Goal: Information Seeking & Learning: Learn about a topic

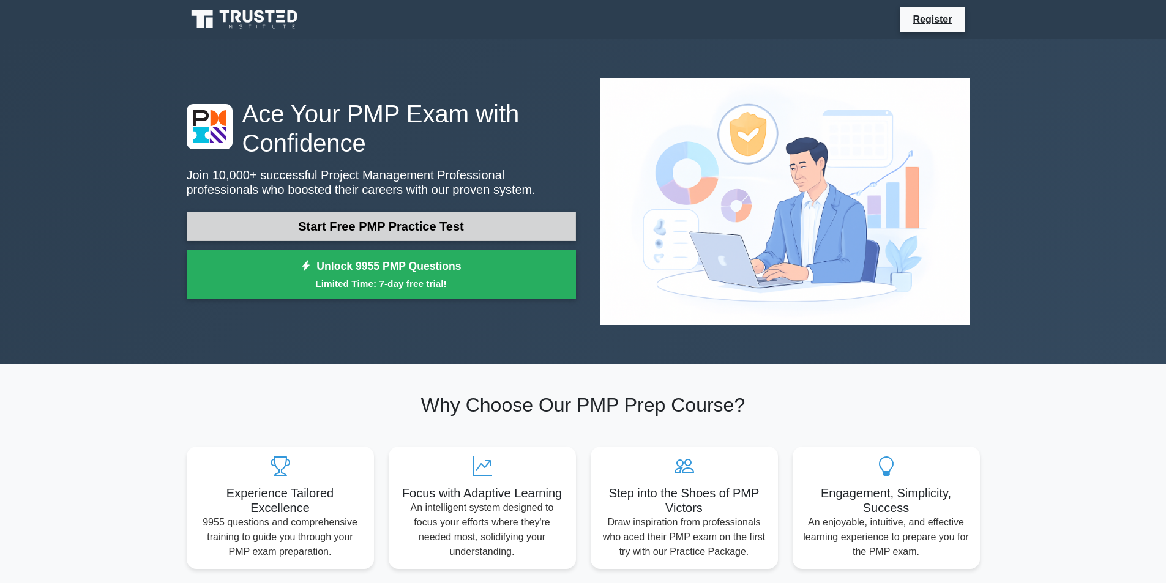
click at [427, 212] on link "Start Free PMP Practice Test" at bounding box center [381, 226] width 389 height 29
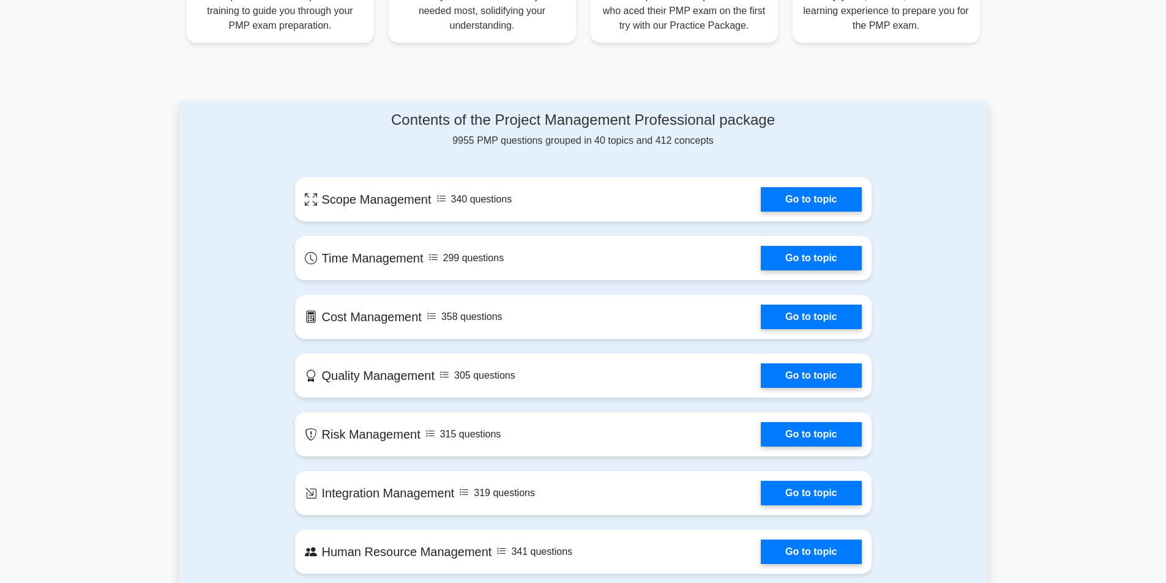
scroll to position [588, 0]
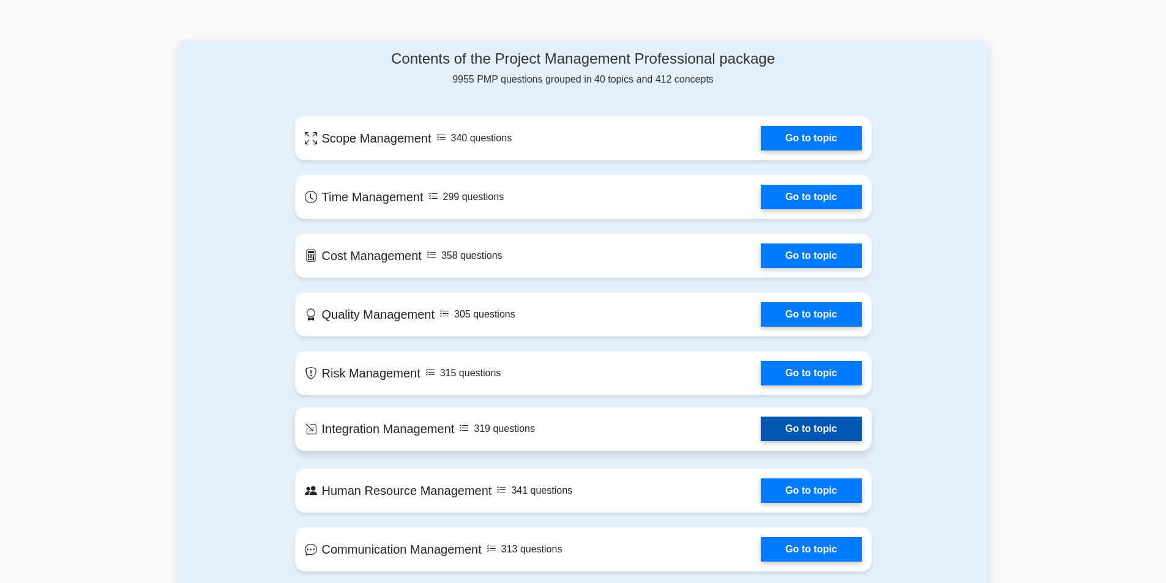
click at [807, 417] on link "Go to topic" at bounding box center [811, 429] width 100 height 24
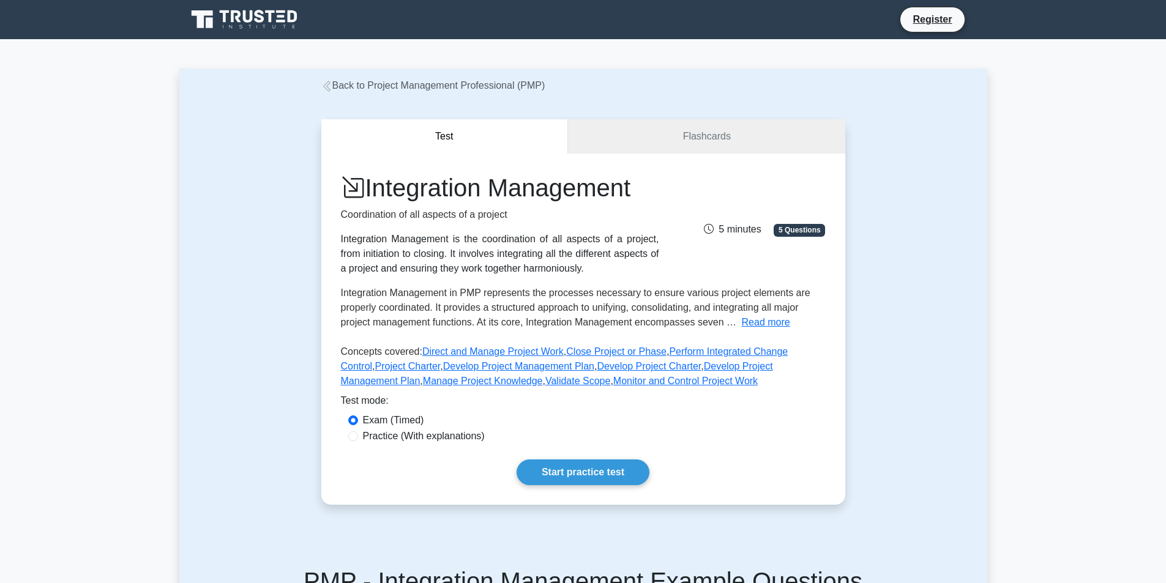
click at [358, 441] on div "Practice (With explanations)" at bounding box center [583, 436] width 470 height 15
click at [357, 441] on div "Practice (With explanations)" at bounding box center [583, 436] width 470 height 15
click at [356, 438] on input "Practice (With explanations)" at bounding box center [353, 436] width 10 height 10
radio input "true"
click at [541, 468] on link "Start practice test" at bounding box center [583, 473] width 133 height 26
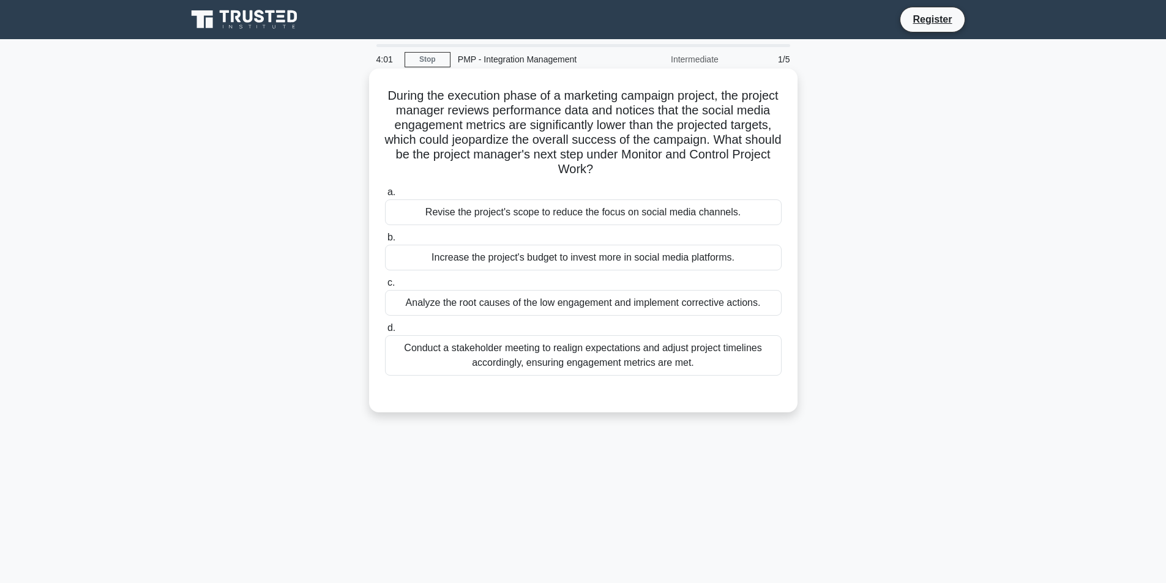
click at [775, 189] on label "a. Revise the project's scope to reduce the focus on social media channels." at bounding box center [583, 205] width 397 height 40
click at [385, 189] on input "a. Revise the project's scope to reduce the focus on social media channels." at bounding box center [385, 192] width 0 height 8
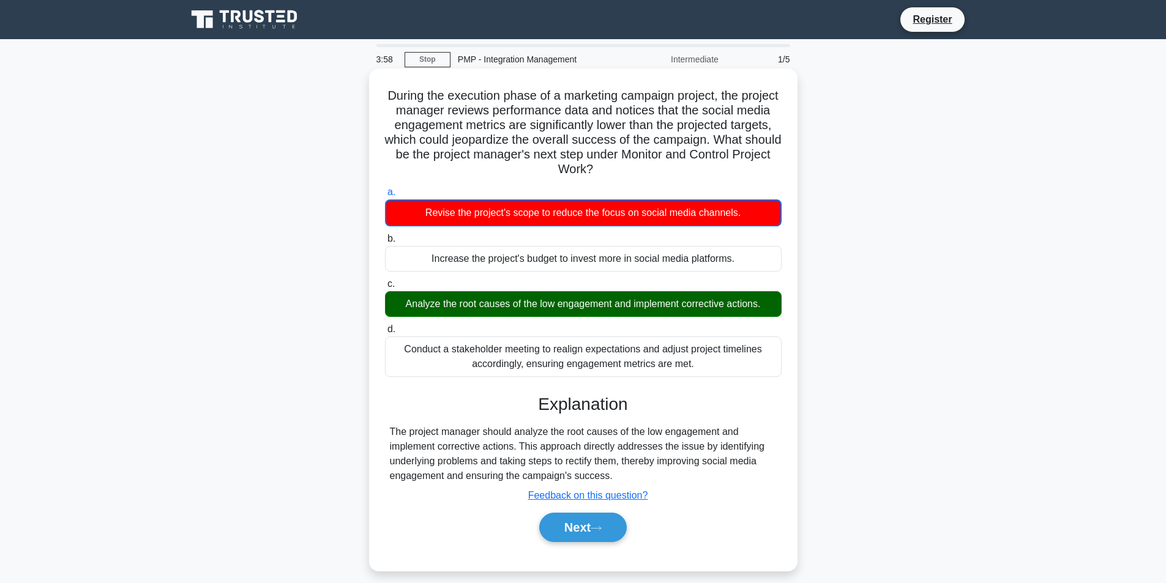
click at [501, 305] on div "Analyze the root causes of the low engagement and implement corrective actions." at bounding box center [583, 304] width 397 height 26
click at [385, 288] on input "c. Analyze the root causes of the low engagement and implement corrective actio…" at bounding box center [385, 284] width 0 height 8
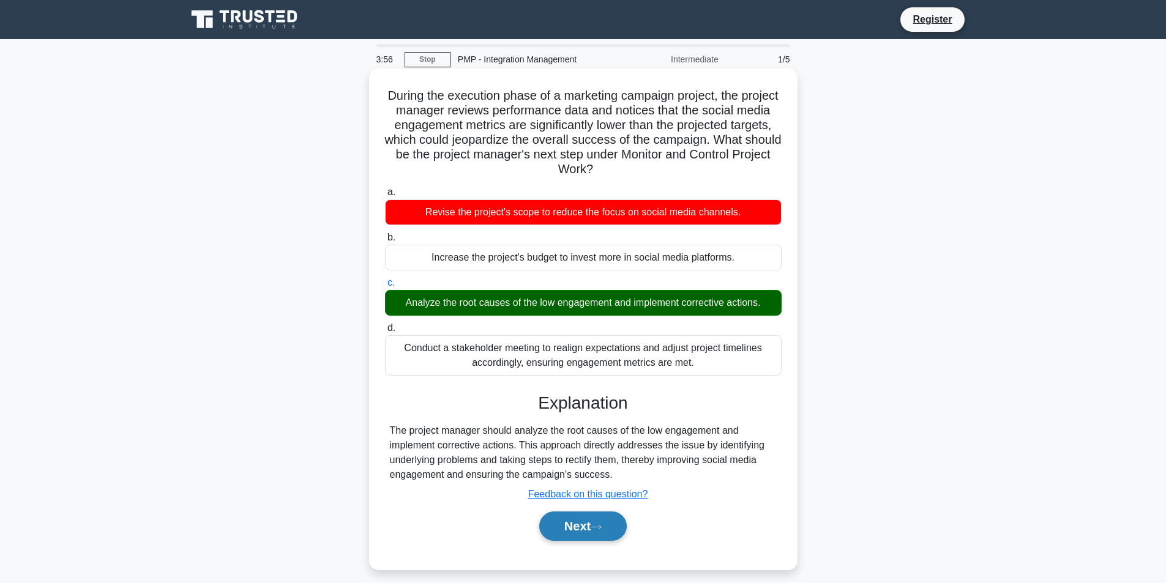
click at [564, 521] on button "Next" at bounding box center [583, 526] width 88 height 29
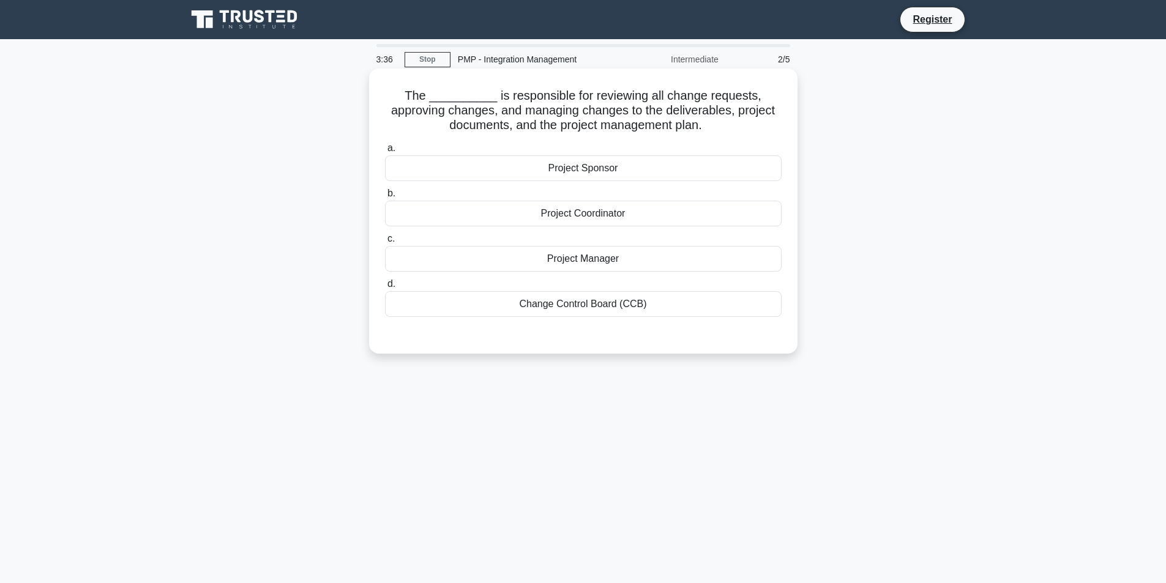
click at [532, 308] on div "Change Control Board (CCB)" at bounding box center [583, 304] width 397 height 26
click at [385, 288] on input "d. Change Control Board (CCB)" at bounding box center [385, 284] width 0 height 8
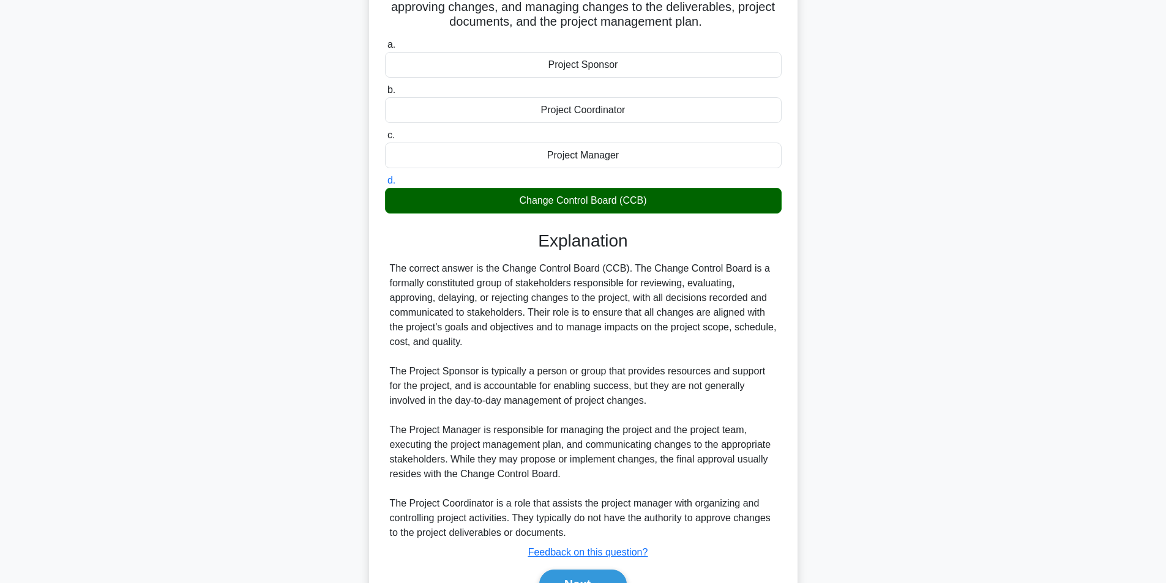
scroll to position [172, 0]
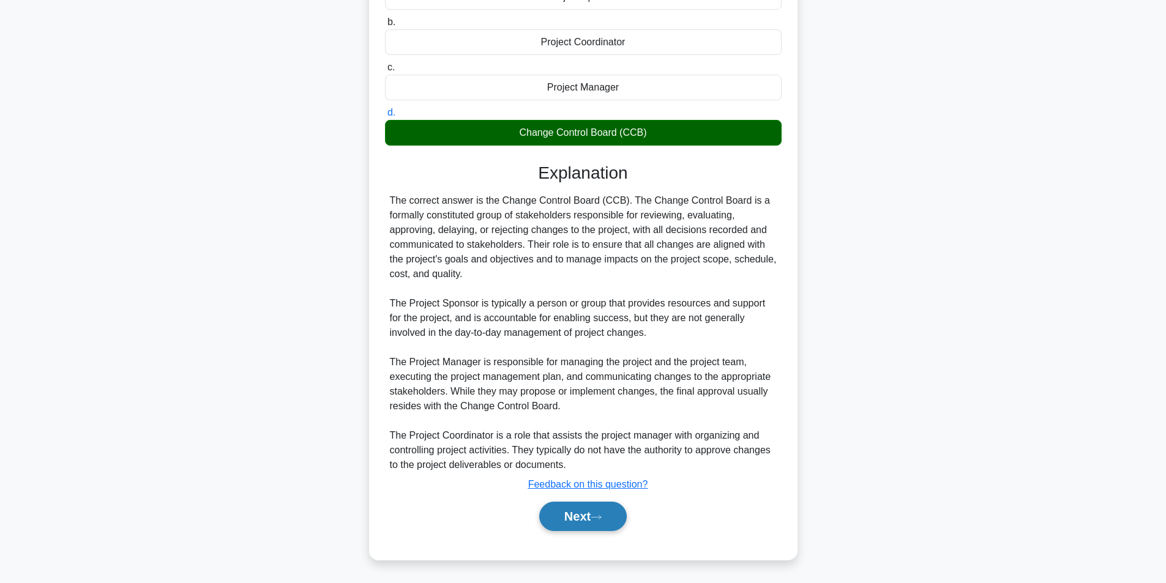
click at [591, 514] on button "Next" at bounding box center [583, 516] width 88 height 29
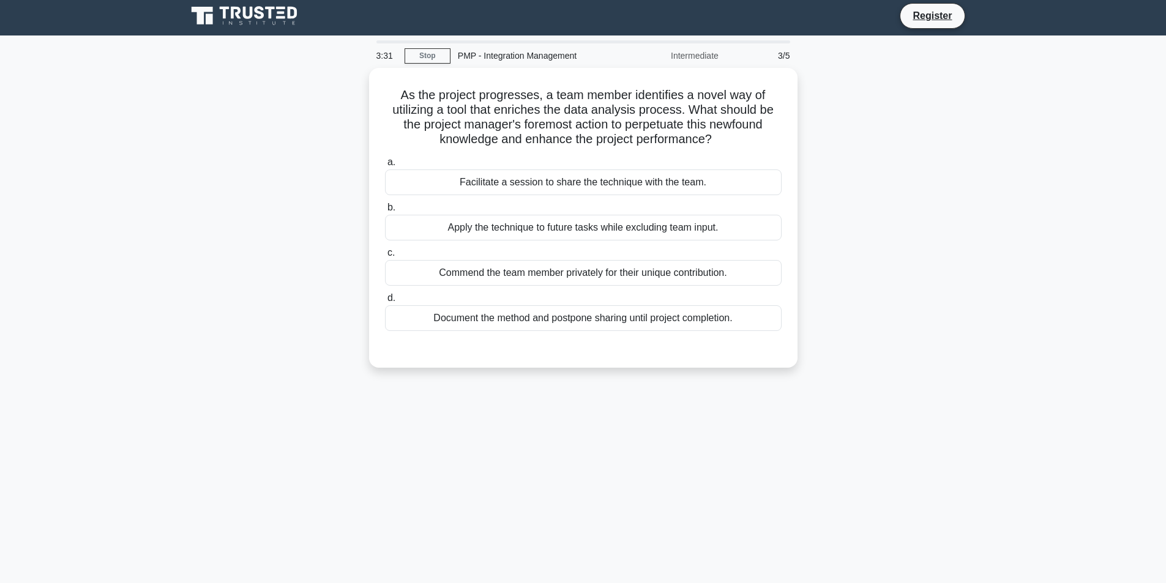
scroll to position [0, 0]
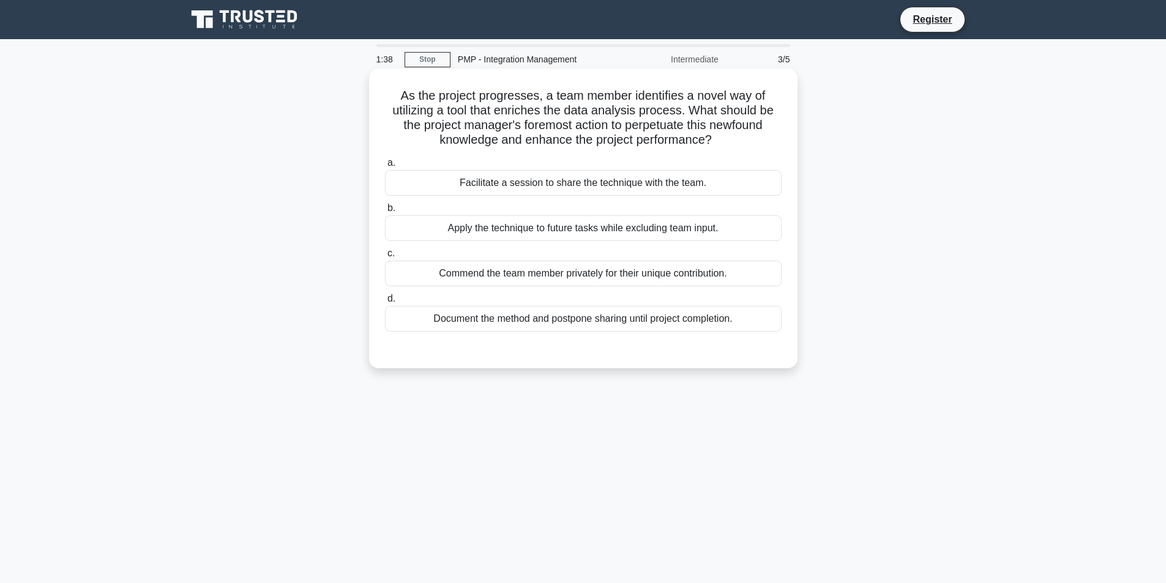
click at [567, 177] on div "Facilitate a session to share the technique with the team." at bounding box center [583, 183] width 397 height 26
click at [385, 167] on input "a. Facilitate a session to share the technique with the team." at bounding box center [385, 163] width 0 height 8
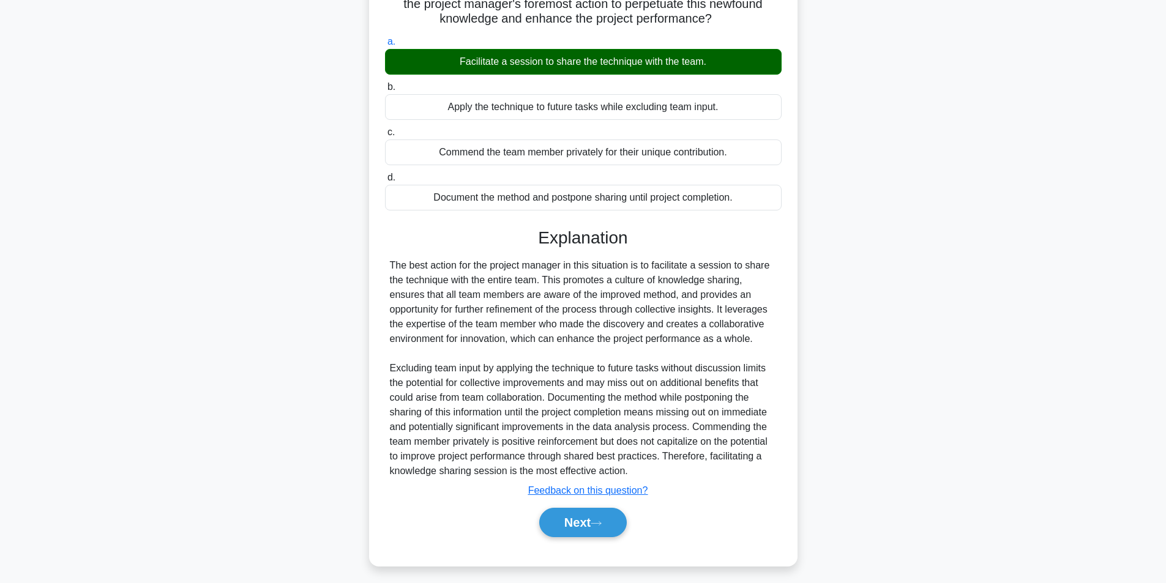
scroll to position [122, 0]
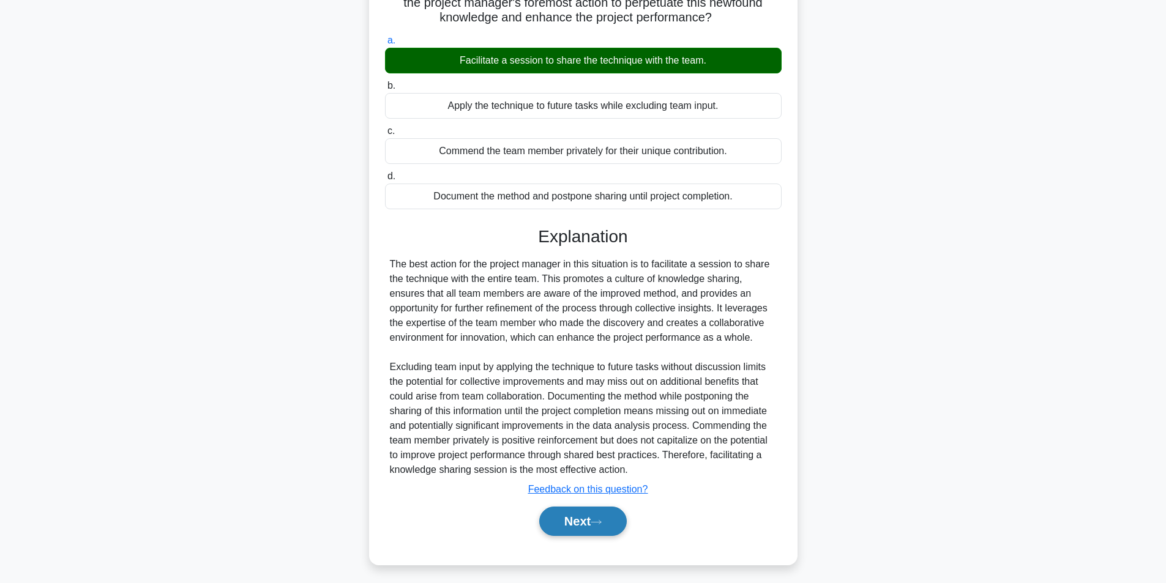
click at [584, 529] on button "Next" at bounding box center [583, 521] width 88 height 29
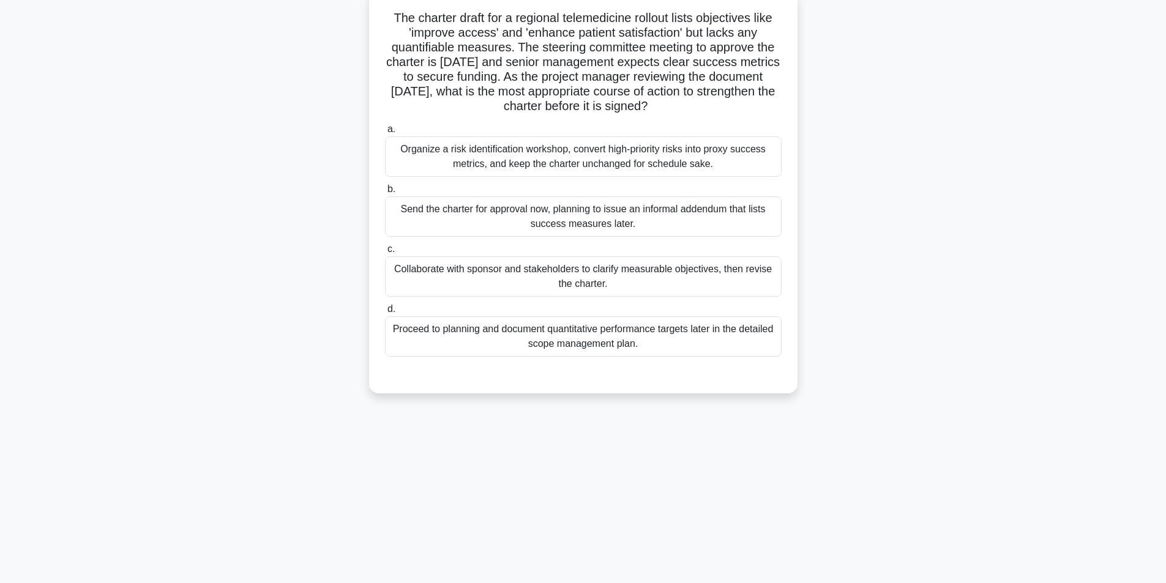
scroll to position [17, 0]
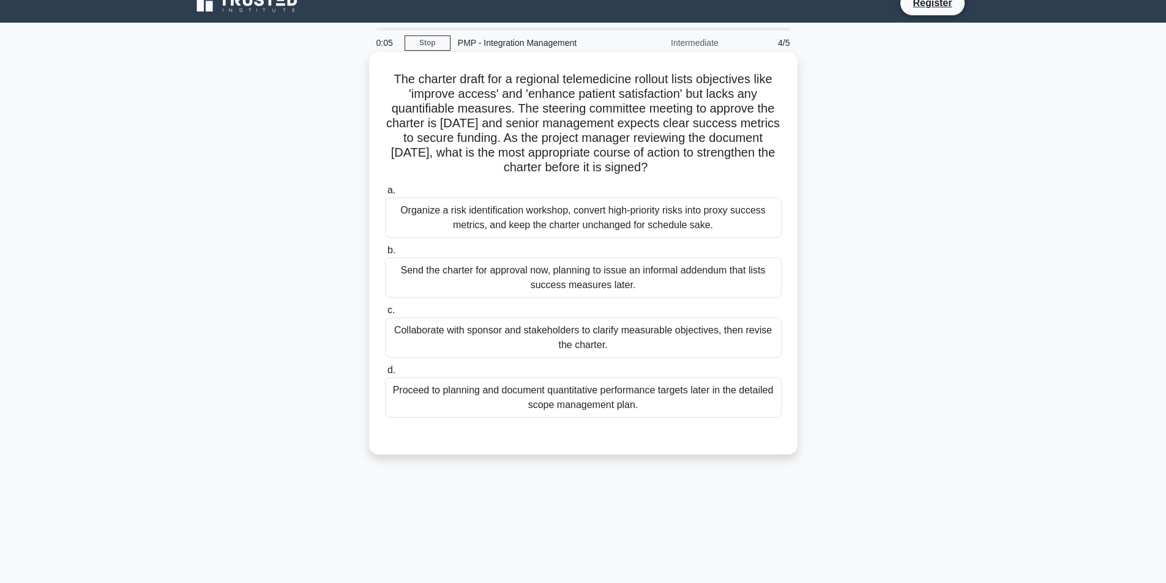
click at [646, 331] on div "Collaborate with sponsor and stakeholders to clarify measurable objectives, the…" at bounding box center [583, 338] width 397 height 40
click at [385, 315] on input "c. Collaborate with sponsor and stakeholders to clarify measurable objectives, …" at bounding box center [385, 311] width 0 height 8
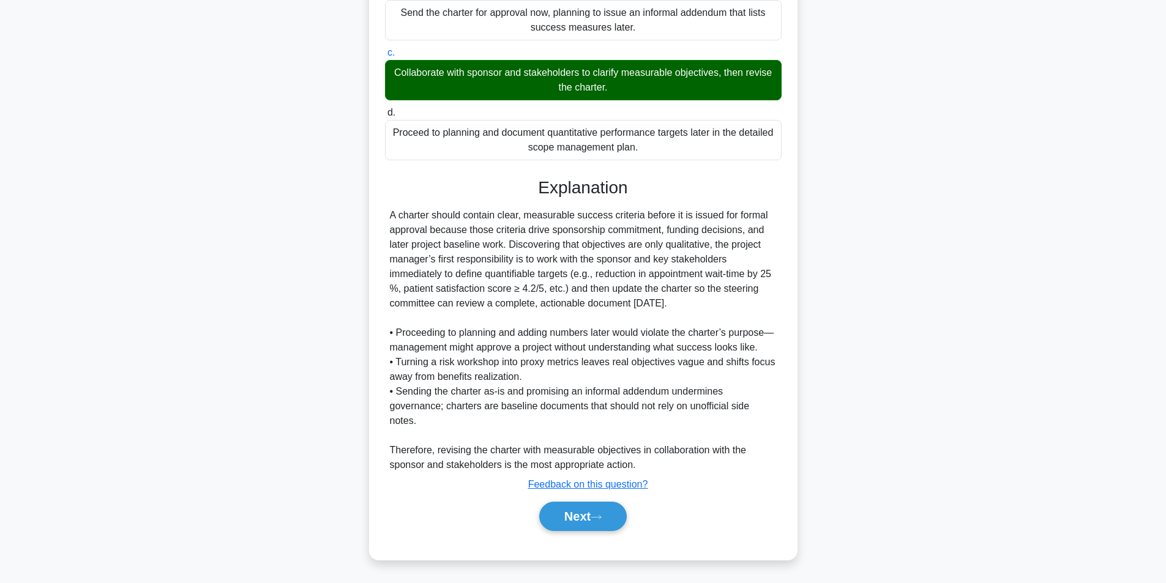
scroll to position [275, 0]
click at [579, 513] on button "Next" at bounding box center [583, 516] width 88 height 29
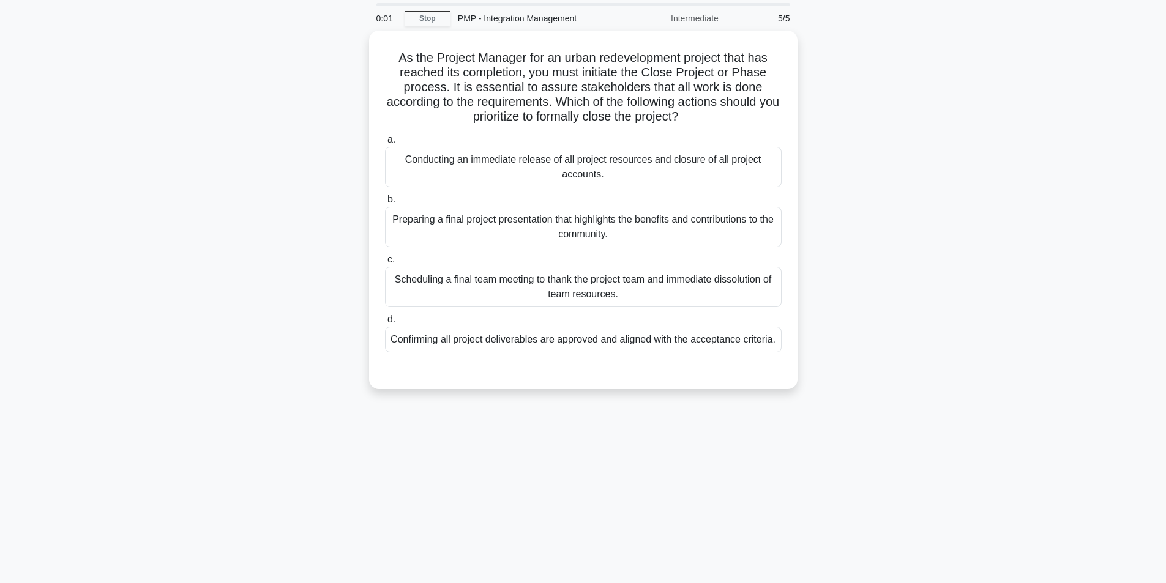
scroll to position [0, 0]
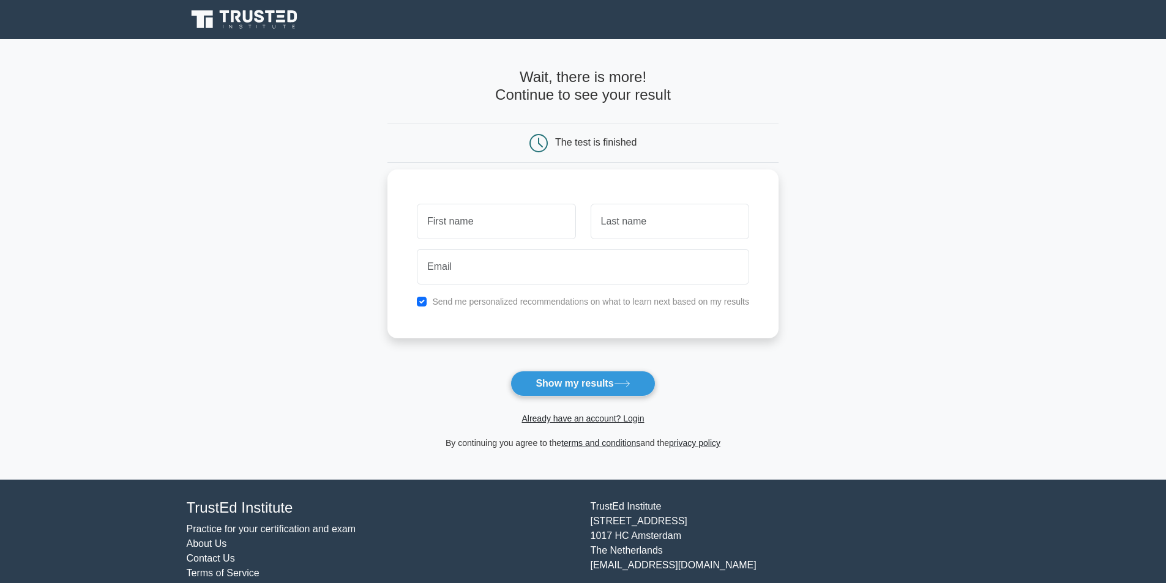
click at [478, 217] on input "text" at bounding box center [496, 221] width 159 height 35
type input "zhsmchung2025"
drag, startPoint x: 500, startPoint y: 263, endPoint x: 512, endPoint y: 259, distance: 13.0
click at [500, 263] on input "email" at bounding box center [583, 266] width 332 height 35
click at [634, 227] on input "text" at bounding box center [670, 221] width 159 height 35
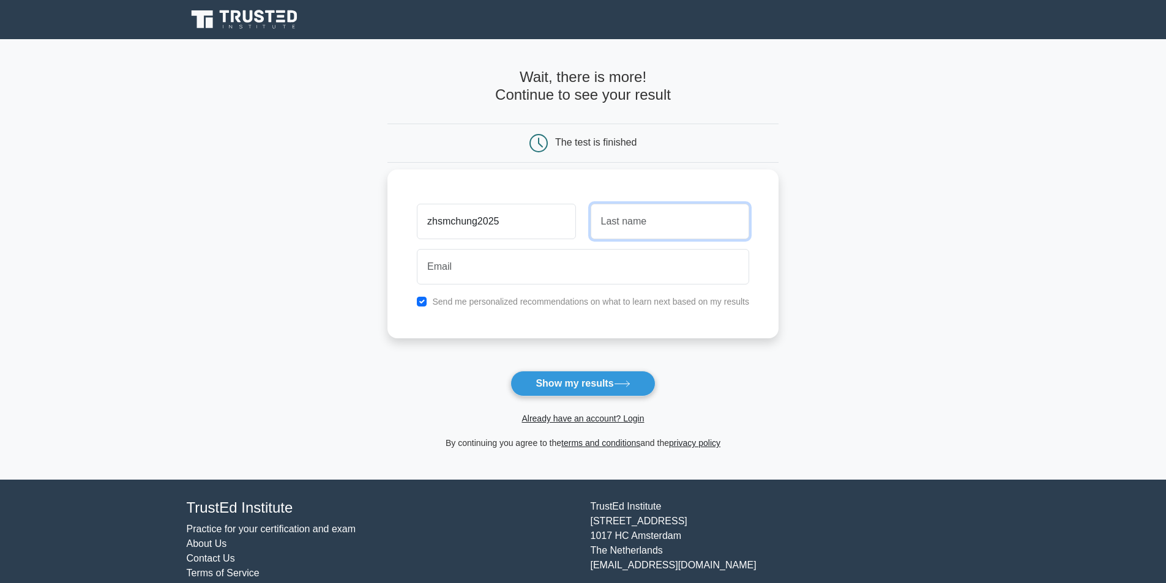
type input "siu man"
drag, startPoint x: 518, startPoint y: 219, endPoint x: 302, endPoint y: 222, distance: 215.4
click at [302, 222] on main "Wait, there is more! Continue to see your result The test is finished zhsmchung…" at bounding box center [583, 259] width 1166 height 441
type input "[PERSON_NAME]"
click at [547, 379] on button "Show my results" at bounding box center [582, 384] width 144 height 26
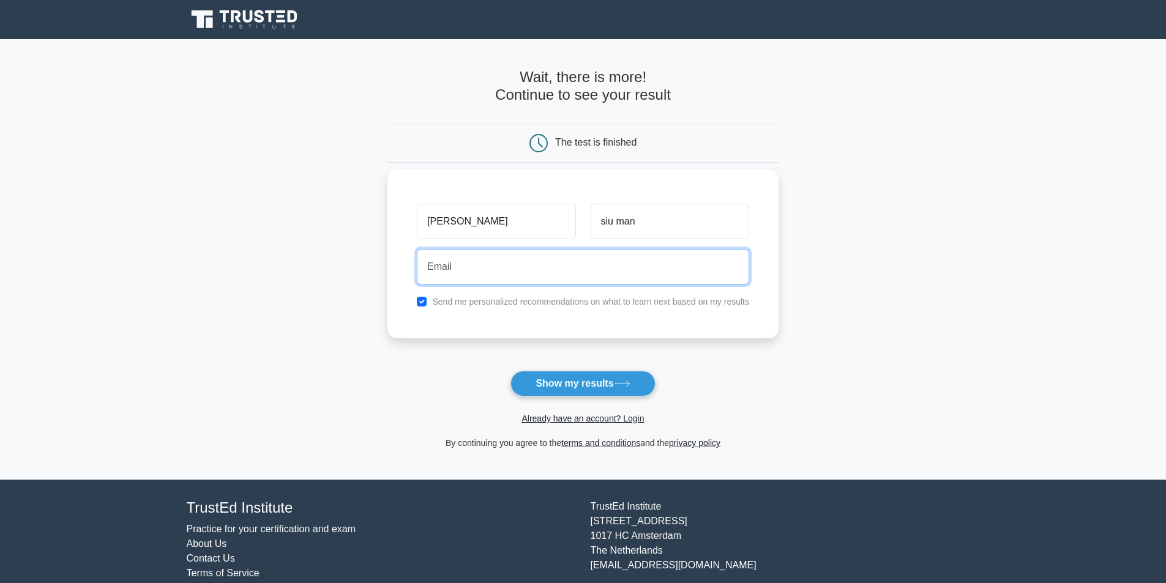
click at [465, 267] on input "email" at bounding box center [583, 266] width 332 height 35
type input "[EMAIL_ADDRESS][DOMAIN_NAME]"
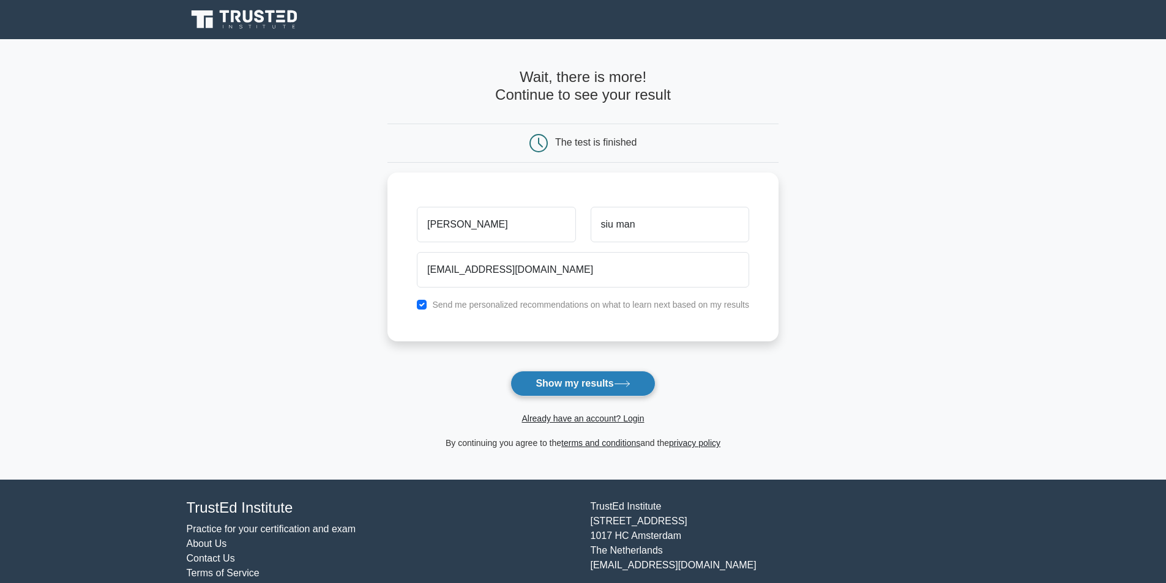
click at [580, 386] on button "Show my results" at bounding box center [582, 384] width 144 height 26
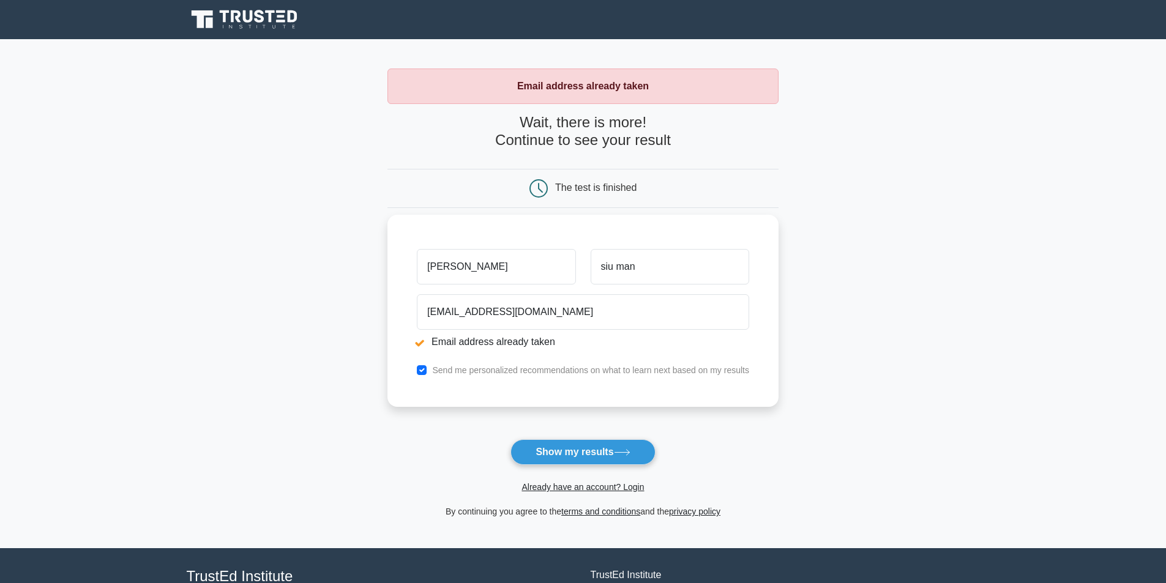
click at [505, 277] on input "[PERSON_NAME]" at bounding box center [496, 266] width 159 height 35
drag, startPoint x: 505, startPoint y: 277, endPoint x: 392, endPoint y: 276, distance: 112.6
click at [392, 276] on div "[PERSON_NAME] man [EMAIL_ADDRESS][DOMAIN_NAME] Email address already taken Send…" at bounding box center [582, 311] width 391 height 192
click at [546, 457] on button "Show my results" at bounding box center [582, 452] width 144 height 26
click at [540, 488] on link "Already have an account? Login" at bounding box center [582, 487] width 122 height 10
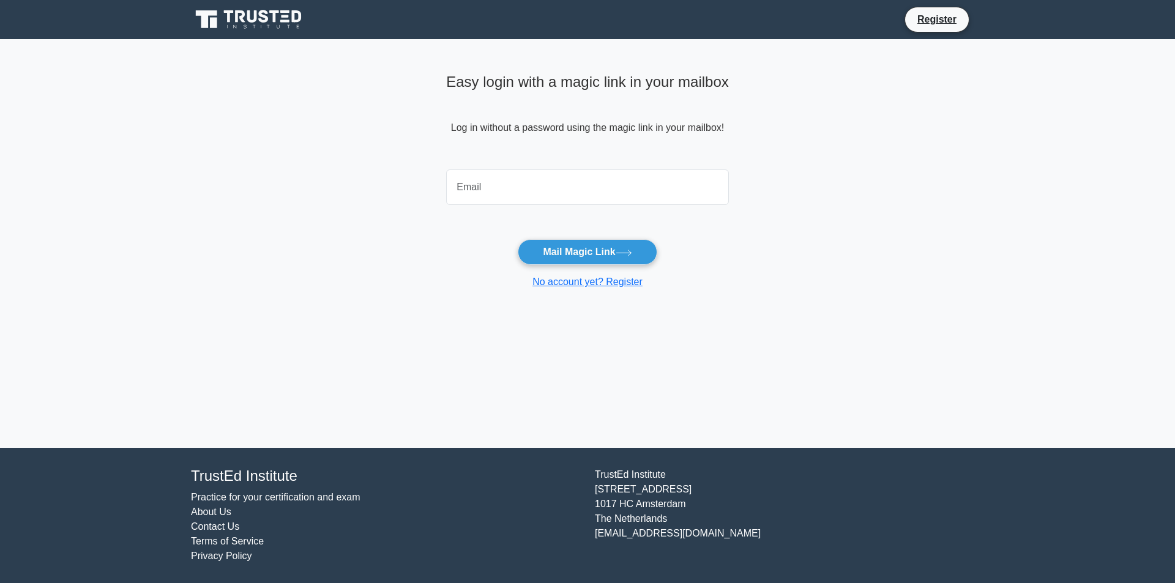
click at [518, 180] on input "email" at bounding box center [587, 187] width 283 height 35
type input "zhsmchung2019@gmail.com"
click at [575, 255] on button "Mail Magic Link" at bounding box center [587, 252] width 139 height 26
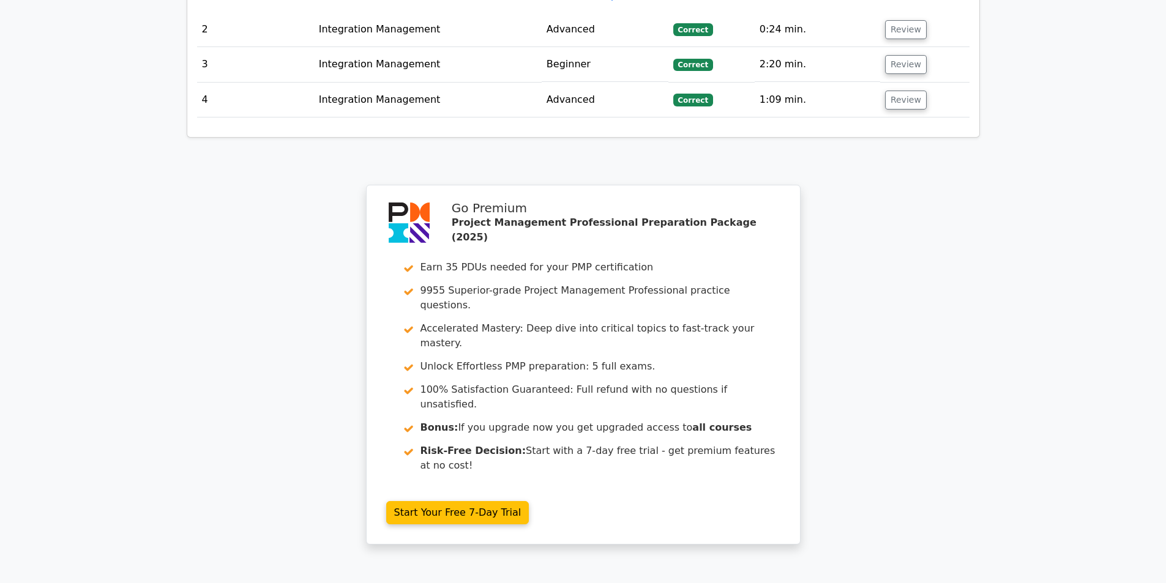
scroll to position [1530, 0]
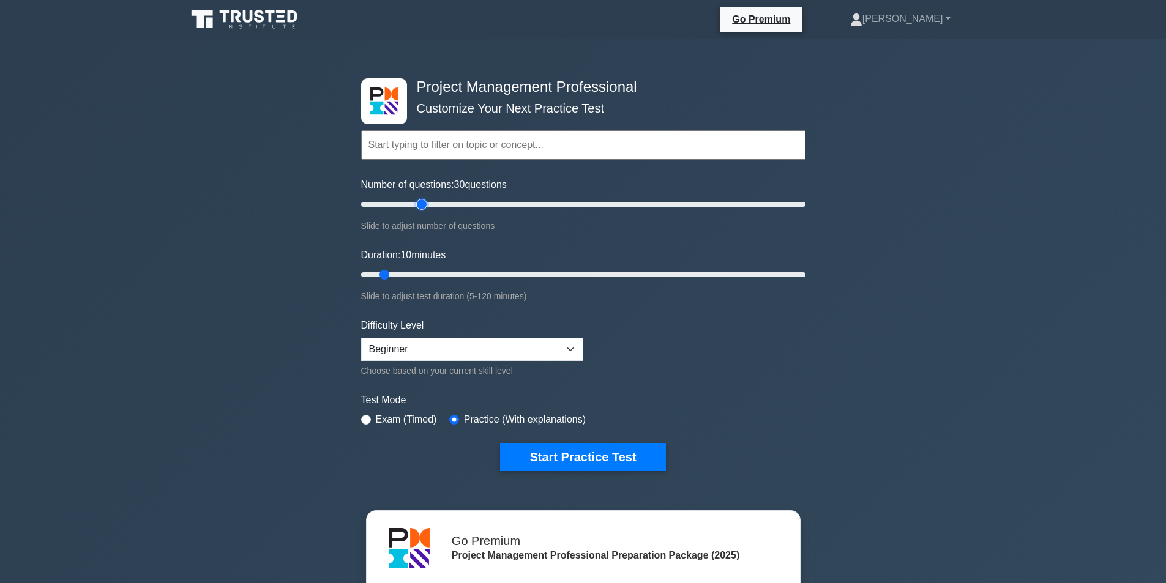
drag, startPoint x: 380, startPoint y: 200, endPoint x: 425, endPoint y: 203, distance: 45.4
type input "30"
click at [425, 203] on input "Number of questions: 30 questions" at bounding box center [583, 204] width 444 height 15
drag, startPoint x: 383, startPoint y: 272, endPoint x: 457, endPoint y: 276, distance: 73.6
type input "30"
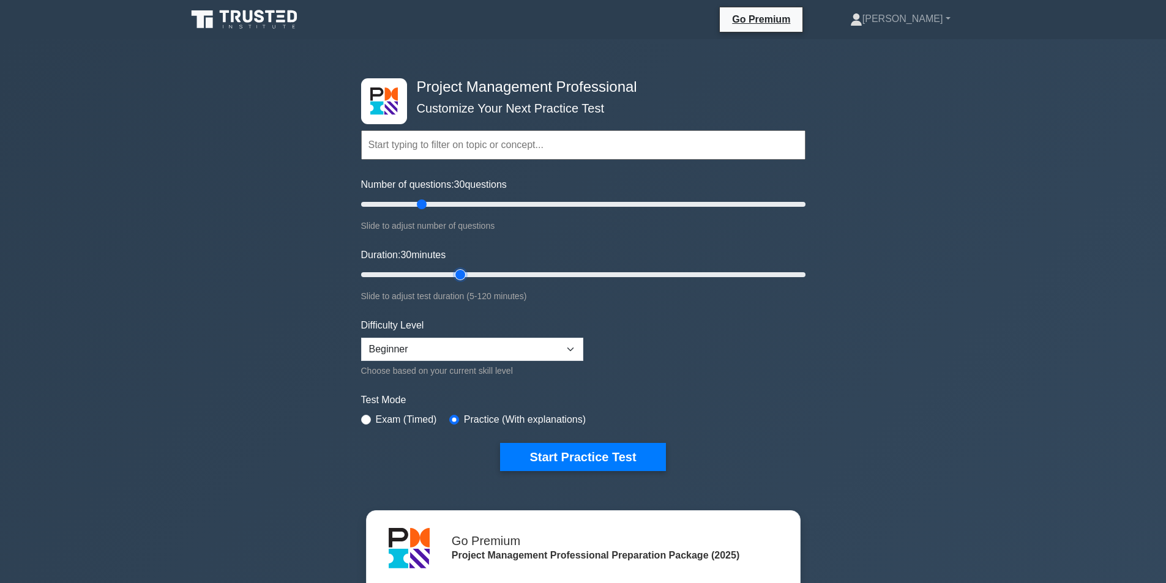
click at [457, 276] on input "Duration: 30 minutes" at bounding box center [583, 274] width 444 height 15
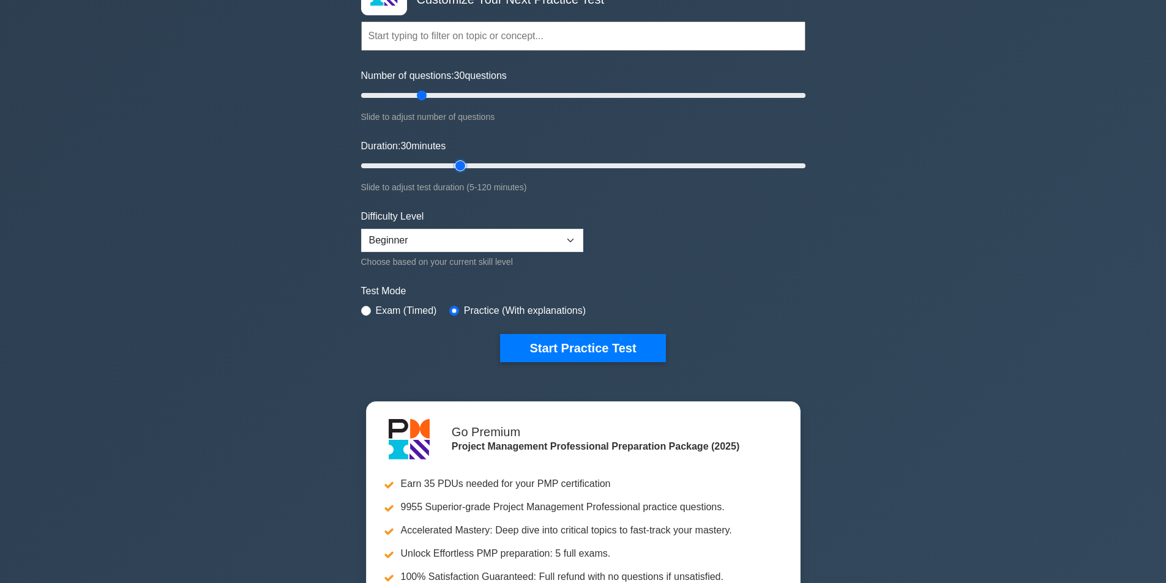
scroll to position [122, 0]
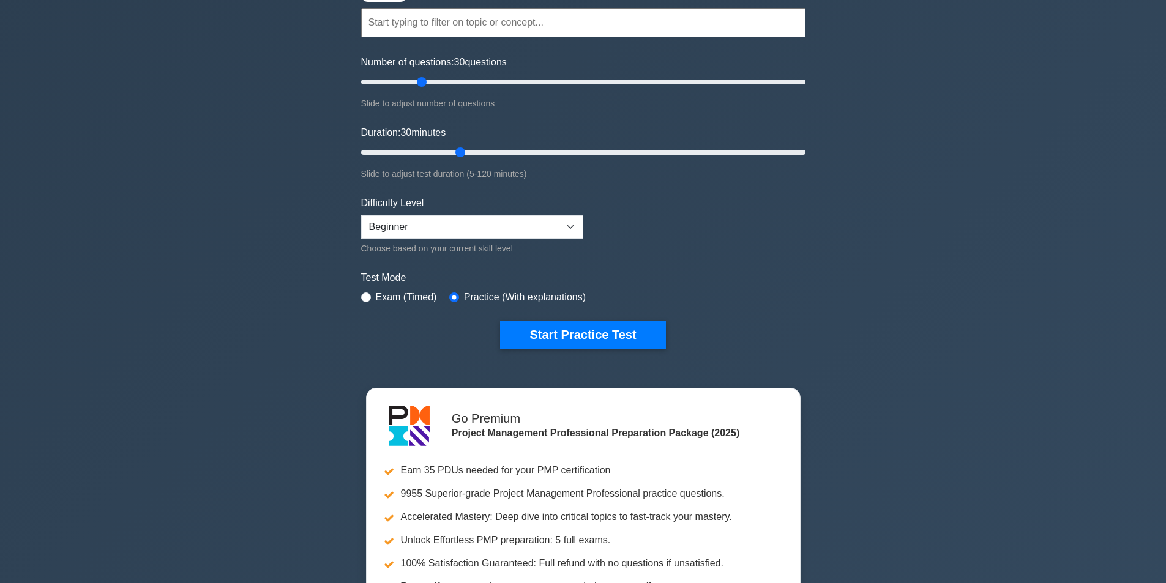
click at [379, 299] on label "Exam (Timed)" at bounding box center [406, 297] width 61 height 15
click at [370, 297] on input "radio" at bounding box center [366, 298] width 10 height 10
radio input "true"
click at [453, 298] on input "radio" at bounding box center [454, 298] width 10 height 10
radio input "true"
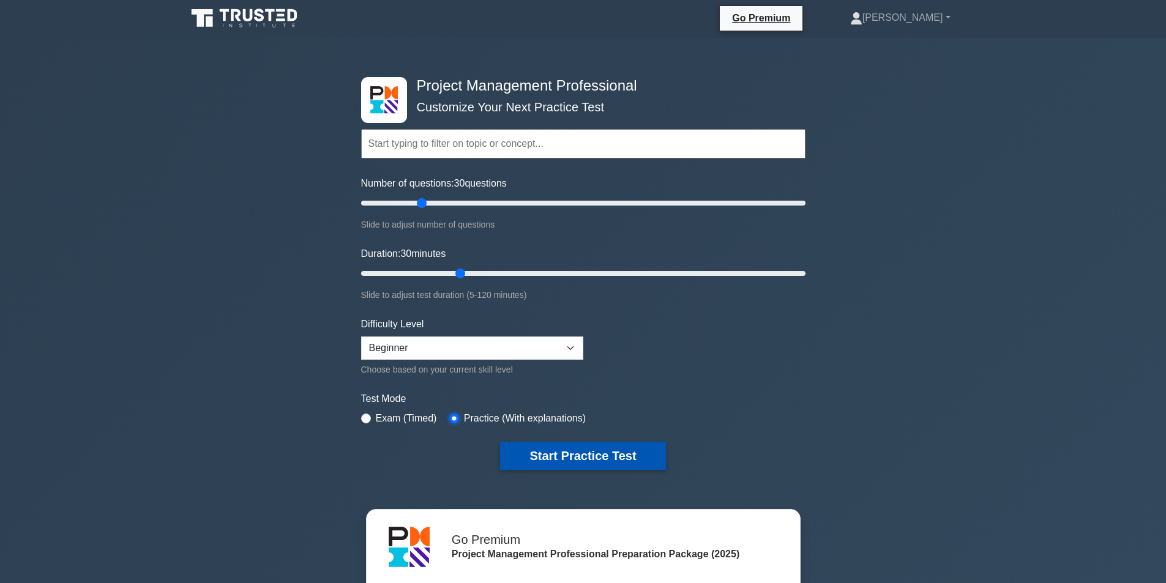
scroll to position [0, 0]
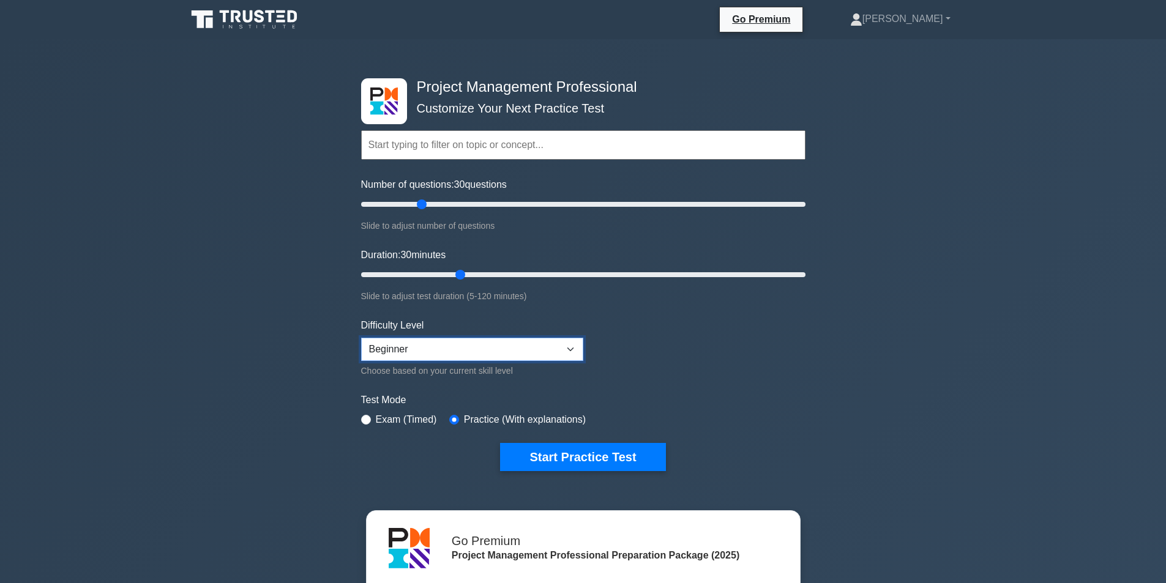
click at [562, 340] on select "Beginner Intermediate Expert" at bounding box center [472, 349] width 222 height 23
click at [524, 348] on select "Beginner Intermediate Expert" at bounding box center [472, 349] width 222 height 23
click at [539, 326] on div "Difficulty Level Beginner Intermediate Expert Choose based on your current skil…" at bounding box center [472, 348] width 222 height 60
click at [505, 345] on select "Beginner Intermediate Expert" at bounding box center [472, 349] width 222 height 23
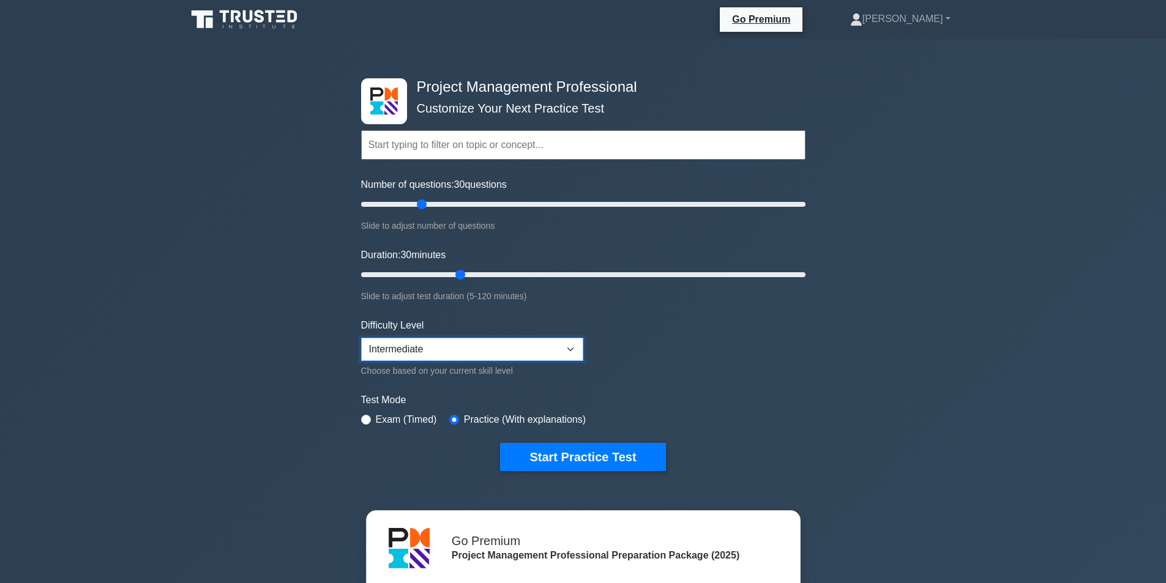
click at [361, 338] on select "Beginner Intermediate Expert" at bounding box center [472, 349] width 222 height 23
click at [537, 355] on select "Beginner Intermediate Expert" at bounding box center [472, 349] width 222 height 23
select select "beginner"
click at [361, 338] on select "Beginner Intermediate Expert" at bounding box center [472, 349] width 222 height 23
click at [555, 151] on input "text" at bounding box center [583, 144] width 444 height 29
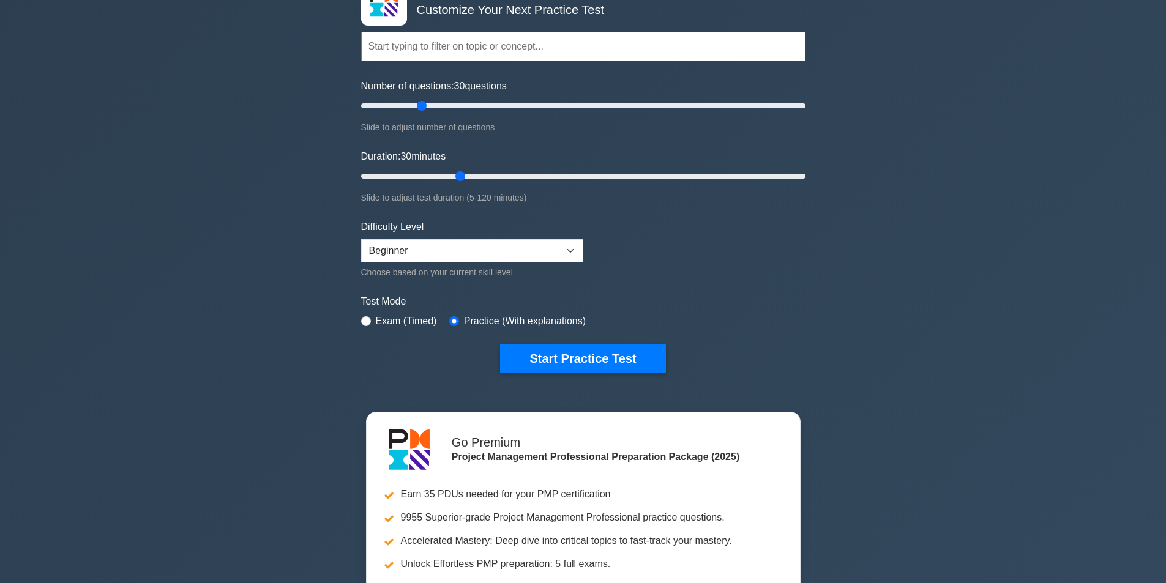
scroll to position [184, 0]
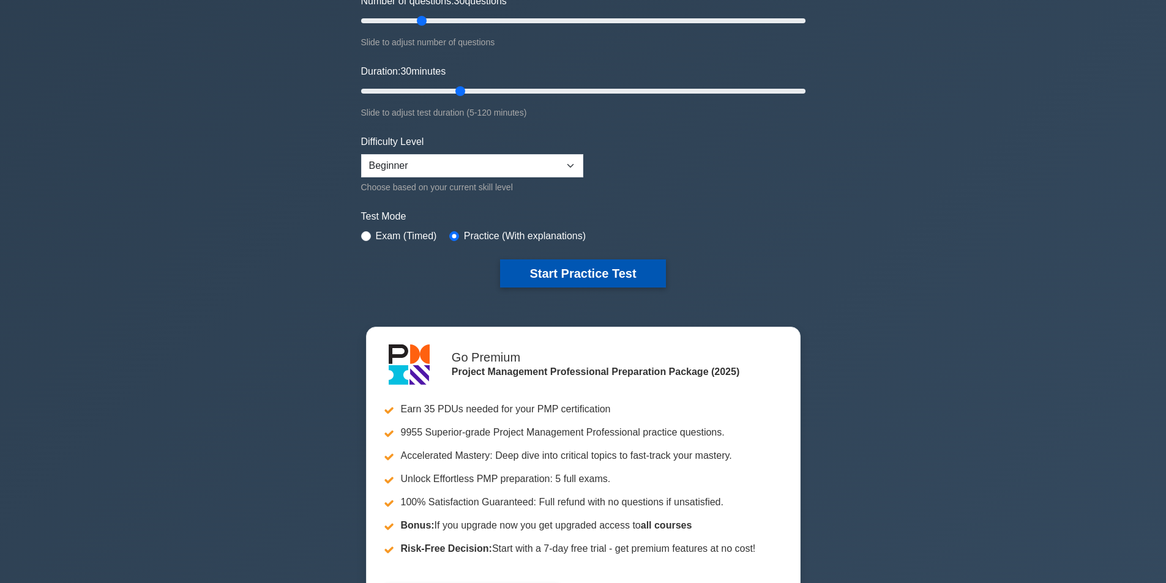
drag, startPoint x: 574, startPoint y: 252, endPoint x: 573, endPoint y: 262, distance: 9.9
click at [573, 262] on form "Topics Scope Management Time Management Cost Management Quality Management Risk…" at bounding box center [583, 98] width 444 height 378
click at [570, 265] on button "Start Practice Test" at bounding box center [582, 273] width 165 height 28
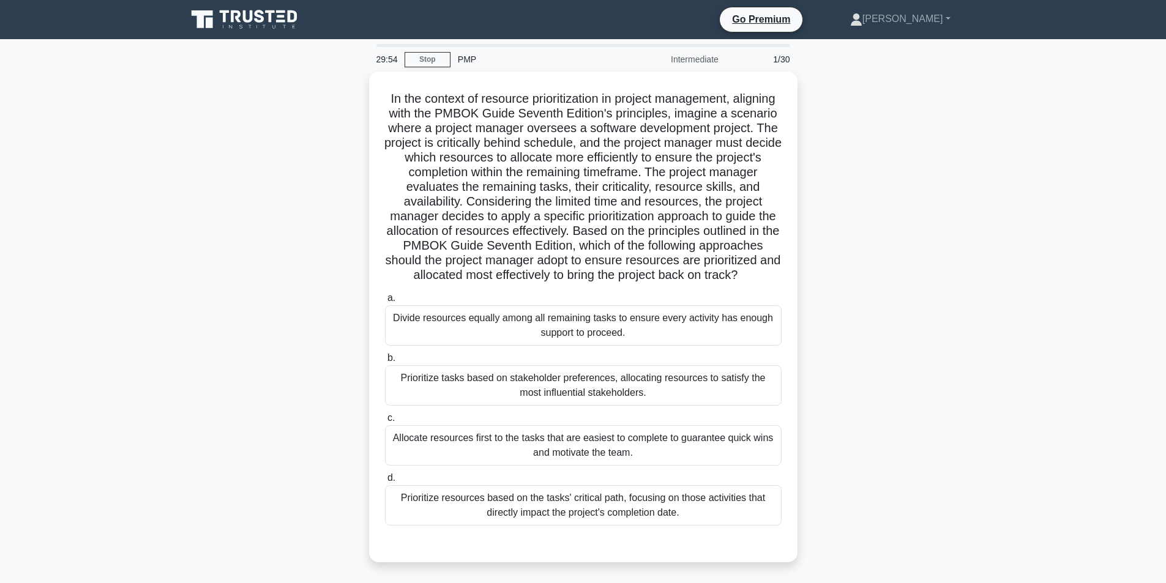
click at [256, 24] on icon at bounding box center [246, 19] width 118 height 23
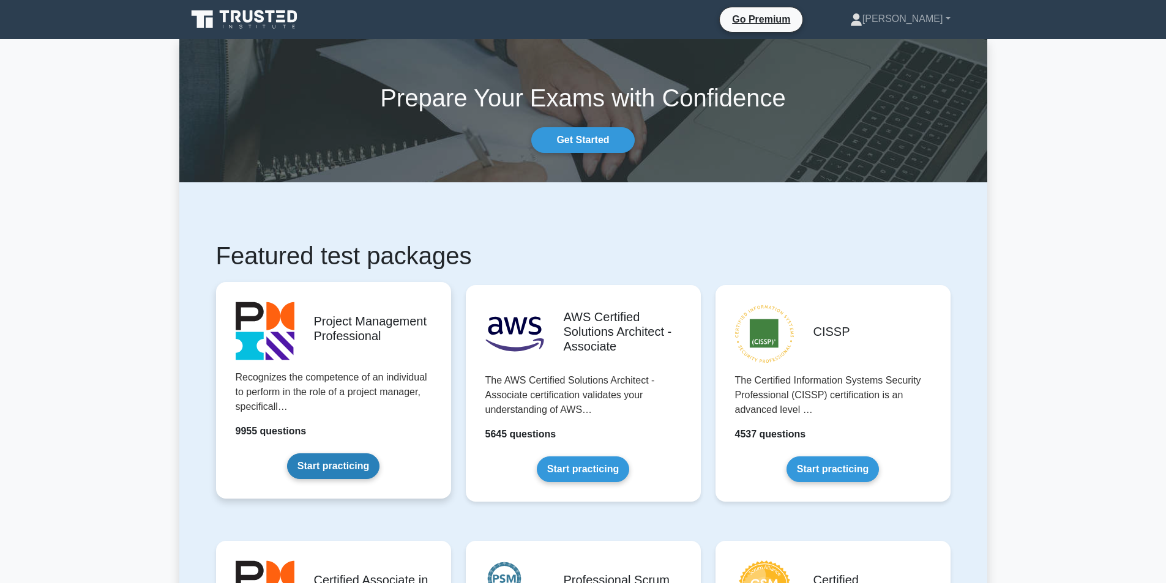
click at [325, 466] on link "Start practicing" at bounding box center [333, 466] width 92 height 26
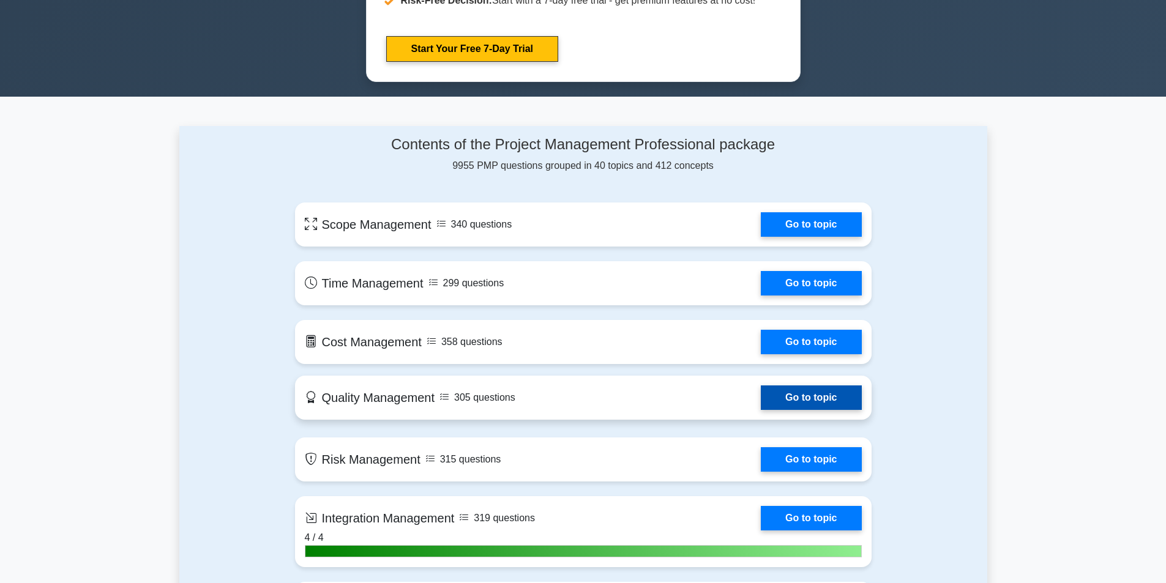
scroll to position [734, 0]
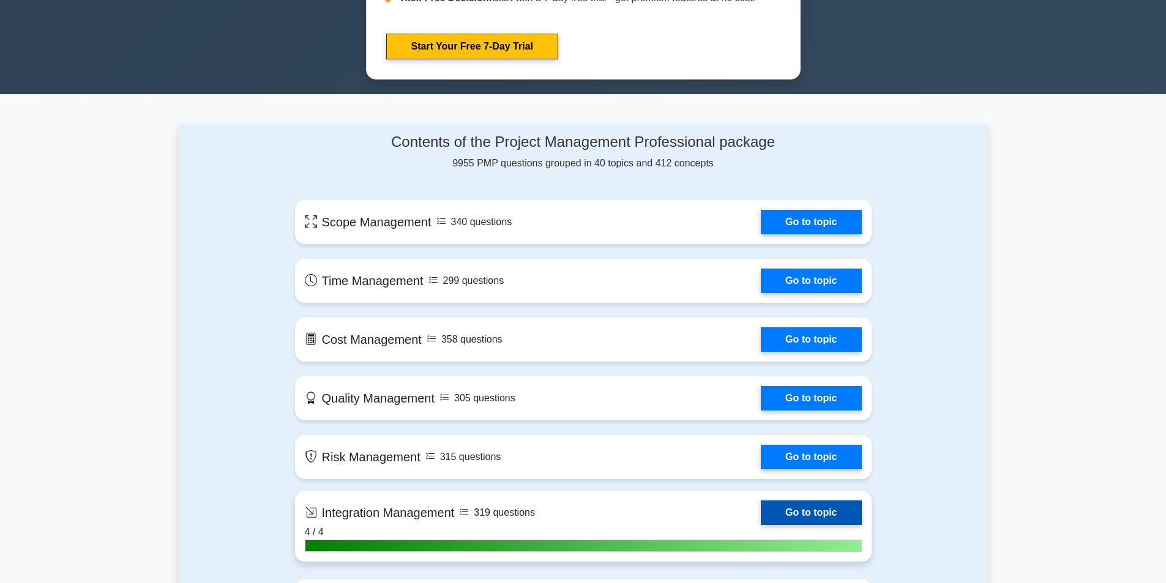
click at [775, 509] on link "Go to topic" at bounding box center [811, 513] width 100 height 24
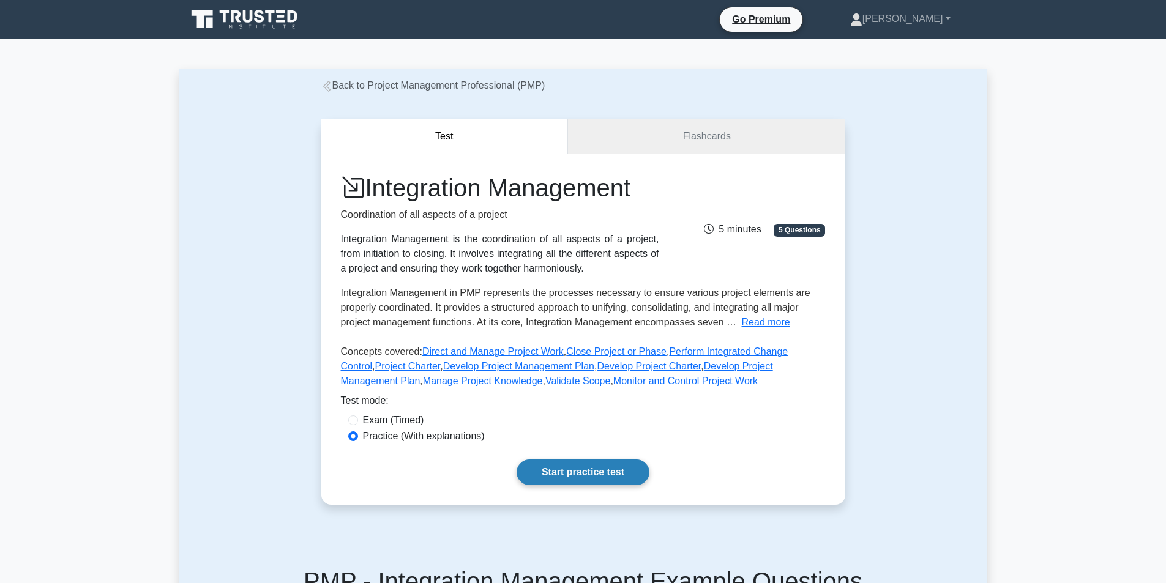
click at [595, 471] on link "Start practice test" at bounding box center [583, 473] width 133 height 26
click at [353, 415] on div "Exam (Timed)" at bounding box center [583, 420] width 470 height 15
click at [359, 417] on div "Exam (Timed)" at bounding box center [583, 420] width 470 height 15
click at [356, 425] on div "Exam (Timed)" at bounding box center [583, 420] width 470 height 15
click at [354, 423] on input "Exam (Timed)" at bounding box center [353, 421] width 10 height 10
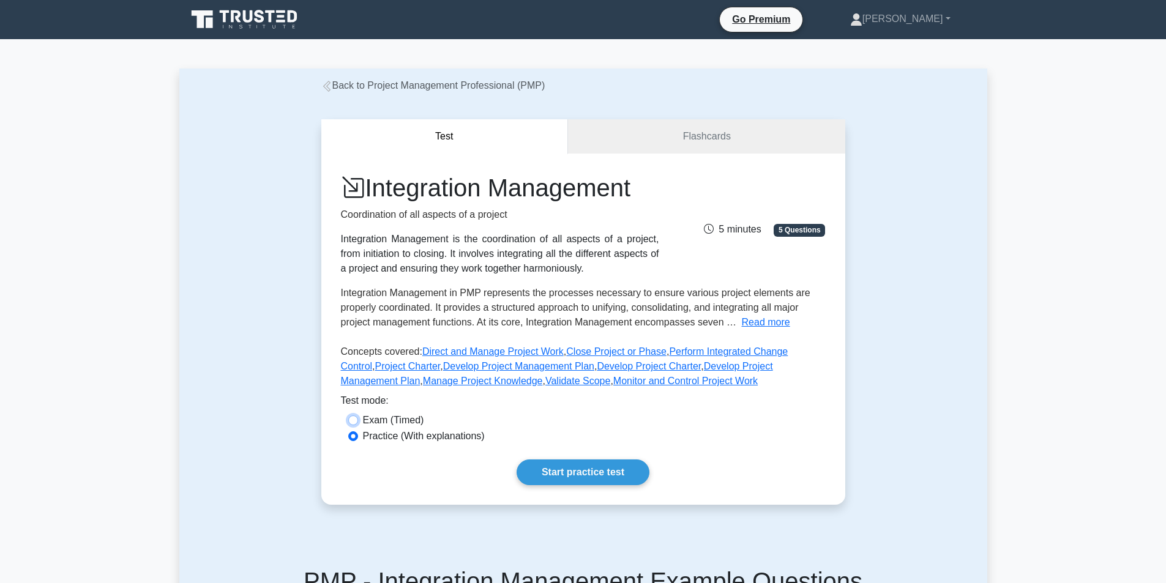
radio input "true"
click at [354, 423] on input "Exam (Timed)" at bounding box center [353, 421] width 10 height 10
click at [709, 141] on link "Flashcards" at bounding box center [706, 136] width 277 height 35
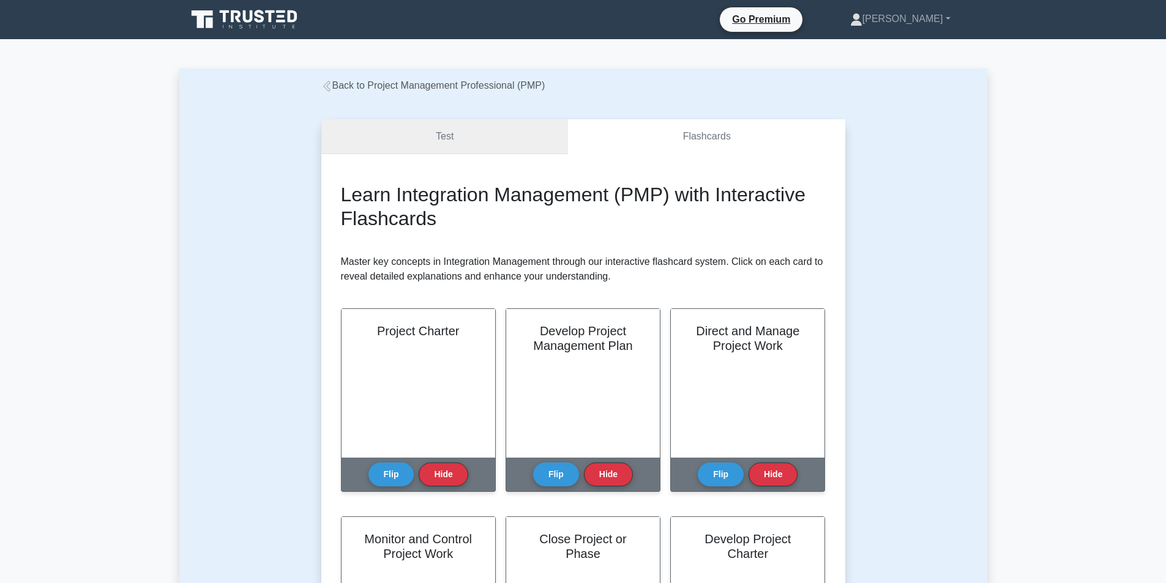
click at [456, 131] on link "Test" at bounding box center [444, 136] width 247 height 35
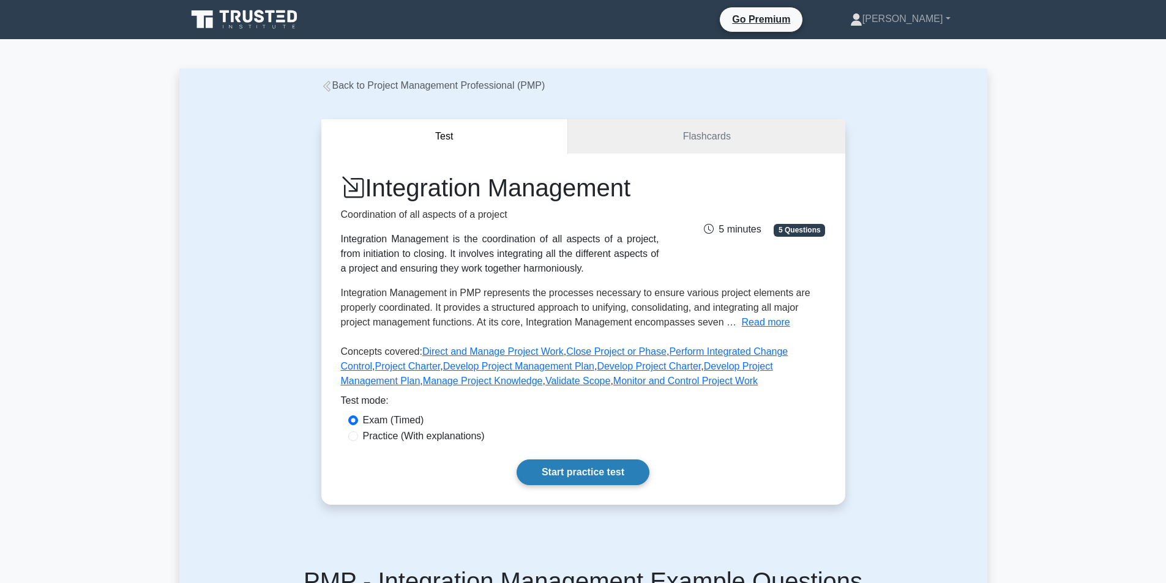
click at [584, 471] on link "Start practice test" at bounding box center [583, 473] width 133 height 26
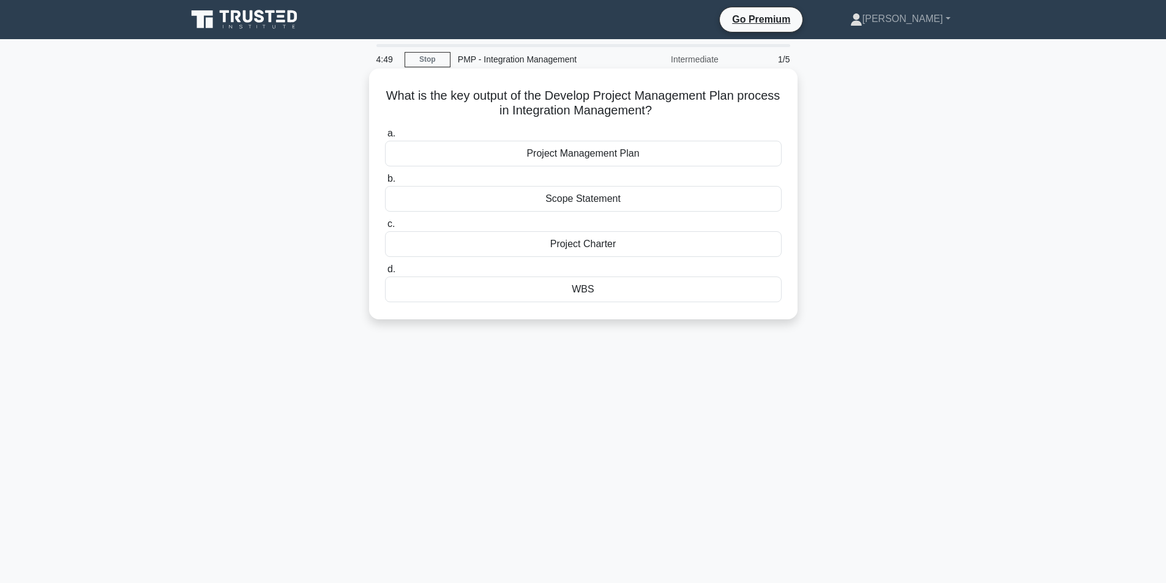
click at [606, 152] on div "Project Management Plan" at bounding box center [583, 154] width 397 height 26
click at [385, 138] on input "a. Project Management Plan" at bounding box center [385, 134] width 0 height 8
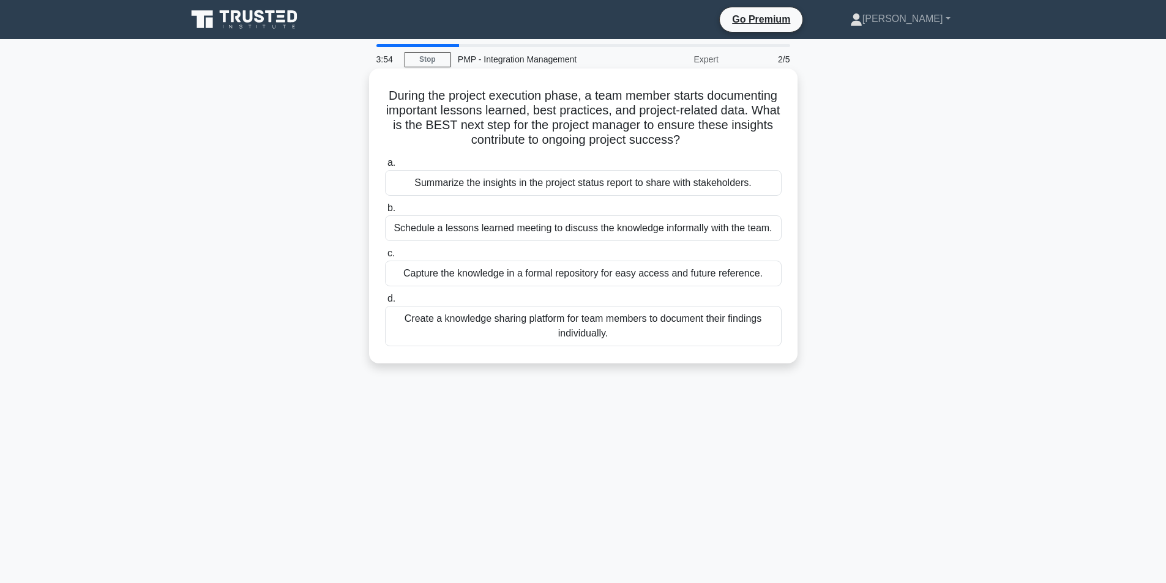
click at [573, 332] on div "Create a knowledge sharing platform for team members to document their findings…" at bounding box center [583, 326] width 397 height 40
click at [385, 303] on input "d. Create a knowledge sharing platform for team members to document their findi…" at bounding box center [385, 299] width 0 height 8
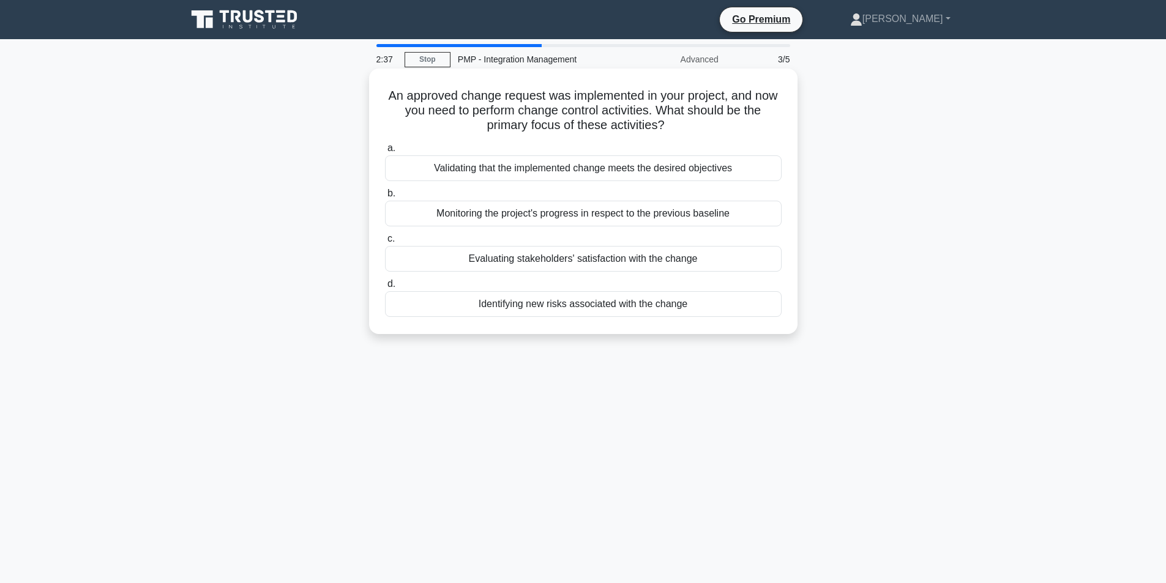
click at [651, 218] on div "Monitoring the project's progress in respect to the previous baseline" at bounding box center [583, 214] width 397 height 26
click at [385, 198] on input "b. Monitoring the project's progress in respect to the previous baseline" at bounding box center [385, 194] width 0 height 8
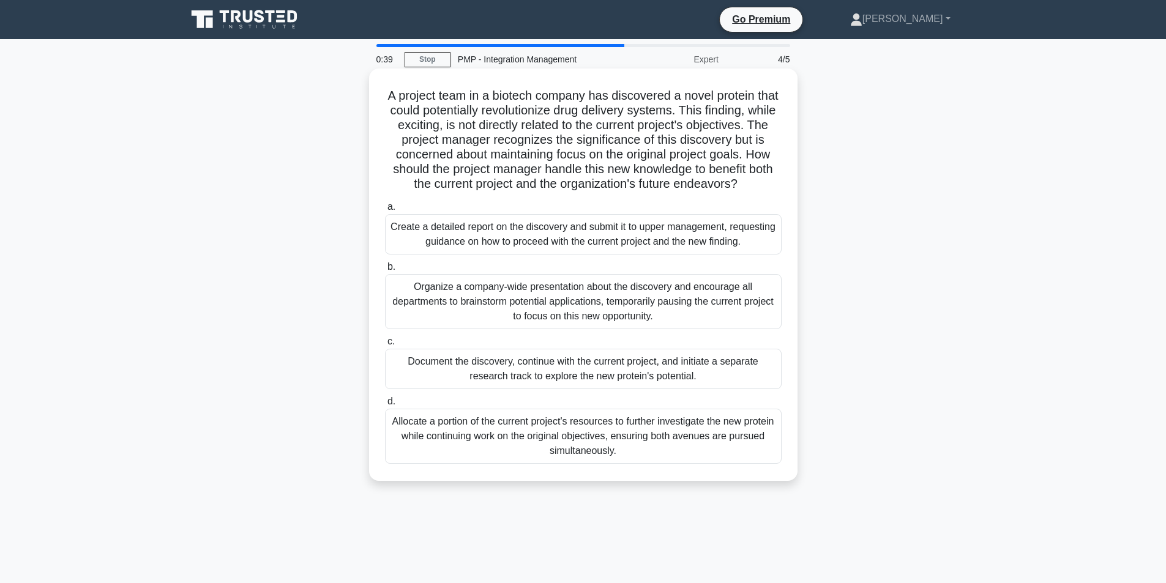
click at [676, 241] on div "Create a detailed report on the discovery and submit it to upper management, re…" at bounding box center [583, 234] width 397 height 40
click at [385, 211] on input "a. Create a detailed report on the discovery and submit it to upper management,…" at bounding box center [385, 207] width 0 height 8
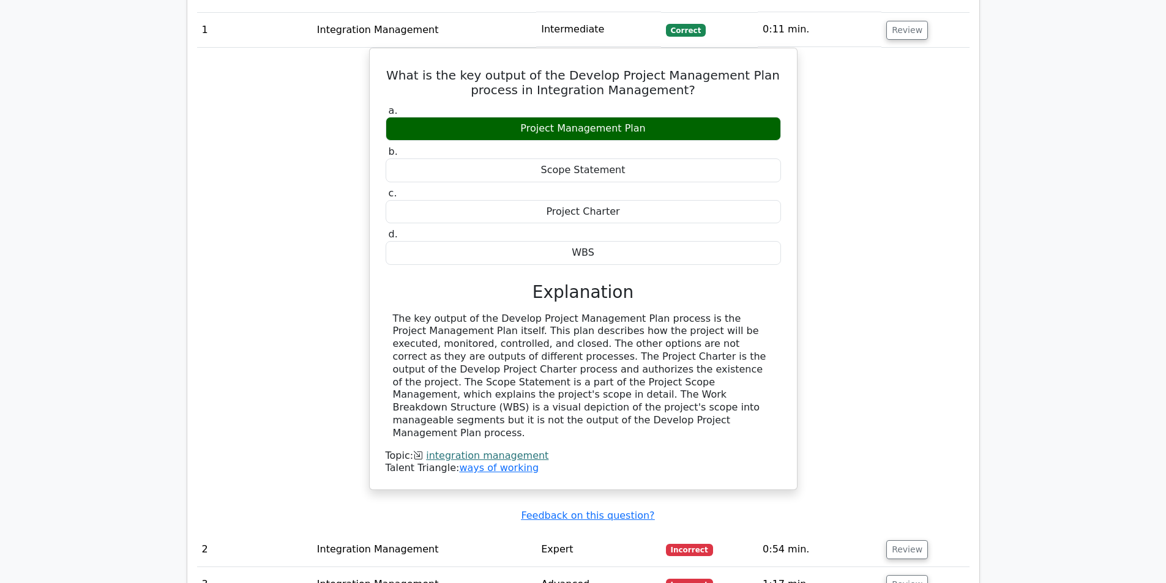
scroll to position [1088, 0]
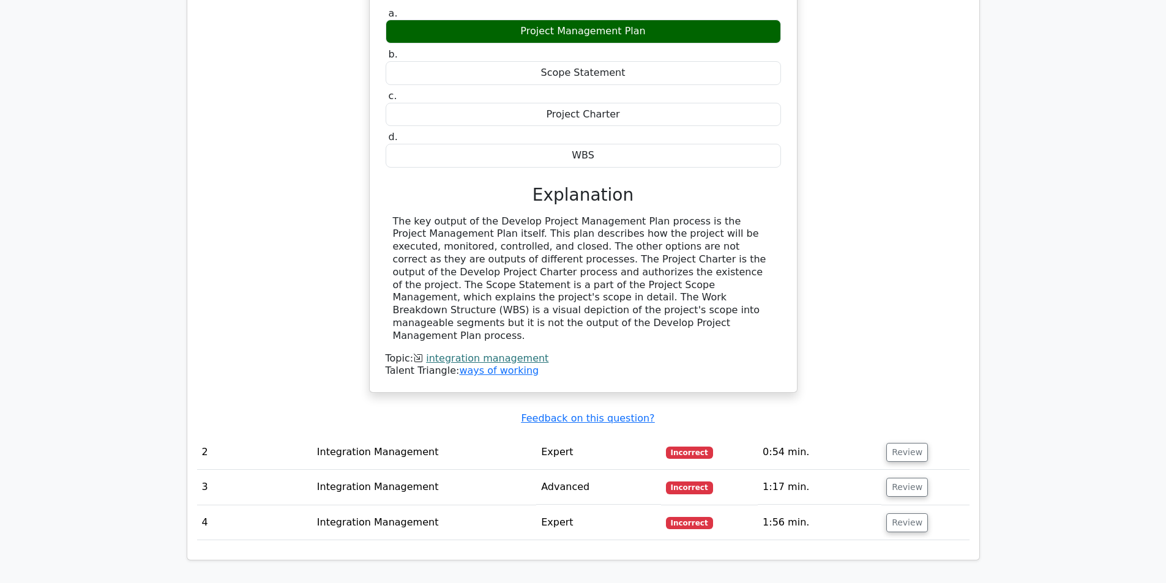
drag, startPoint x: 905, startPoint y: 371, endPoint x: 845, endPoint y: 493, distance: 135.2
click at [845, 493] on div "Question Analysis Question # Topic Difficulty Result Time Spent Action 1 Integr…" at bounding box center [583, 205] width 808 height 741
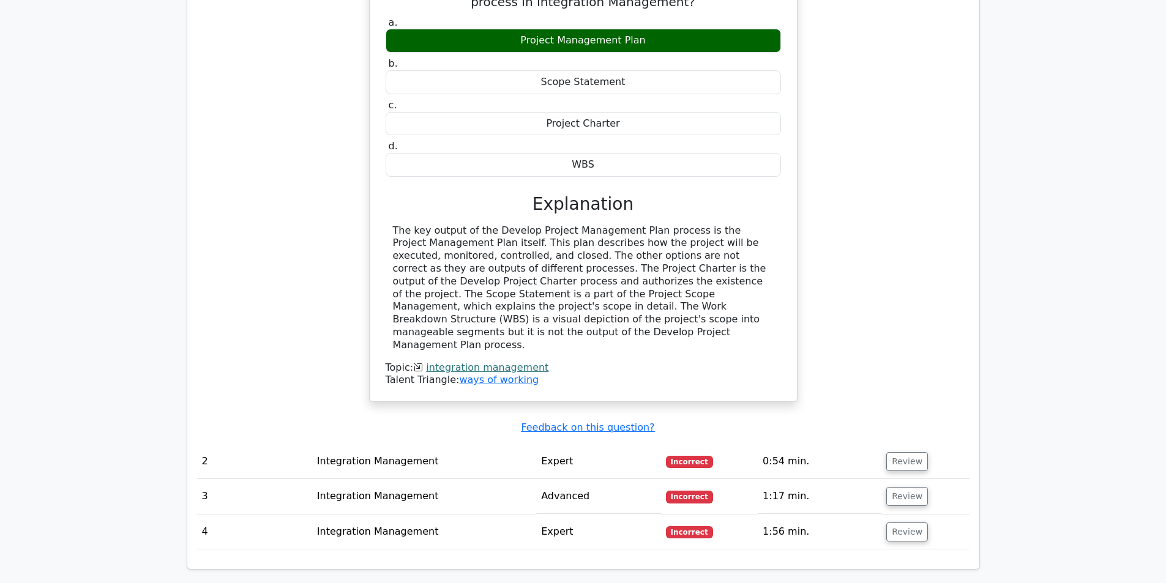
scroll to position [1149, 0]
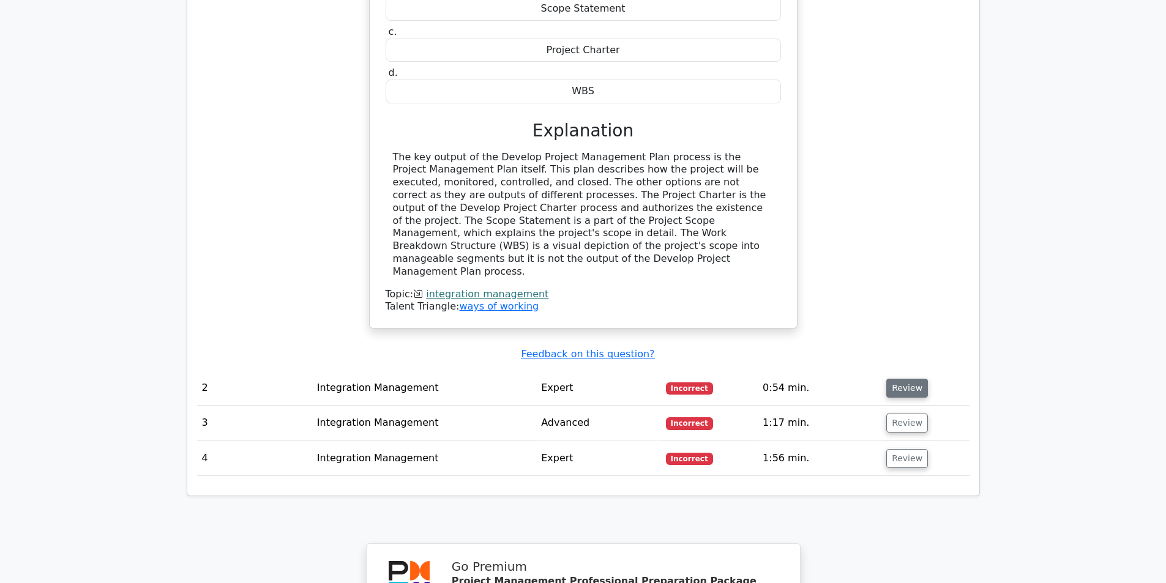
click at [890, 379] on button "Review" at bounding box center [907, 388] width 42 height 19
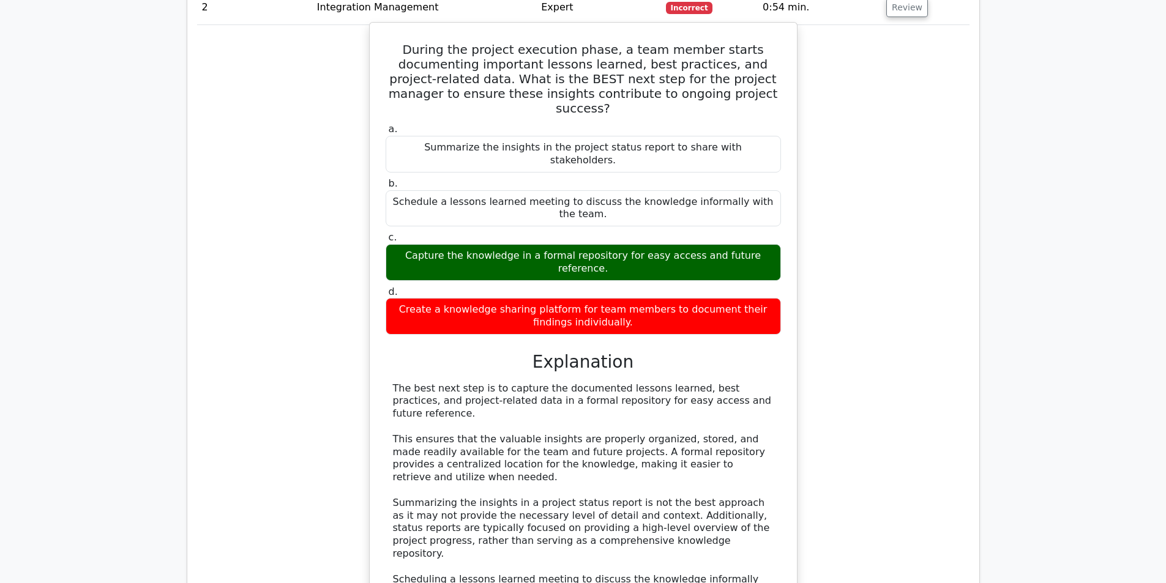
scroll to position [1517, 0]
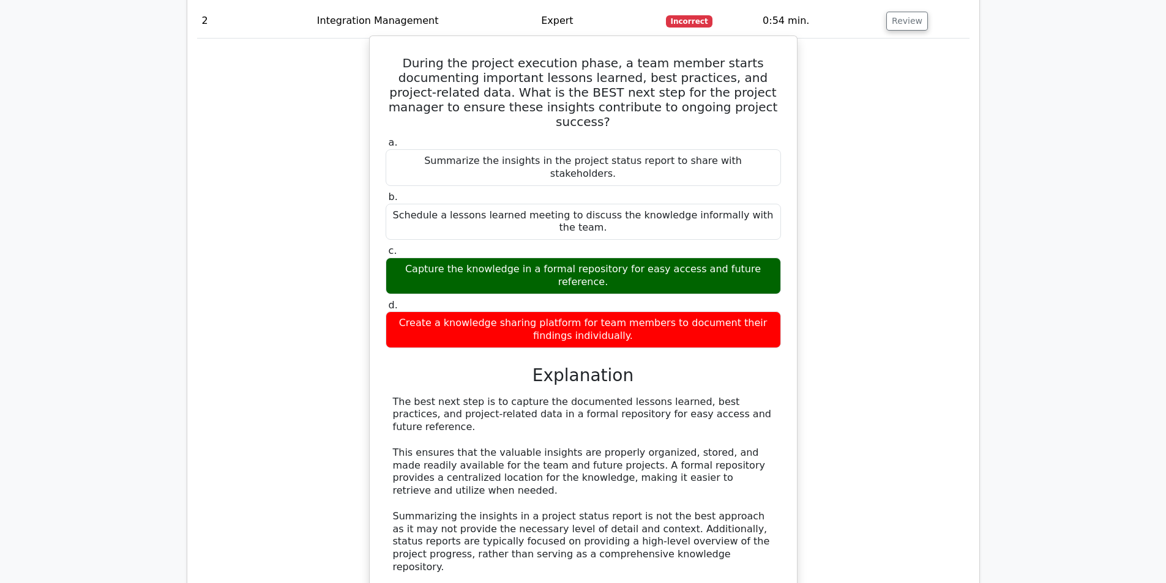
drag, startPoint x: 741, startPoint y: 280, endPoint x: 375, endPoint y: 256, distance: 366.1
click at [375, 256] on div "During the project execution phase, a team member starts documenting important …" at bounding box center [583, 412] width 417 height 743
copy div "The best next step is to capture the documented lessons learned, best practices…"
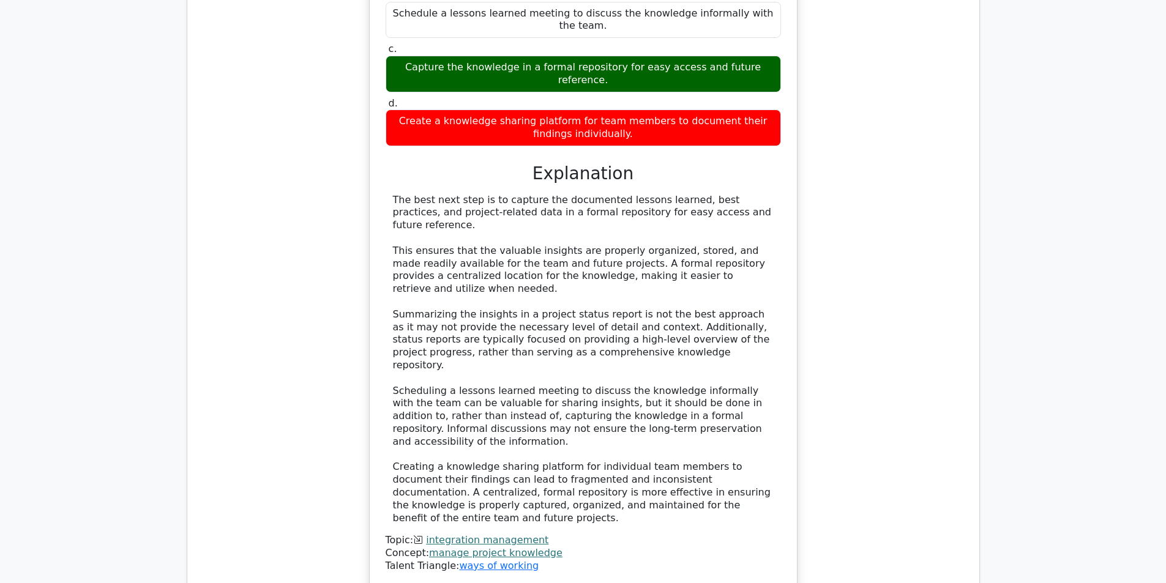
scroll to position [1761, 0]
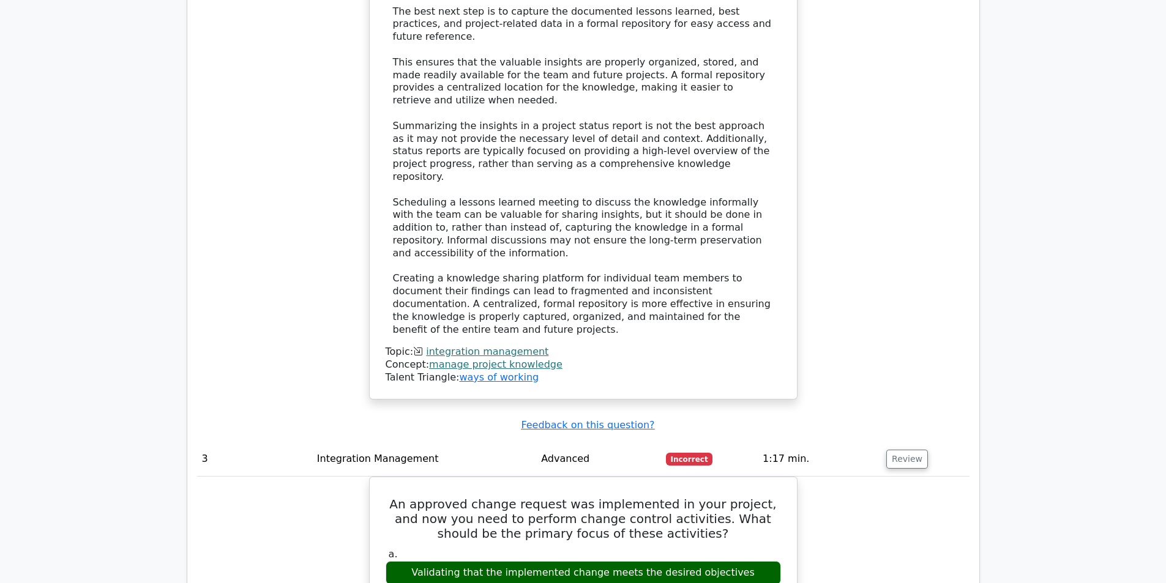
scroll to position [1945, 0]
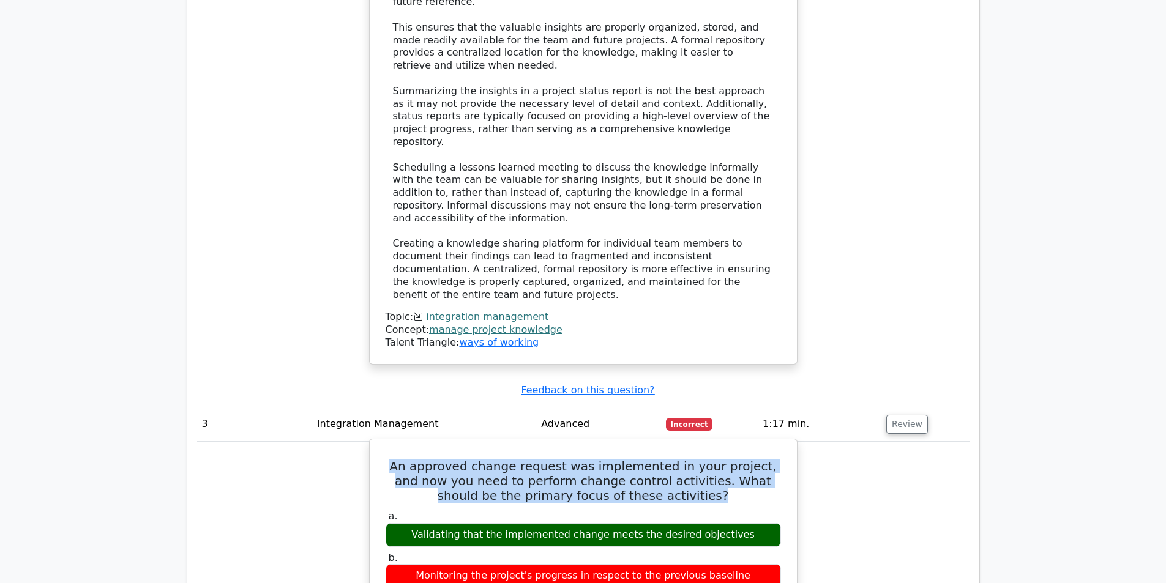
drag, startPoint x: 680, startPoint y: 295, endPoint x: 391, endPoint y: 267, distance: 290.2
click at [391, 459] on h5 "An approved change request was implemented in your project, and now you need to…" at bounding box center [583, 481] width 398 height 44
copy h5 "An approved change request was implemented in your project, and now you need to…"
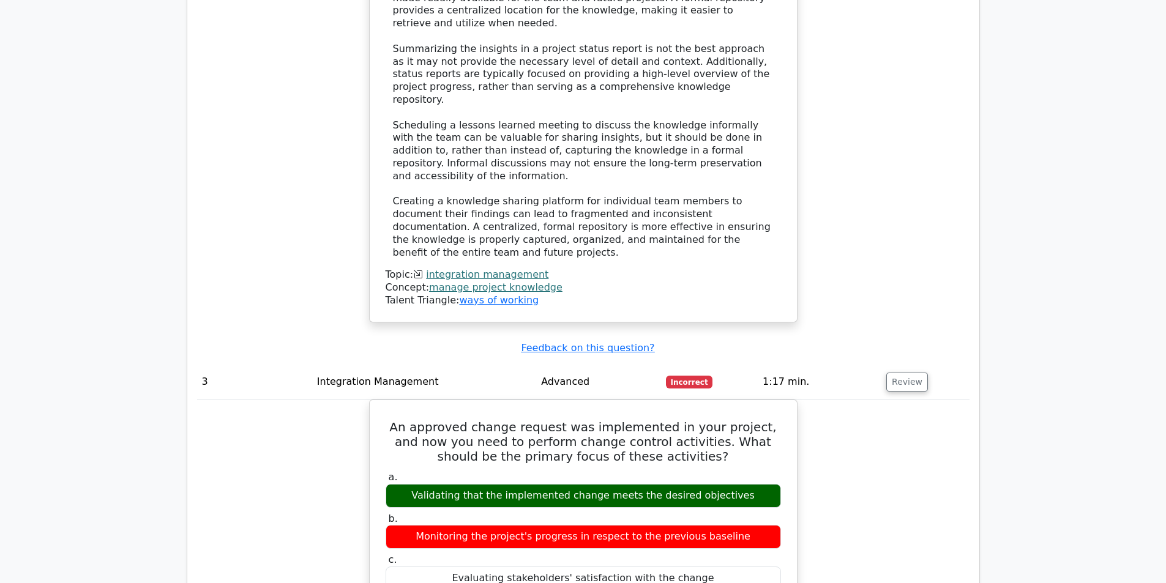
scroll to position [2129, 0]
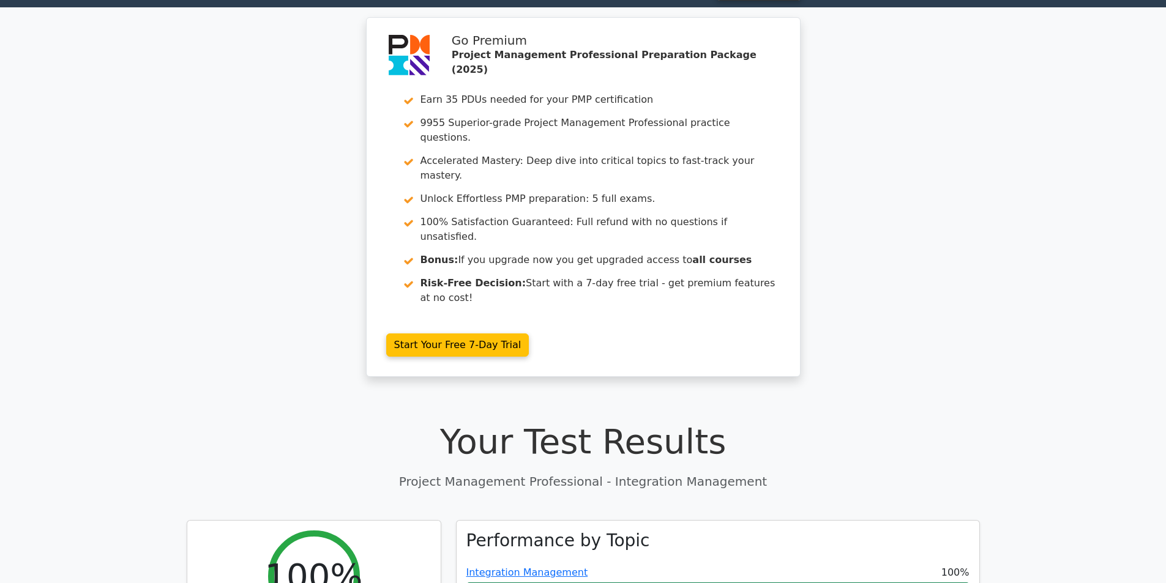
scroll to position [61, 0]
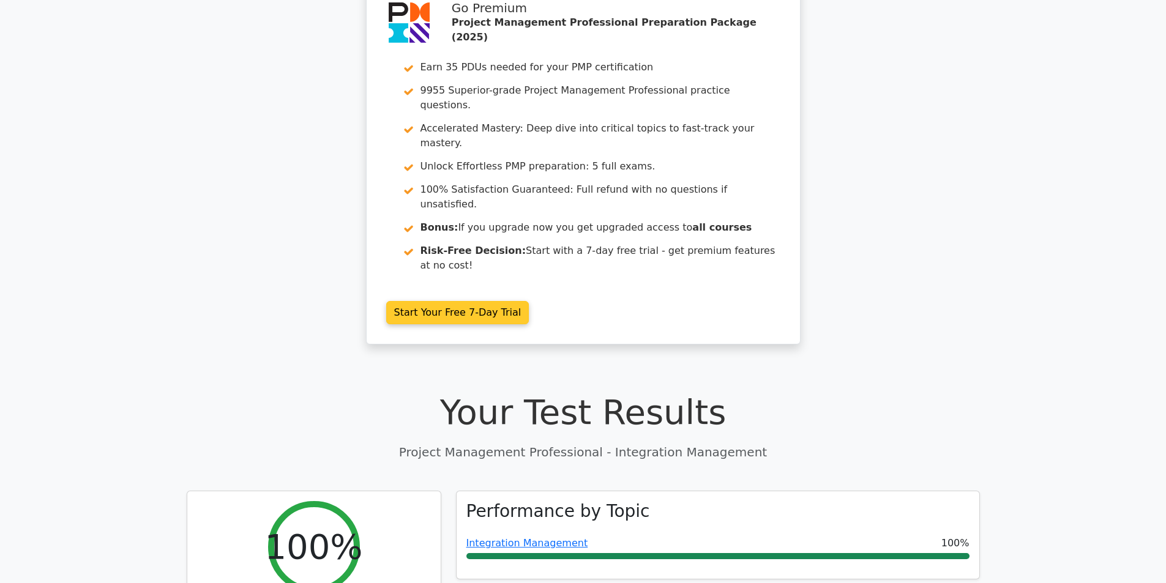
click at [461, 301] on link "Start Your Free 7-Day Trial" at bounding box center [457, 312] width 143 height 23
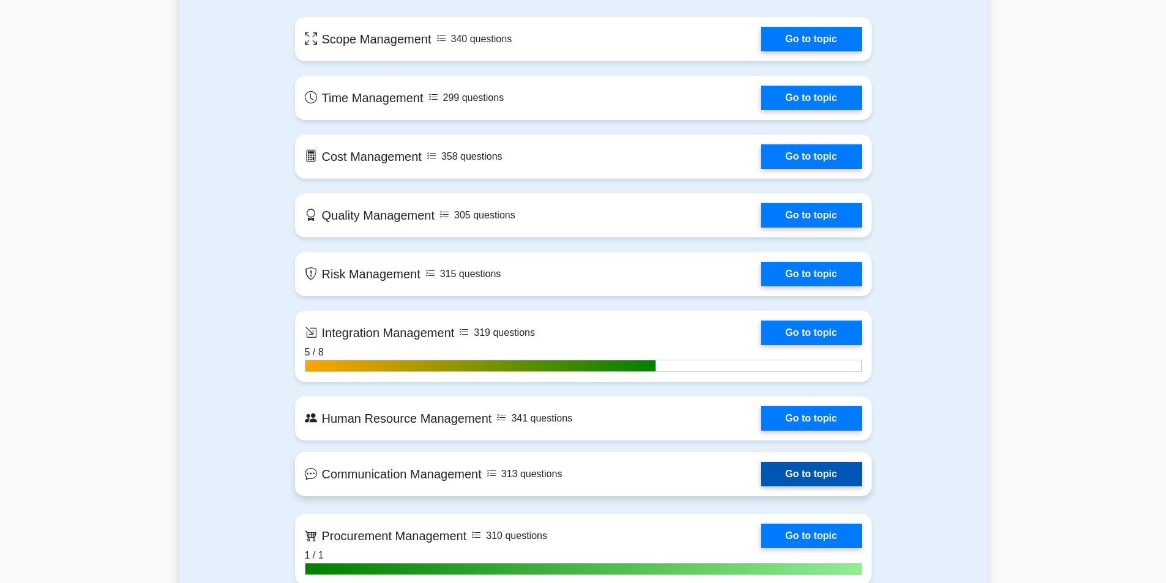
scroll to position [918, 0]
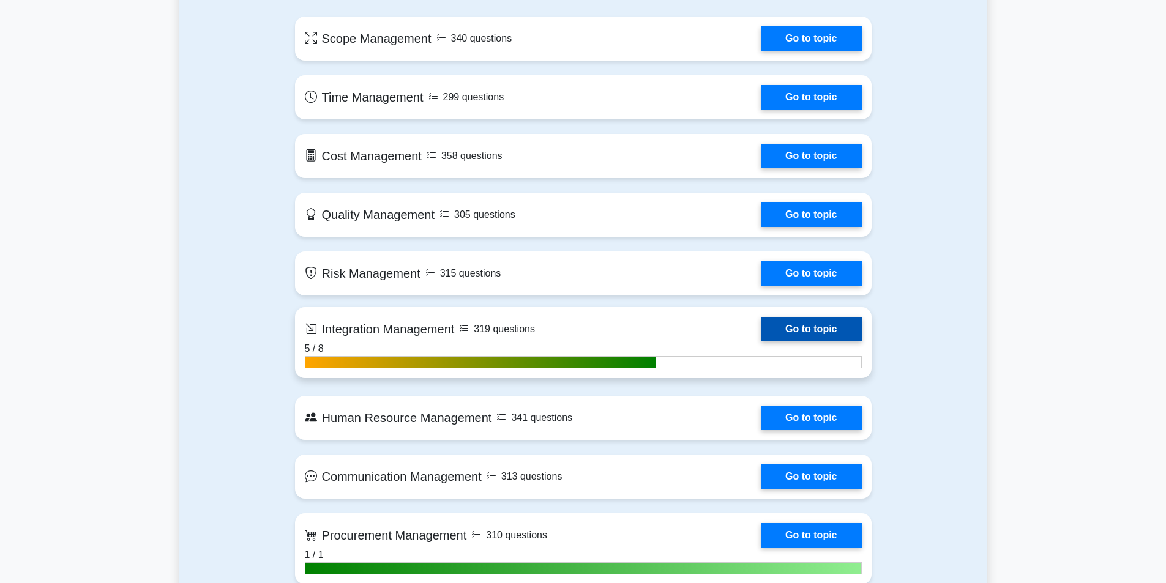
click at [791, 330] on link "Go to topic" at bounding box center [811, 329] width 100 height 24
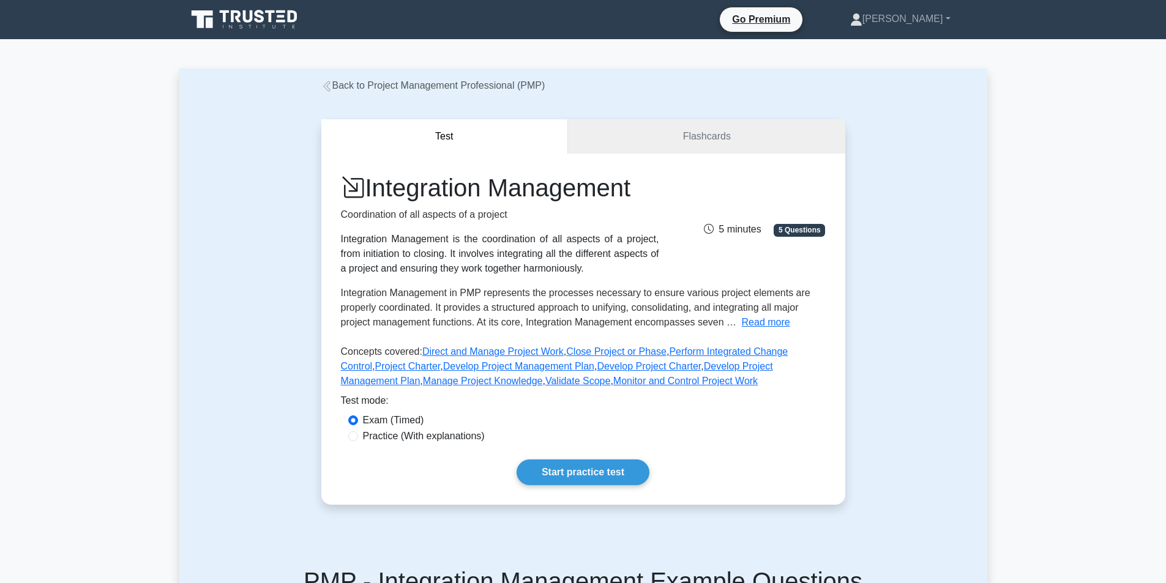
scroll to position [122, 0]
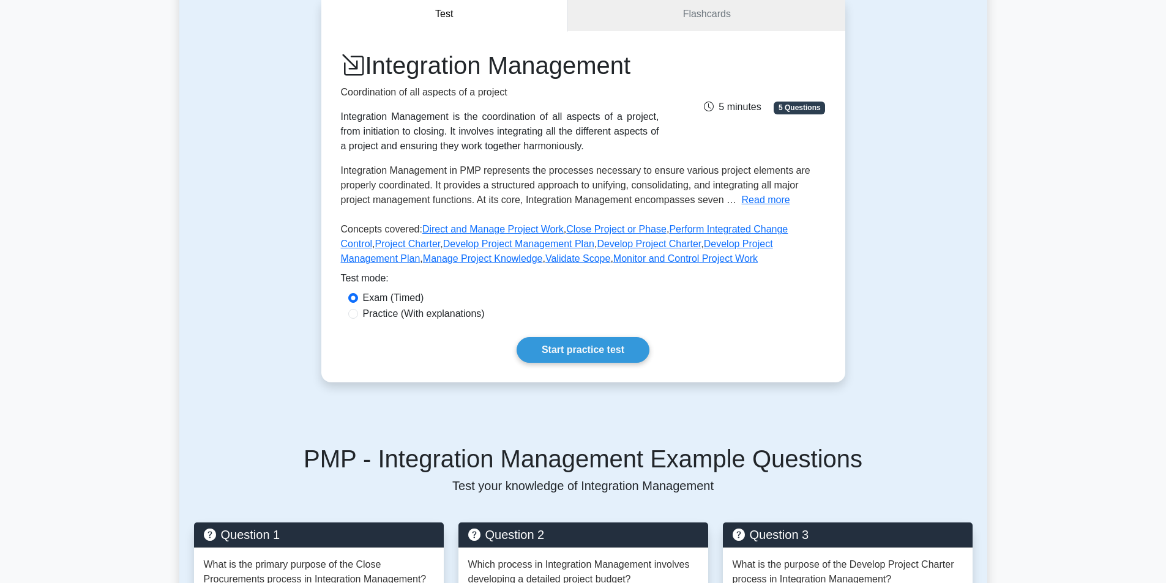
click at [419, 308] on label "Practice (With explanations)" at bounding box center [424, 314] width 122 height 15
click at [358, 309] on input "Practice (With explanations)" at bounding box center [353, 314] width 10 height 10
radio input "true"
click at [616, 342] on link "Start practice test" at bounding box center [583, 350] width 133 height 26
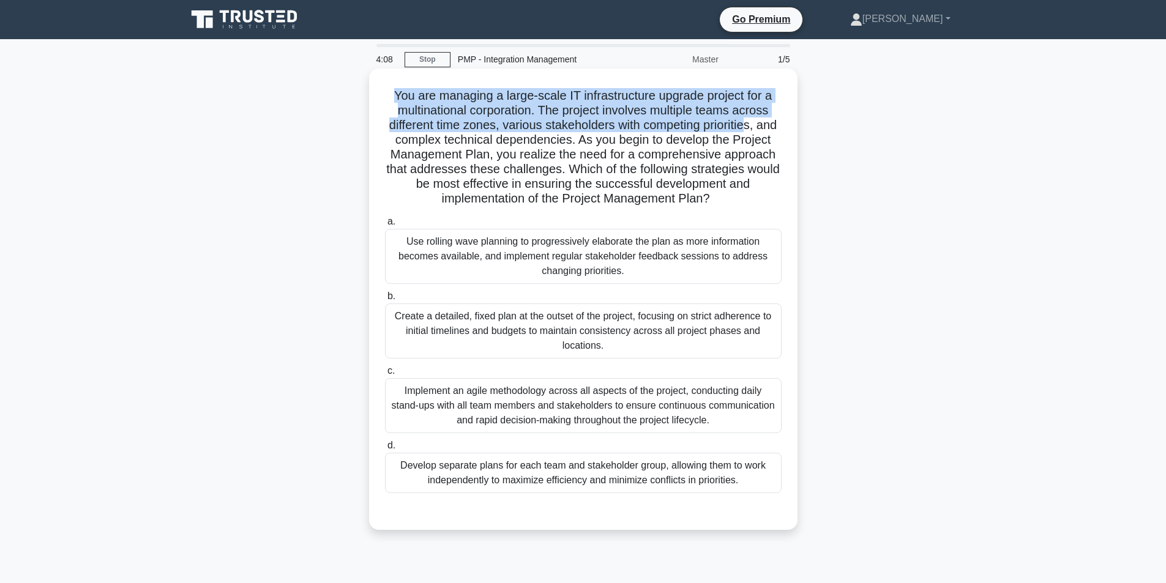
drag, startPoint x: 392, startPoint y: 95, endPoint x: 763, endPoint y: 126, distance: 372.8
click at [763, 126] on h5 "You are managing a large-scale IT infrastructure upgrade project for a multinat…" at bounding box center [583, 147] width 399 height 119
click at [564, 132] on h5 "You are managing a large-scale IT infrastructure upgrade project for a multinat…" at bounding box center [583, 147] width 399 height 119
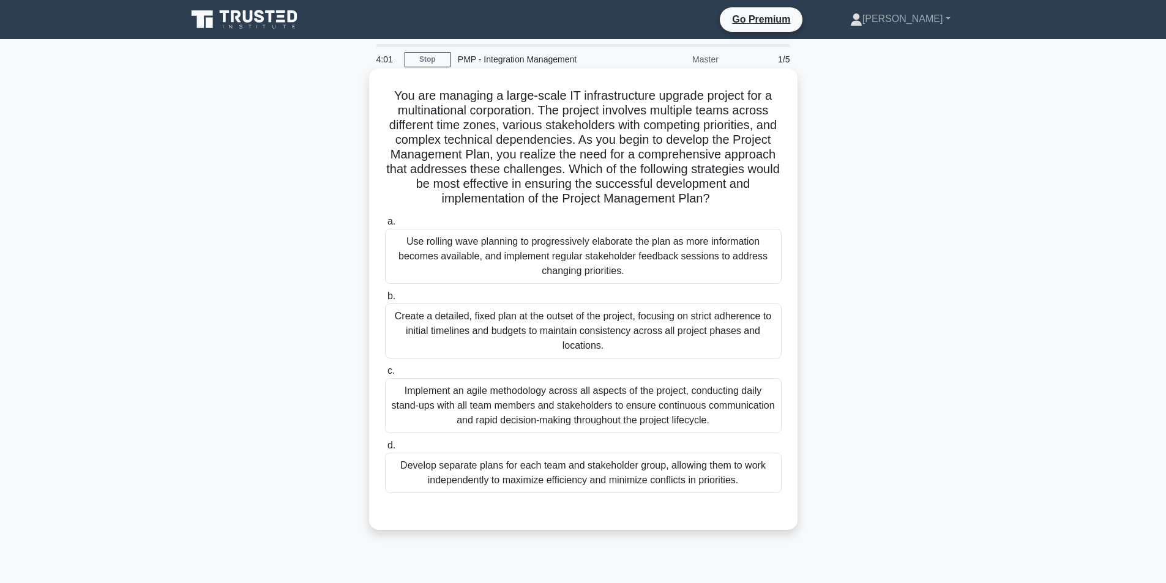
click at [530, 131] on h5 "You are managing a large-scale IT infrastructure upgrade project for a multinat…" at bounding box center [583, 147] width 399 height 119
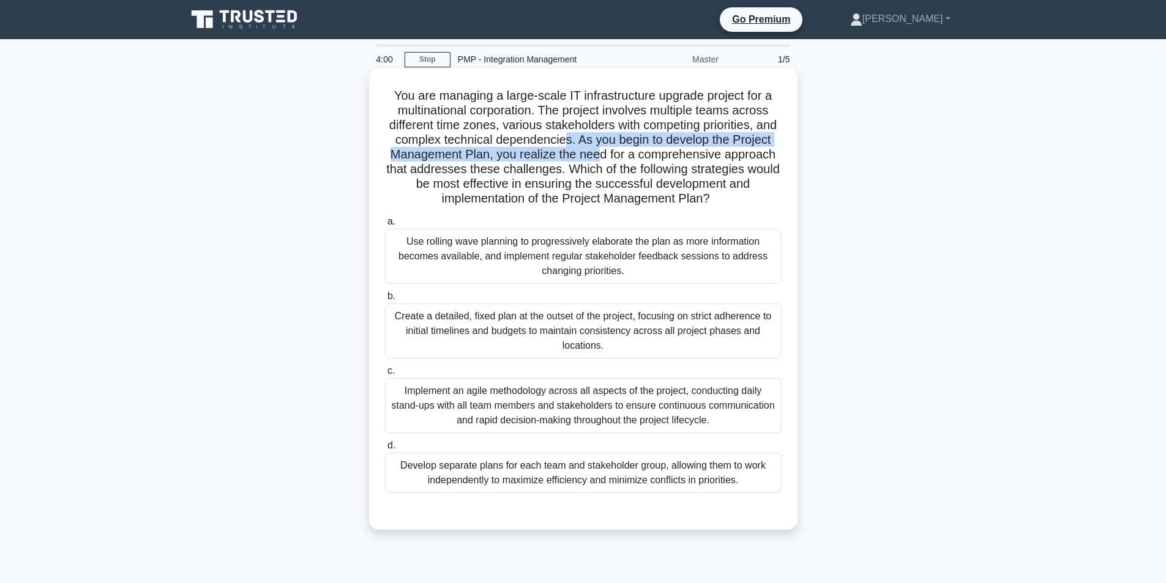
drag, startPoint x: 599, startPoint y: 144, endPoint x: 647, endPoint y: 159, distance: 49.9
click at [647, 159] on h5 "You are managing a large-scale IT infrastructure upgrade project for a multinat…" at bounding box center [583, 147] width 399 height 119
click at [645, 160] on h5 "You are managing a large-scale IT infrastructure upgrade project for a multinat…" at bounding box center [583, 147] width 399 height 119
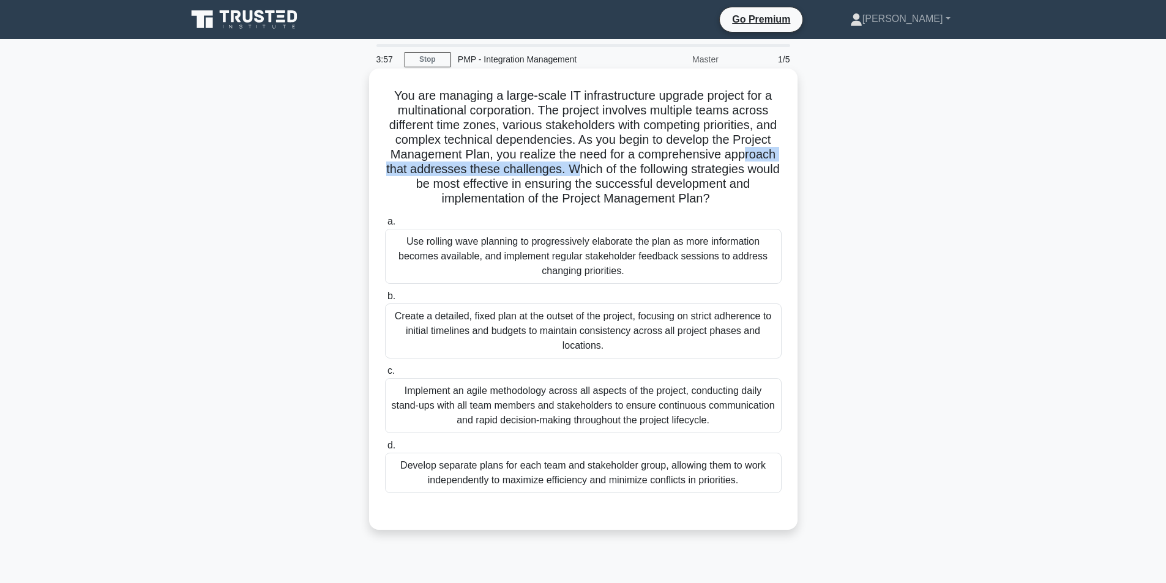
drag, startPoint x: 422, startPoint y: 173, endPoint x: 645, endPoint y: 174, distance: 222.8
click at [645, 174] on h5 "You are managing a large-scale IT infrastructure upgrade project for a multinat…" at bounding box center [583, 147] width 399 height 119
click at [588, 195] on h5 "You are managing a large-scale IT infrastructure upgrade project for a multinat…" at bounding box center [583, 147] width 399 height 119
drag, startPoint x: 400, startPoint y: 177, endPoint x: 558, endPoint y: 177, distance: 157.9
click at [558, 177] on h5 "You are managing a large-scale IT infrastructure upgrade project for a multinat…" at bounding box center [583, 147] width 399 height 119
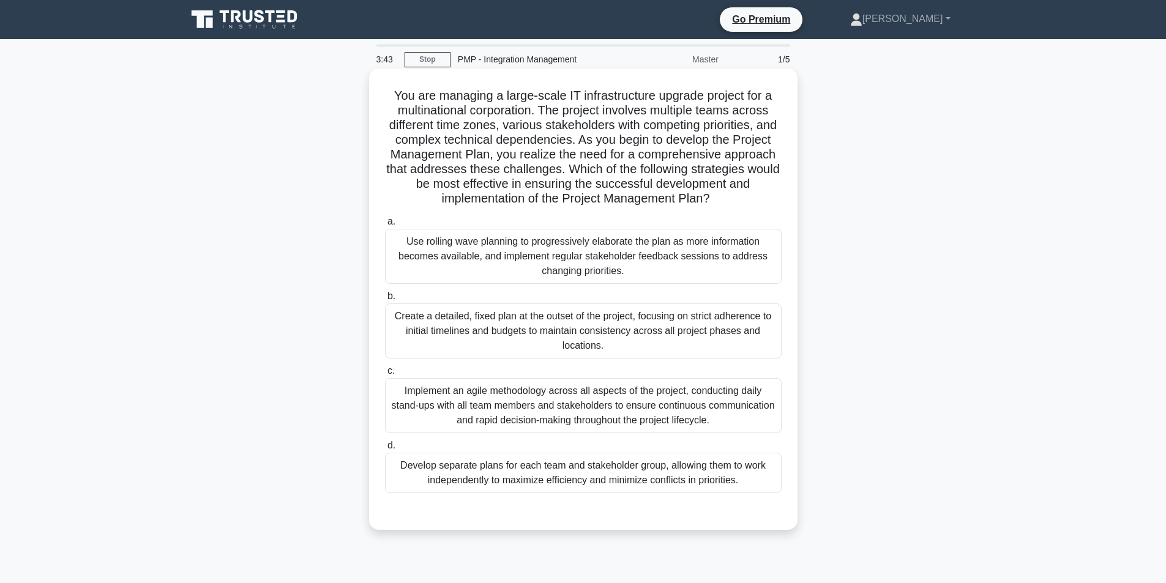
click at [667, 144] on h5 "You are managing a large-scale IT infrastructure upgrade project for a multinat…" at bounding box center [583, 147] width 399 height 119
click at [685, 411] on div "Implement an agile methodology across all aspects of the project, conducting da…" at bounding box center [583, 405] width 397 height 55
click at [385, 375] on input "c. Implement an agile methodology across all aspects of the project, conducting…" at bounding box center [385, 371] width 0 height 8
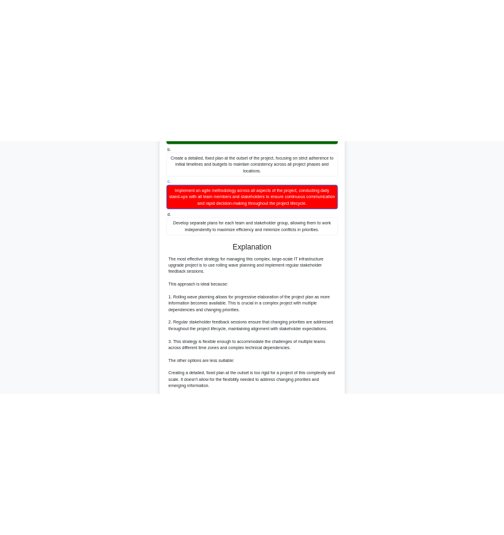
scroll to position [249, 0]
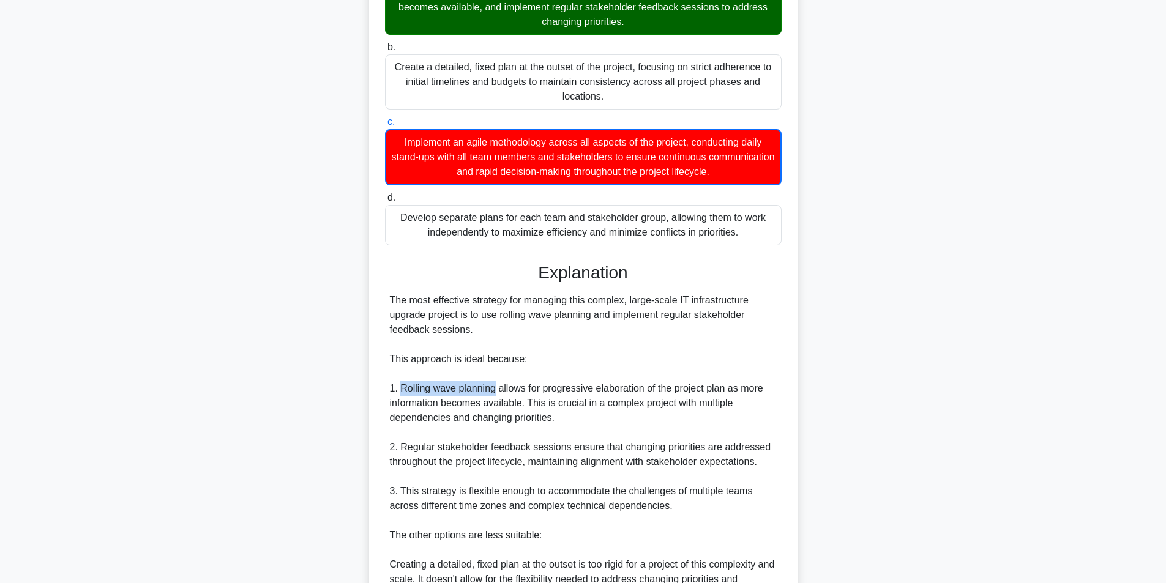
copy div "Rolling wave planning"
drag, startPoint x: 402, startPoint y: 384, endPoint x: 494, endPoint y: 387, distance: 92.5
click at [494, 387] on div "The most effective strategy for managing this complex, large-scale IT infrastru…" at bounding box center [583, 535] width 387 height 485
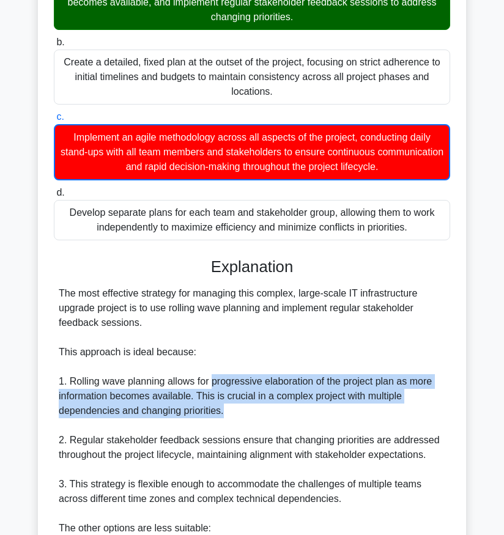
drag, startPoint x: 211, startPoint y: 381, endPoint x: 222, endPoint y: 414, distance: 35.0
click at [222, 414] on div "The most effective strategy for managing this complex, large-scale IT infrastru…" at bounding box center [252, 528] width 387 height 485
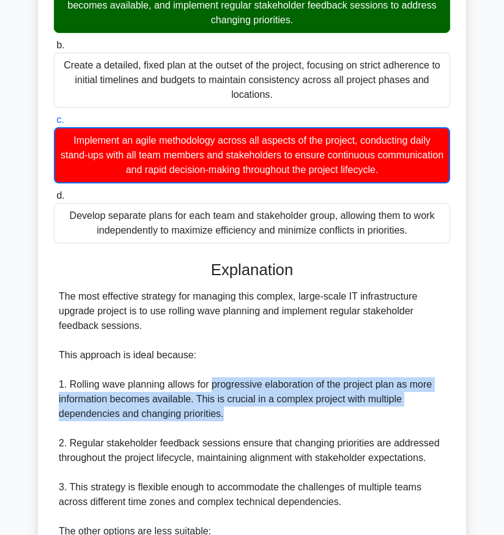
copy div "progressive elaboration of the project plan as more information becomes availab…"
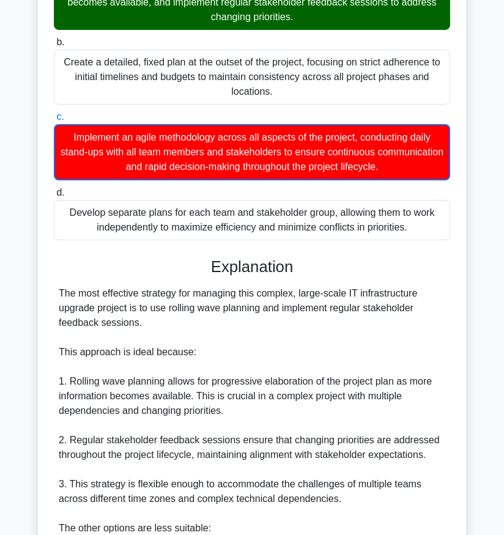
click at [294, 353] on div "The most effective strategy for managing this complex, large-scale IT infrastru…" at bounding box center [252, 528] width 387 height 485
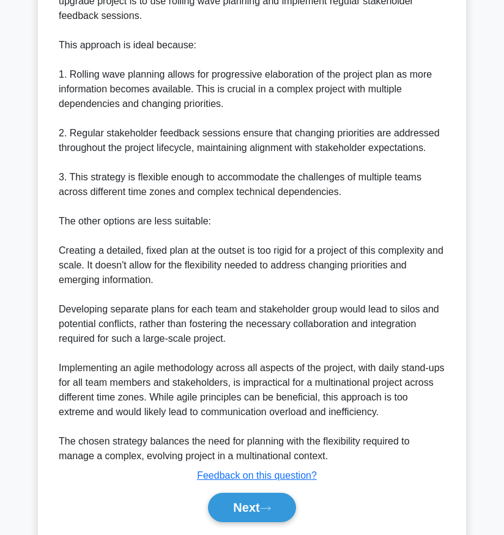
scroll to position [535, 0]
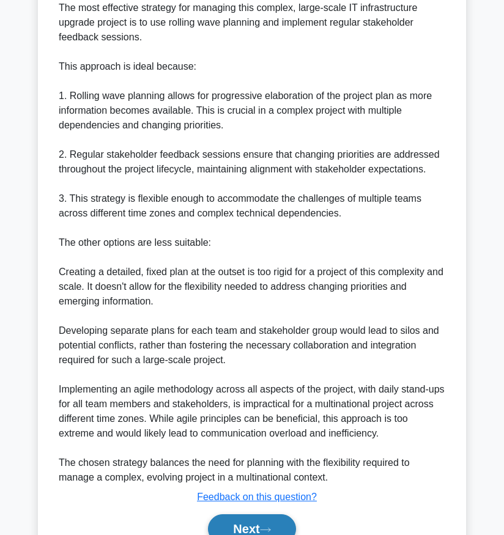
click at [239, 531] on button "Next" at bounding box center [252, 529] width 88 height 29
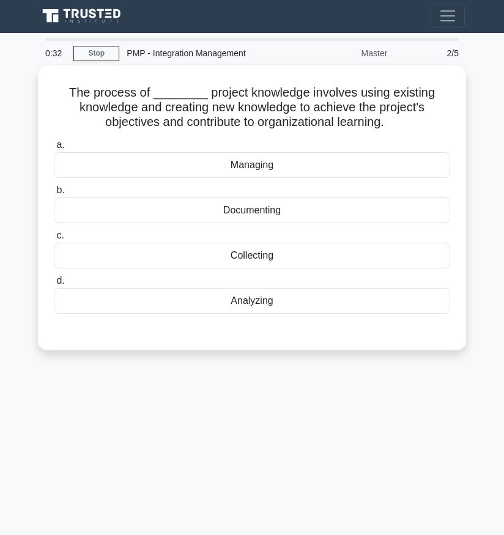
scroll to position [0, 0]
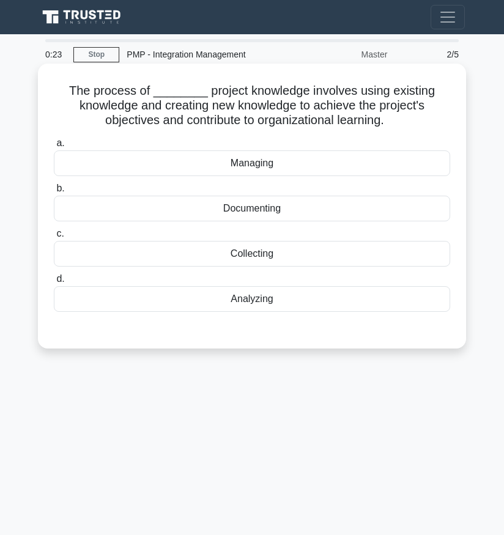
click at [260, 166] on div "Managing" at bounding box center [252, 164] width 397 height 26
click at [54, 147] on input "a. Managing" at bounding box center [54, 144] width 0 height 8
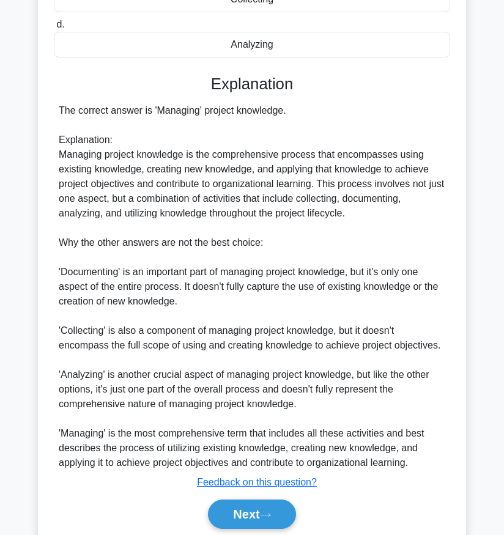
scroll to position [301, 0]
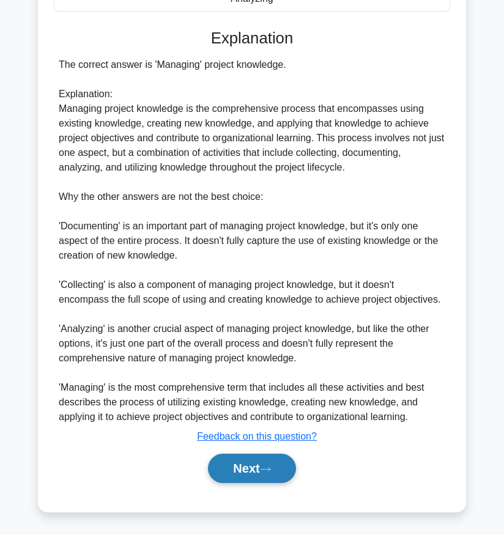
click at [248, 466] on button "Next" at bounding box center [252, 468] width 88 height 29
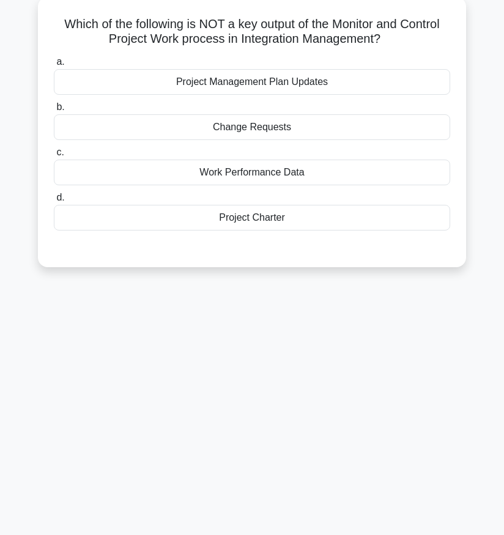
scroll to position [0, 0]
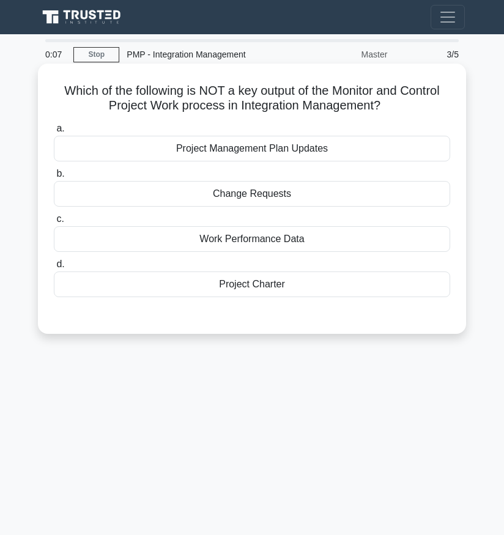
click at [247, 287] on div "Project Charter" at bounding box center [252, 285] width 397 height 26
click at [54, 269] on input "d. Project Charter" at bounding box center [54, 265] width 0 height 8
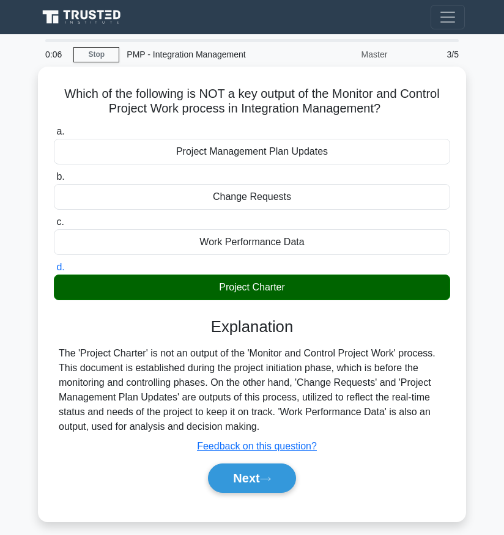
scroll to position [61, 0]
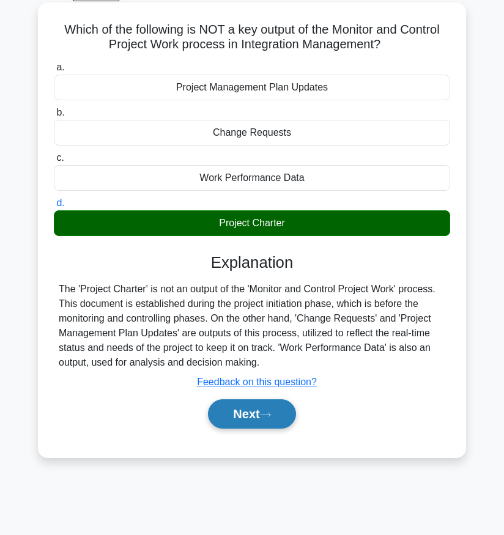
click at [227, 410] on button "Next" at bounding box center [252, 414] width 88 height 29
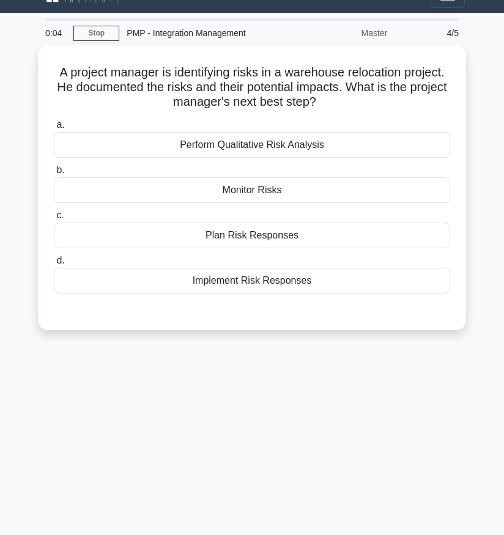
scroll to position [0, 0]
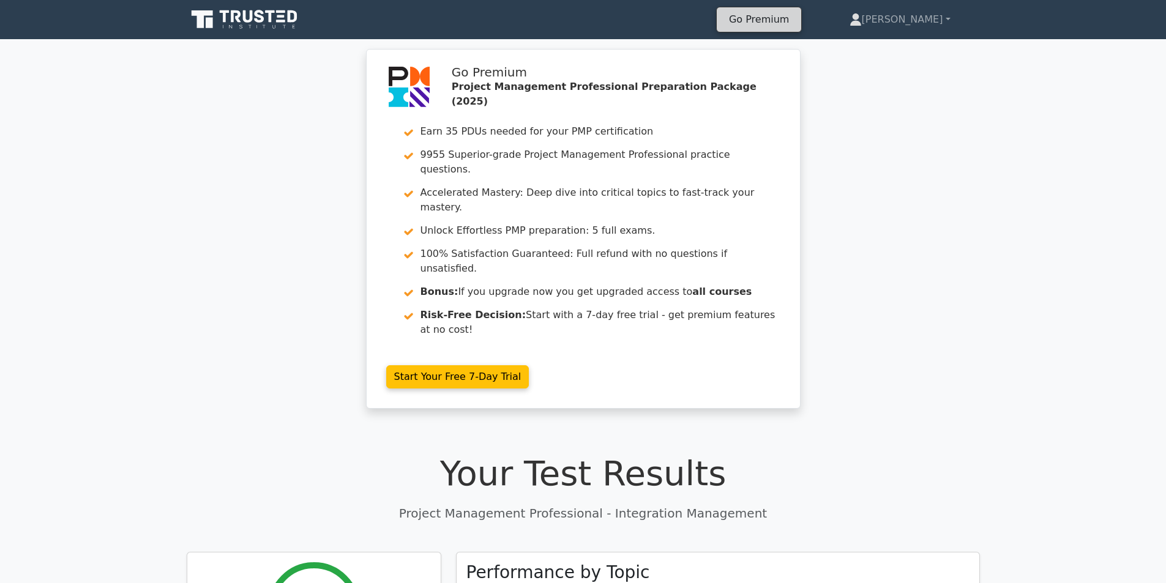
click at [504, 24] on link "Go Premium" at bounding box center [759, 19] width 75 height 17
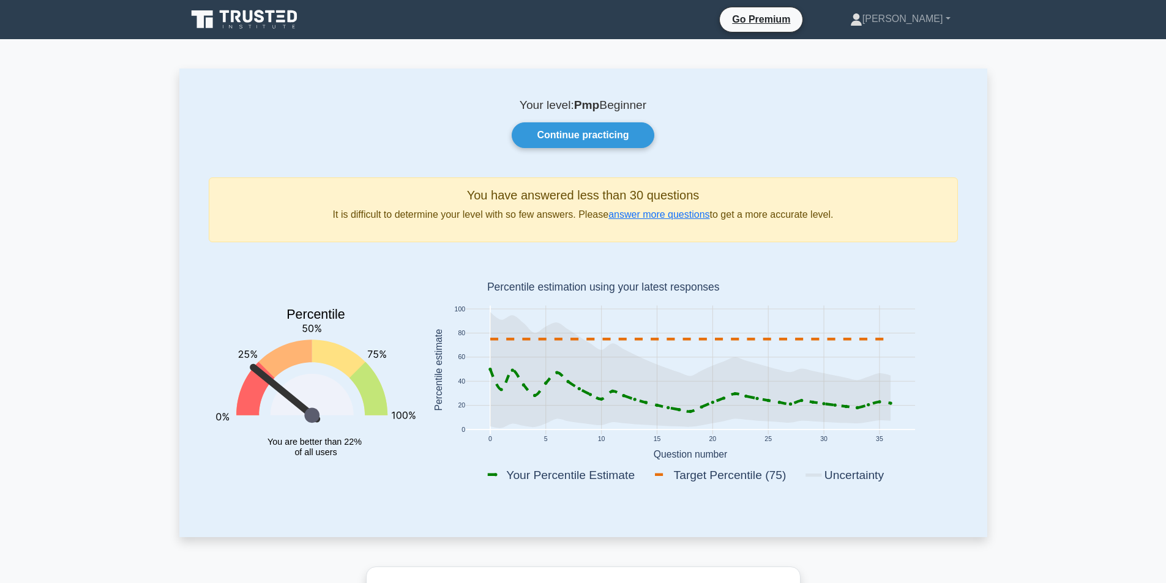
click at [245, 23] on icon at bounding box center [246, 19] width 118 height 23
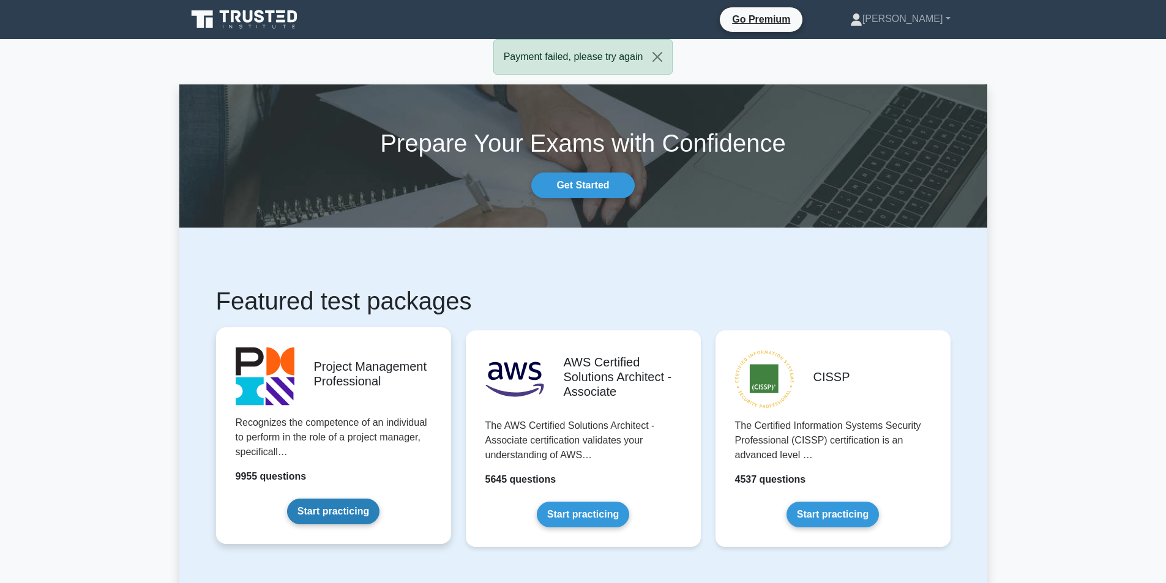
click at [318, 513] on link "Start practicing" at bounding box center [333, 512] width 92 height 26
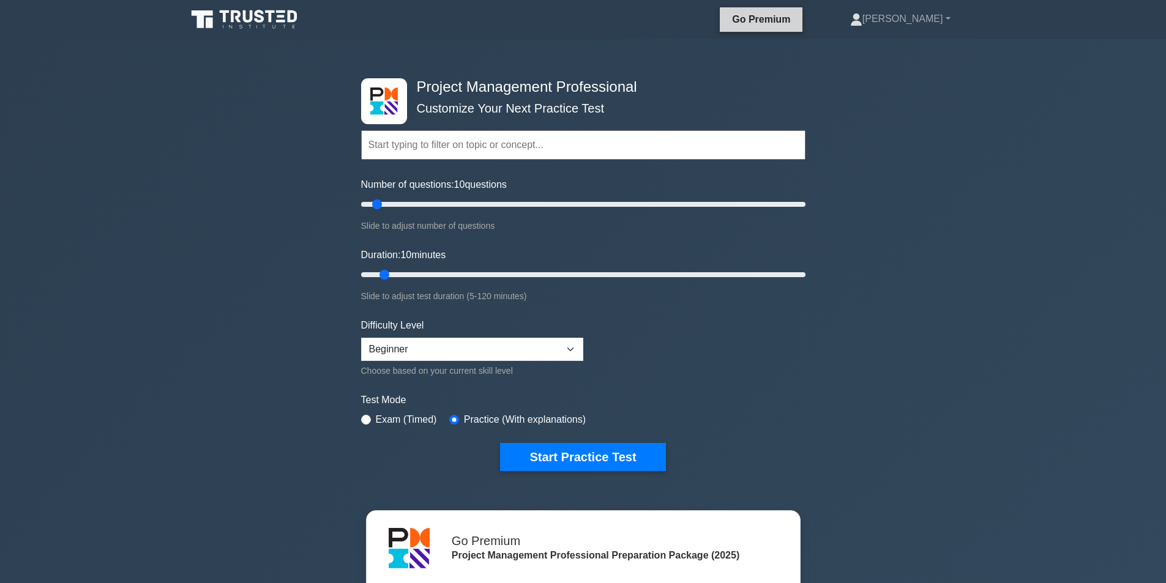
click at [797, 18] on link "Go Premium" at bounding box center [761, 19] width 73 height 15
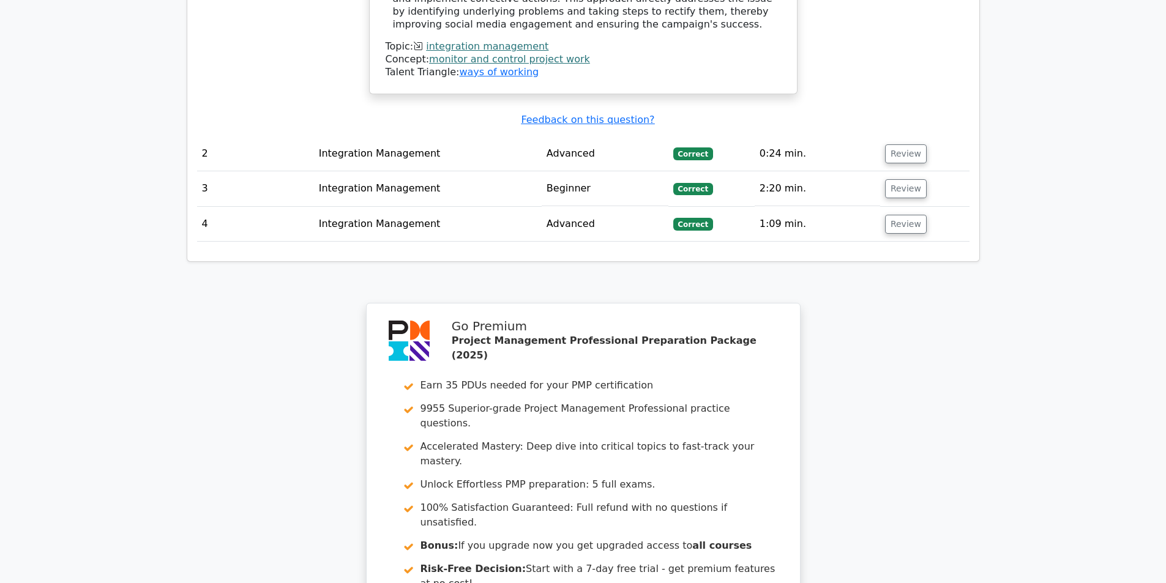
scroll to position [1611, 0]
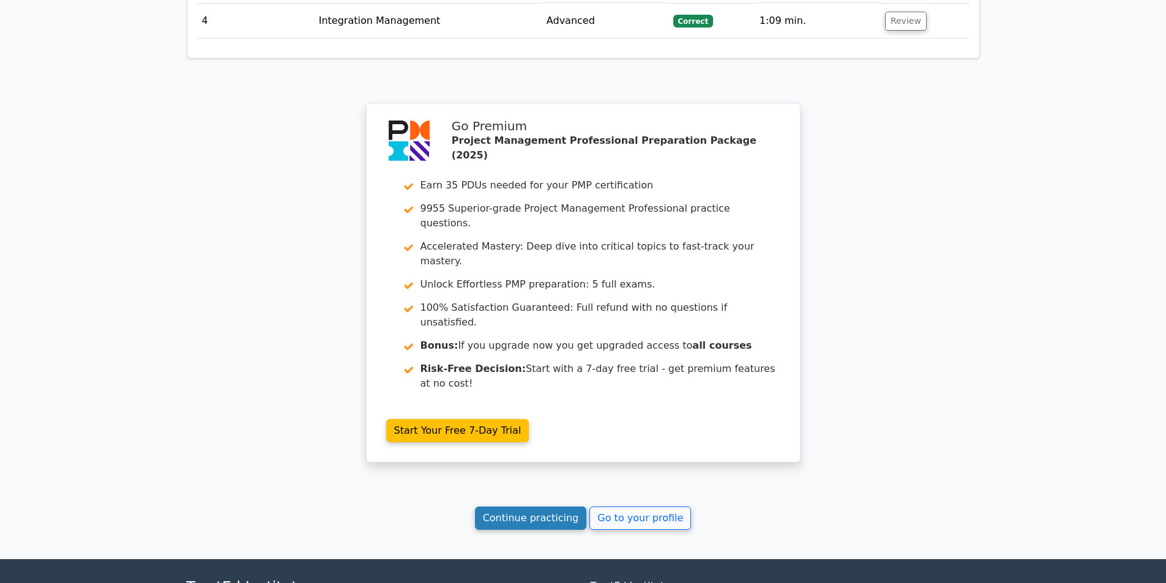
click at [539, 507] on link "Continue practicing" at bounding box center [531, 518] width 112 height 23
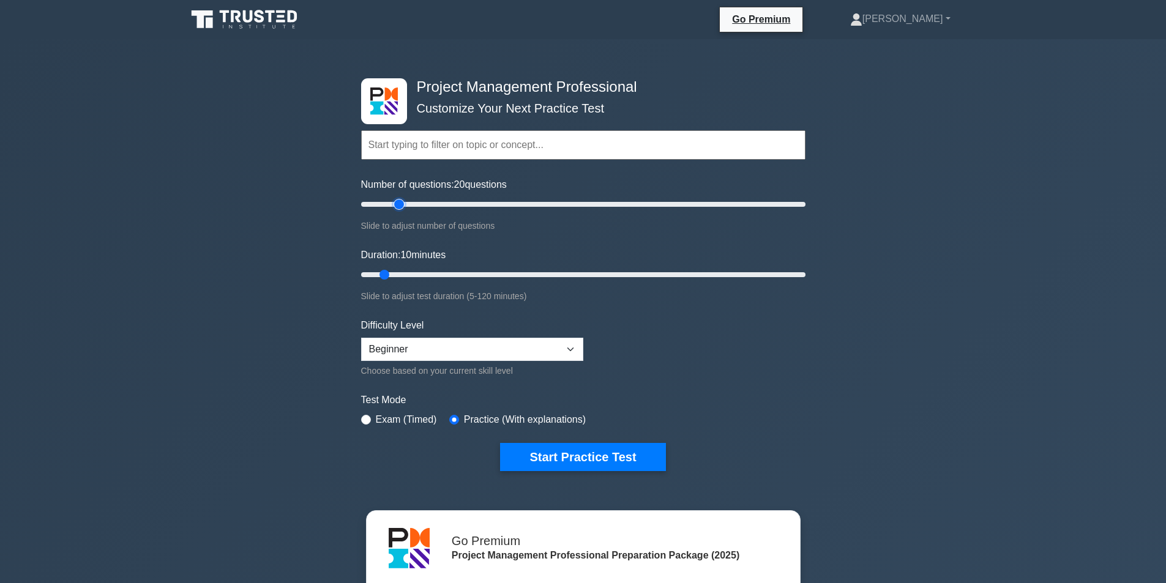
drag, startPoint x: 375, startPoint y: 201, endPoint x: 404, endPoint y: 200, distance: 28.8
type input "20"
click at [404, 200] on input "Number of questions: 20 questions" at bounding box center [583, 204] width 444 height 15
drag, startPoint x: 387, startPoint y: 269, endPoint x: 836, endPoint y: 275, distance: 449.2
type input "120"
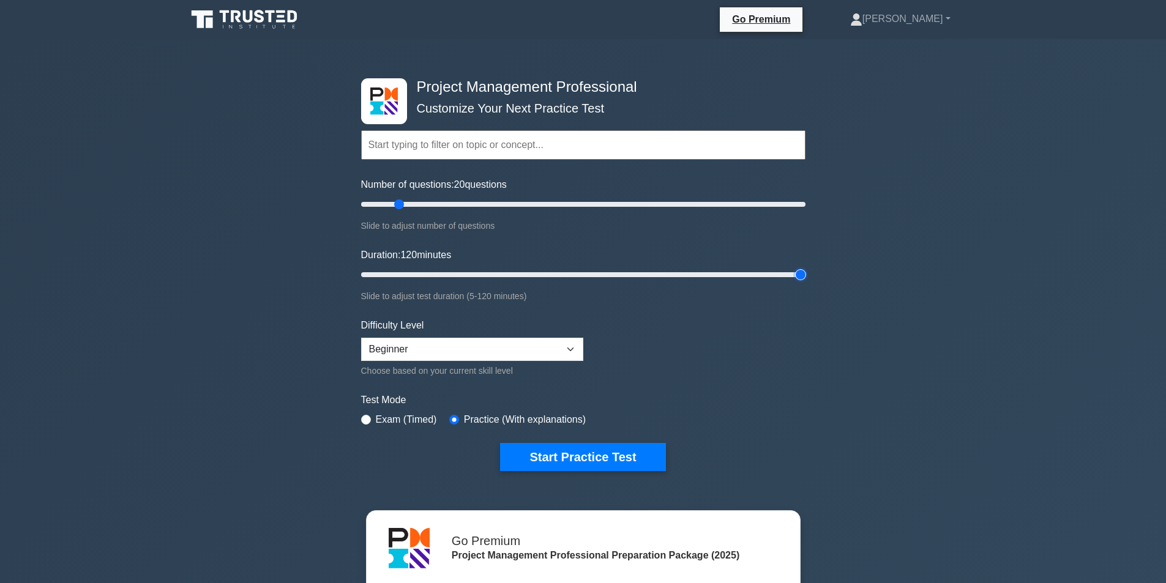
click at [805, 275] on input "Duration: 120 minutes" at bounding box center [583, 274] width 444 height 15
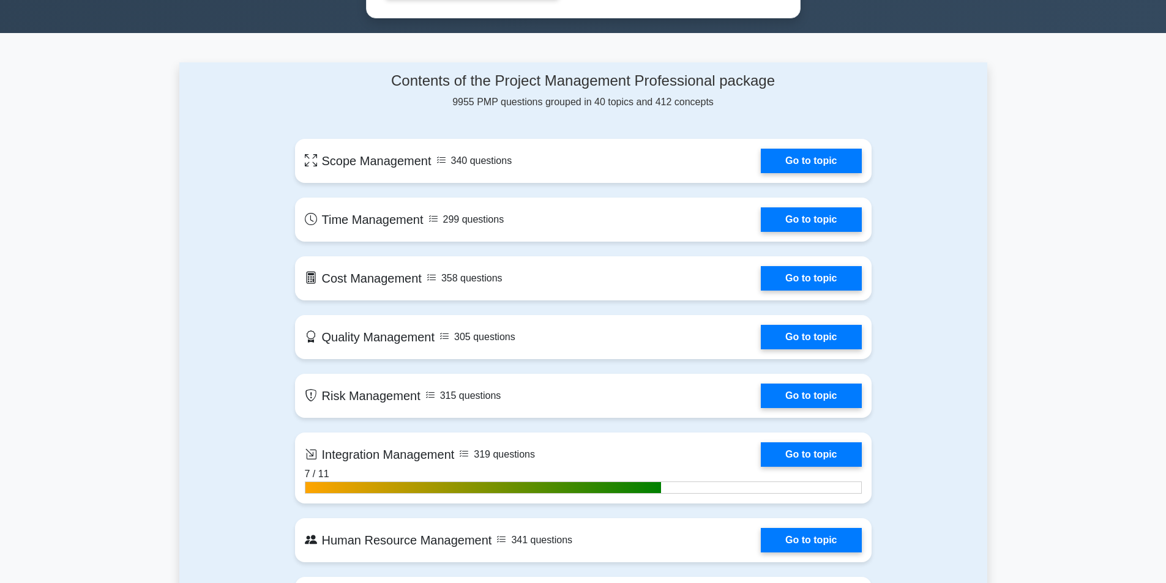
scroll to position [857, 0]
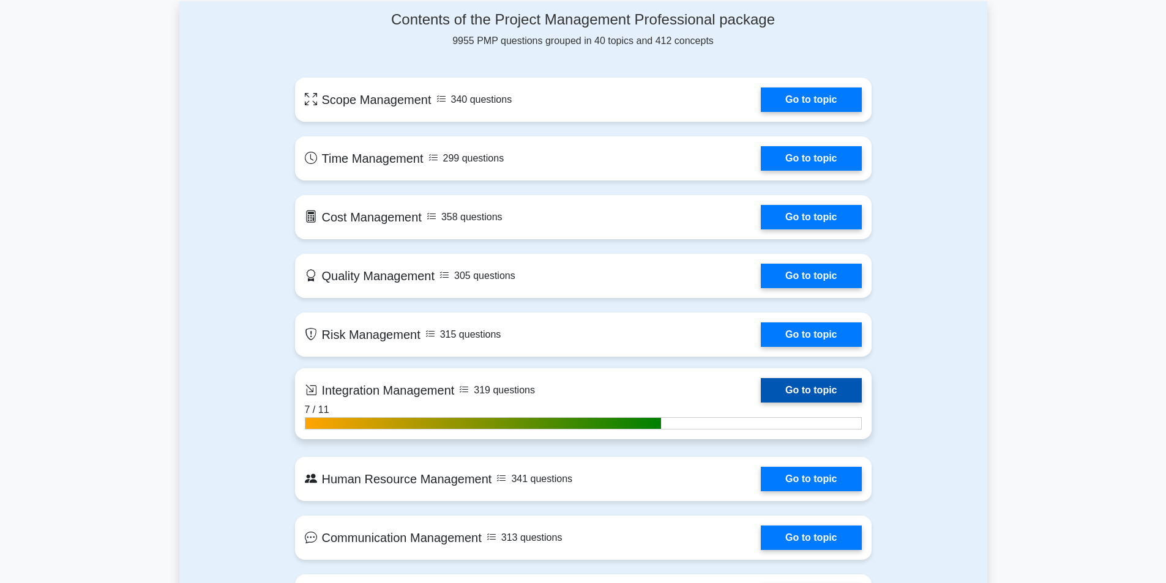
click at [821, 390] on link "Go to topic" at bounding box center [811, 390] width 100 height 24
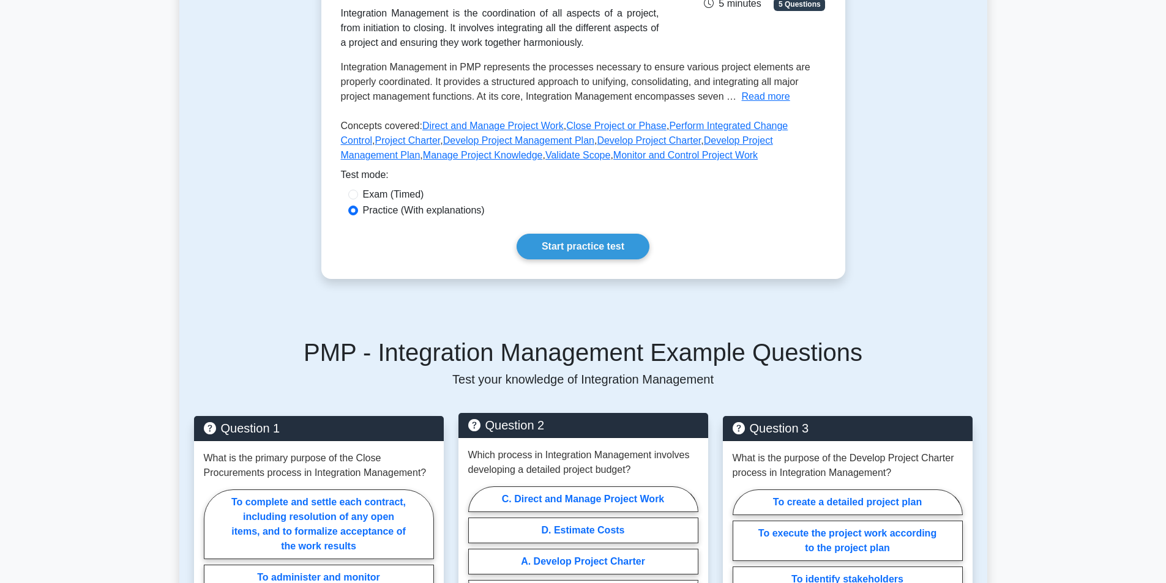
scroll to position [245, 0]
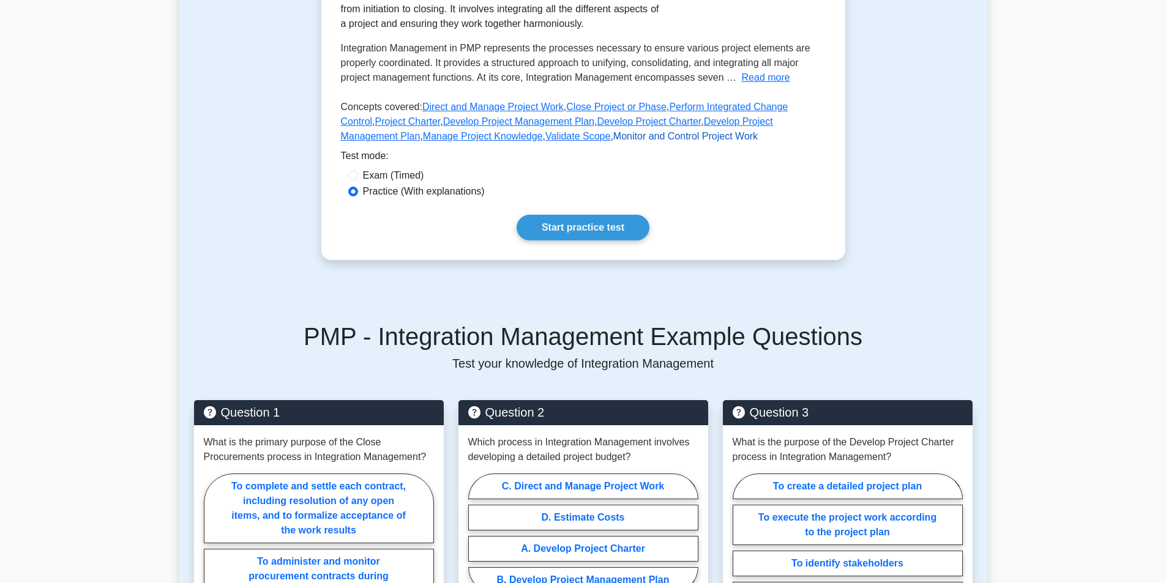
click at [613, 137] on link "Monitor and Control Project Work" at bounding box center [685, 136] width 144 height 10
click at [561, 227] on link "Start practice test" at bounding box center [583, 228] width 133 height 26
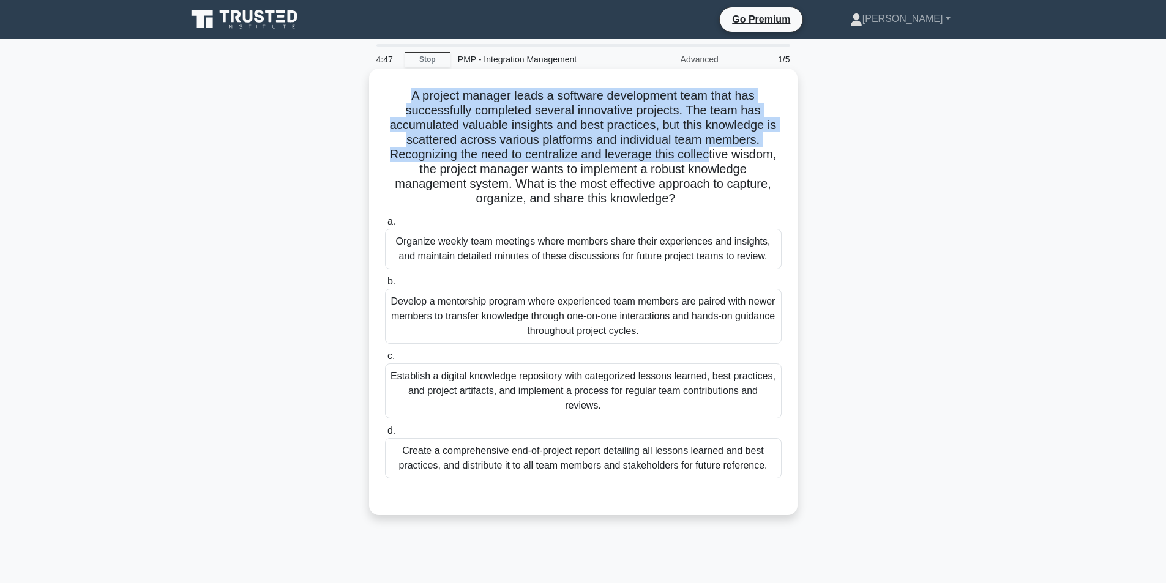
drag, startPoint x: 403, startPoint y: 93, endPoint x: 710, endPoint y: 154, distance: 313.1
click at [710, 154] on h5 "A project manager leads a software development team that has successfully compl…" at bounding box center [583, 147] width 399 height 119
click at [633, 135] on h5 "A project manager leads a software development team that has successfully compl…" at bounding box center [583, 147] width 399 height 119
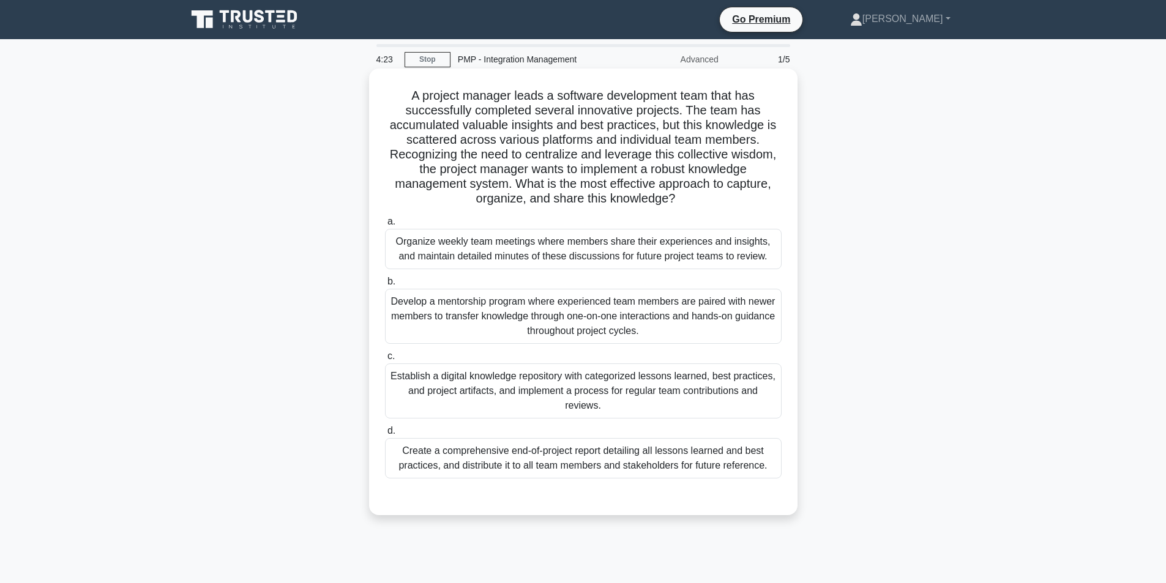
click at [573, 387] on div "Establish a digital knowledge repository with categorized lessons learned, best…" at bounding box center [583, 391] width 397 height 55
click at [385, 360] on input "c. Establish a digital knowledge repository with categorized lessons learned, b…" at bounding box center [385, 357] width 0 height 8
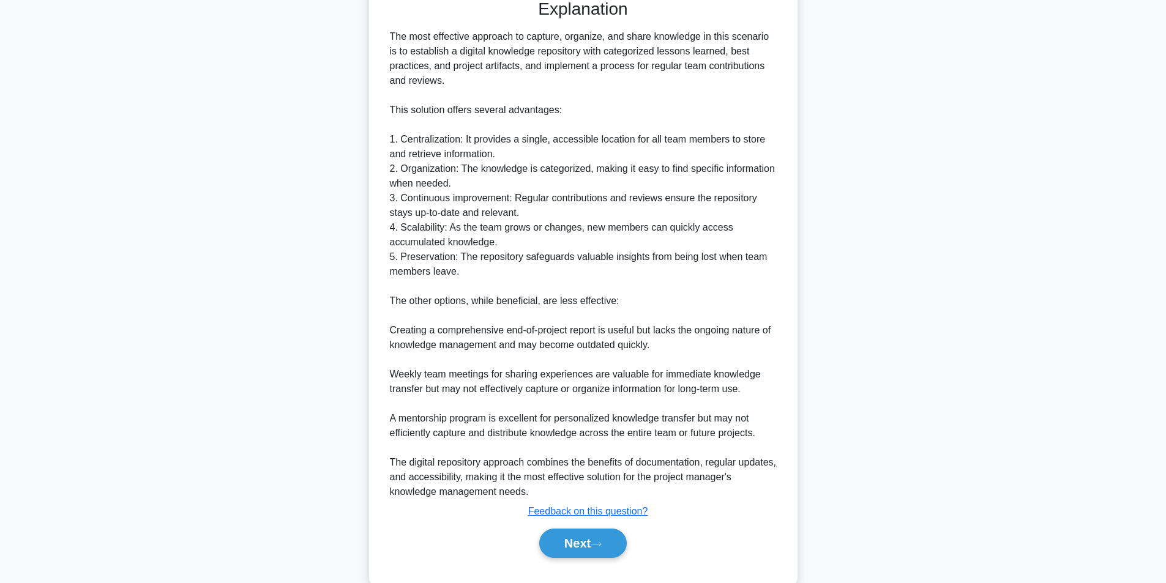
scroll to position [524, 0]
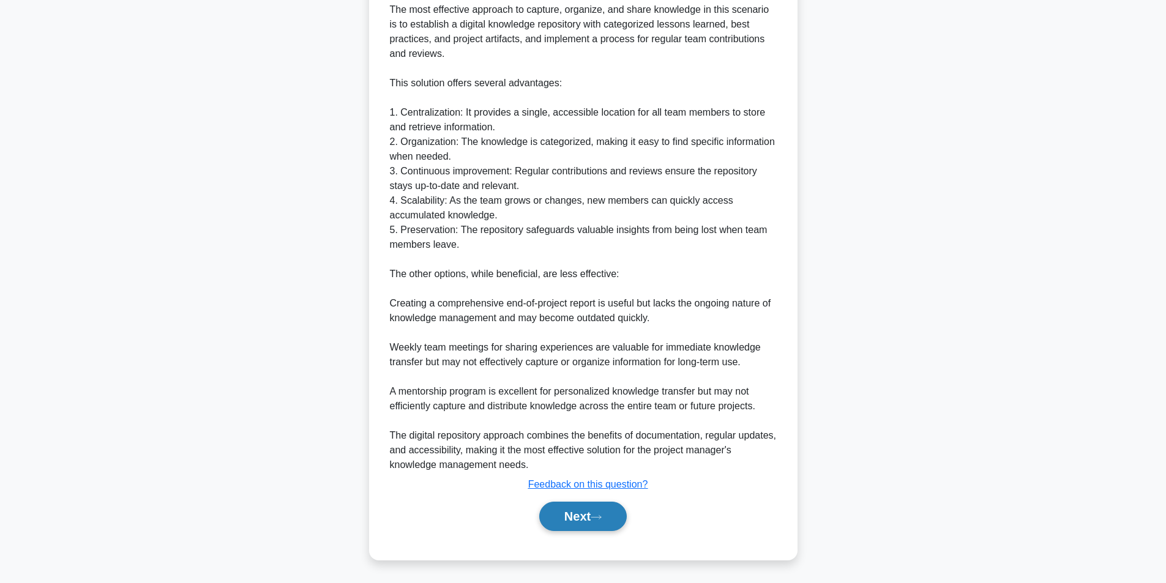
click at [589, 507] on button "Next" at bounding box center [583, 516] width 88 height 29
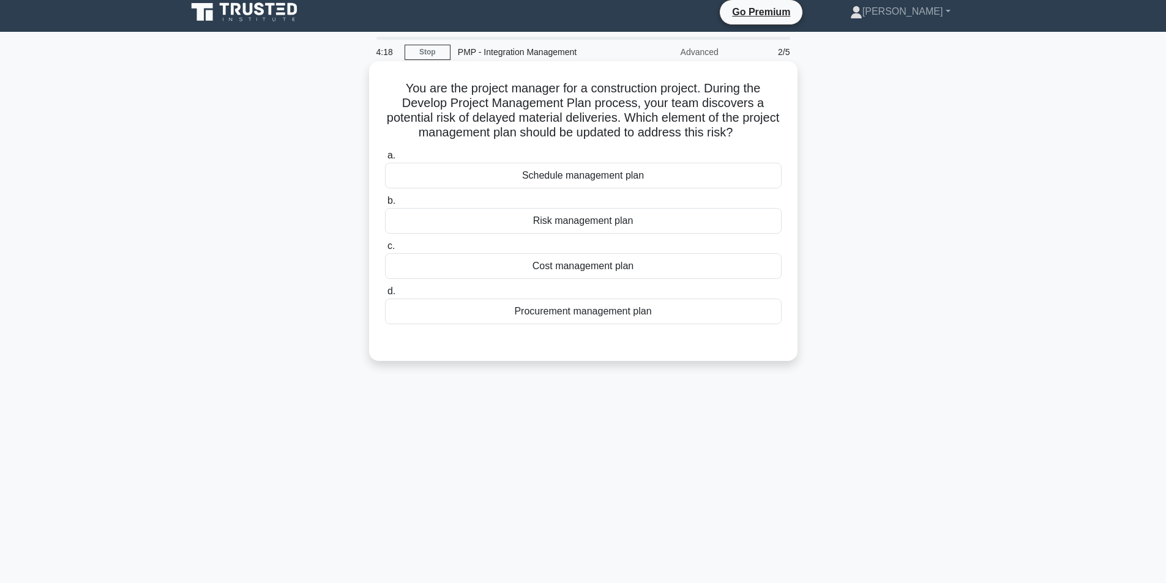
scroll to position [0, 0]
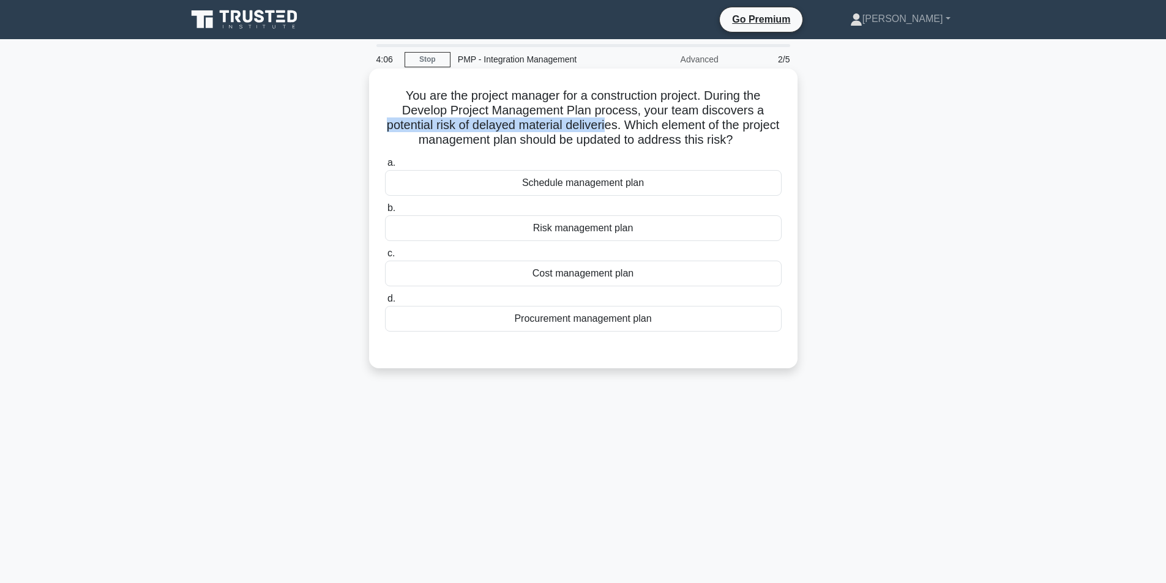
drag, startPoint x: 390, startPoint y: 124, endPoint x: 630, endPoint y: 129, distance: 239.9
click at [630, 129] on h5 "You are the project manager for a construction project. During the Develop Proj…" at bounding box center [583, 118] width 399 height 60
click at [548, 228] on div "Risk management plan" at bounding box center [583, 228] width 397 height 26
click at [385, 212] on input "b. Risk management plan" at bounding box center [385, 208] width 0 height 8
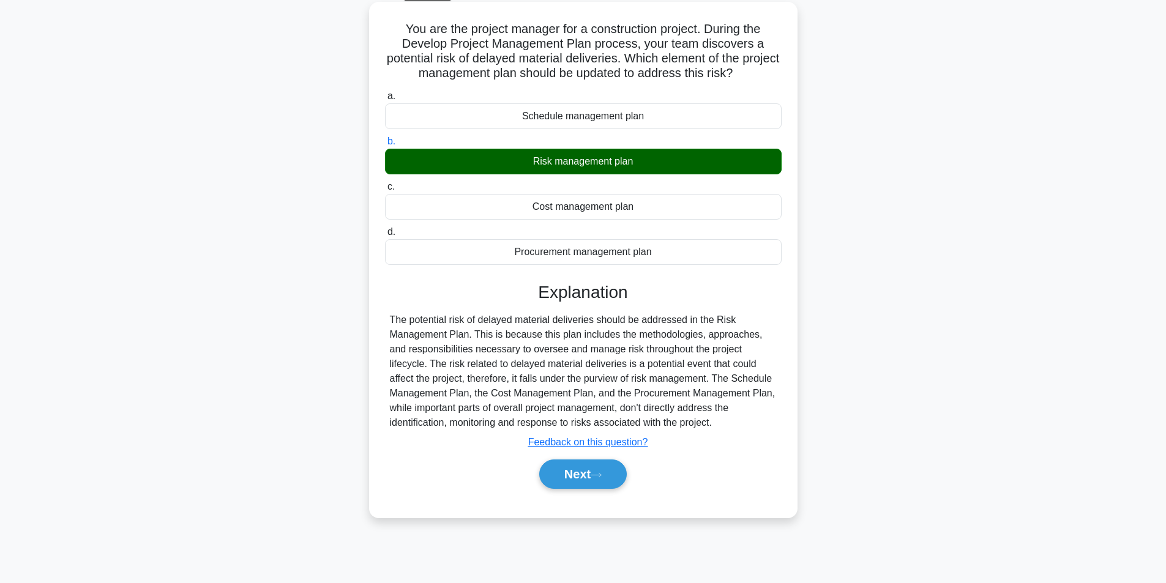
scroll to position [78, 0]
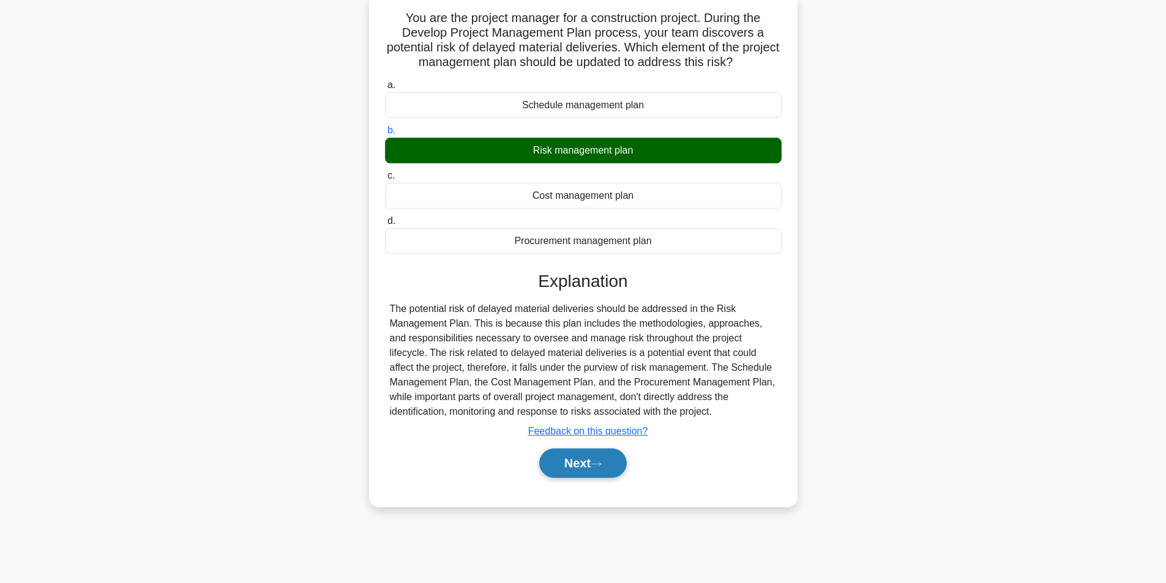
click at [575, 466] on button "Next" at bounding box center [583, 463] width 88 height 29
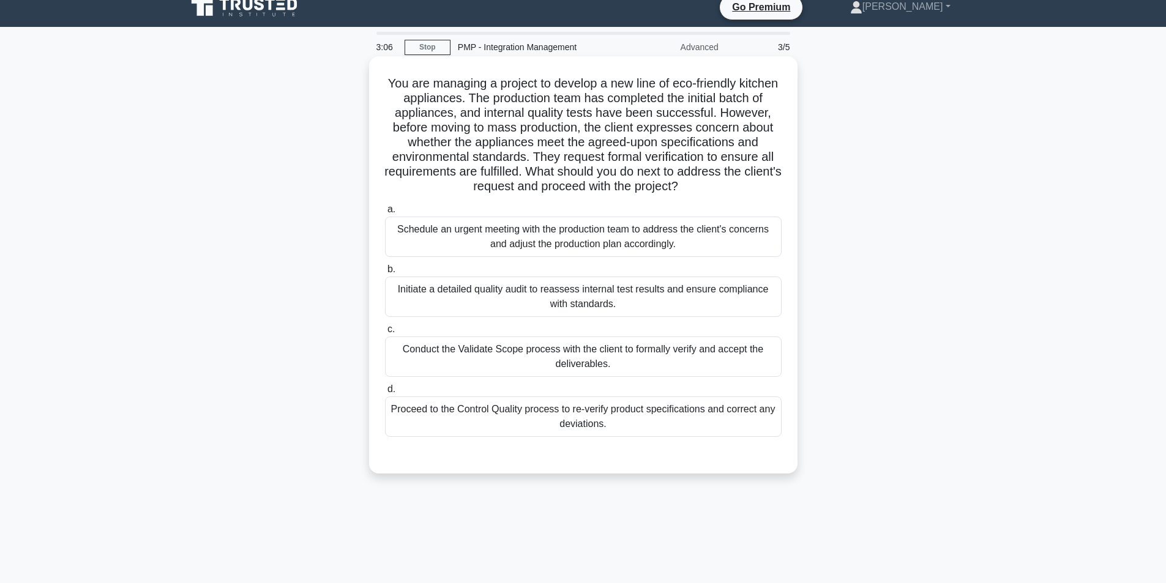
scroll to position [0, 0]
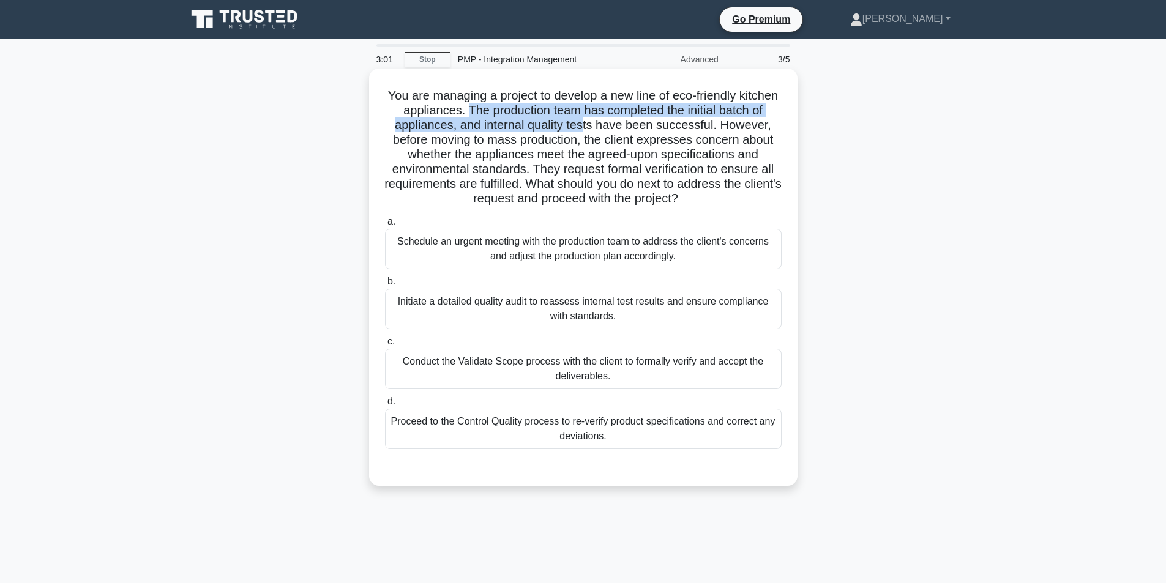
drag, startPoint x: 518, startPoint y: 110, endPoint x: 637, endPoint y: 121, distance: 119.8
click at [637, 121] on h5 "You are managing a project to develop a new line of eco-friendly kitchen applia…" at bounding box center [583, 147] width 399 height 119
click at [637, 124] on h5 "You are managing a project to develop a new line of eco-friendly kitchen applia…" at bounding box center [583, 147] width 399 height 119
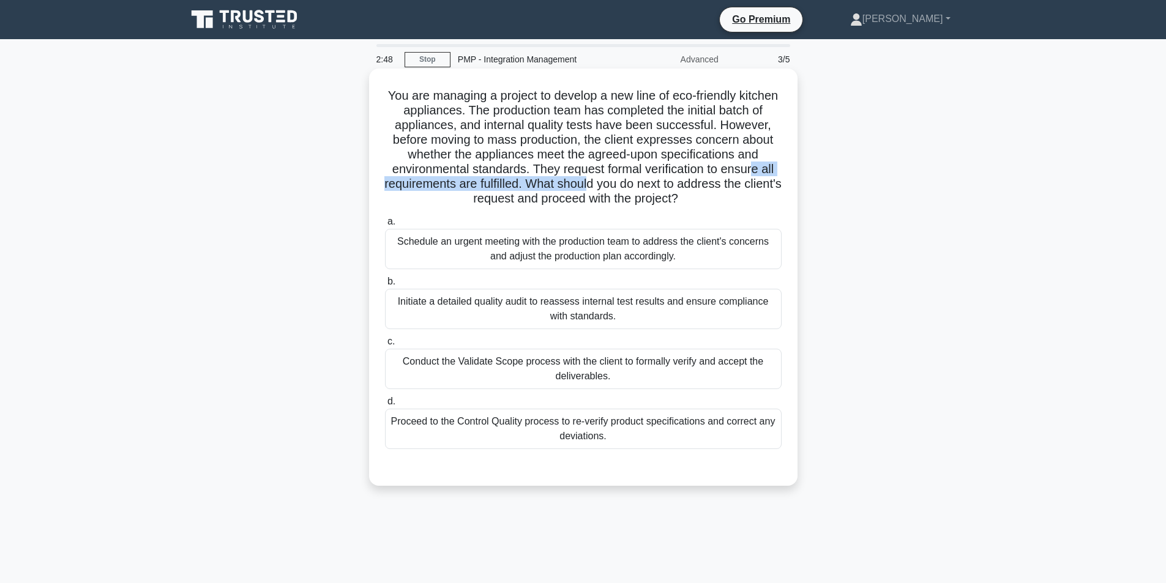
drag, startPoint x: 498, startPoint y: 184, endPoint x: 734, endPoint y: 188, distance: 236.9
click at [734, 188] on h5 "You are managing a project to develop a new line of eco-friendly kitchen applia…" at bounding box center [583, 147] width 399 height 119
click at [674, 159] on h5 "You are managing a project to develop a new line of eco-friendly kitchen applia…" at bounding box center [583, 147] width 399 height 119
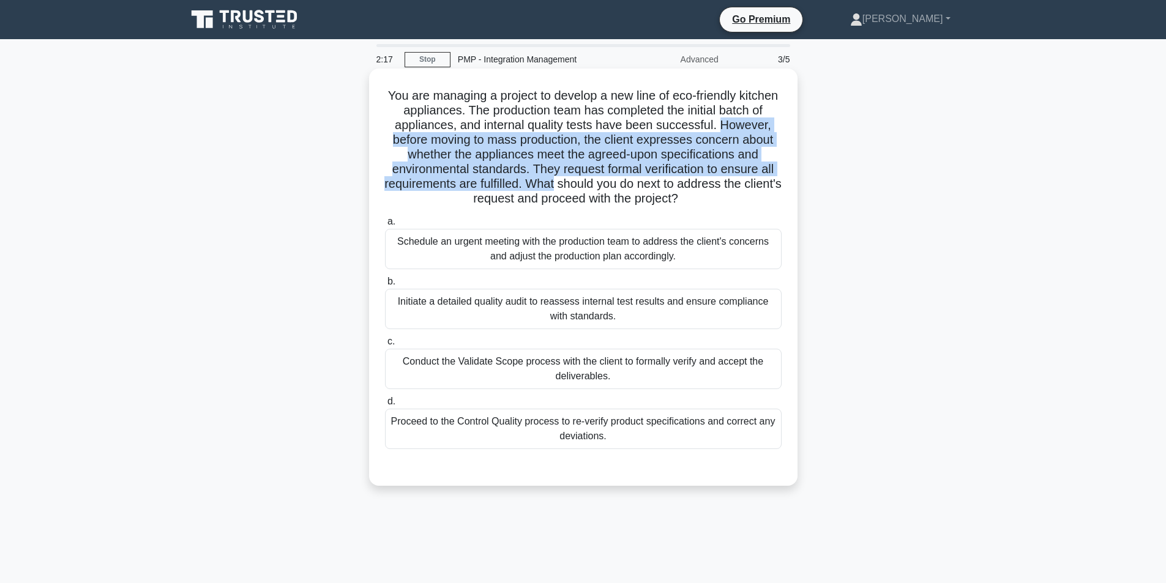
drag, startPoint x: 386, startPoint y: 140, endPoint x: 697, endPoint y: 187, distance: 314.4
click at [697, 187] on h5 "You are managing a project to develop a new line of eco-friendly kitchen applia…" at bounding box center [583, 147] width 399 height 119
click at [688, 183] on h5 "You are managing a project to develop a new line of eco-friendly kitchen applia…" at bounding box center [583, 147] width 399 height 119
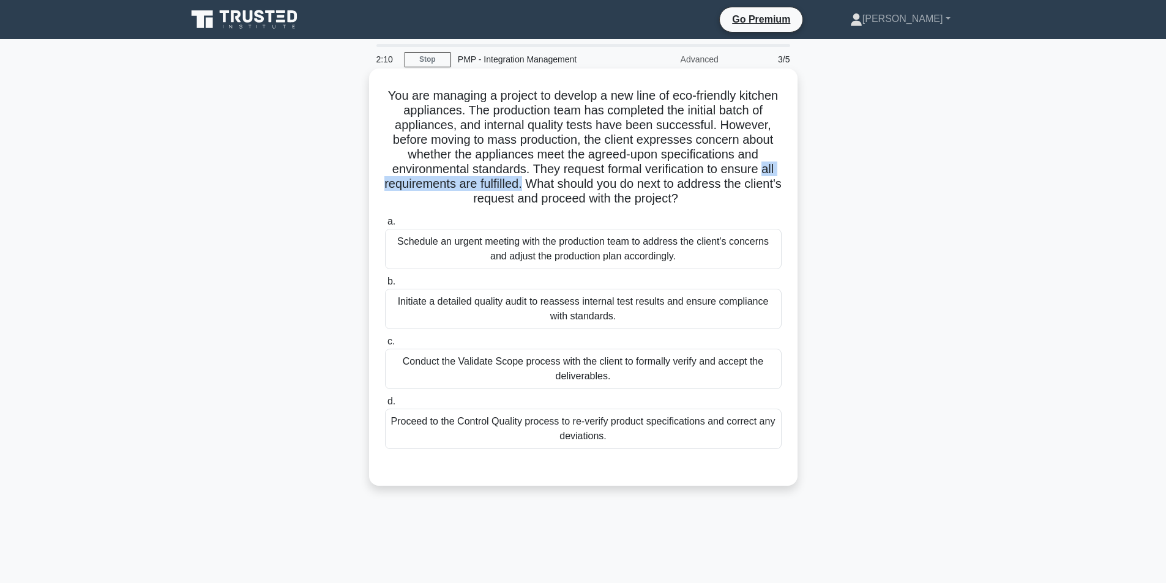
drag, startPoint x: 504, startPoint y: 189, endPoint x: 664, endPoint y: 188, distance: 159.7
click at [664, 188] on h5 "You are managing a project to develop a new line of eco-friendly kitchen applia…" at bounding box center [583, 147] width 399 height 119
drag, startPoint x: 388, startPoint y: 356, endPoint x: 601, endPoint y: 373, distance: 213.6
click at [601, 373] on div "Conduct the Validate Scope process with the client to formally verify and accep…" at bounding box center [583, 369] width 397 height 40
click at [612, 376] on div "Conduct the Validate Scope process with the client to formally verify and accep…" at bounding box center [583, 369] width 397 height 40
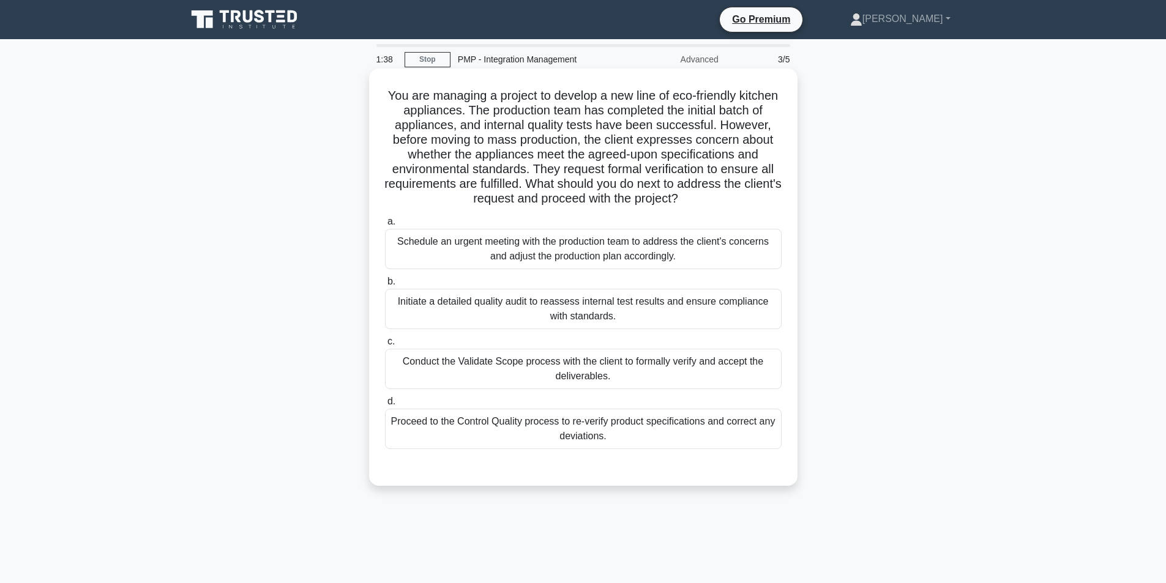
click at [385, 346] on input "c. Conduct the Validate Scope process with the client to formally verify and ac…" at bounding box center [385, 342] width 0 height 8
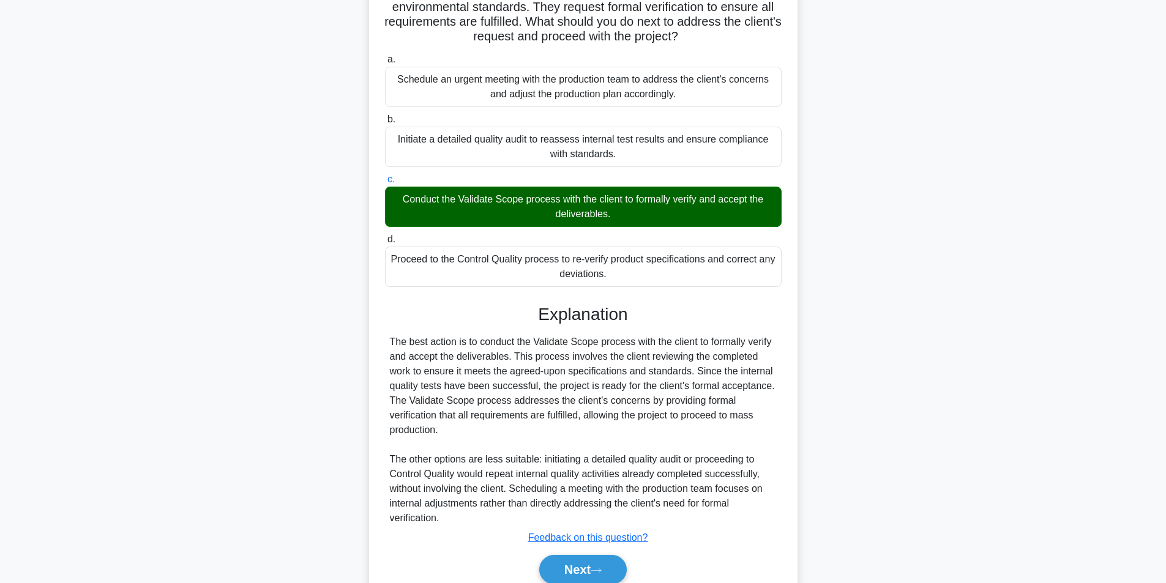
scroll to position [184, 0]
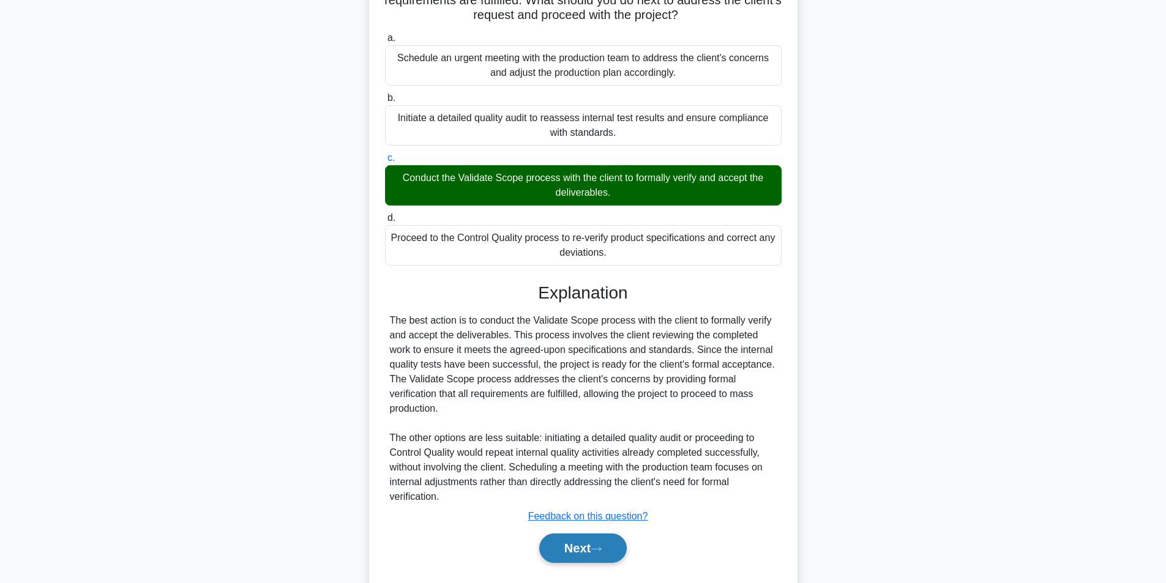
click at [584, 547] on button "Next" at bounding box center [583, 548] width 88 height 29
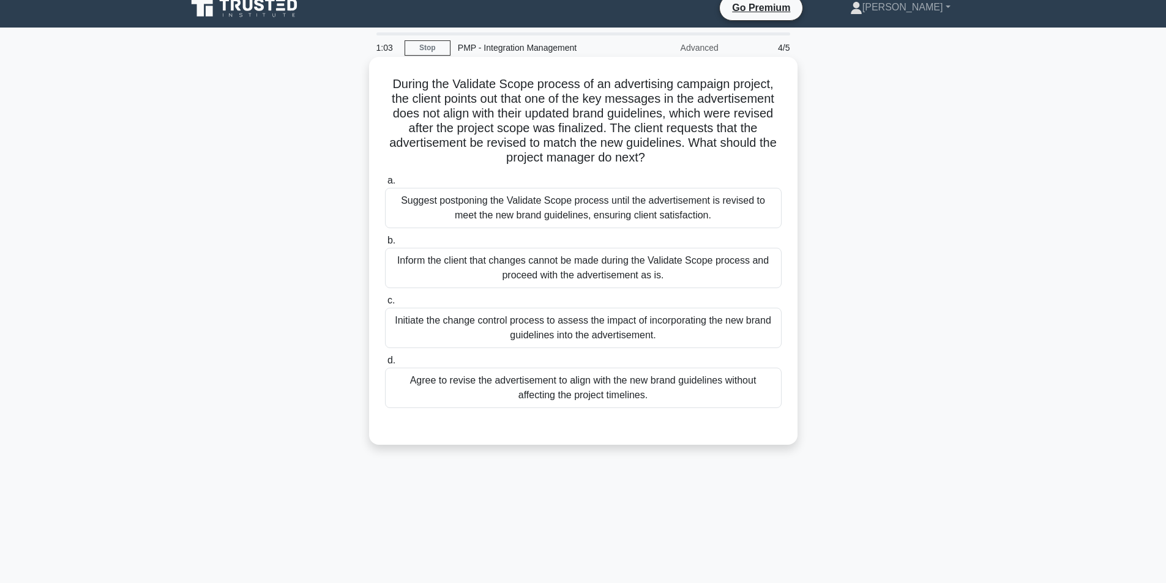
scroll to position [0, 0]
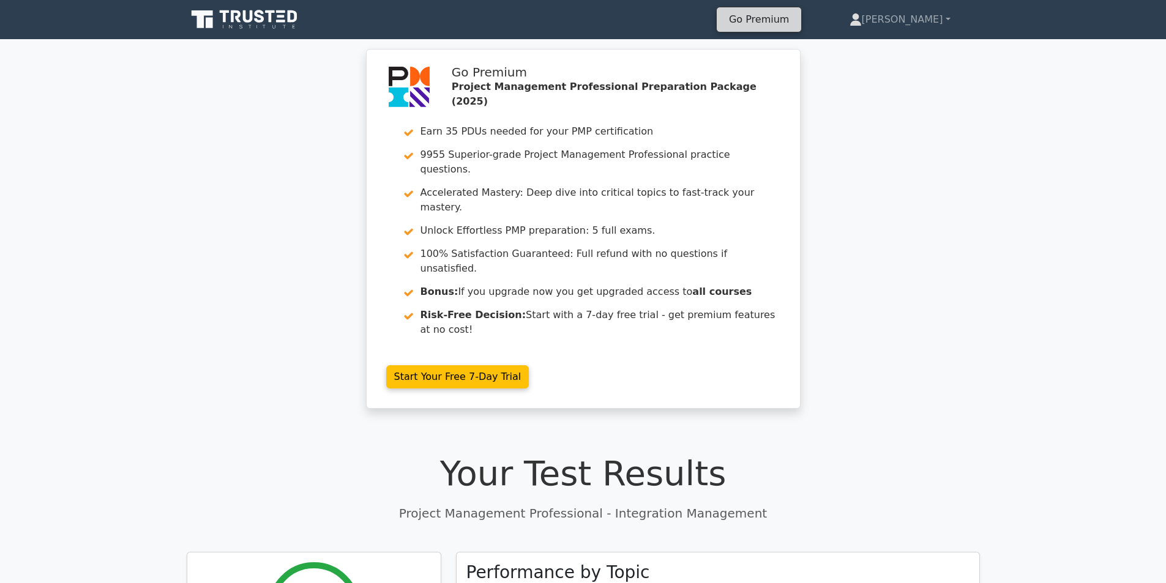
click at [796, 23] on link "Go Premium" at bounding box center [759, 19] width 75 height 17
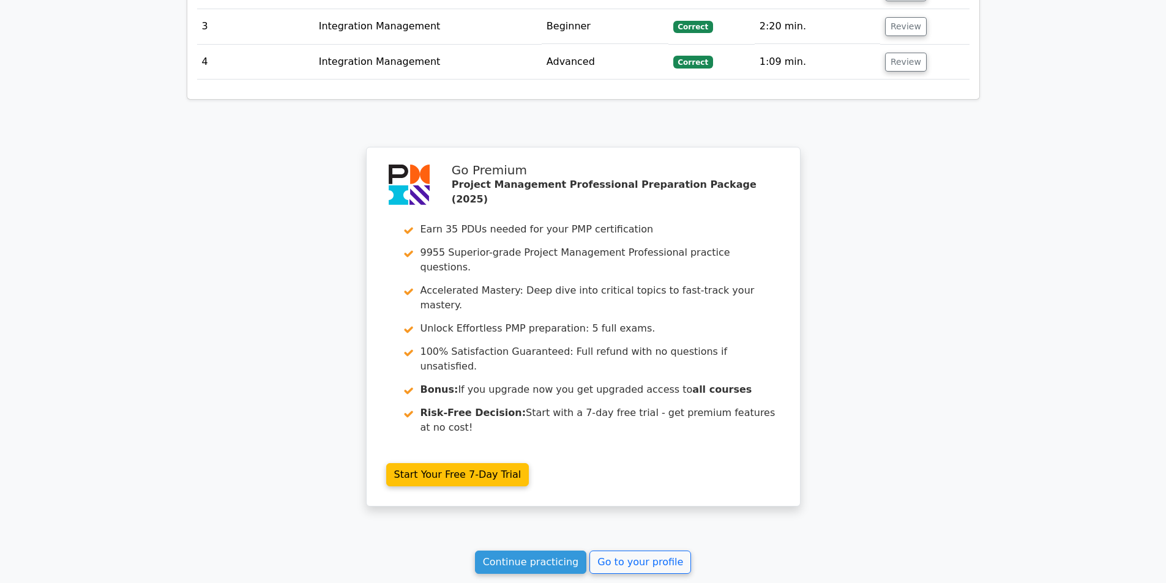
scroll to position [1591, 0]
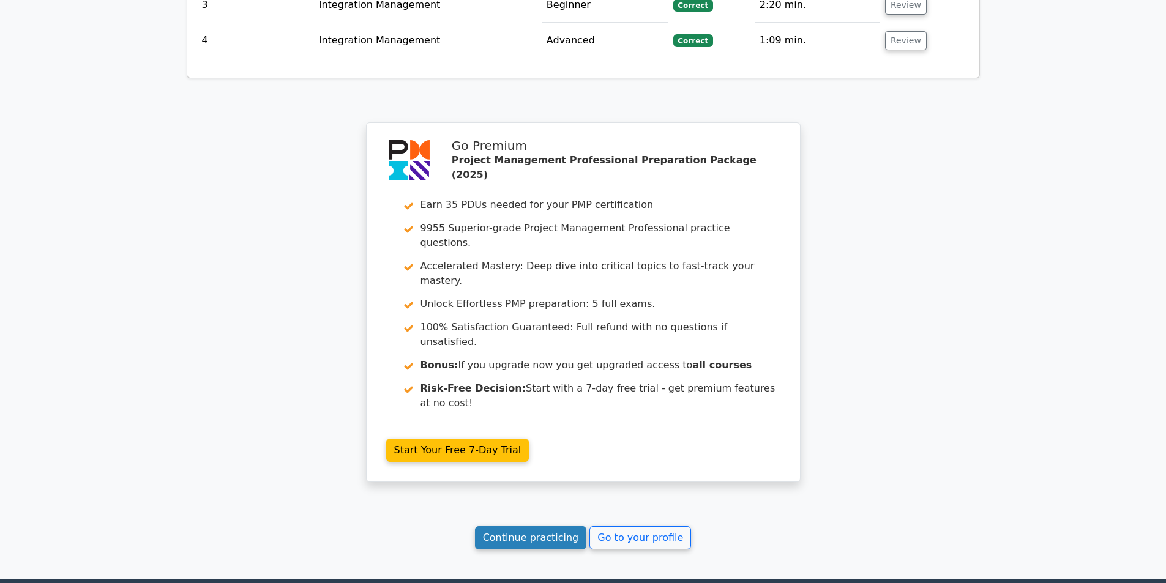
click at [540, 526] on link "Continue practicing" at bounding box center [531, 537] width 112 height 23
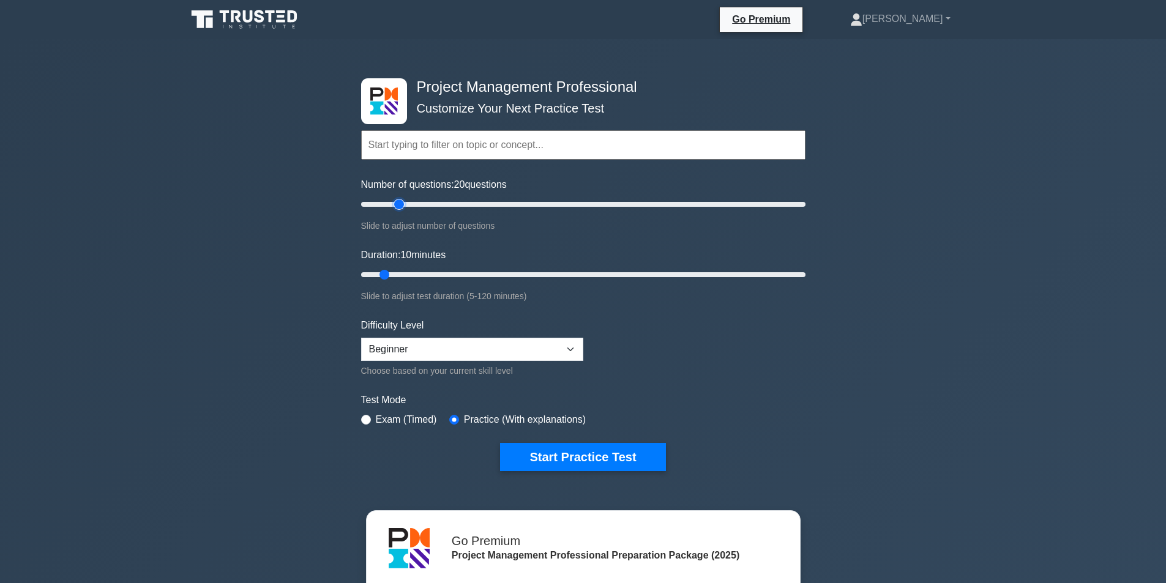
drag, startPoint x: 380, startPoint y: 205, endPoint x: 402, endPoint y: 203, distance: 22.2
type input "20"
click at [402, 203] on input "Number of questions: 20 questions" at bounding box center [583, 204] width 444 height 15
drag, startPoint x: 384, startPoint y: 273, endPoint x: 842, endPoint y: 275, distance: 458.4
type input "120"
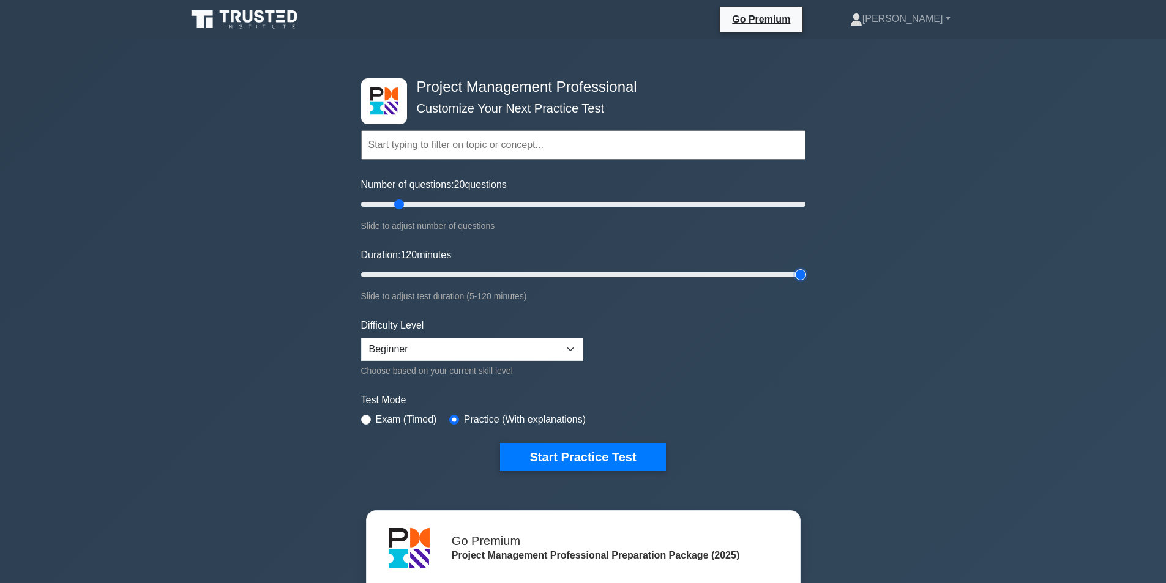
click at [805, 275] on input "Duration: 120 minutes" at bounding box center [583, 274] width 444 height 15
click at [605, 460] on button "Start Practice Test" at bounding box center [582, 457] width 165 height 28
drag, startPoint x: 402, startPoint y: 200, endPoint x: 417, endPoint y: 203, distance: 15.5
type input "30"
click at [417, 203] on input "Number of questions: 30 questions" at bounding box center [583, 204] width 444 height 15
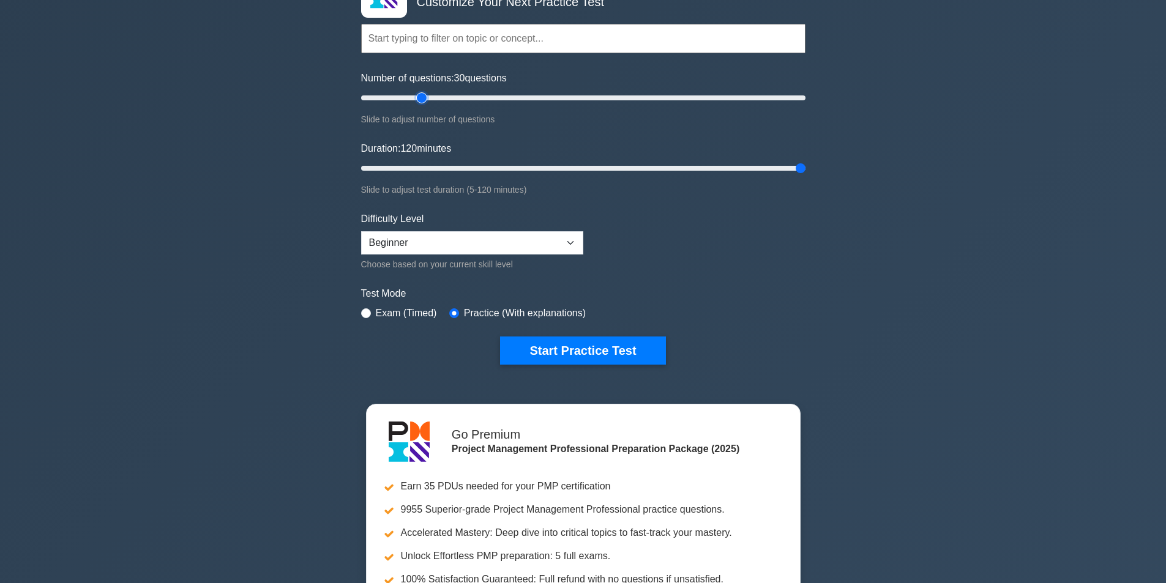
scroll to position [122, 0]
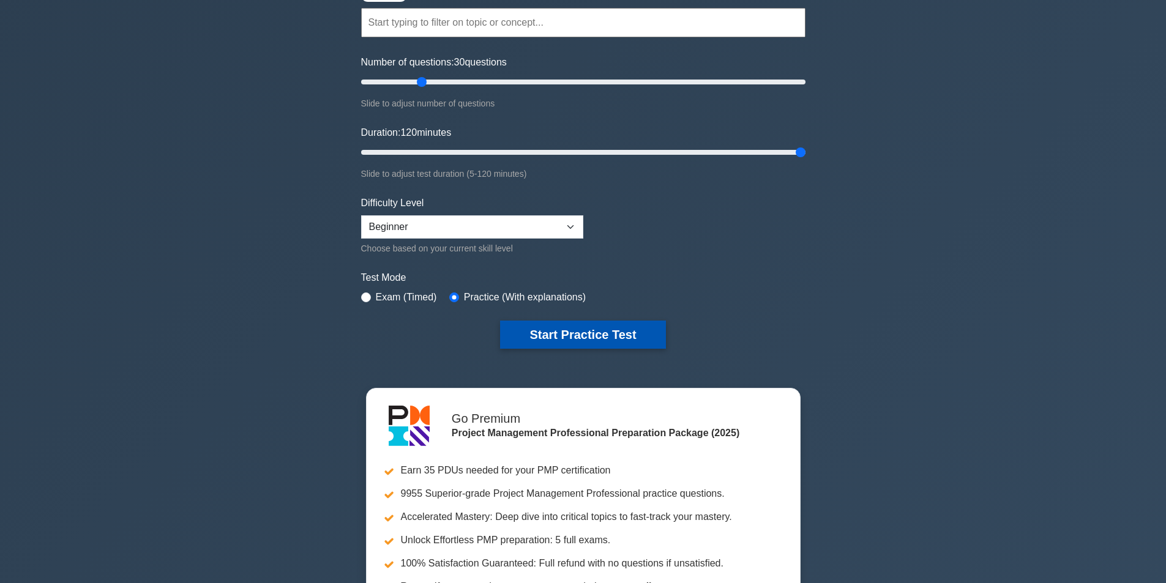
click at [558, 327] on button "Start Practice Test" at bounding box center [582, 335] width 165 height 28
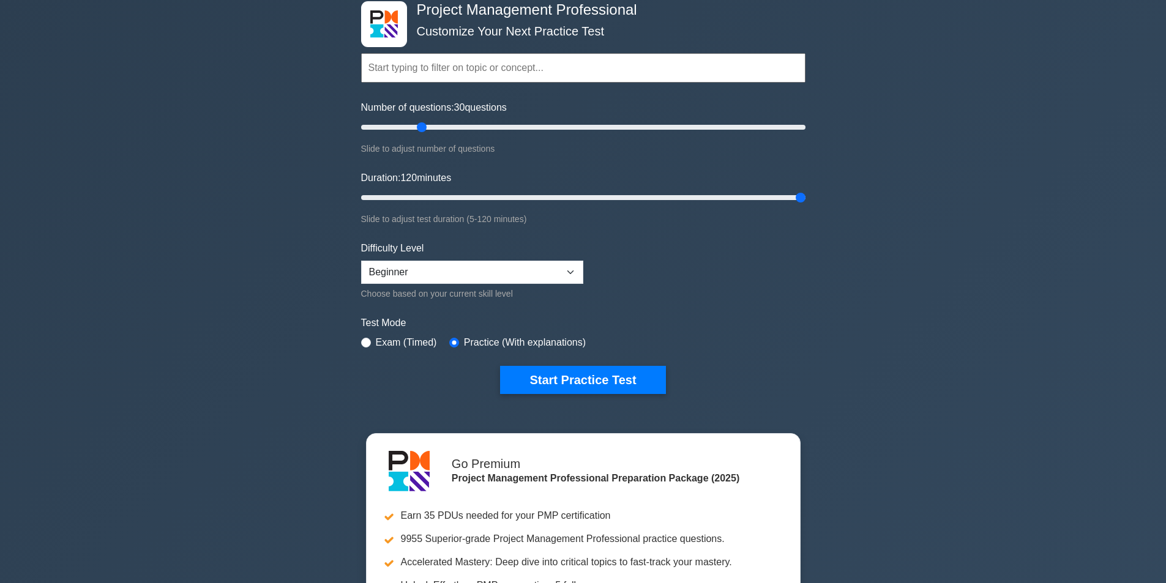
scroll to position [0, 0]
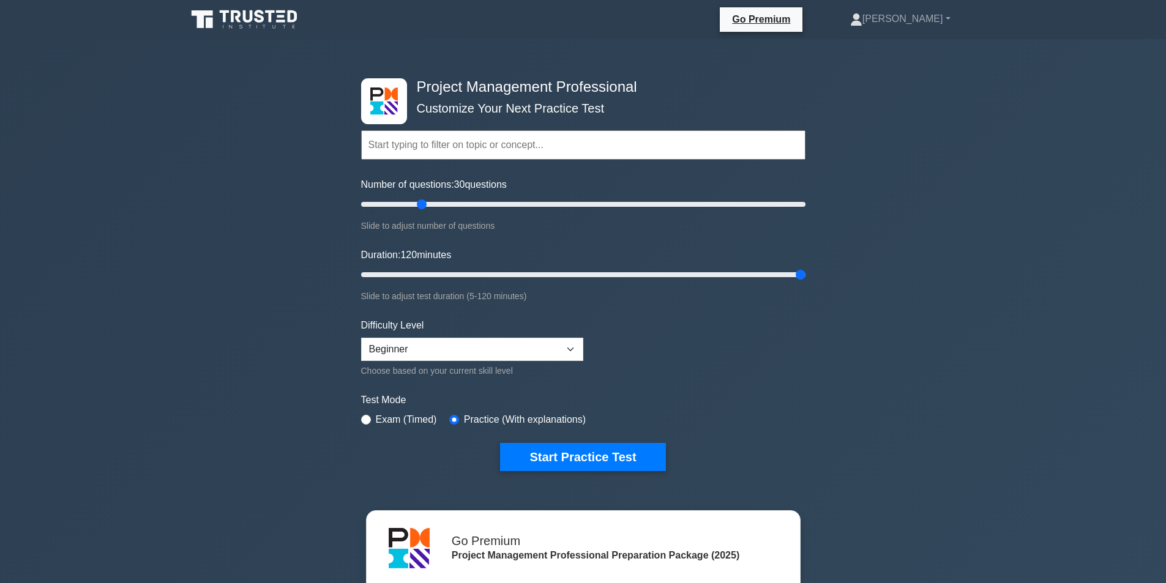
click at [471, 149] on input "text" at bounding box center [583, 144] width 444 height 29
click at [378, 42] on div "Project Management Professional Customize Your Next Practice Test Topics Scope …" at bounding box center [583, 433] width 1166 height 789
click at [417, 147] on input "text" at bounding box center [583, 144] width 444 height 29
paste input "Project Integration Management"
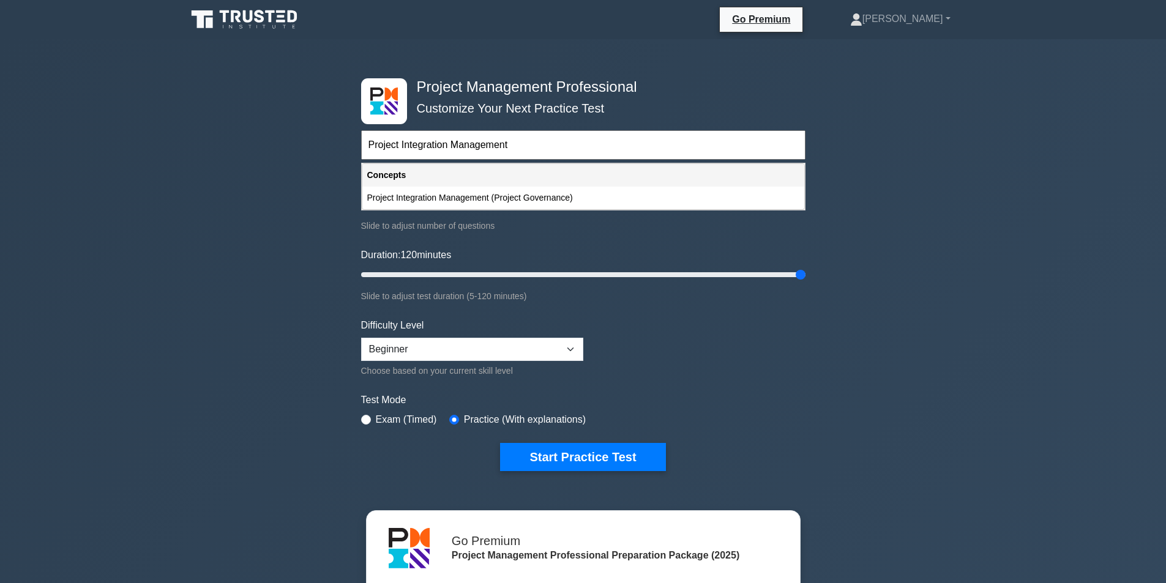
type input "Project Integration Management"
click at [703, 342] on form "Project Integration Management Topics Scope Management Time Management Cost Man…" at bounding box center [583, 282] width 444 height 378
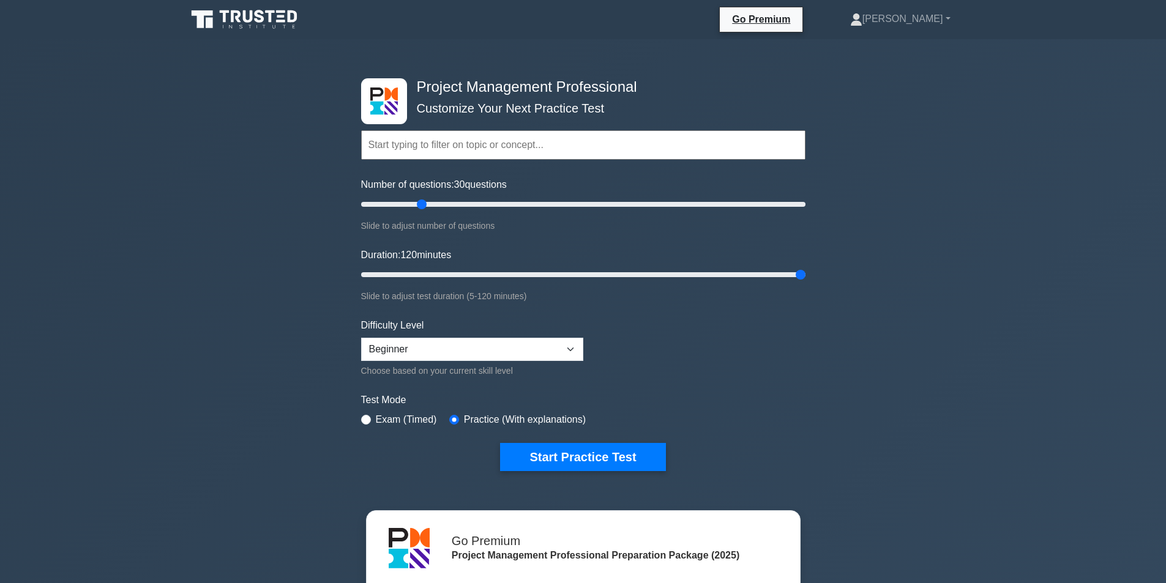
drag, startPoint x: 594, startPoint y: 449, endPoint x: 592, endPoint y: 436, distance: 13.6
click at [594, 446] on button "Start Practice Test" at bounding box center [582, 457] width 165 height 28
click at [403, 129] on div "Topics Scope Management Time Management Cost Management Quality Management Risk…" at bounding box center [583, 128] width 444 height 70
click at [397, 145] on input "text" at bounding box center [583, 144] width 444 height 29
paste input "Project Integration Management"
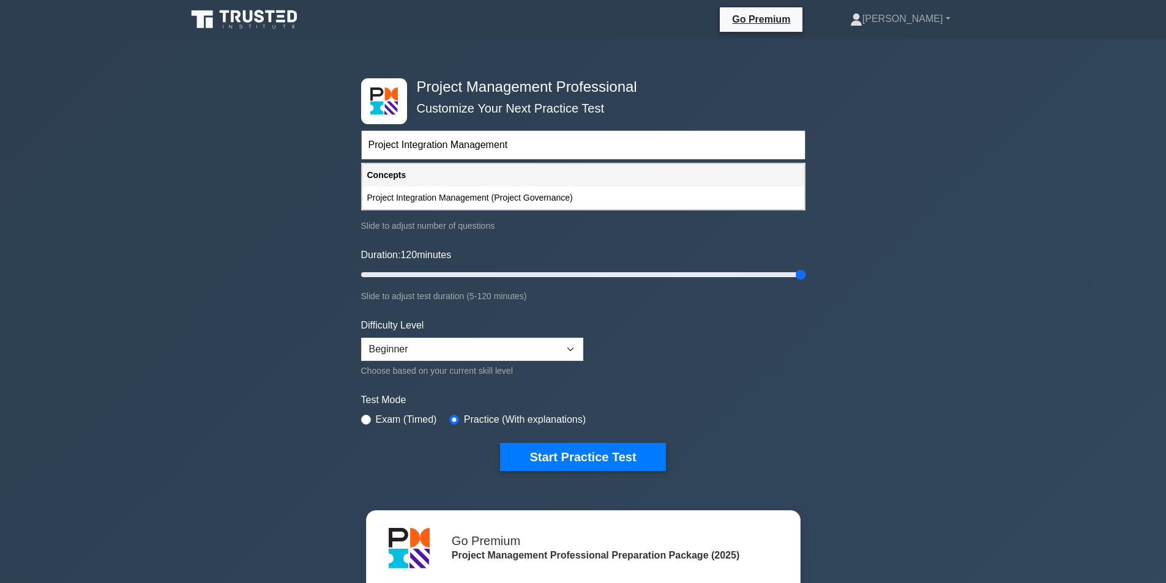
type input "Project Integration Management"
click at [720, 315] on form "Project Integration Management Topics Scope Management Time Management Cost Man…" at bounding box center [583, 282] width 444 height 378
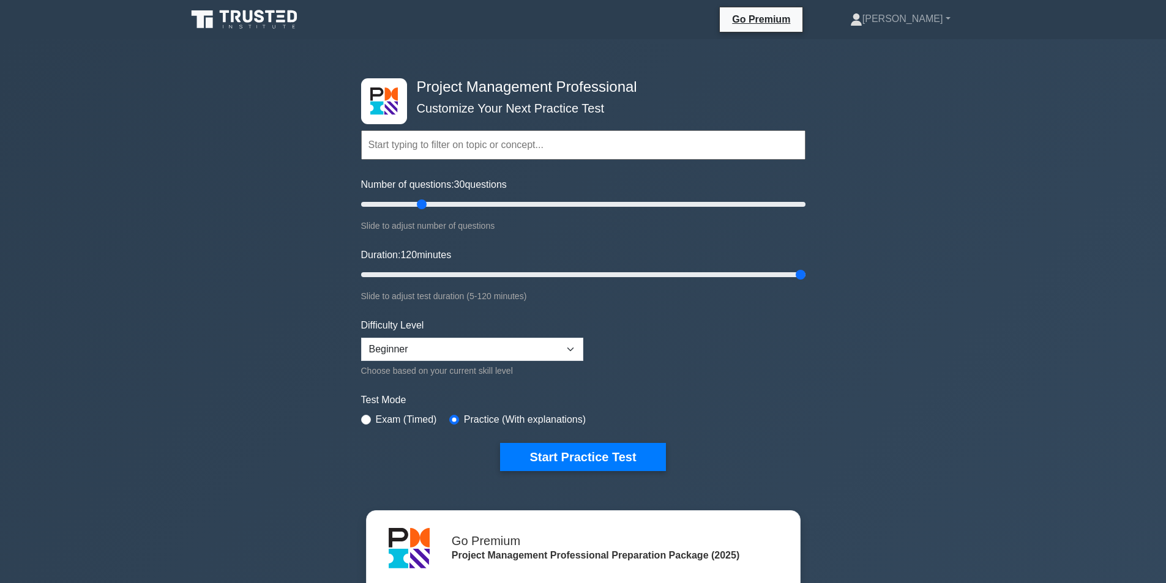
click at [558, 143] on input "text" at bounding box center [583, 144] width 444 height 29
paste input "Project Integration Management"
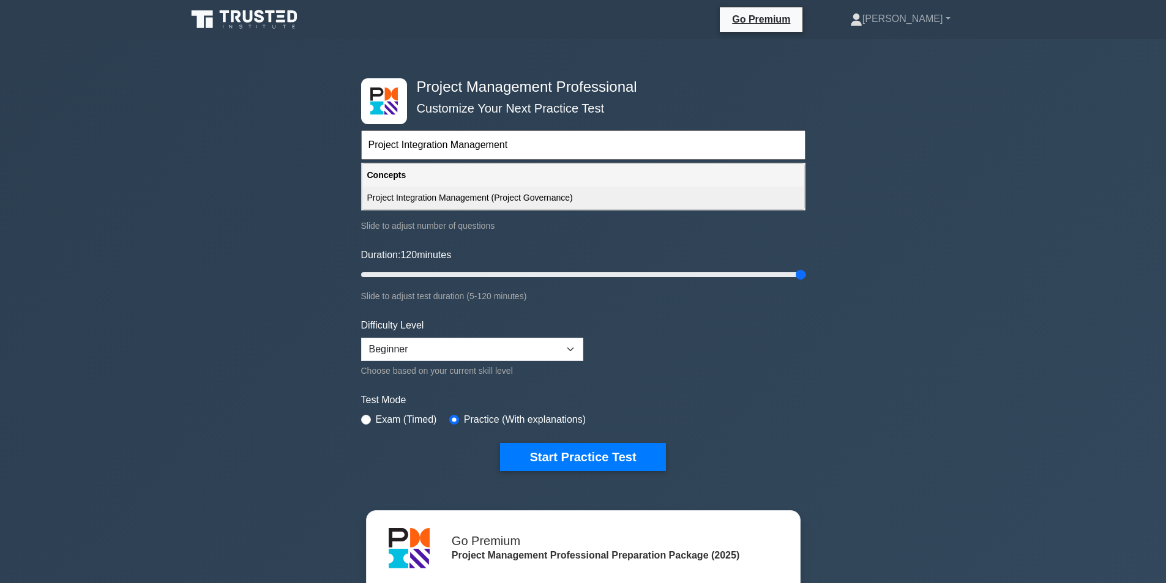
click at [531, 193] on div "Project Integration Management (Project Governance)" at bounding box center [583, 198] width 442 height 23
type input "Project Integration Management (Project Governance)"
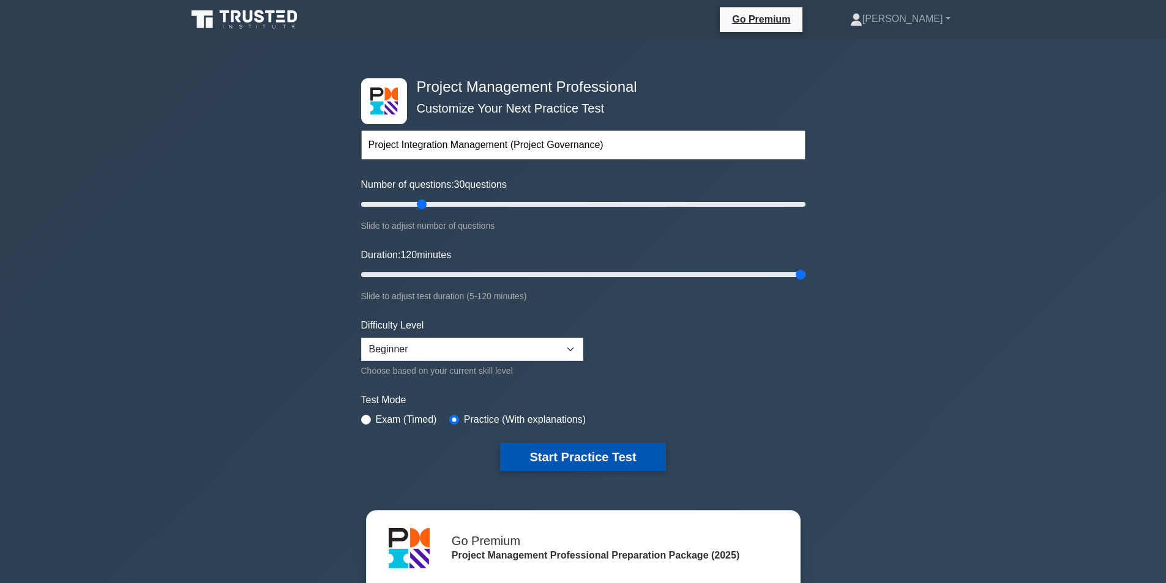
click at [601, 457] on button "Start Practice Test" at bounding box center [582, 457] width 165 height 28
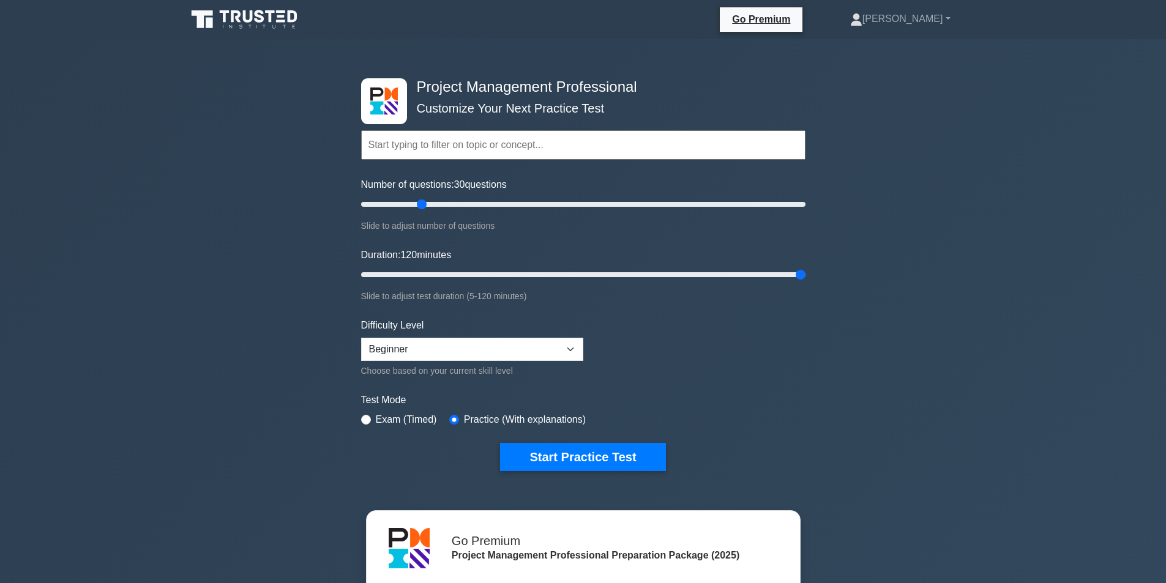
click at [523, 143] on input "text" at bounding box center [583, 144] width 444 height 29
click at [515, 145] on input "text" at bounding box center [583, 144] width 444 height 29
click at [480, 141] on input "text" at bounding box center [583, 144] width 444 height 29
paste input "Project Integration Management"
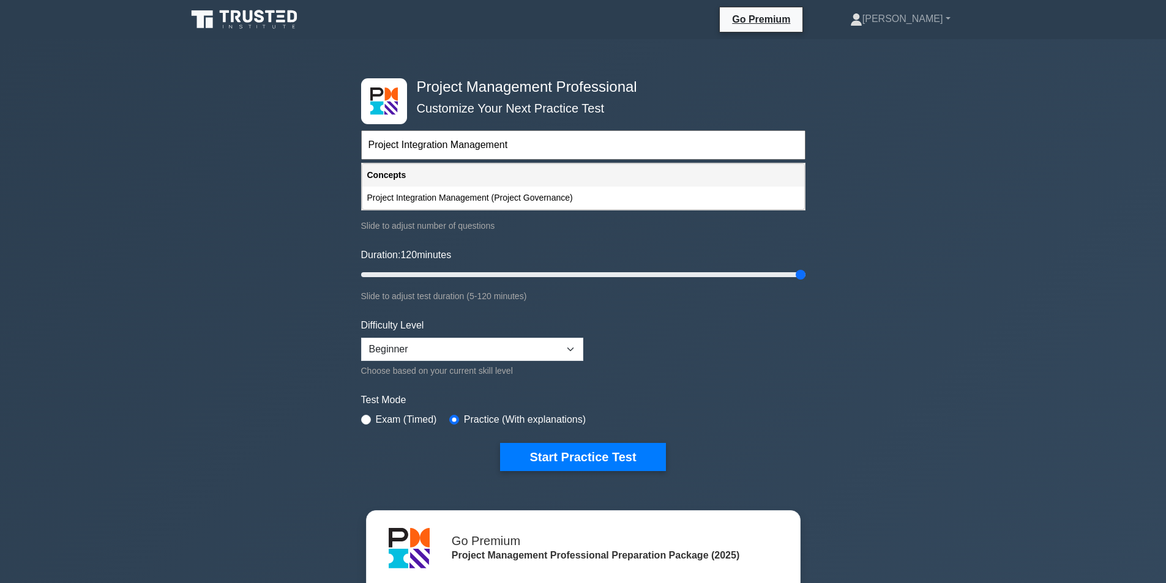
type input "Project Integration Management"
click at [802, 345] on form "Project Integration Management Topics Scope Management Time Management Cost Man…" at bounding box center [583, 282] width 444 height 378
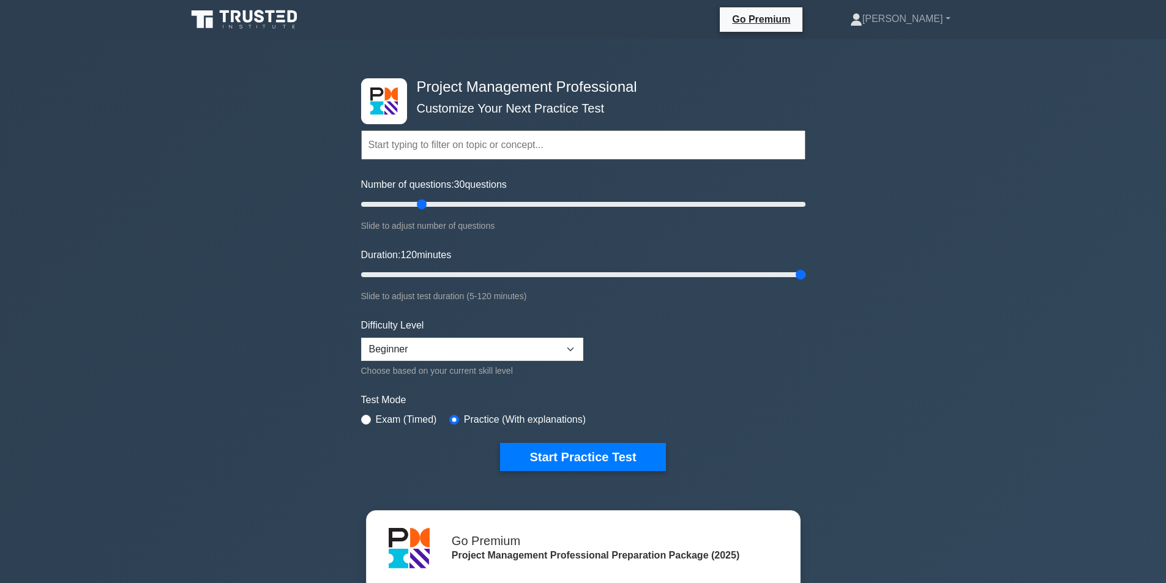
click at [537, 146] on input "text" at bounding box center [583, 144] width 444 height 29
click at [532, 143] on input "text" at bounding box center [583, 144] width 444 height 29
paste input "Project Integration Management"
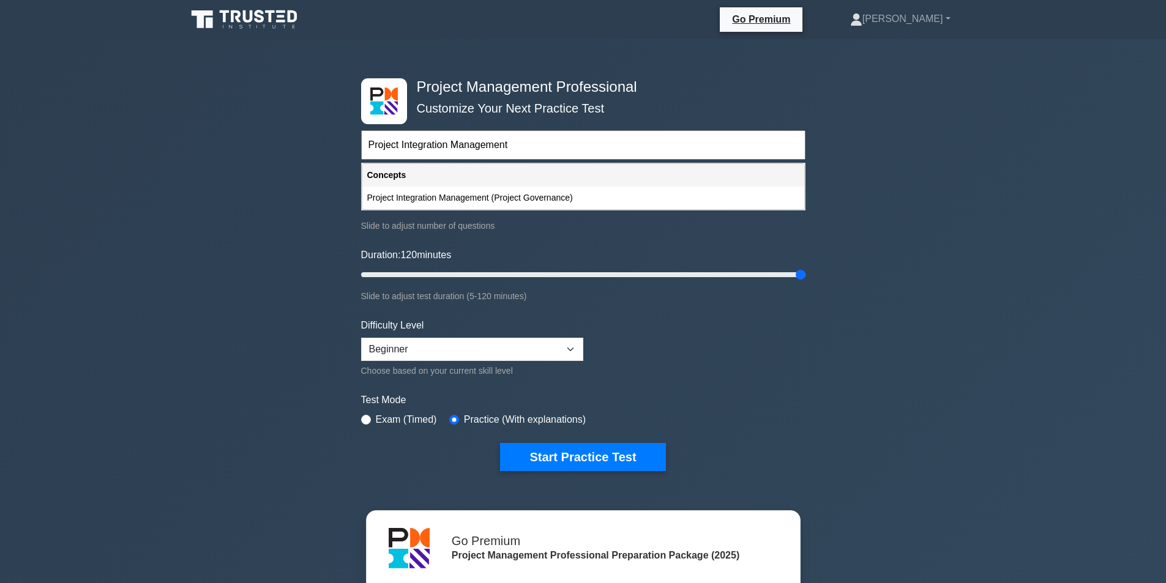
type input "Project Integration Management"
click at [597, 452] on button "Start Practice Test" at bounding box center [582, 457] width 165 height 28
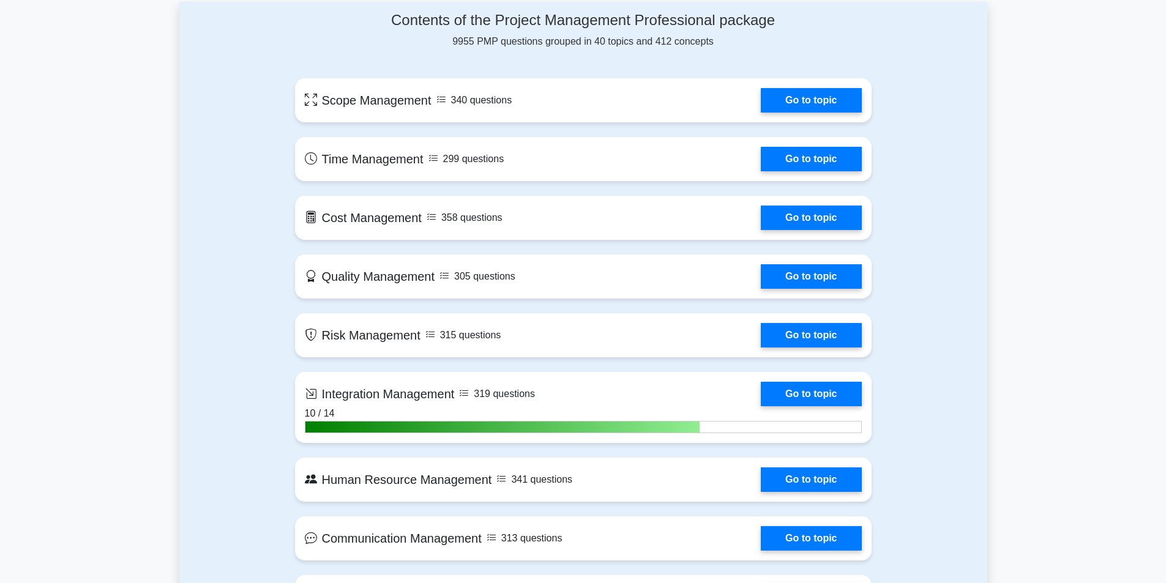
scroll to position [857, 0]
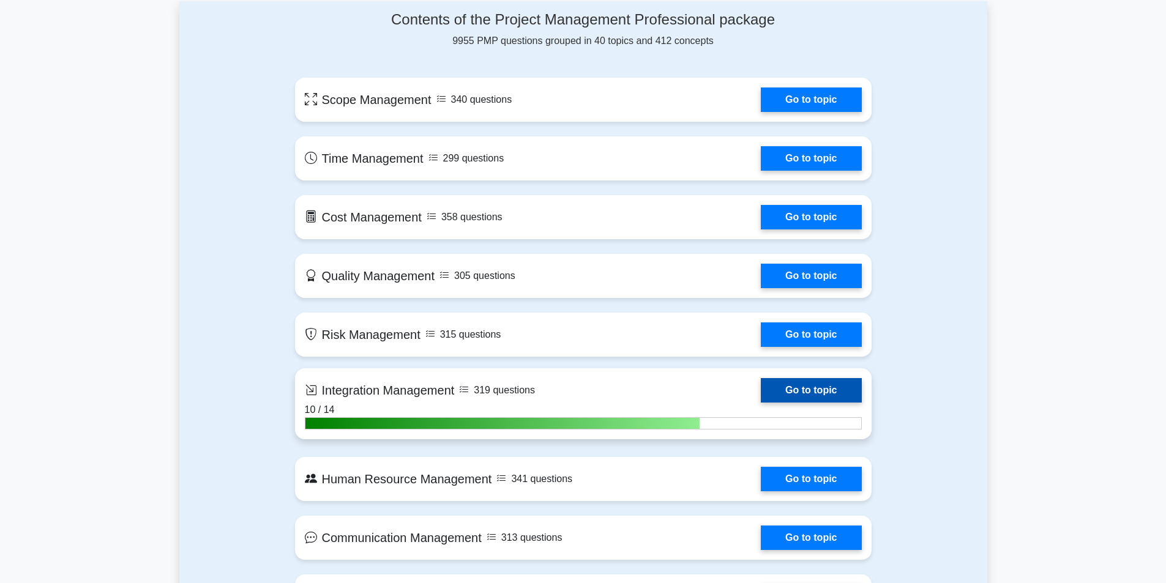
click at [786, 385] on link "Go to topic" at bounding box center [811, 390] width 100 height 24
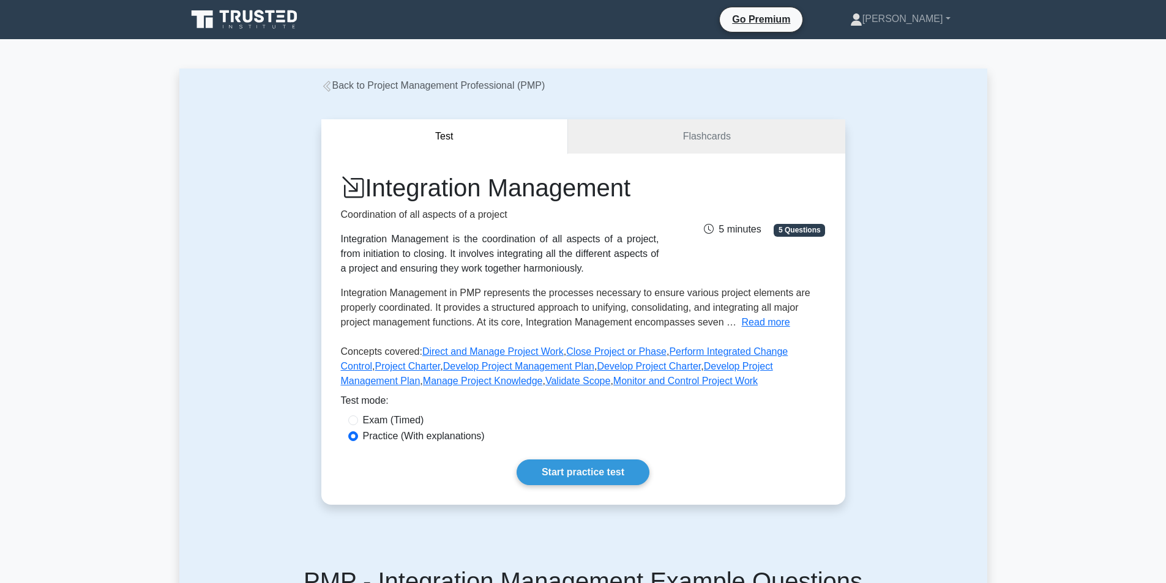
click at [360, 419] on div "Exam (Timed)" at bounding box center [583, 420] width 470 height 15
click at [353, 420] on input "Exam (Timed)" at bounding box center [353, 421] width 10 height 10
radio input "true"
click at [593, 483] on link "Start practice test" at bounding box center [583, 473] width 133 height 26
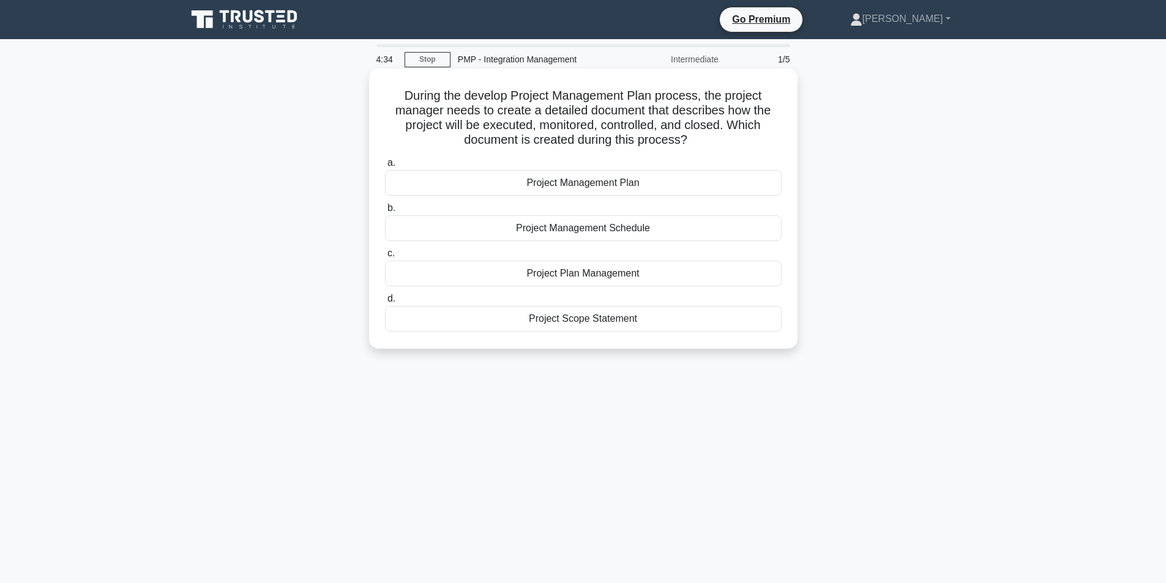
click at [605, 188] on div "Project Management Plan" at bounding box center [583, 183] width 397 height 26
click at [385, 167] on input "a. Project Management Plan" at bounding box center [385, 163] width 0 height 8
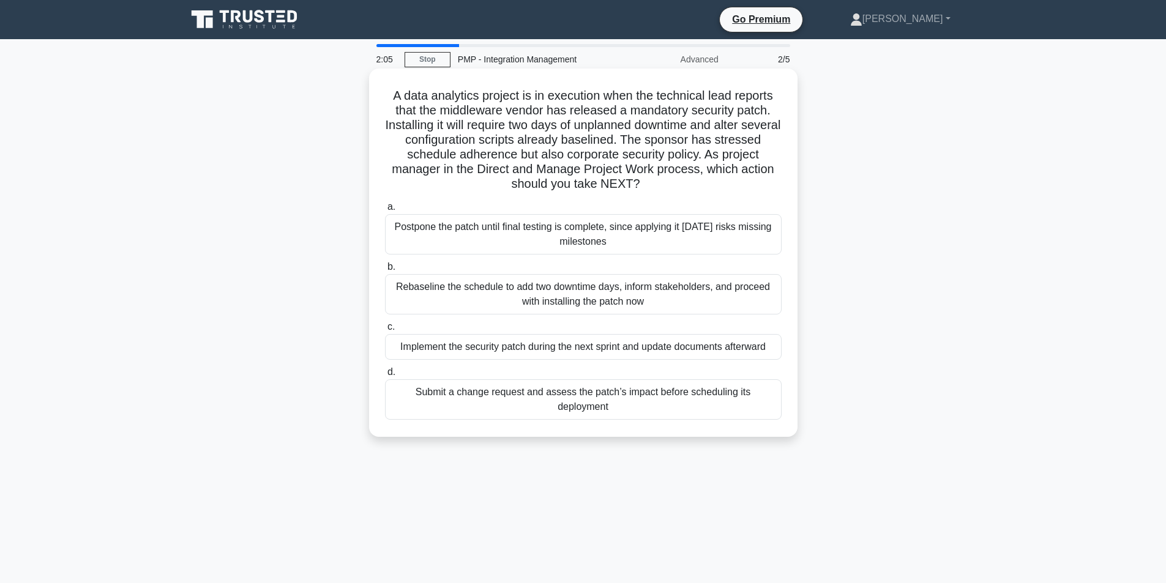
click at [640, 400] on div "Submit a change request and assess the patch’s impact before scheduling its dep…" at bounding box center [583, 399] width 397 height 40
click at [385, 376] on input "d. Submit a change request and assess the patch’s impact before scheduling its …" at bounding box center [385, 372] width 0 height 8
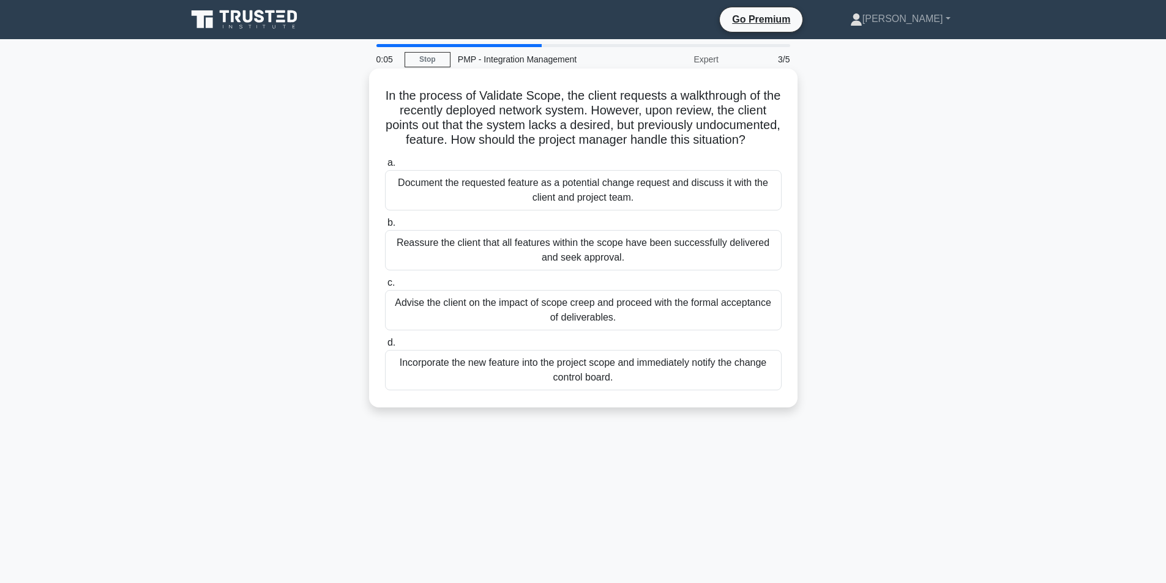
click at [649, 209] on div "Document the requested feature as a potential change request and discuss it wit…" at bounding box center [583, 190] width 397 height 40
click at [385, 167] on input "a. Document the requested feature as a potential change request and discuss it …" at bounding box center [385, 163] width 0 height 8
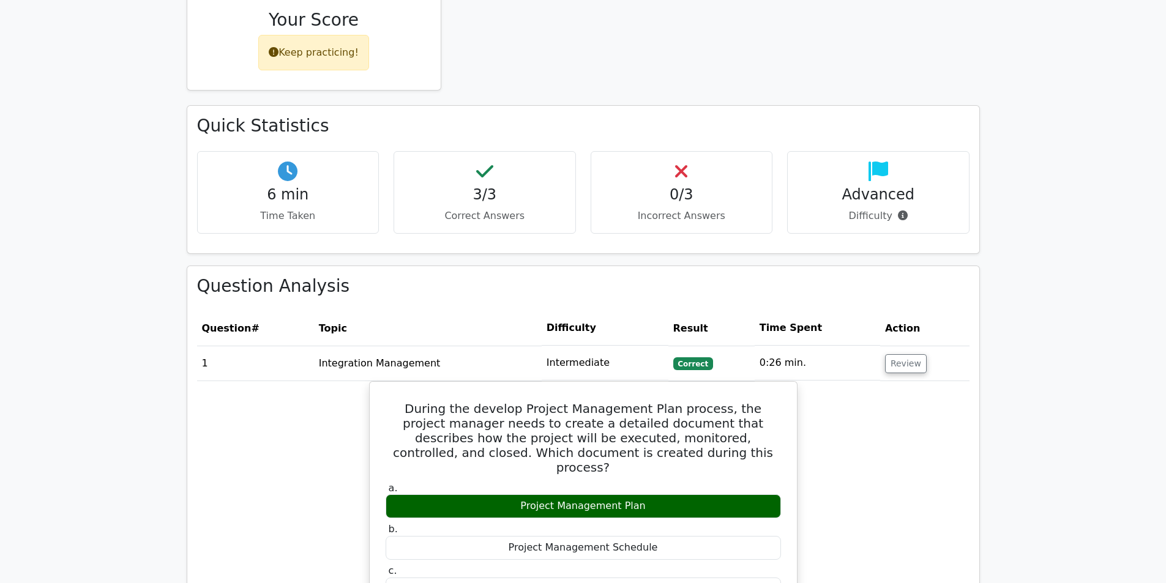
scroll to position [682, 0]
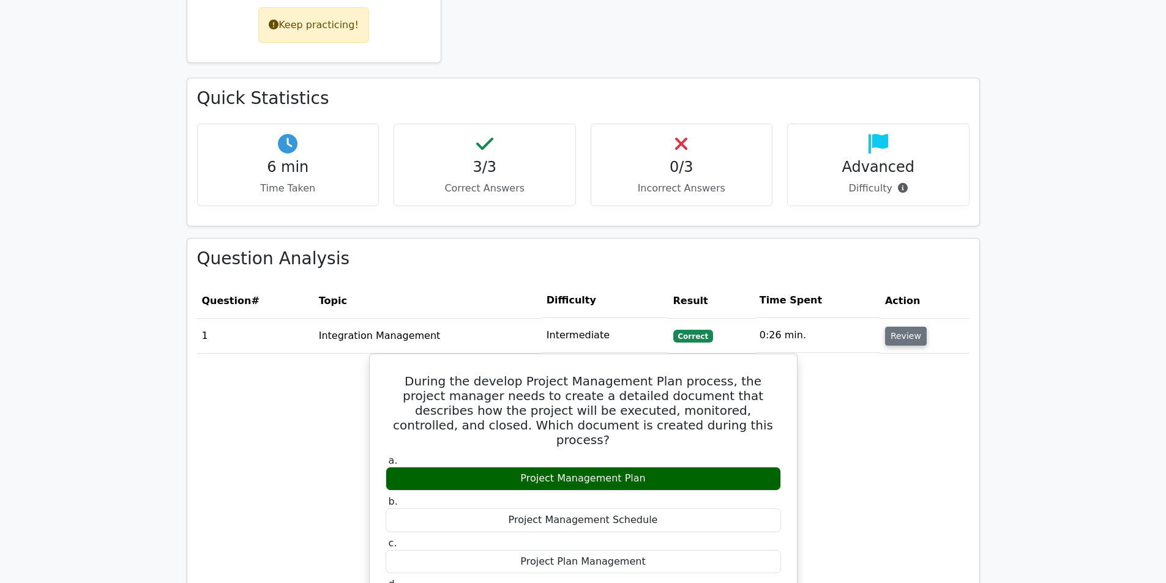
click at [907, 327] on button "Review" at bounding box center [906, 336] width 42 height 19
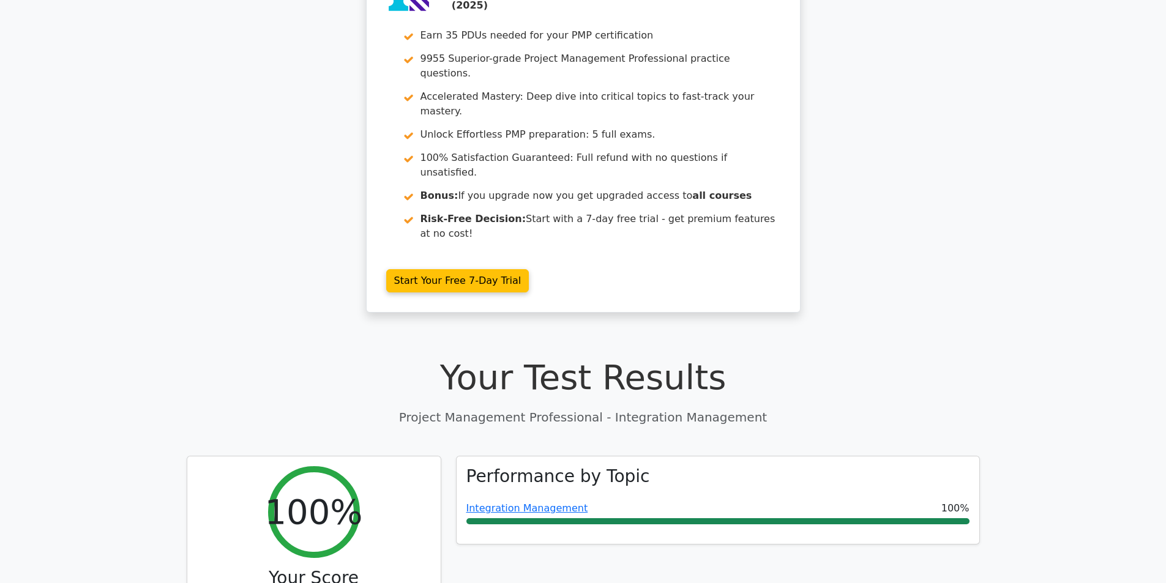
scroll to position [0, 0]
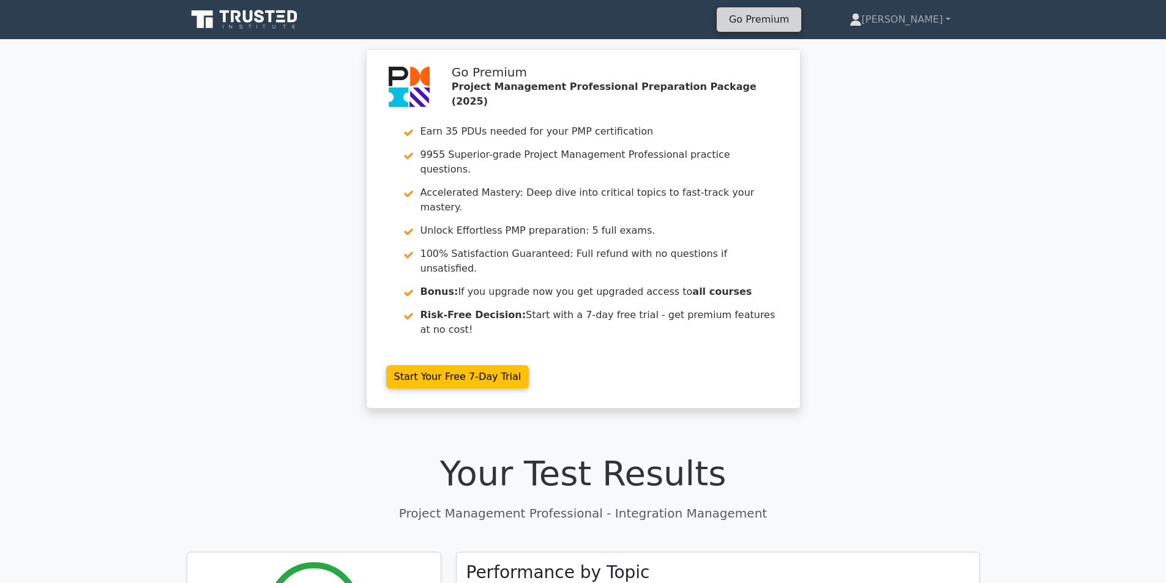
click at [796, 24] on link "Go Premium" at bounding box center [759, 19] width 75 height 17
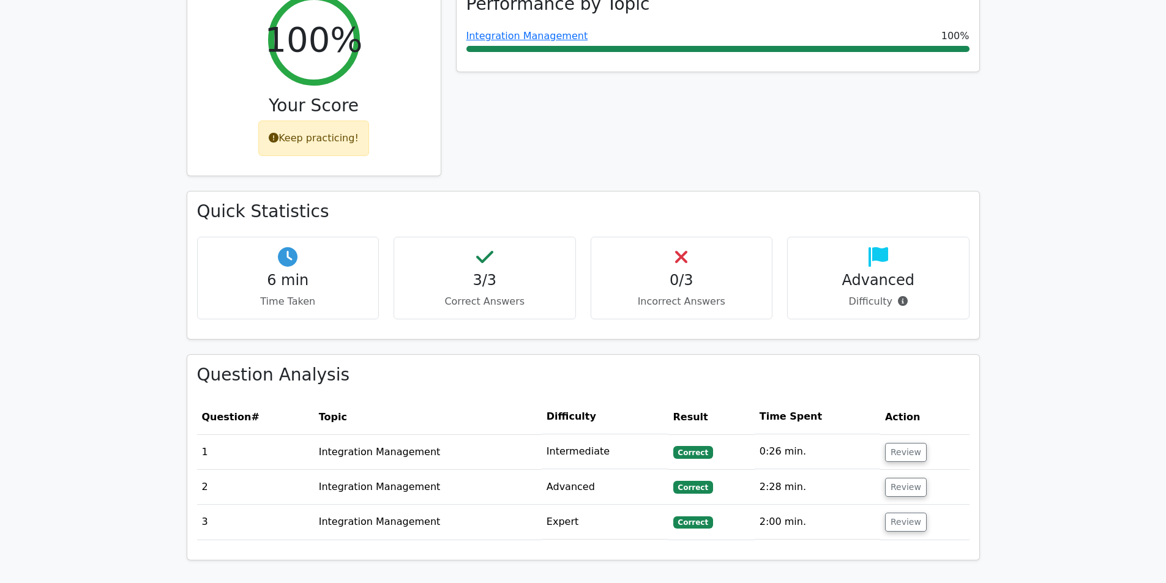
scroll to position [673, 0]
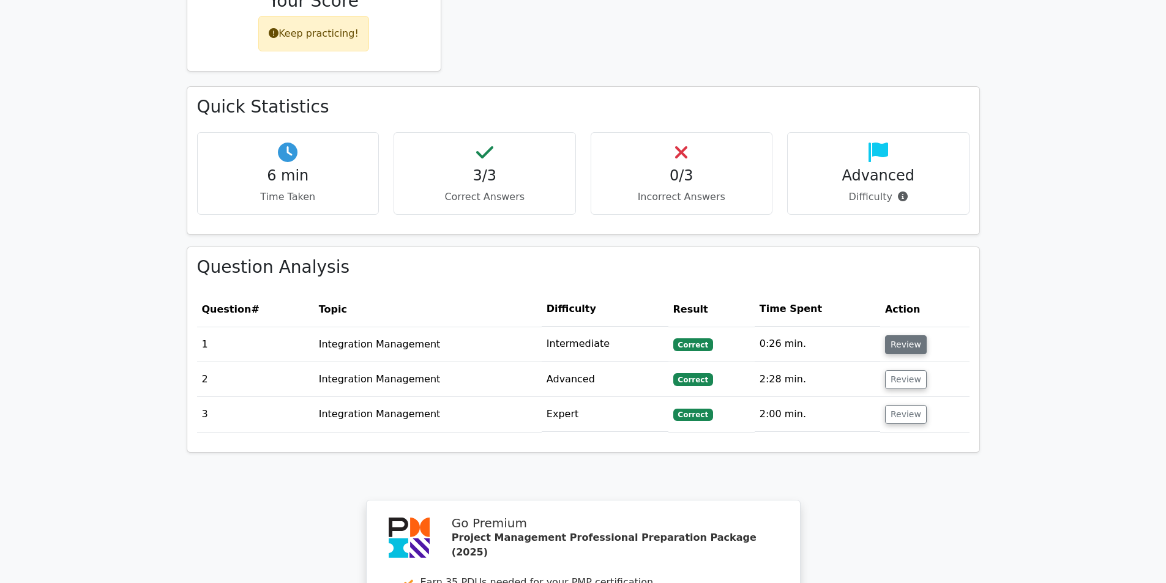
click at [907, 335] on button "Review" at bounding box center [906, 344] width 42 height 19
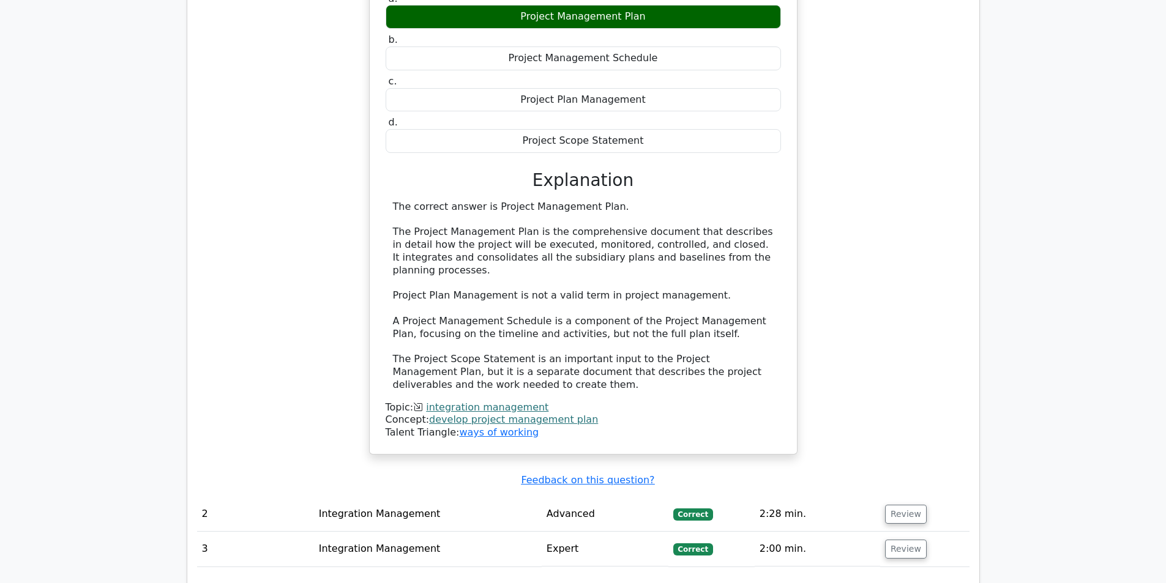
scroll to position [1171, 0]
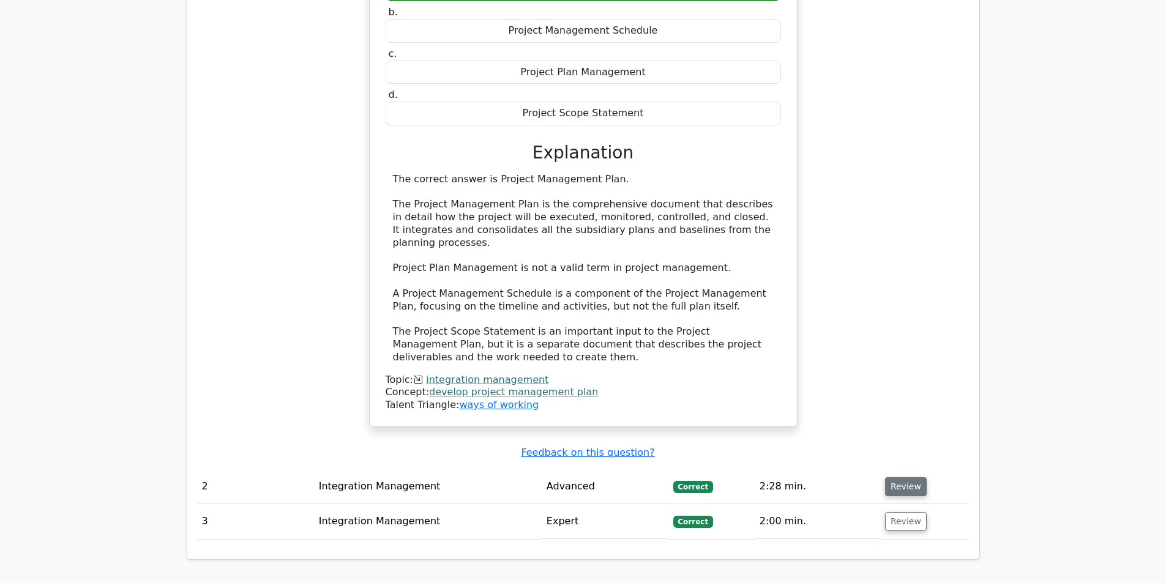
click at [906, 477] on button "Review" at bounding box center [906, 486] width 42 height 19
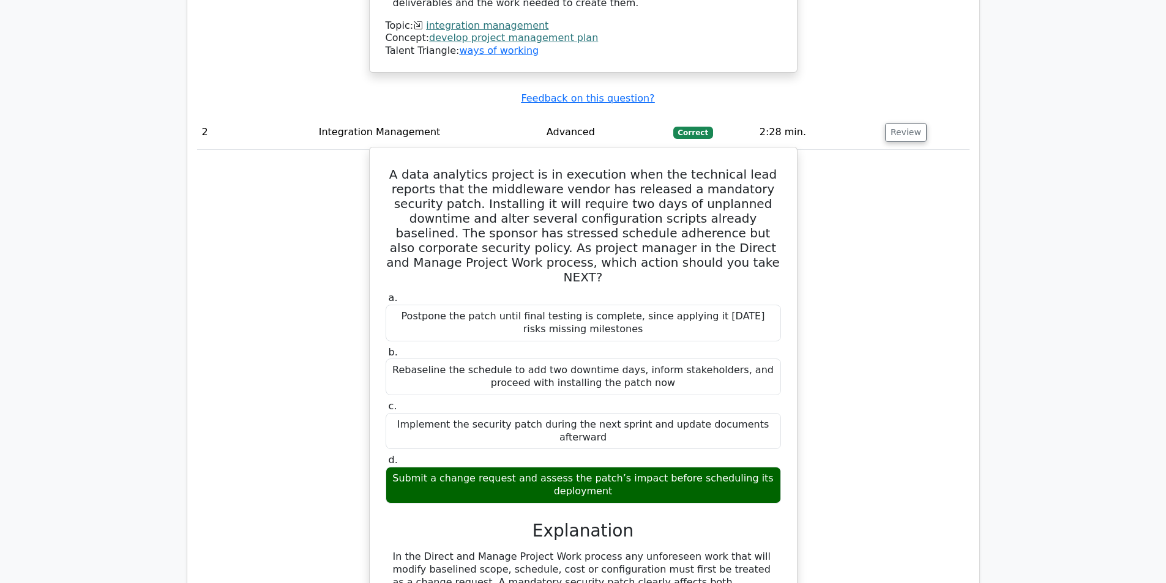
scroll to position [1539, 0]
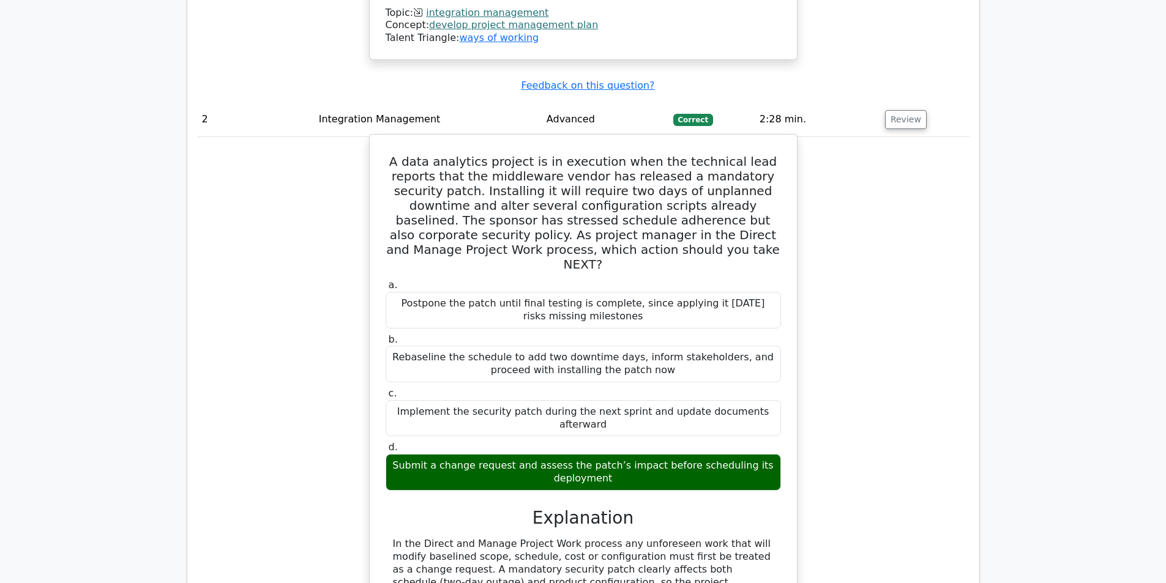
drag, startPoint x: 448, startPoint y: 350, endPoint x: 643, endPoint y: 367, distance: 196.0
click at [643, 454] on div "Submit a change request and assess the patch’s impact before scheduling its dep…" at bounding box center [583, 472] width 395 height 37
copy div "Submit a change request and assess the patch’s impact before scheduling its dep…"
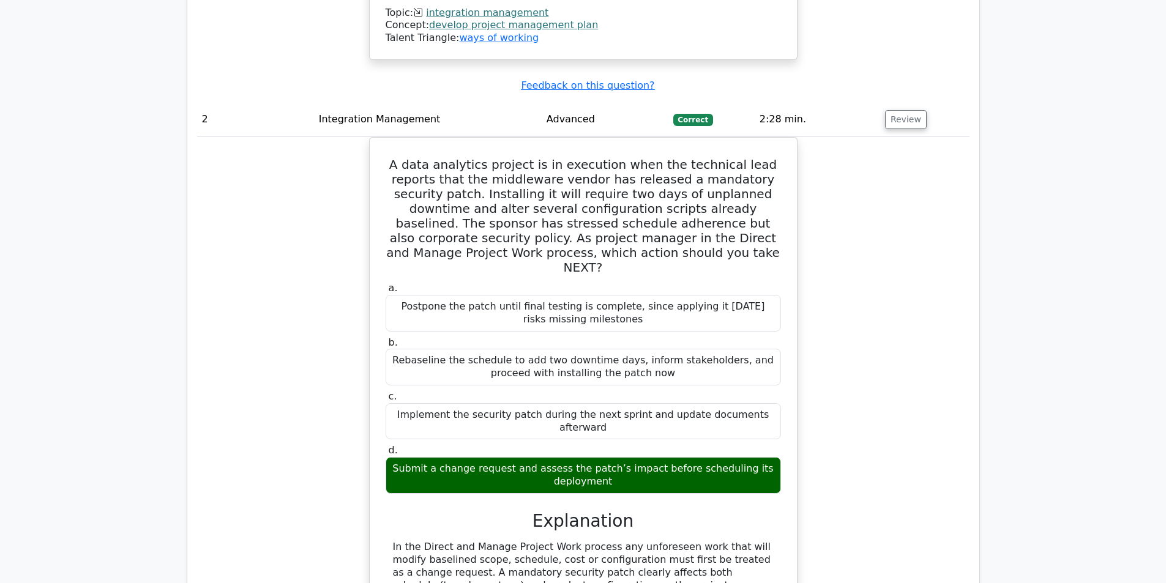
click at [886, 334] on div "A data analytics project is in execution when the technical lead reports that t…" at bounding box center [583, 479] width 772 height 685
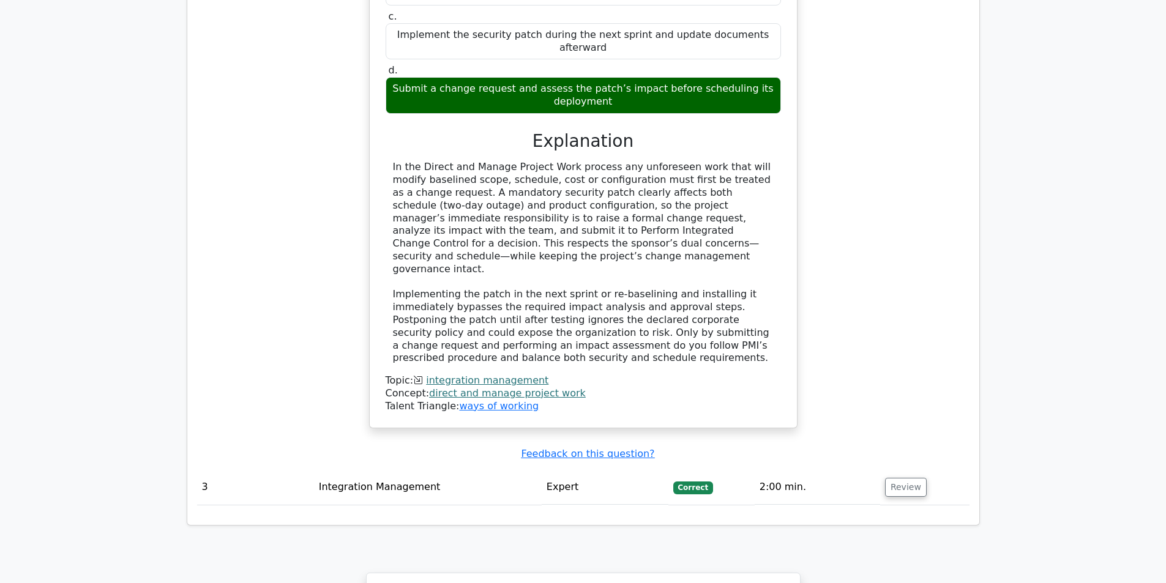
scroll to position [1845, 0]
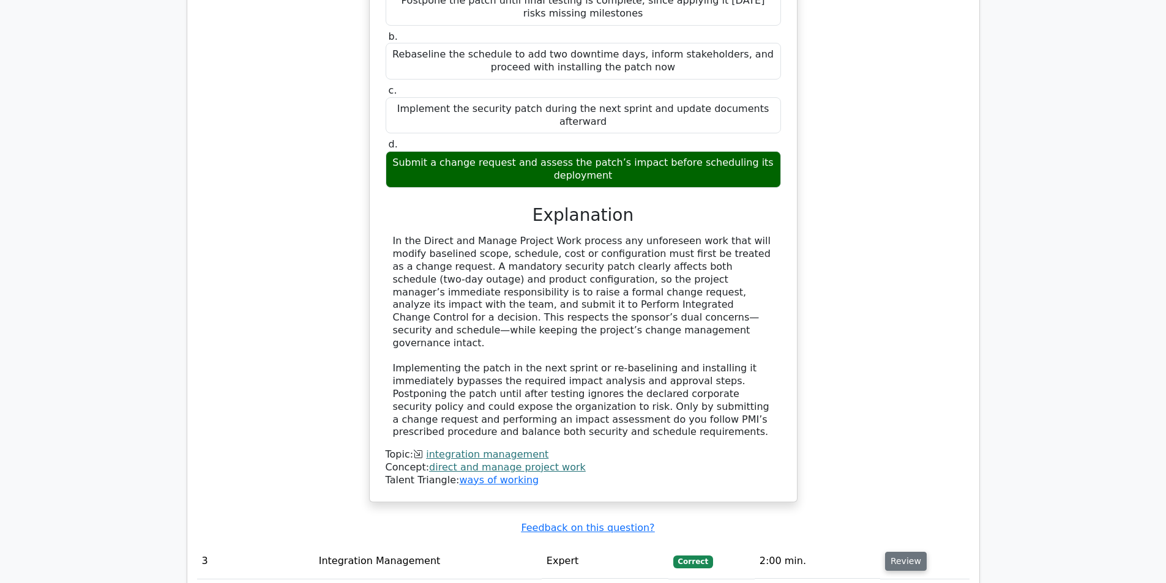
click at [897, 552] on button "Review" at bounding box center [906, 561] width 42 height 19
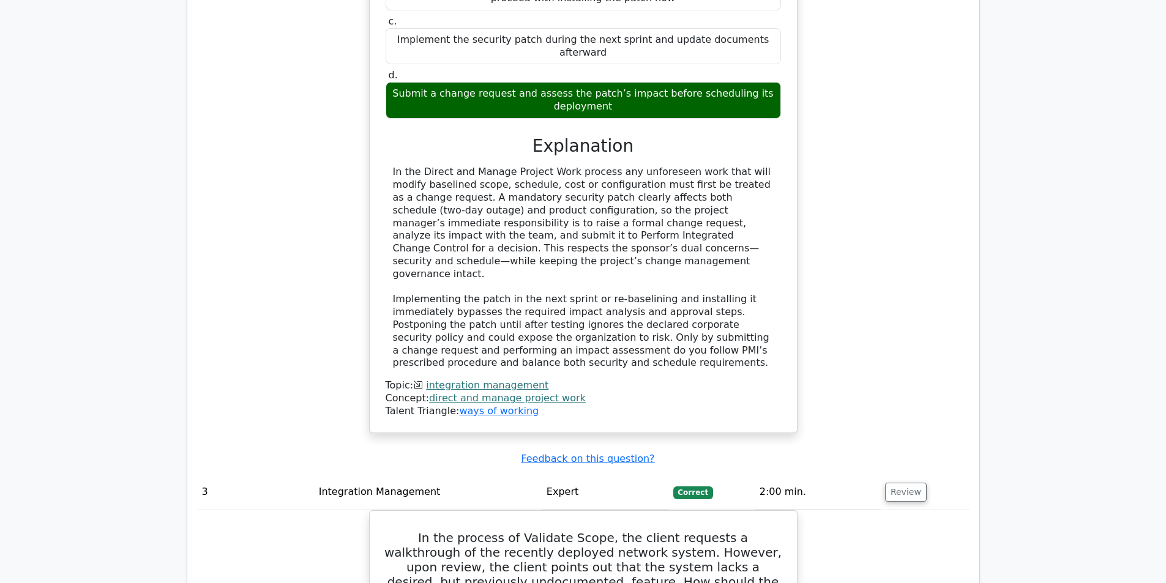
scroll to position [2089, 0]
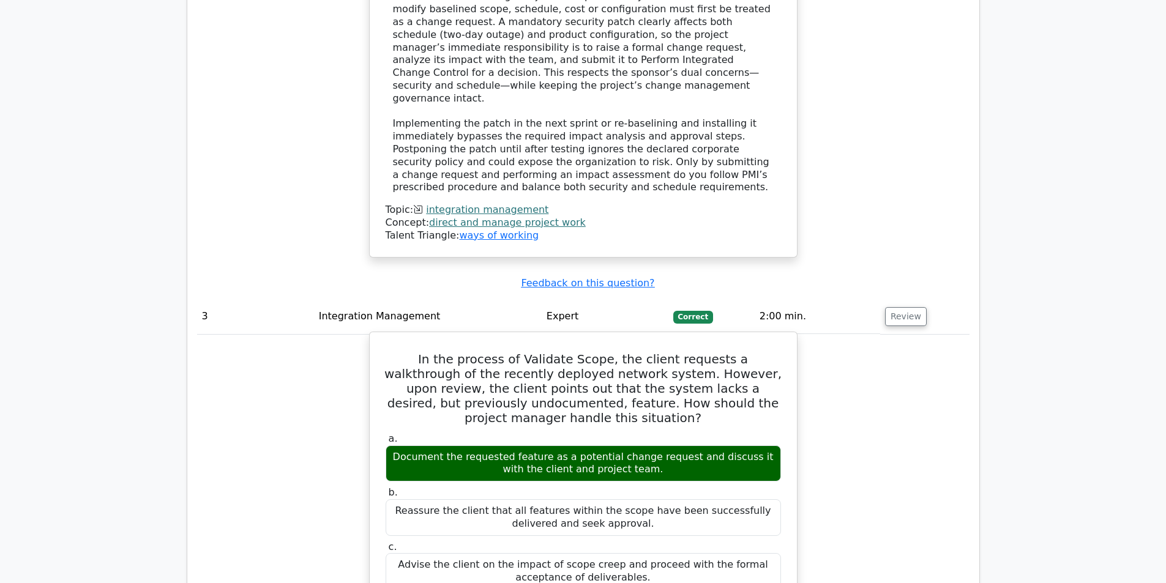
drag, startPoint x: 658, startPoint y: 343, endPoint x: 393, endPoint y: 327, distance: 265.5
click at [393, 446] on div "Document the requested feature as a potential change request and discuss it wit…" at bounding box center [583, 464] width 395 height 37
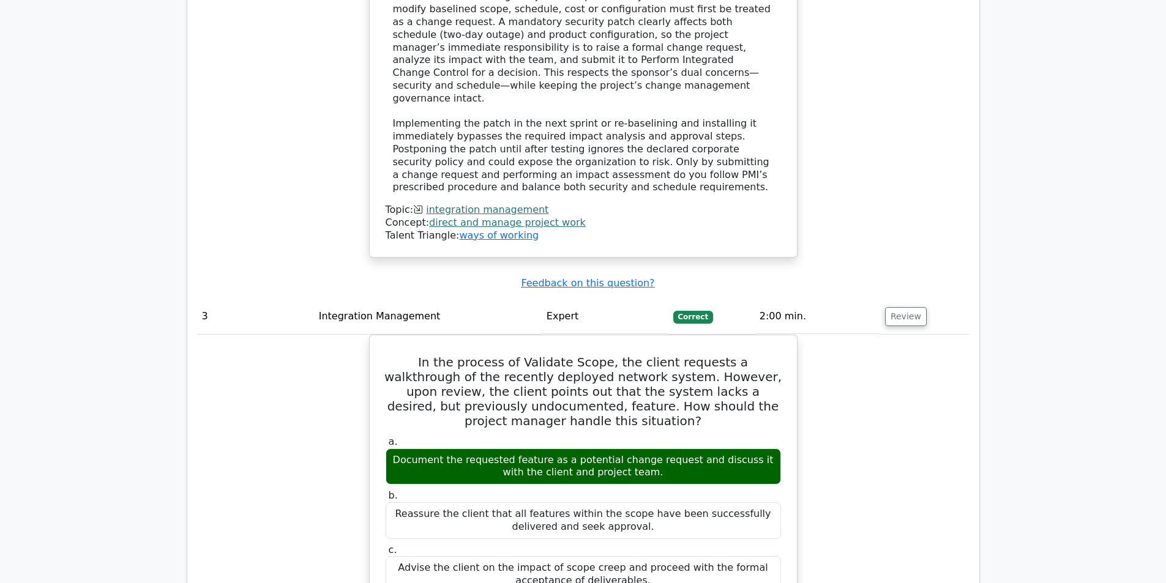
copy div "Document the requested feature as a potential change request and discuss it wit…"
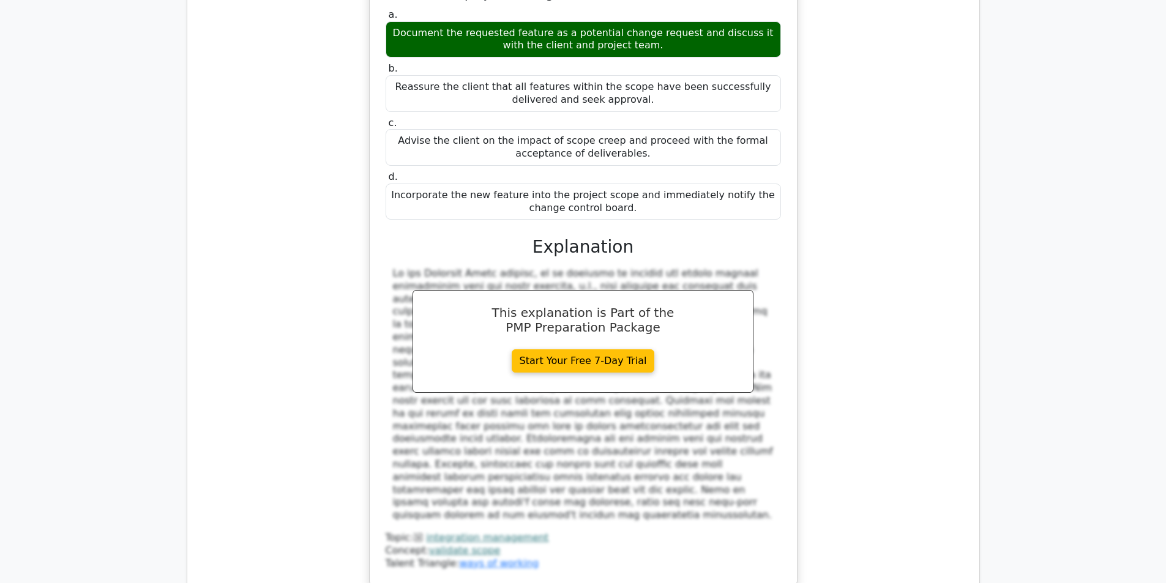
scroll to position [2518, 0]
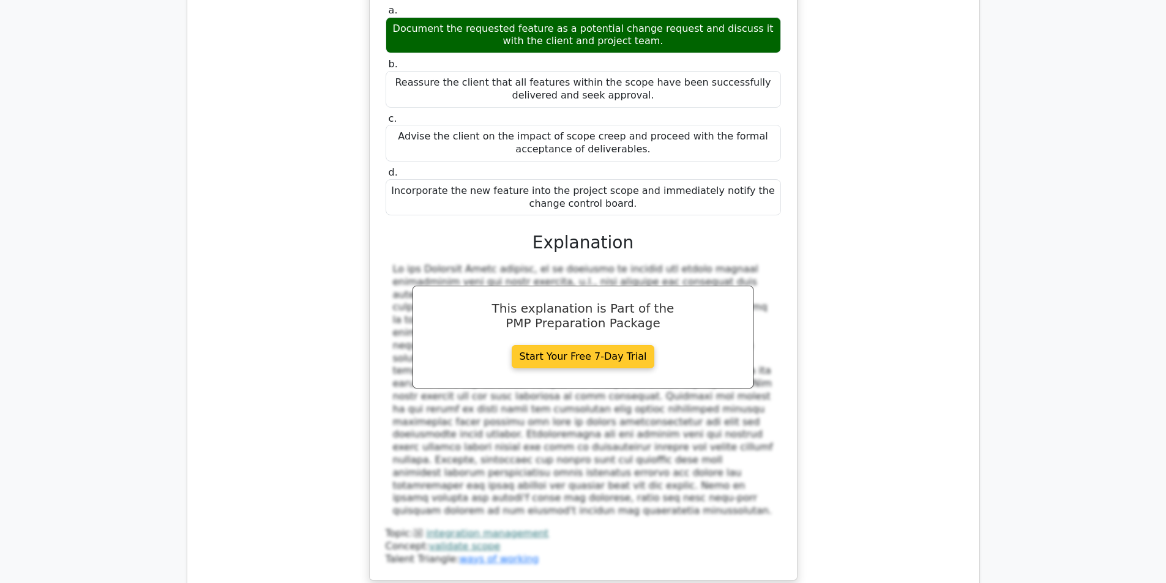
click at [583, 345] on link "Start Your Free 7-Day Trial" at bounding box center [583, 356] width 143 height 23
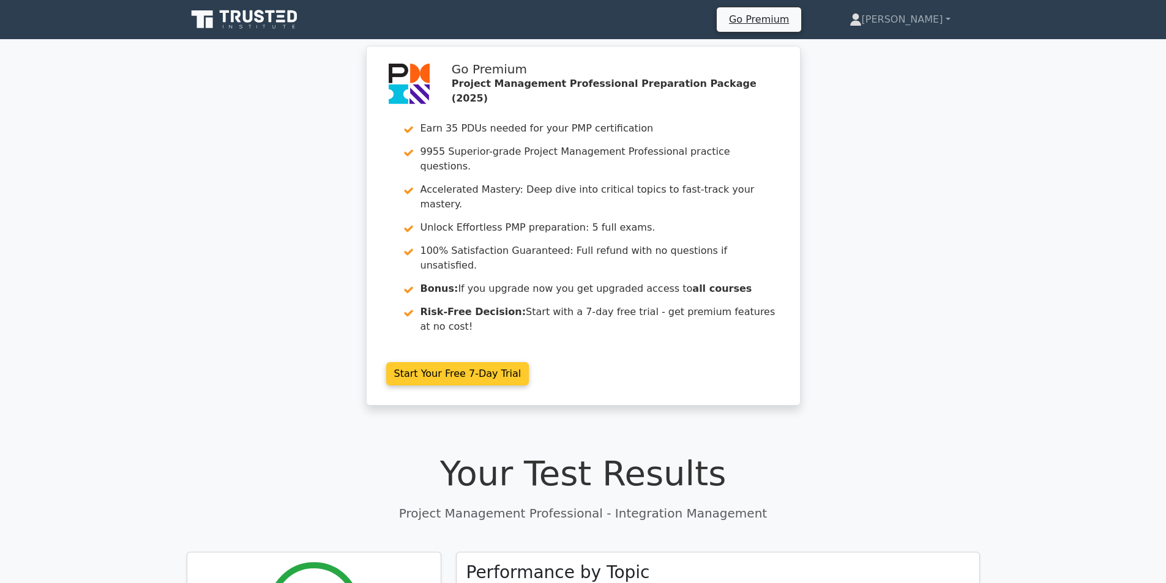
click at [450, 362] on link "Start Your Free 7-Day Trial" at bounding box center [457, 373] width 143 height 23
click at [461, 362] on link "Start Your Free 7-Day Trial" at bounding box center [457, 373] width 143 height 23
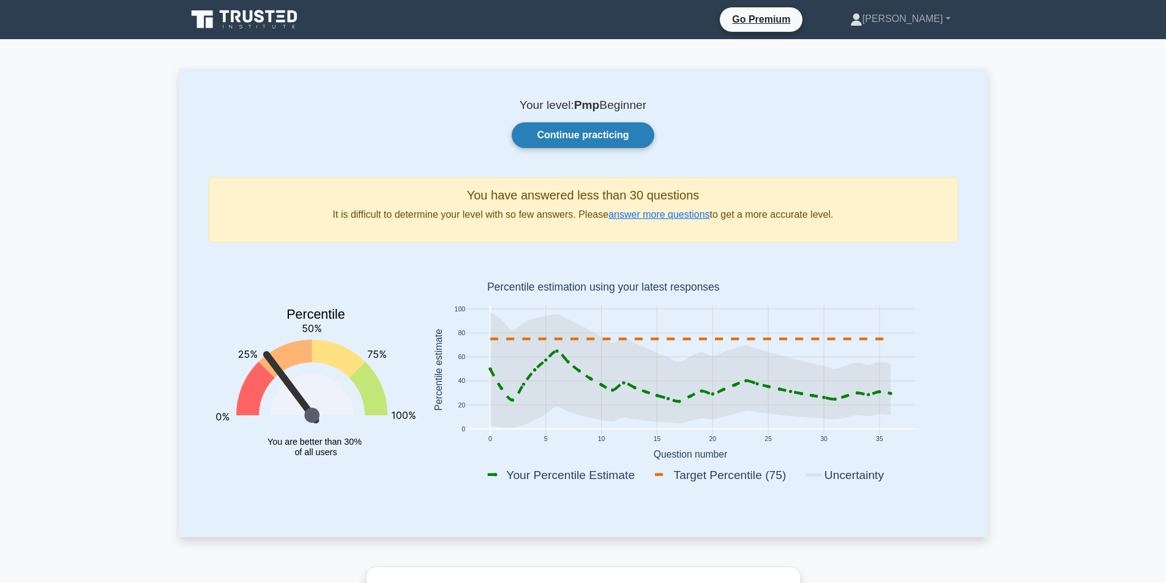
click at [580, 138] on link "Continue practicing" at bounding box center [583, 135] width 142 height 26
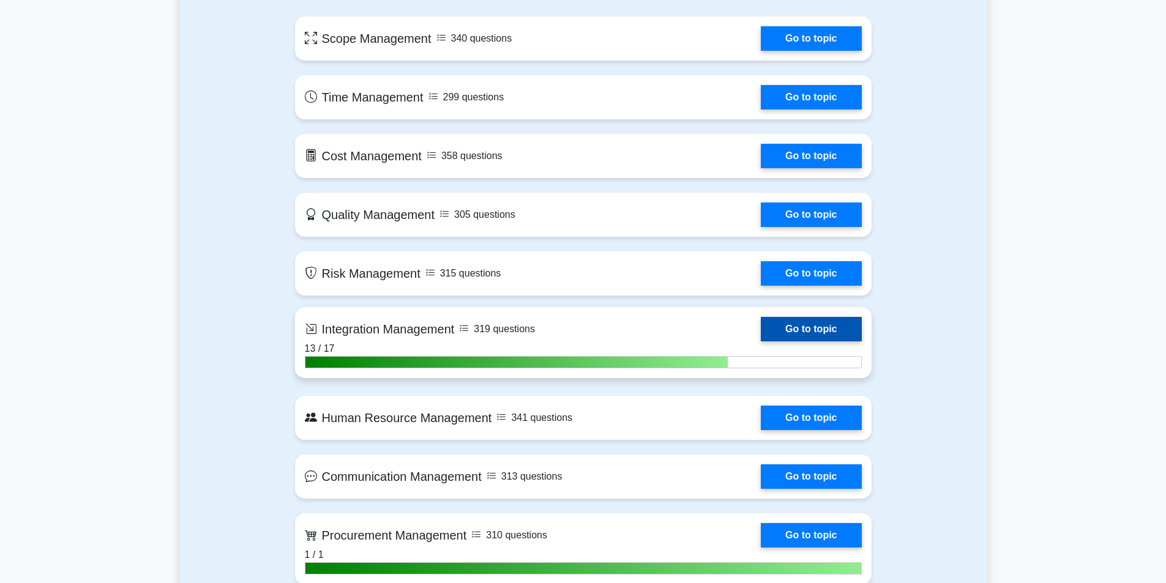
scroll to position [979, 0]
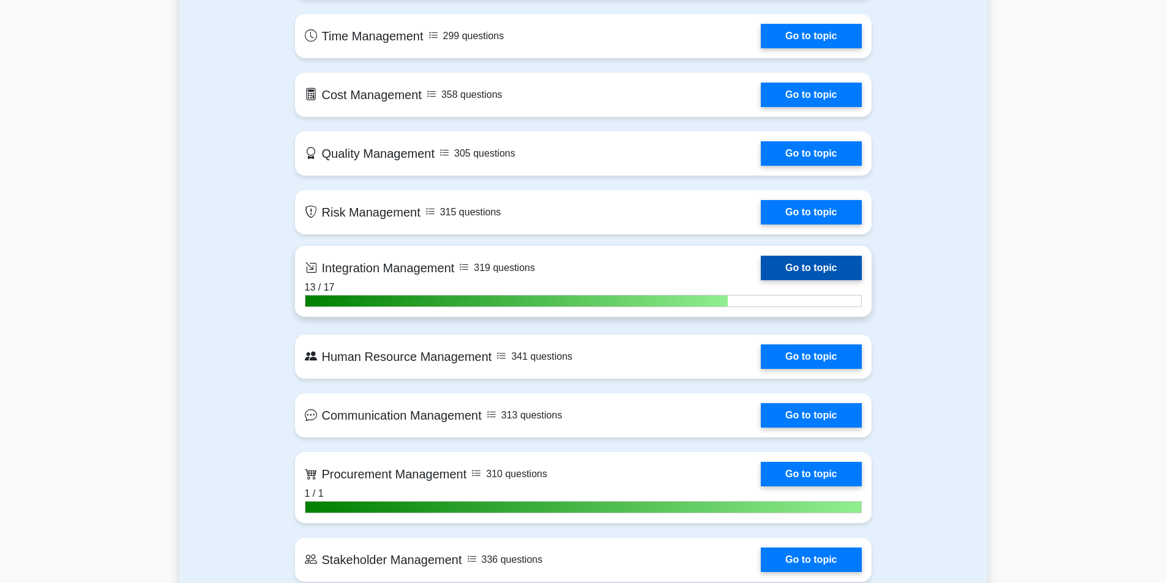
click at [810, 267] on link "Go to topic" at bounding box center [811, 268] width 100 height 24
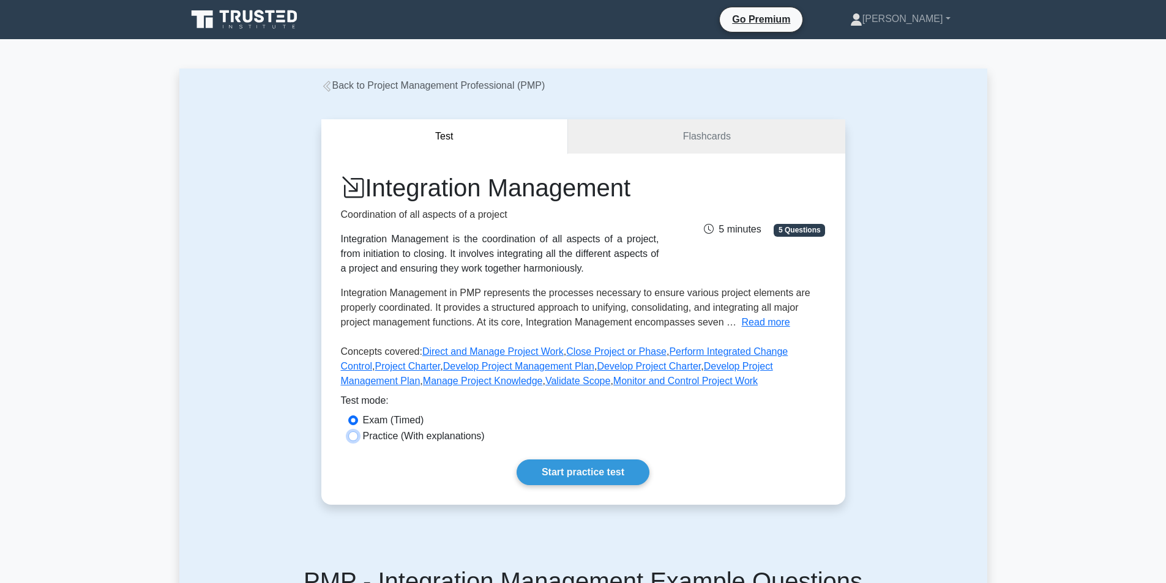
click at [351, 434] on input "Practice (With explanations)" at bounding box center [353, 436] width 10 height 10
radio input "true"
click at [564, 459] on div "Integration Management Coordination of all aspects of a project Integration Man…" at bounding box center [583, 329] width 524 height 351
click at [561, 466] on link "Start practice test" at bounding box center [583, 473] width 133 height 26
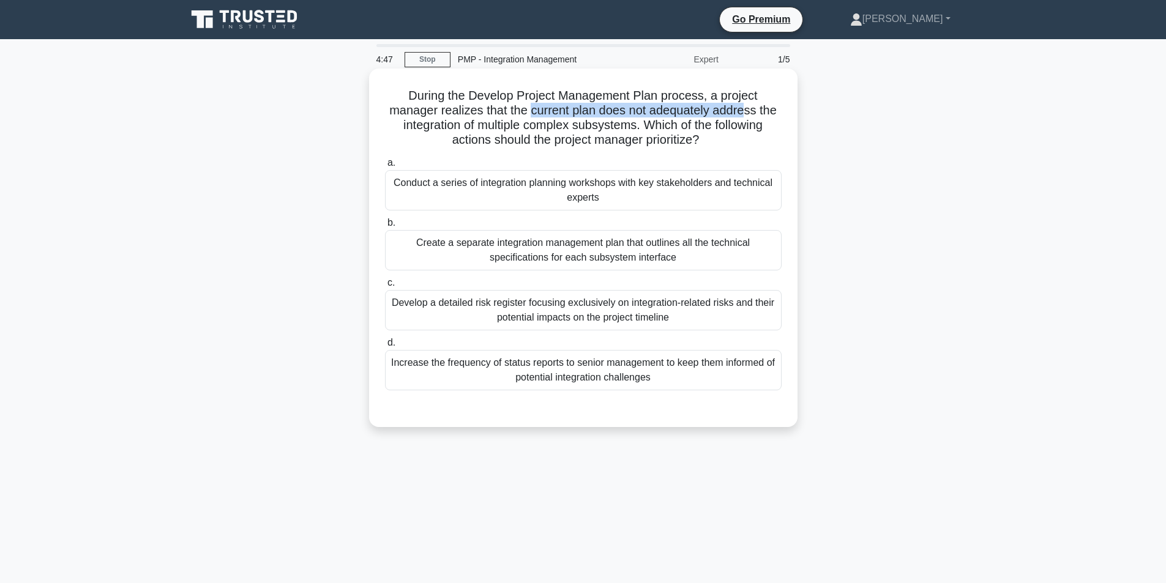
drag, startPoint x: 531, startPoint y: 110, endPoint x: 748, endPoint y: 114, distance: 217.3
click at [748, 114] on h5 "During the Develop Project Management Plan process, a project manager realizes …" at bounding box center [583, 118] width 399 height 60
click at [563, 253] on div "Create a separate integration management plan that outlines all the technical s…" at bounding box center [583, 250] width 397 height 40
click at [385, 227] on input "b. Create a separate integration management plan that outlines all the technica…" at bounding box center [385, 223] width 0 height 8
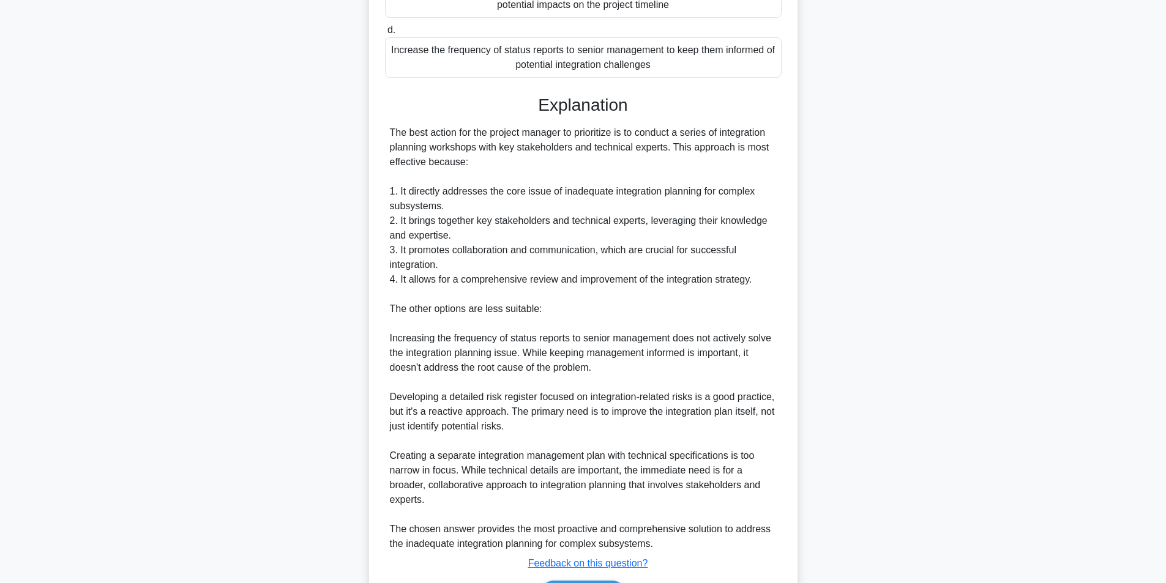
scroll to position [271, 0]
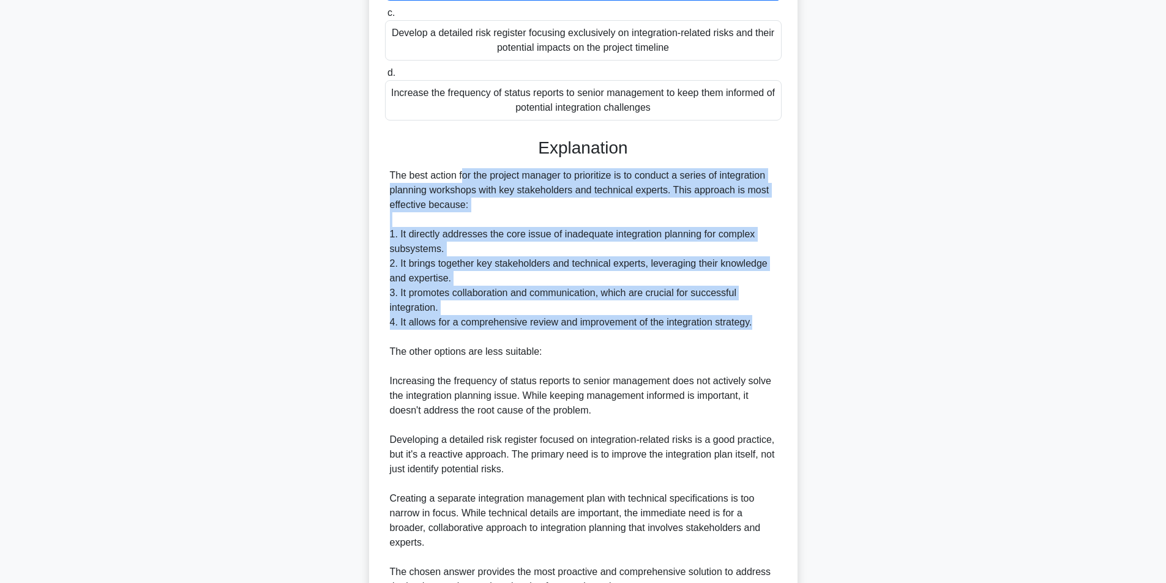
drag, startPoint x: 392, startPoint y: 179, endPoint x: 762, endPoint y: 327, distance: 398.4
click at [762, 327] on div "The best action for the project manager to prioritize is to conduct a series of…" at bounding box center [583, 381] width 397 height 426
copy div "The best action for the project manager to prioritize is to conduct a series of…"
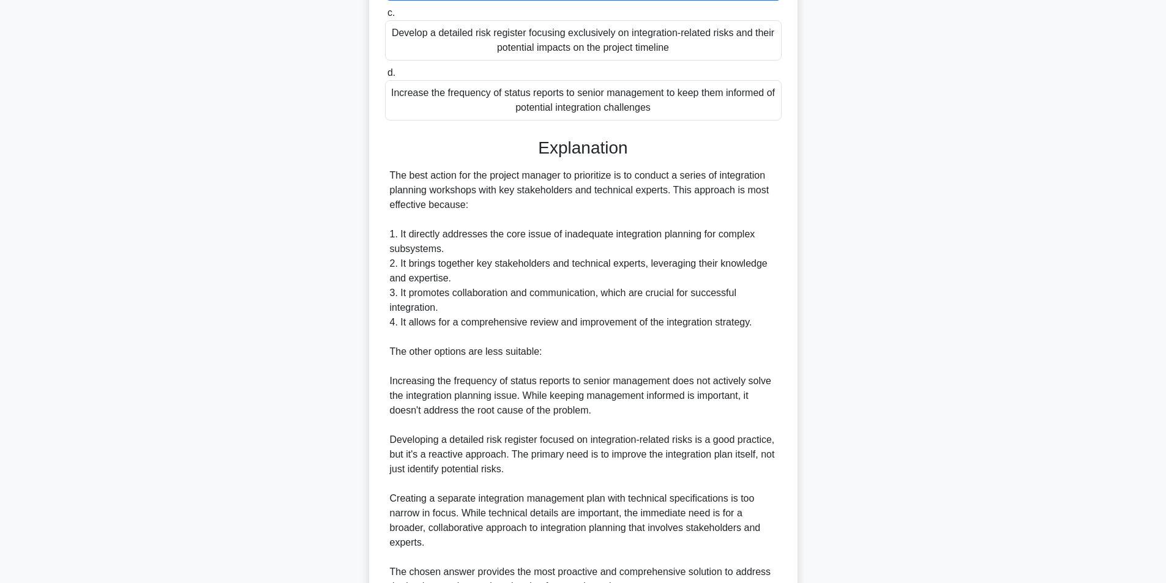
click at [793, 155] on div "During the Develop Project Management Plan process, a project manager realizes …" at bounding box center [583, 239] width 428 height 884
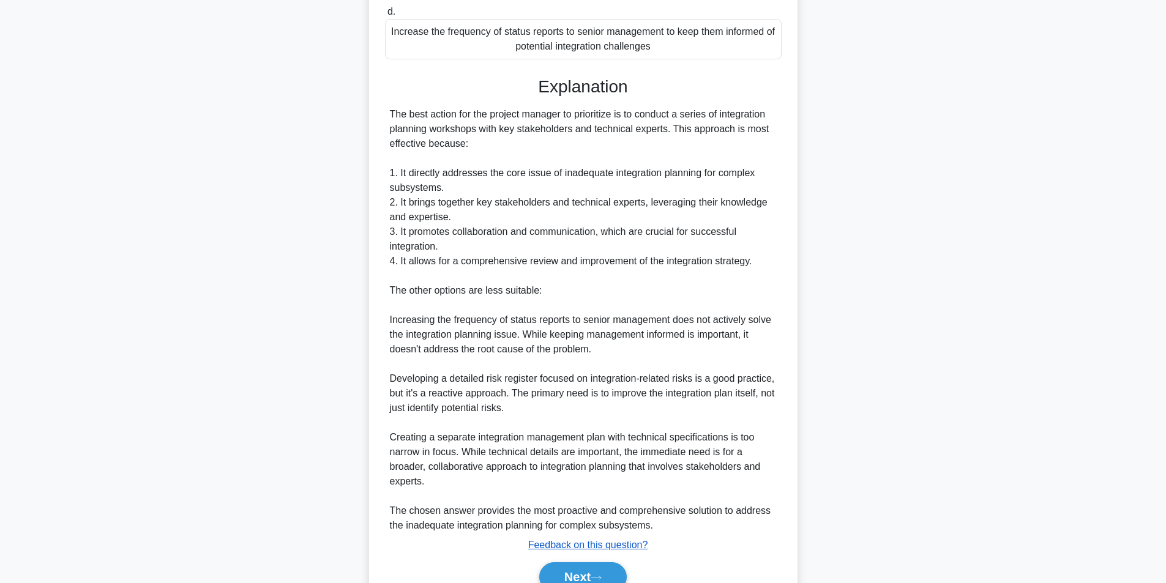
scroll to position [394, 0]
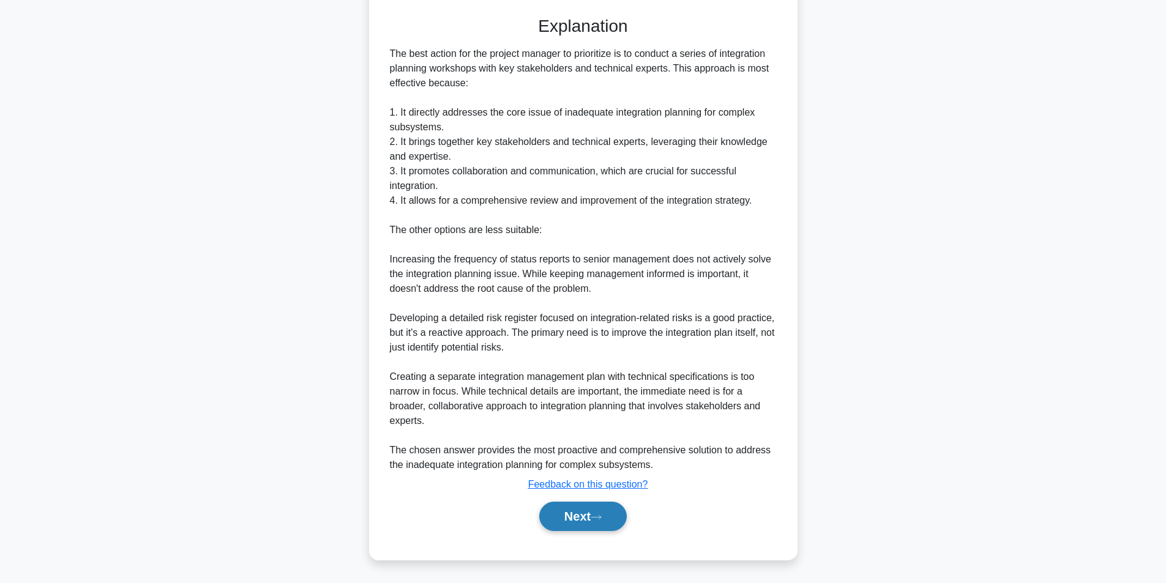
click at [581, 524] on button "Next" at bounding box center [583, 516] width 88 height 29
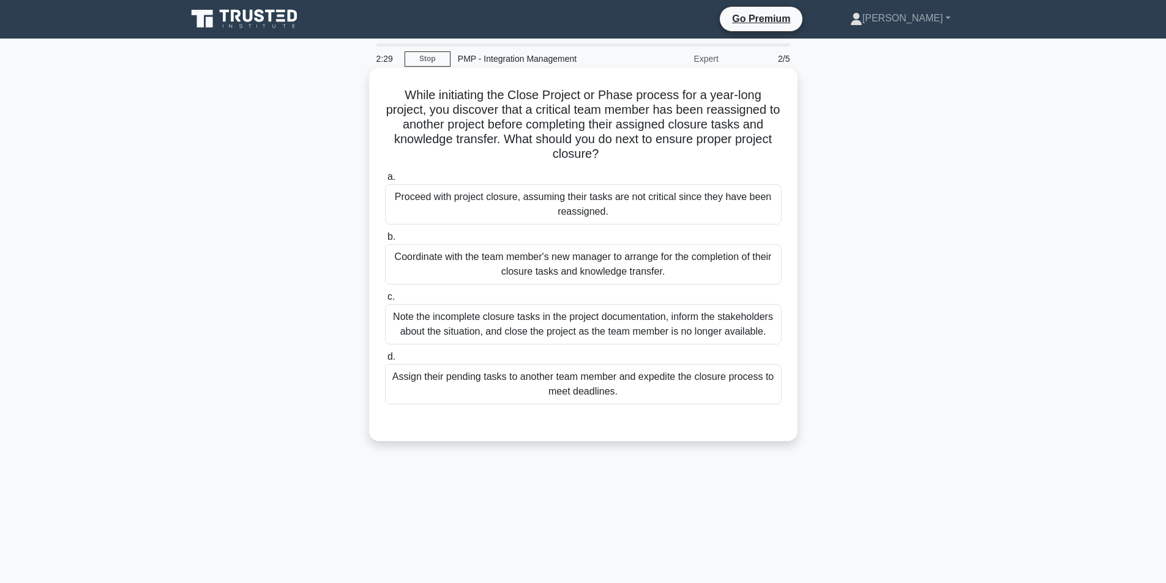
scroll to position [0, 0]
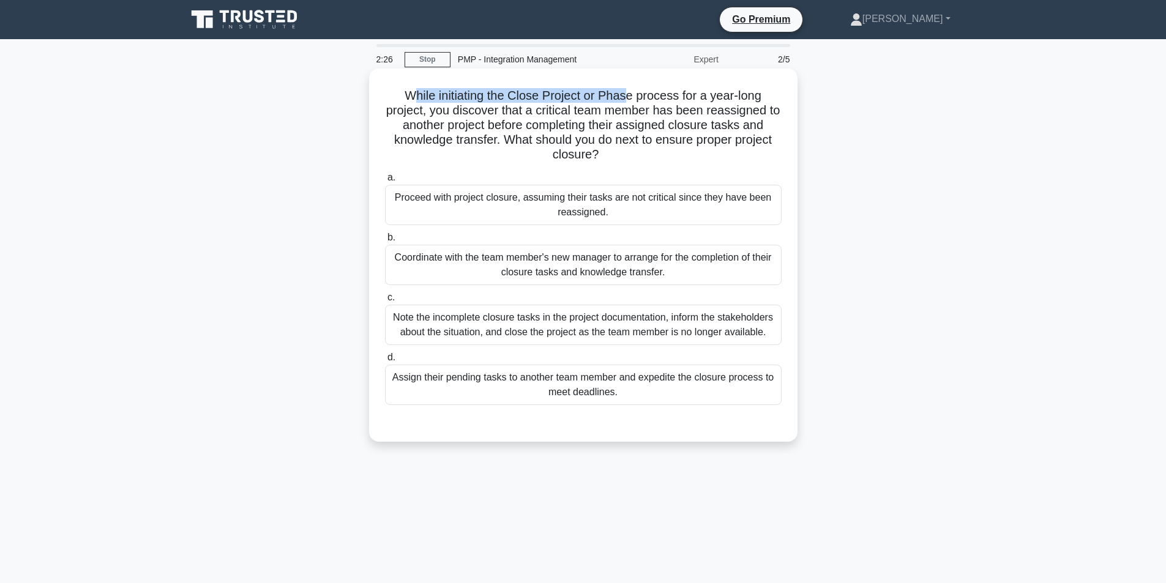
drag, startPoint x: 410, startPoint y: 96, endPoint x: 626, endPoint y: 92, distance: 216.1
click at [626, 92] on h5 "While initiating the Close Project or Phase process for a year-long project, yo…" at bounding box center [583, 125] width 399 height 75
click at [502, 96] on h5 "While initiating the Close Project or Phase process for a year-long project, yo…" at bounding box center [583, 125] width 399 height 75
click at [406, 85] on div "While initiating the Close Project or Phase process for a year-long project, yo…" at bounding box center [583, 255] width 419 height 364
drag, startPoint x: 401, startPoint y: 97, endPoint x: 611, endPoint y: 99, distance: 209.9
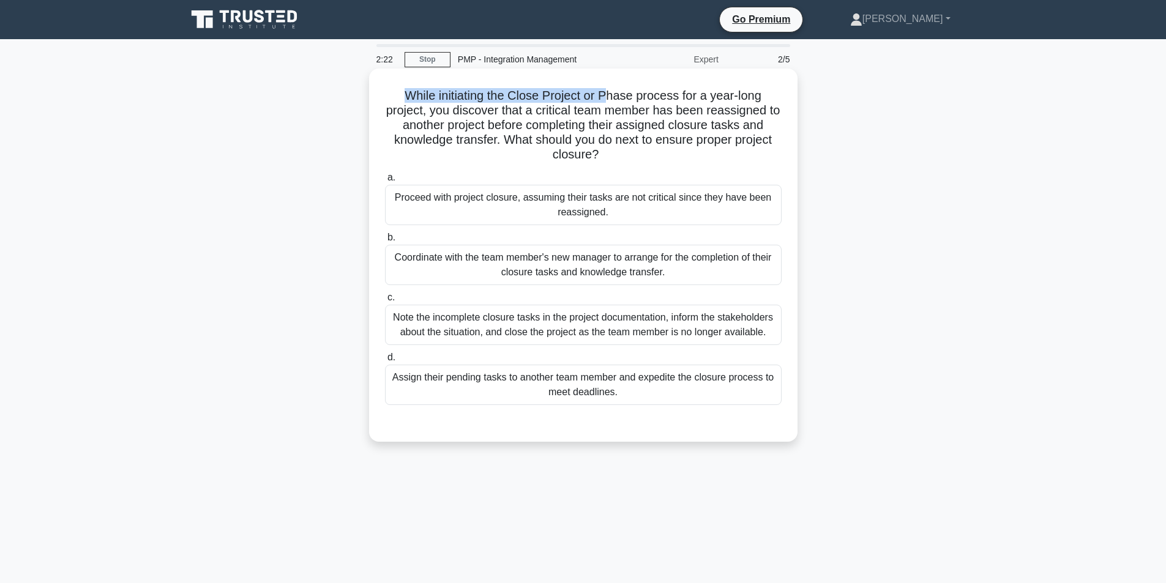
click at [611, 99] on h5 "While initiating the Close Project or Phase process for a year-long project, yo…" at bounding box center [583, 125] width 399 height 75
click at [494, 114] on h5 "While initiating the Close Project or Phase process for a year-long project, yo…" at bounding box center [583, 125] width 399 height 75
click at [453, 121] on h5 "While initiating the Close Project or Phase process for a year-long project, yo…" at bounding box center [583, 125] width 399 height 75
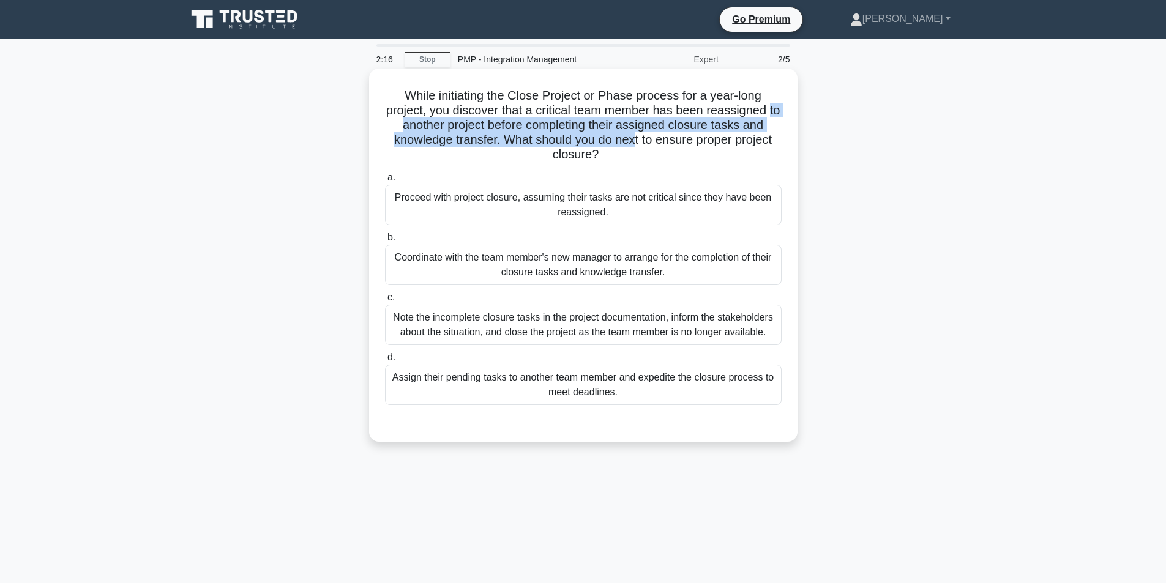
drag, startPoint x: 386, startPoint y: 130, endPoint x: 633, endPoint y: 141, distance: 246.9
click at [633, 141] on h5 "While initiating the Close Project or Phase process for a year-long project, yo…" at bounding box center [583, 125] width 399 height 75
click at [630, 141] on h5 "While initiating the Close Project or Phase process for a year-long project, yo…" at bounding box center [583, 125] width 399 height 75
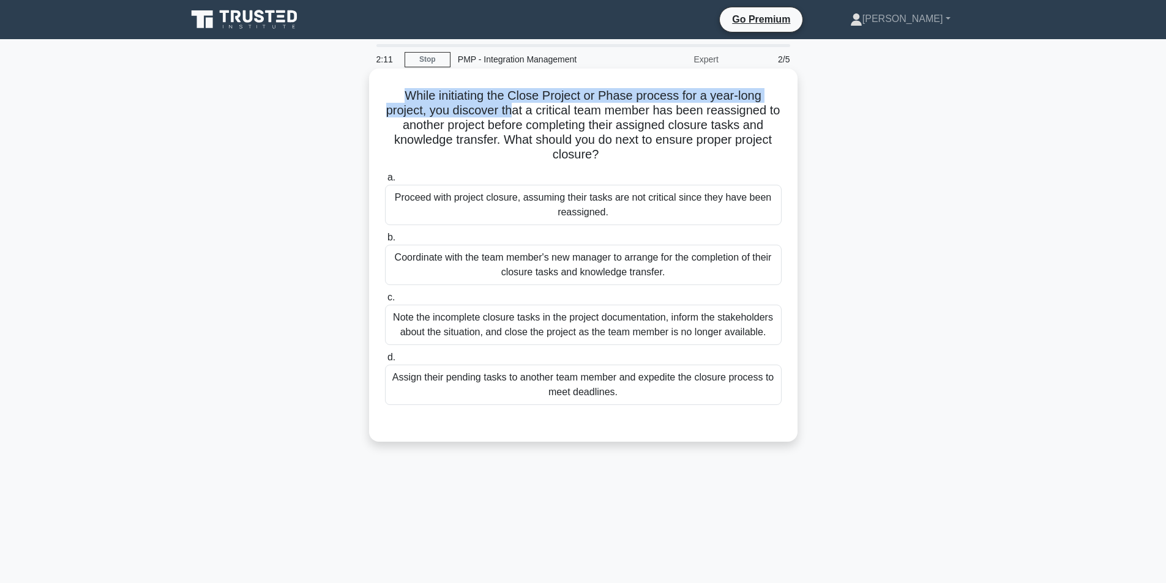
drag, startPoint x: 397, startPoint y: 96, endPoint x: 517, endPoint y: 108, distance: 119.9
click at [517, 108] on h5 "While initiating the Close Project or Phase process for a year-long project, yo…" at bounding box center [583, 125] width 399 height 75
click at [467, 108] on h5 "While initiating the Close Project or Phase process for a year-long project, yo…" at bounding box center [583, 125] width 399 height 75
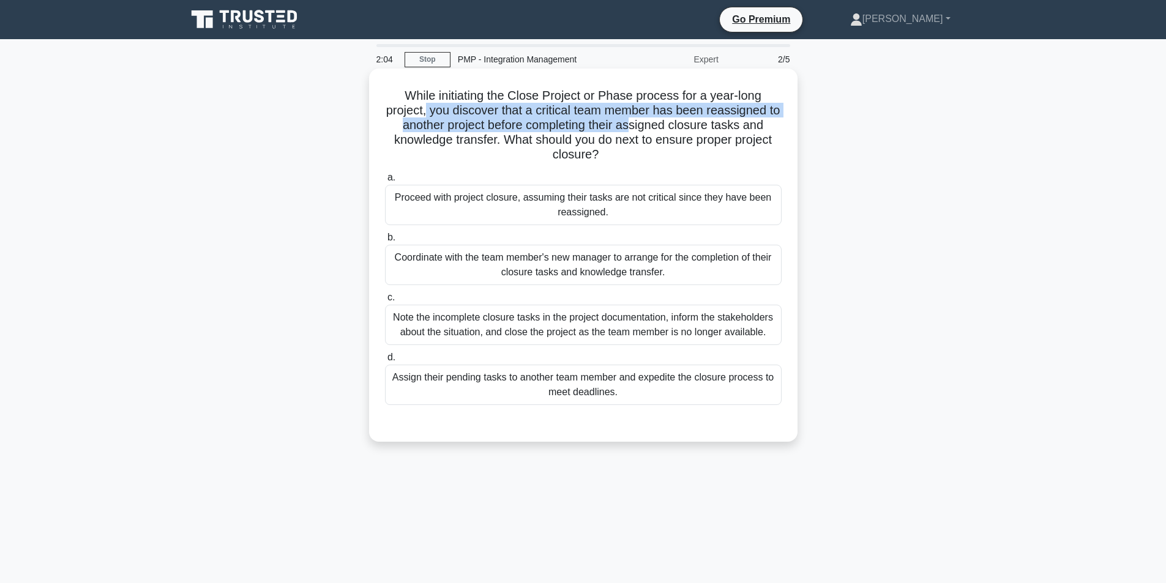
drag, startPoint x: 442, startPoint y: 111, endPoint x: 643, endPoint y: 124, distance: 201.1
click at [643, 124] on h5 "While initiating the Close Project or Phase process for a year-long project, yo…" at bounding box center [583, 125] width 399 height 75
click at [622, 124] on h5 "While initiating the Close Project or Phase process for a year-long project, yo…" at bounding box center [583, 125] width 399 height 75
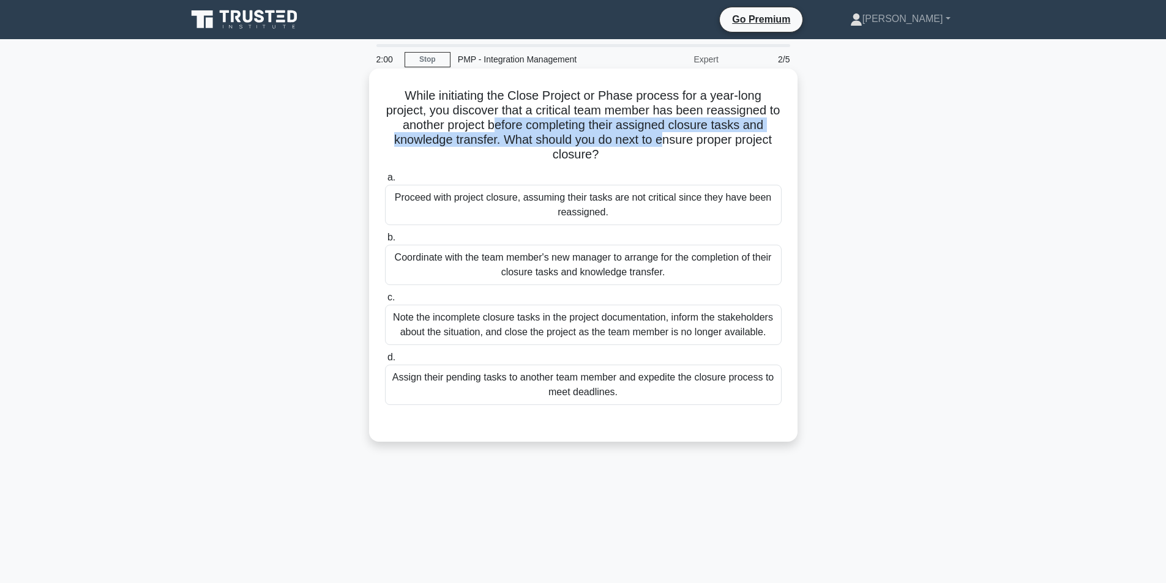
drag, startPoint x: 499, startPoint y: 132, endPoint x: 663, endPoint y: 135, distance: 164.1
click at [663, 135] on h5 "While initiating the Close Project or Phase process for a year-long project, yo…" at bounding box center [583, 125] width 399 height 75
click at [646, 133] on h5 "While initiating the Close Project or Phase process for a year-long project, yo…" at bounding box center [583, 125] width 399 height 75
drag, startPoint x: 539, startPoint y: 128, endPoint x: 611, endPoint y: 152, distance: 76.1
click at [611, 152] on h5 "While initiating the Close Project or Phase process for a year-long project, yo…" at bounding box center [583, 125] width 399 height 75
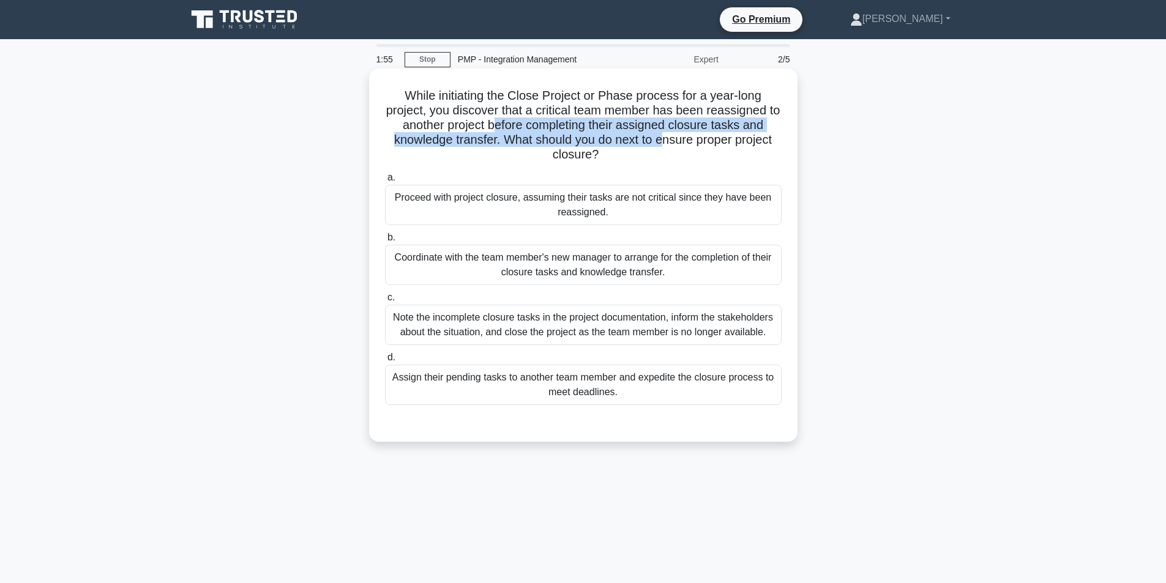
click at [512, 161] on h5 "While initiating the Close Project or Phase process for a year-long project, yo…" at bounding box center [583, 125] width 399 height 75
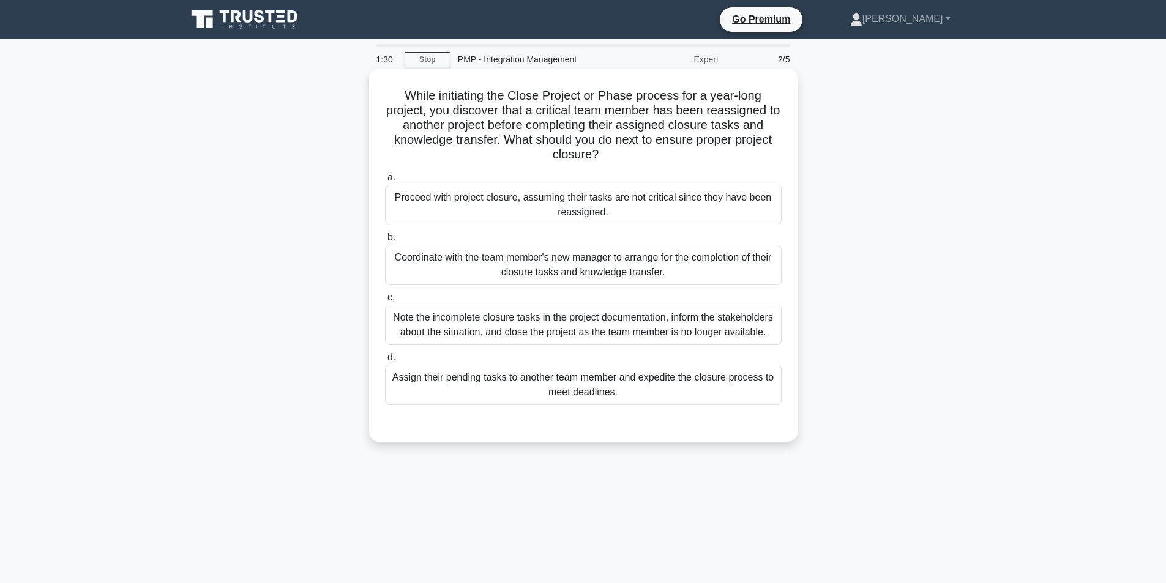
click at [694, 275] on div "Coordinate with the team member's new manager to arrange for the completion of …" at bounding box center [583, 265] width 397 height 40
click at [385, 242] on input "b. Coordinate with the team member's new manager to arrange for the completion …" at bounding box center [385, 238] width 0 height 8
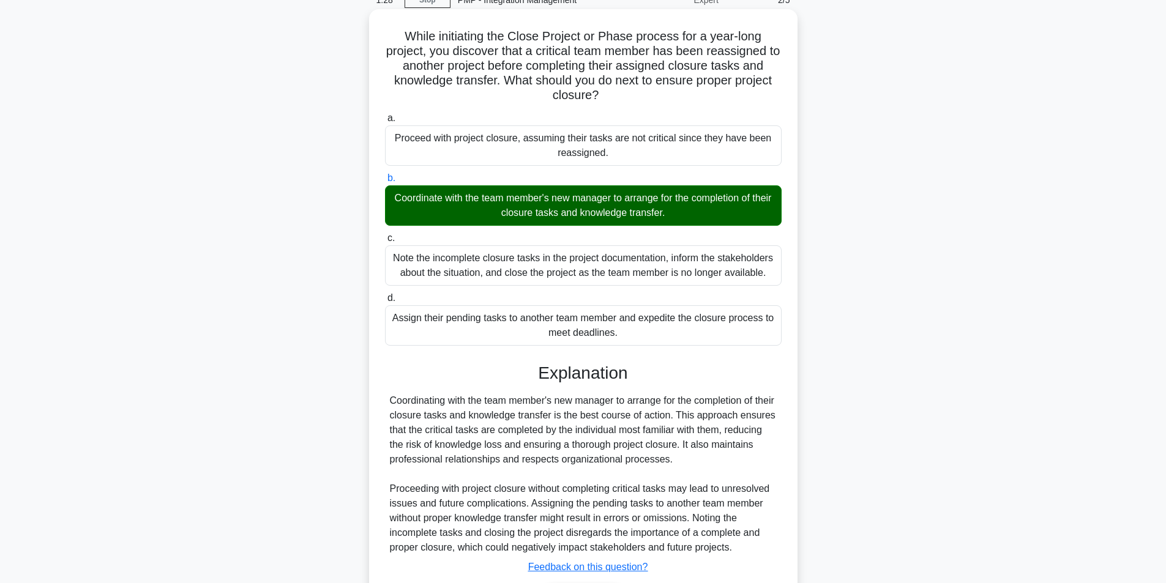
scroll to position [143, 0]
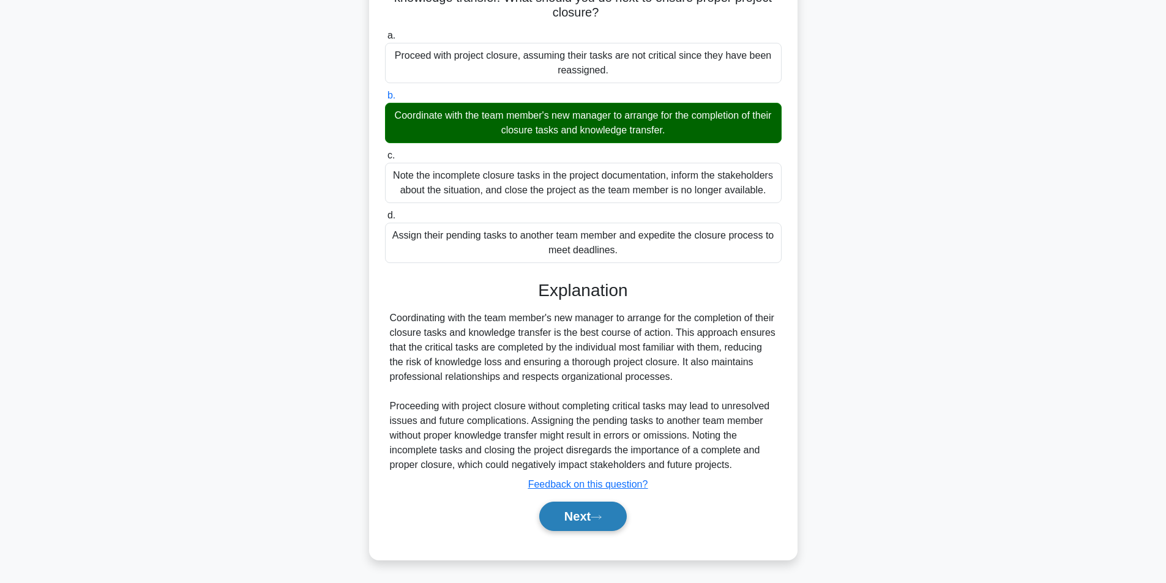
click at [584, 523] on button "Next" at bounding box center [583, 516] width 88 height 29
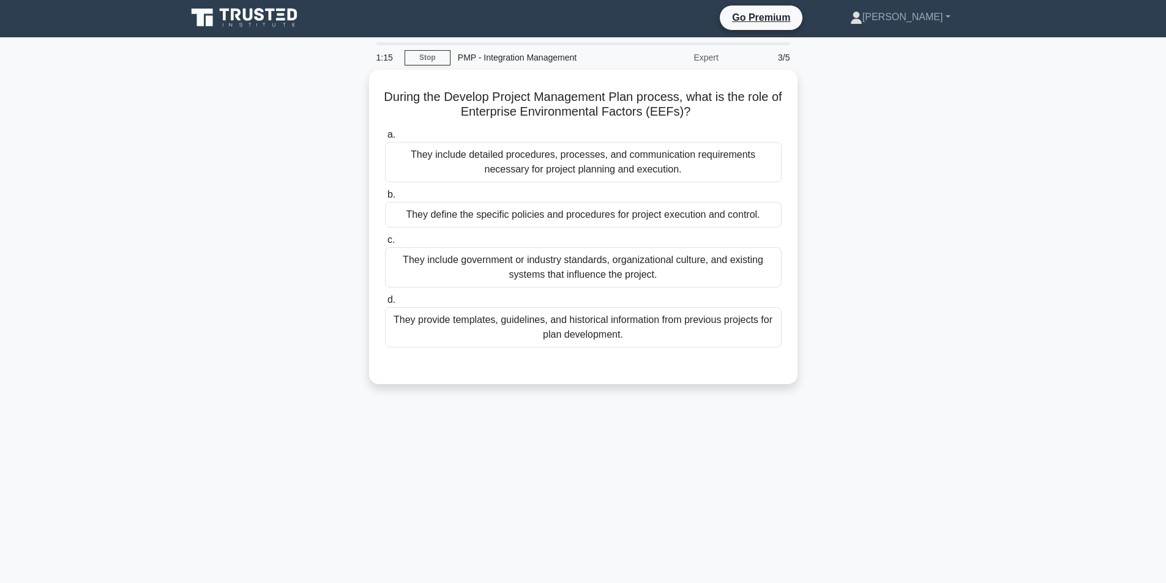
scroll to position [0, 0]
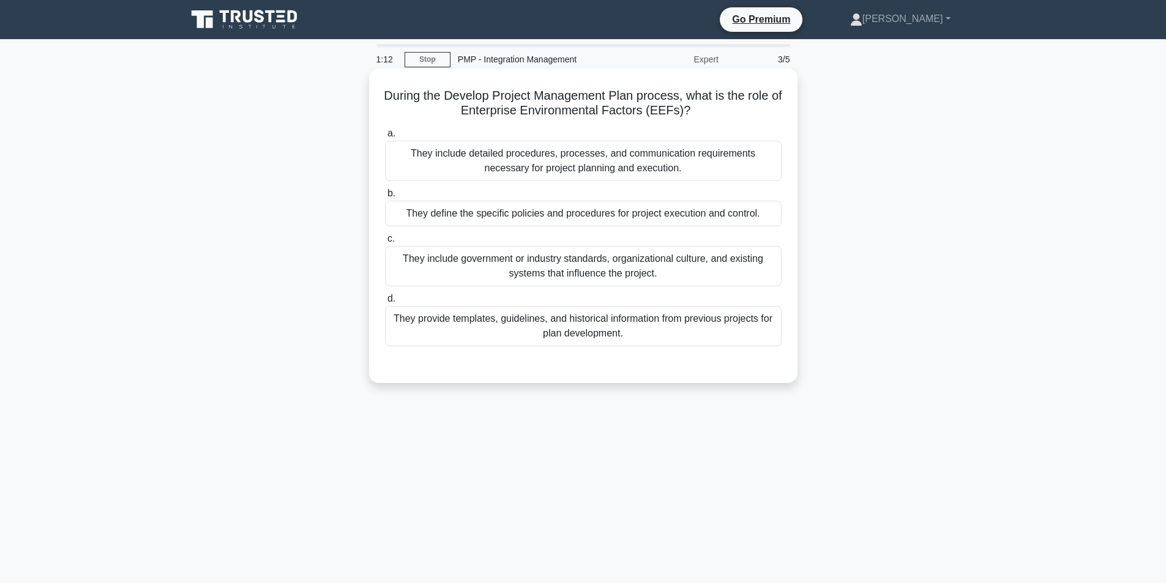
drag, startPoint x: 381, startPoint y: 101, endPoint x: 753, endPoint y: 113, distance: 372.3
click at [753, 113] on div "During the Develop Project Management Plan process, what is the role of Enterpr…" at bounding box center [583, 225] width 419 height 305
click at [554, 264] on div "They include government or industry standards, organizational culture, and exis…" at bounding box center [583, 266] width 397 height 40
click at [385, 243] on input "c. They include government or industry standards, organizational culture, and e…" at bounding box center [385, 239] width 0 height 8
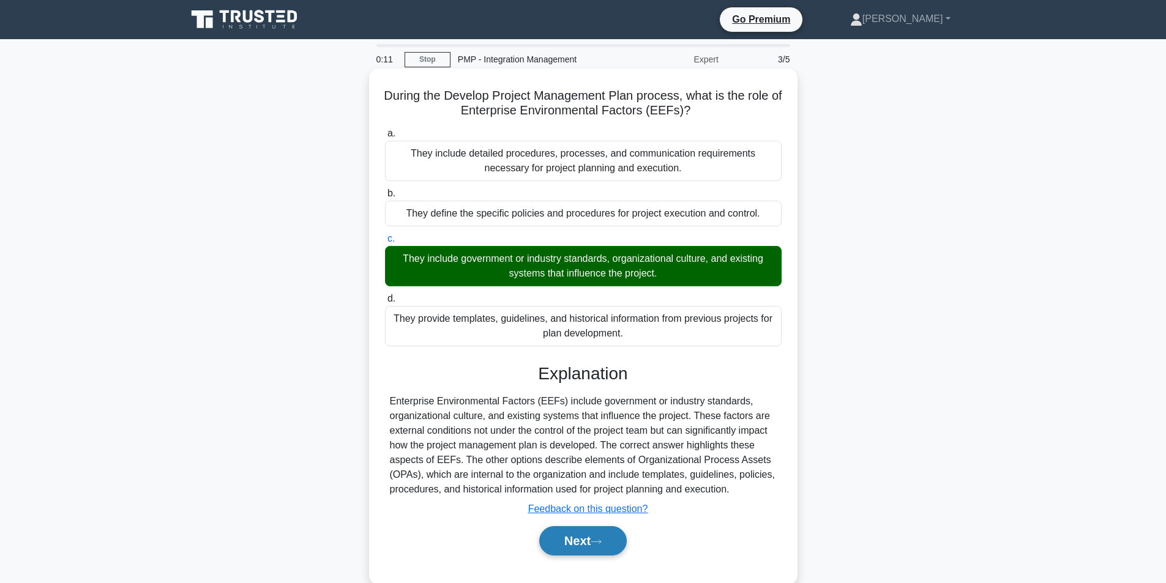
click at [569, 543] on button "Next" at bounding box center [583, 540] width 88 height 29
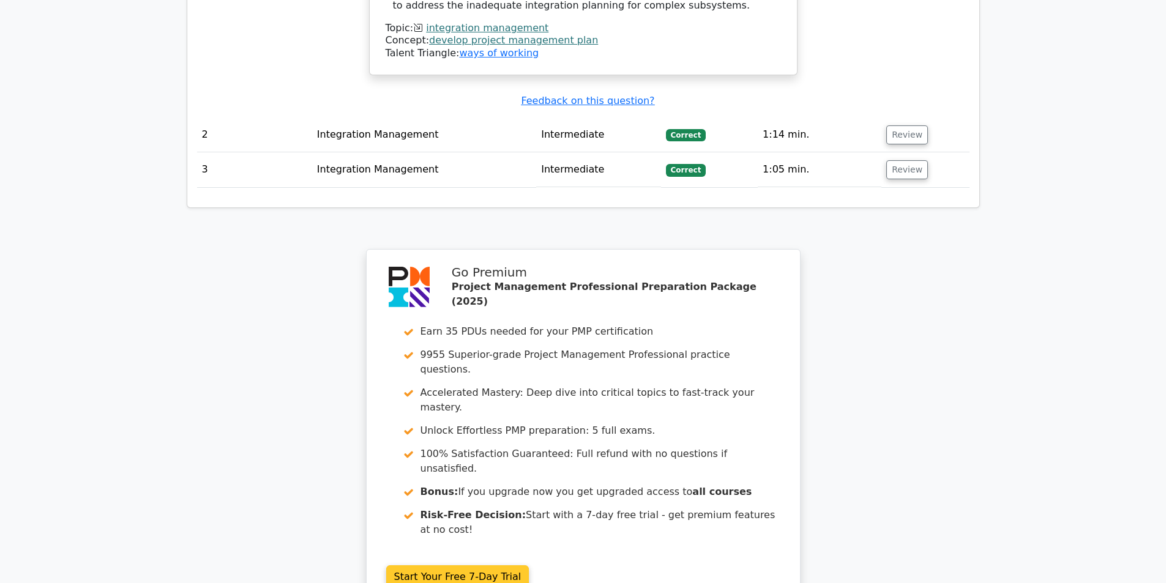
scroll to position [1775, 0]
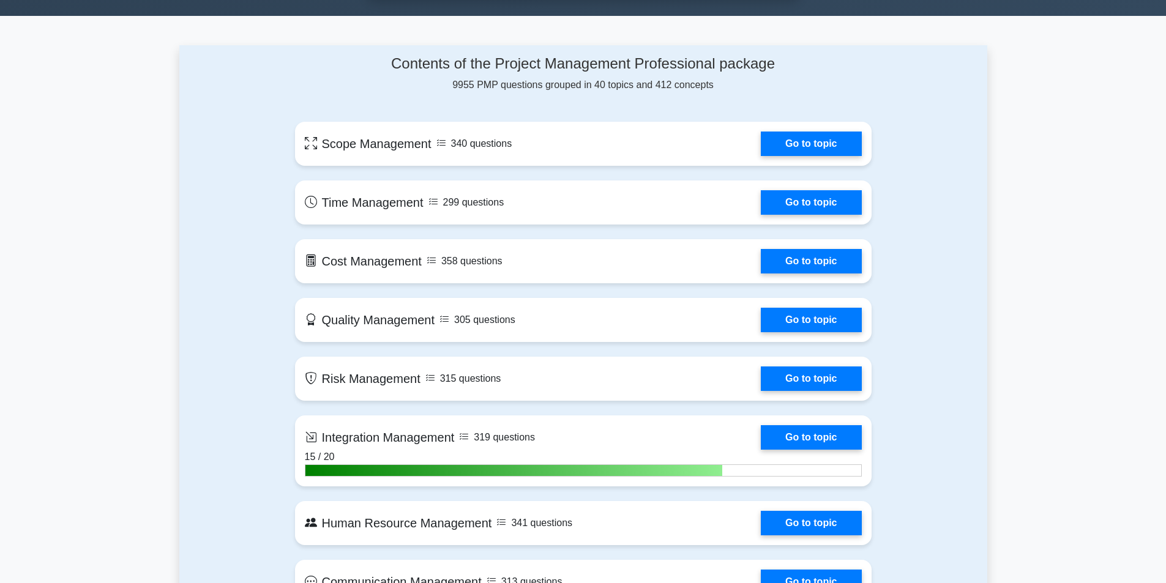
scroll to position [979, 0]
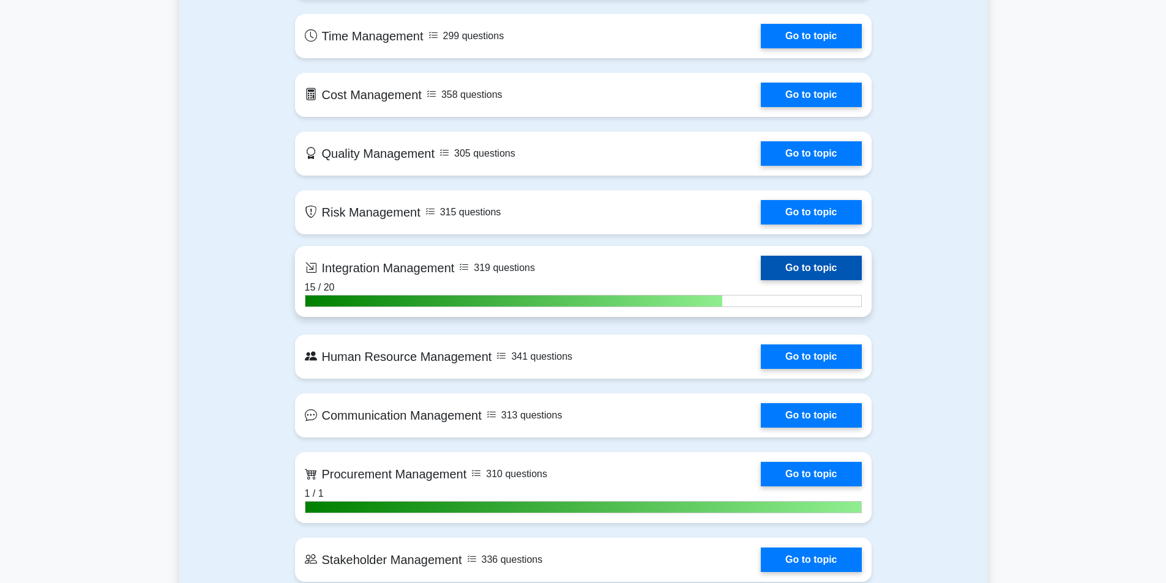
click at [808, 272] on link "Go to topic" at bounding box center [811, 268] width 100 height 24
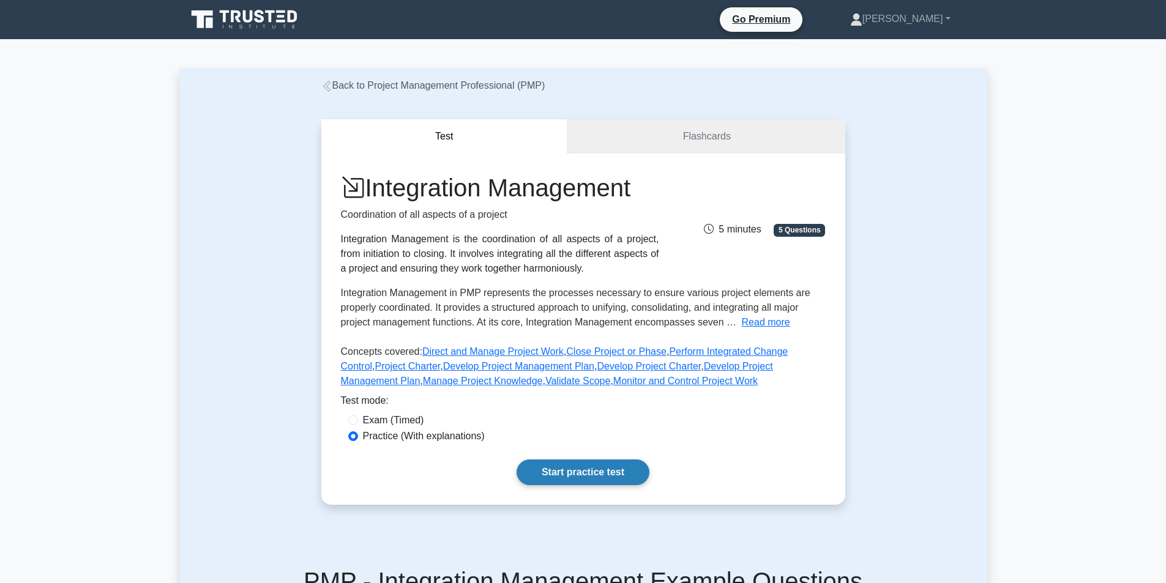
click at [562, 469] on link "Start practice test" at bounding box center [583, 473] width 133 height 26
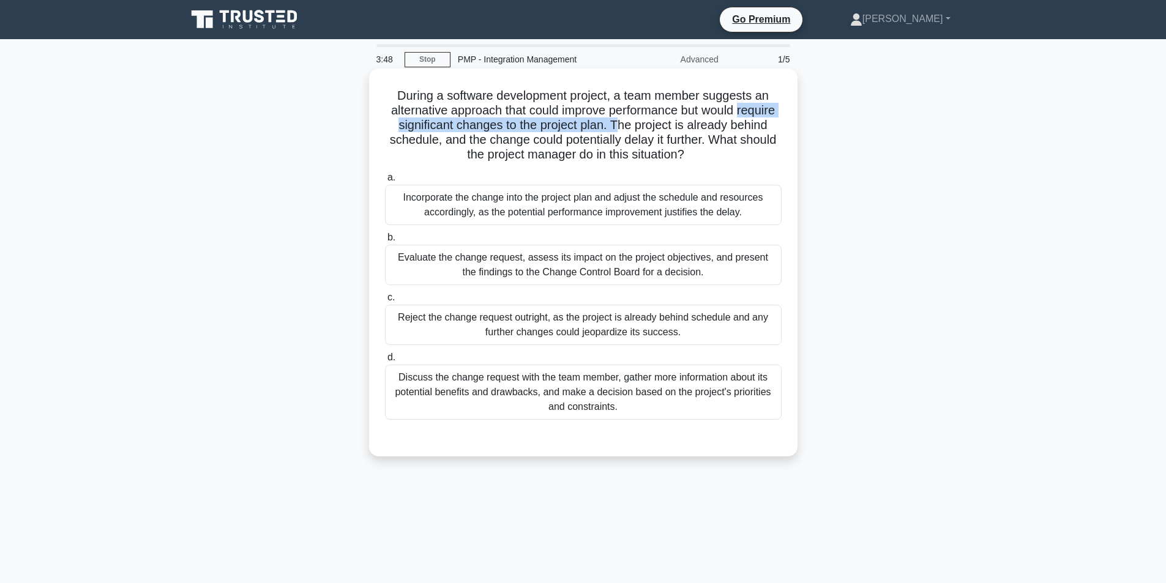
drag, startPoint x: 393, startPoint y: 124, endPoint x: 659, endPoint y: 130, distance: 265.7
click at [659, 130] on h5 "During a software development project, a team member suggests an alternative ap…" at bounding box center [583, 125] width 399 height 75
click at [667, 131] on h5 "During a software development project, a team member suggests an alternative ap…" at bounding box center [583, 125] width 399 height 75
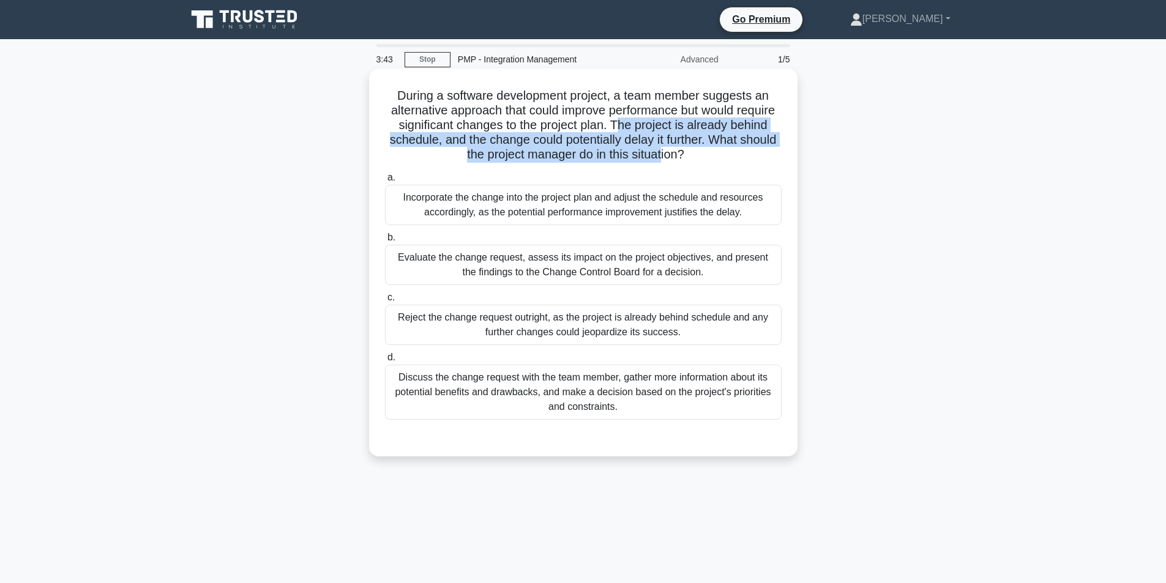
drag, startPoint x: 660, startPoint y: 122, endPoint x: 702, endPoint y: 152, distance: 51.8
click at [702, 152] on h5 "During a software development project, a team member suggests an alternative ap…" at bounding box center [583, 125] width 399 height 75
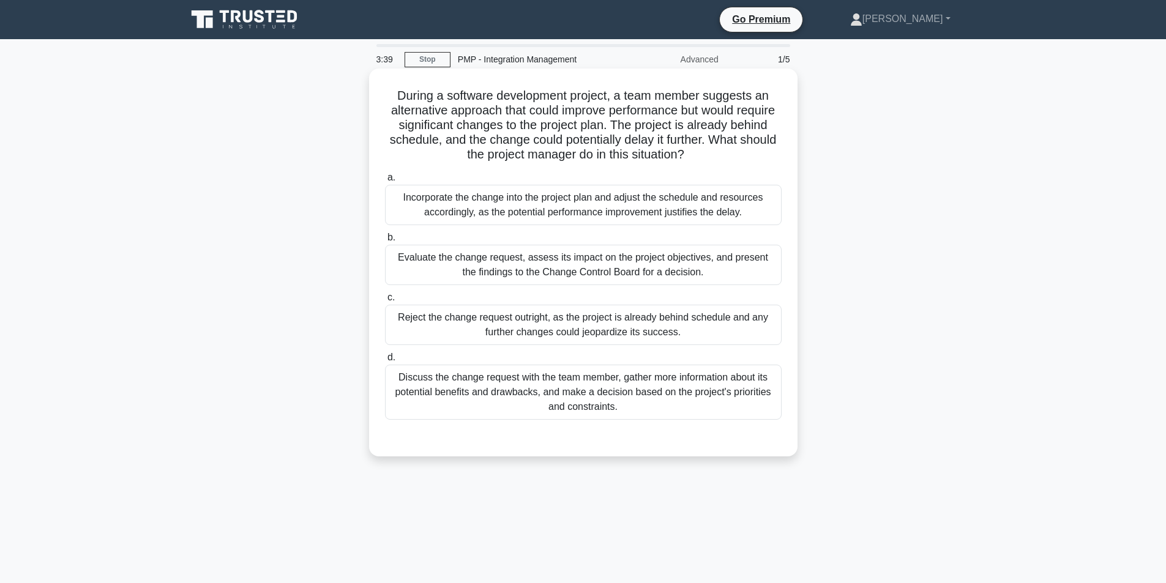
click at [593, 332] on div "Reject the change request outright, as the project is already behind schedule a…" at bounding box center [583, 325] width 397 height 40
click at [385, 302] on input "c. Reject the change request outright, as the project is already behind schedul…" at bounding box center [385, 298] width 0 height 8
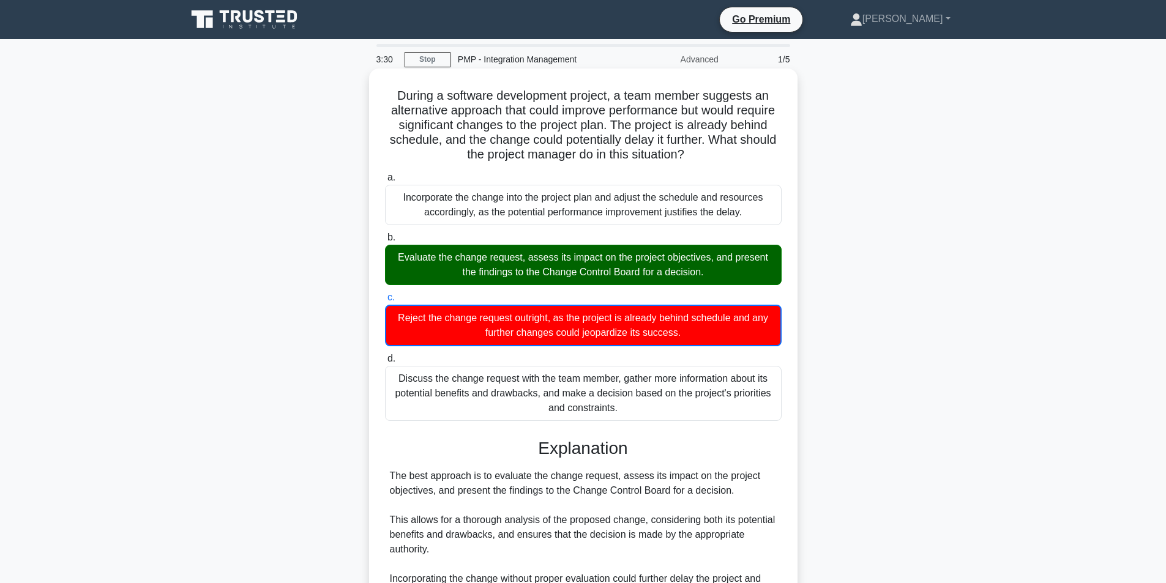
drag, startPoint x: 709, startPoint y: 272, endPoint x: 386, endPoint y: 255, distance: 323.0
click at [386, 255] on div "Evaluate the change request, assess its impact on the project objectives, and p…" at bounding box center [583, 265] width 397 height 40
drag, startPoint x: 389, startPoint y: 94, endPoint x: 741, endPoint y: 160, distance: 358.2
click at [741, 160] on h5 "During a software development project, a team member suggests an alternative ap…" at bounding box center [583, 125] width 399 height 75
copy h5 "During a software development project, a team member suggests an alternative ap…"
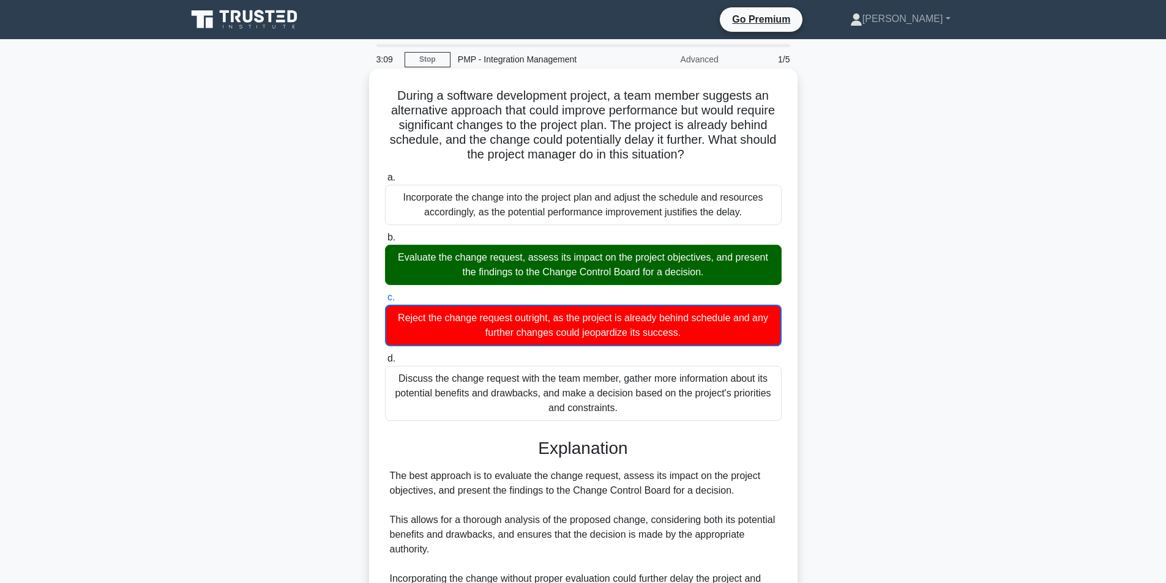
click at [761, 229] on div "a. Incorporate the change into the project plan and adjust the schedule and res…" at bounding box center [583, 296] width 411 height 256
drag, startPoint x: 397, startPoint y: 258, endPoint x: 717, endPoint y: 274, distance: 320.5
click at [717, 274] on div "Evaluate the change request, assess its impact on the project objectives, and p…" at bounding box center [583, 265] width 397 height 40
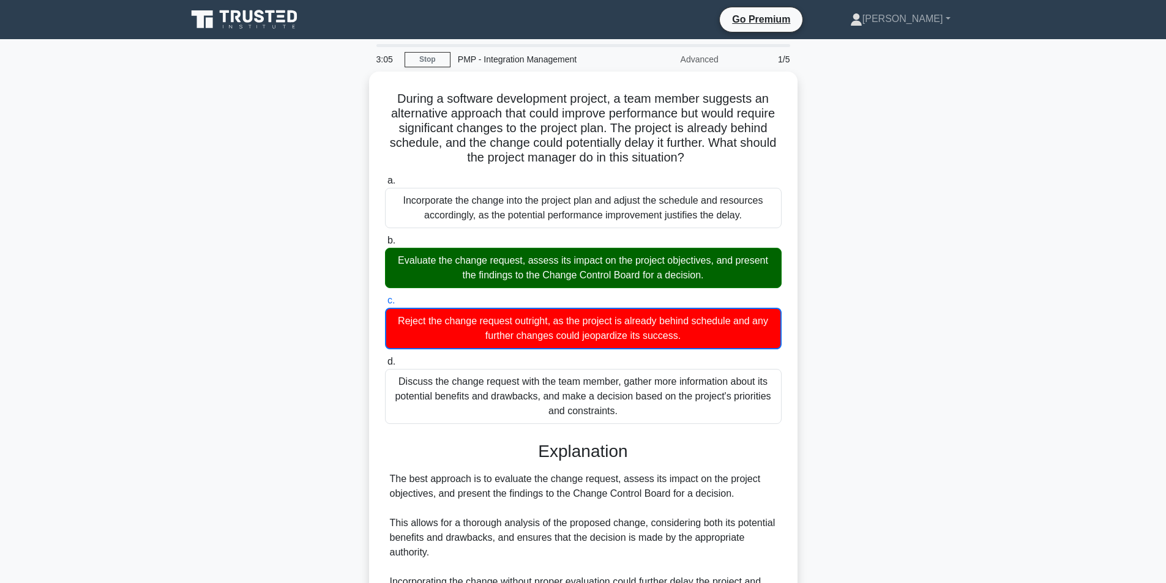
copy div "Evaluate the change request, assess its impact on the project objectives, and p…"
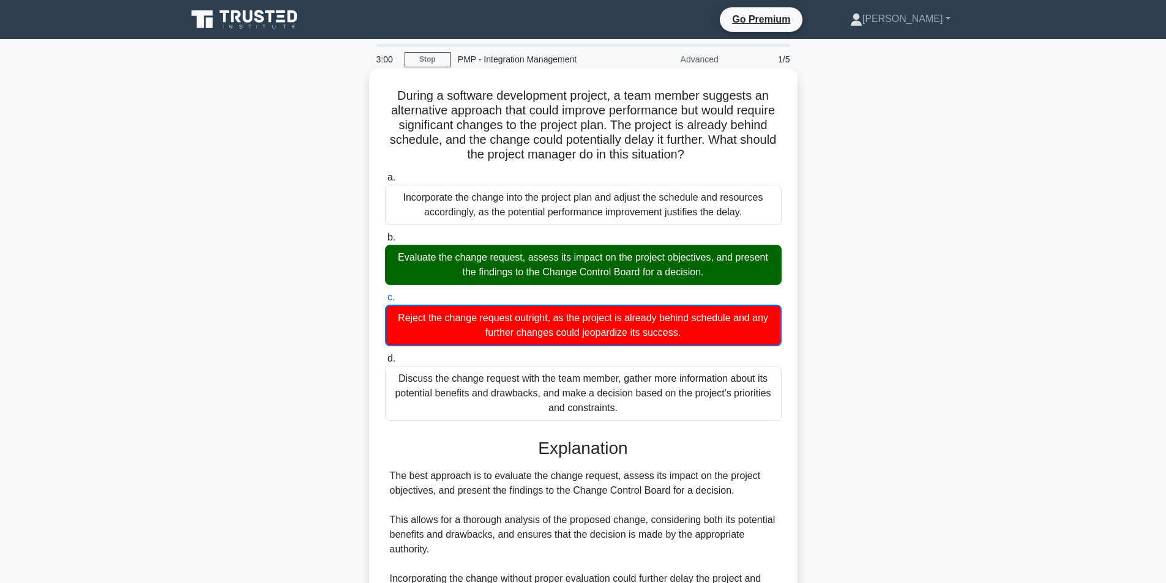
click at [794, 176] on div "During a software development project, a team member suggests an alternative ap…" at bounding box center [583, 430] width 428 height 723
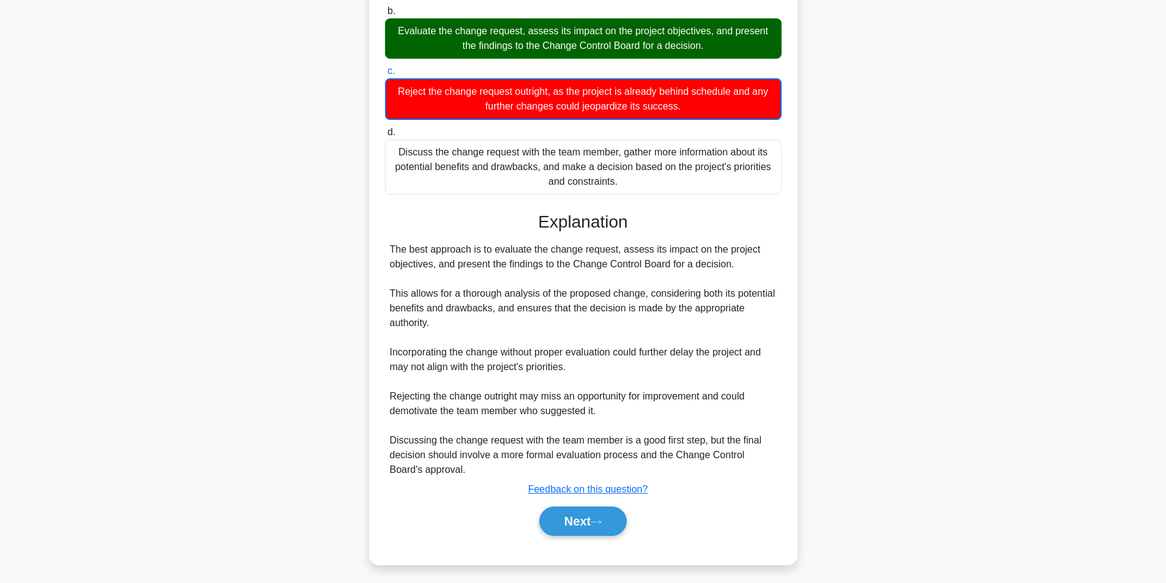
scroll to position [232, 0]
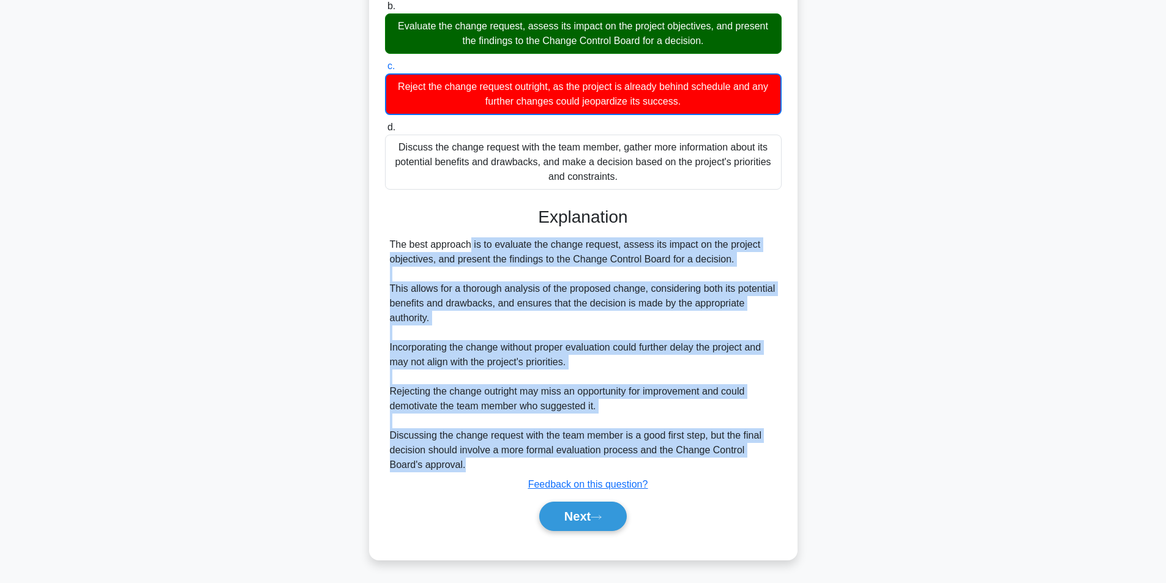
drag, startPoint x: 389, startPoint y: 240, endPoint x: 490, endPoint y: 481, distance: 261.2
click at [490, 481] on div "Explanation The best approach is to evaluate the change request, assess its imp…" at bounding box center [583, 371] width 397 height 329
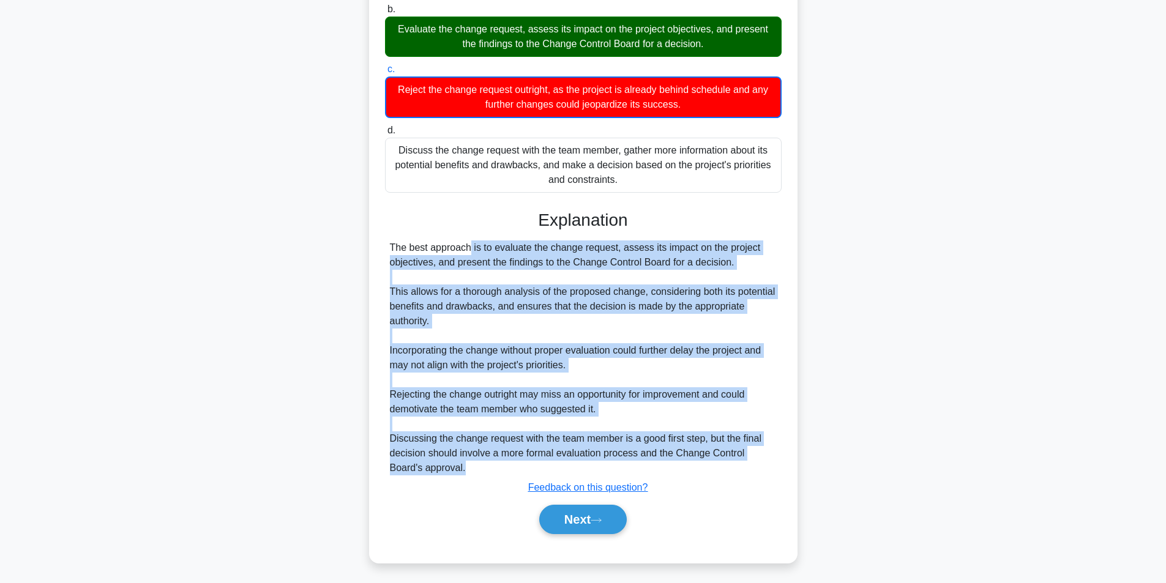
copy div "The best approach is to evaluate the change request, assess its impact on the p…"
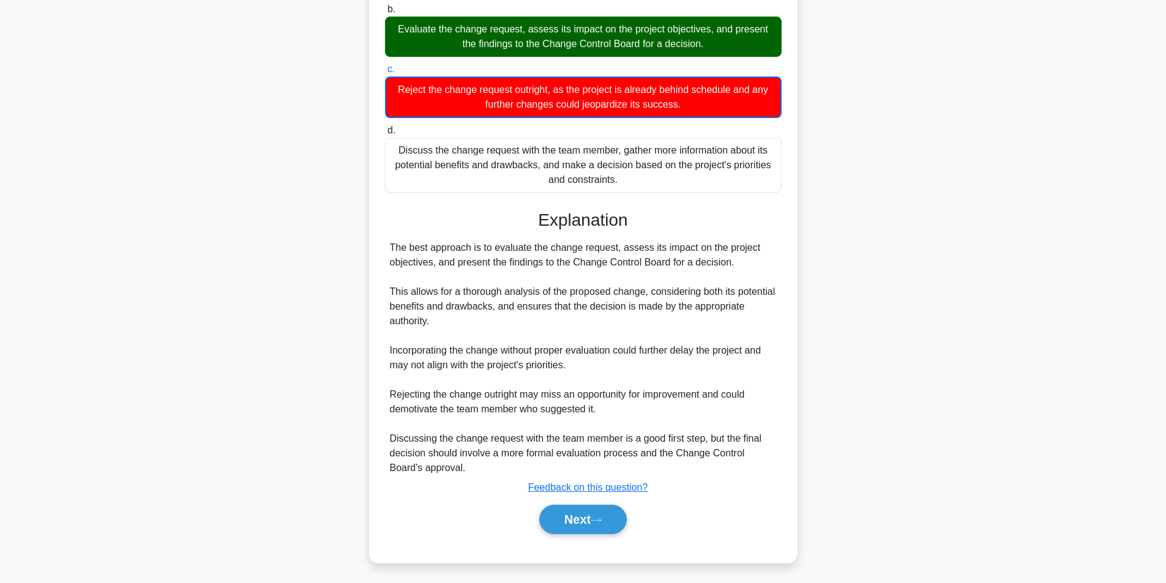
click at [838, 201] on div "During a software development project, a team member suggests an alternative ap…" at bounding box center [583, 208] width 808 height 737
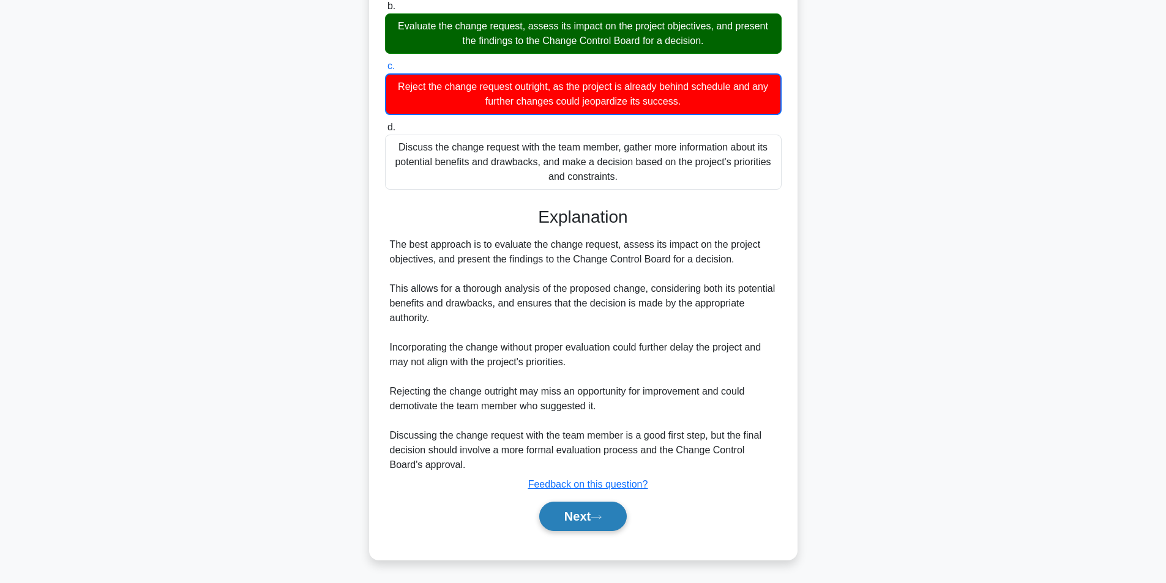
click at [567, 522] on button "Next" at bounding box center [583, 516] width 88 height 29
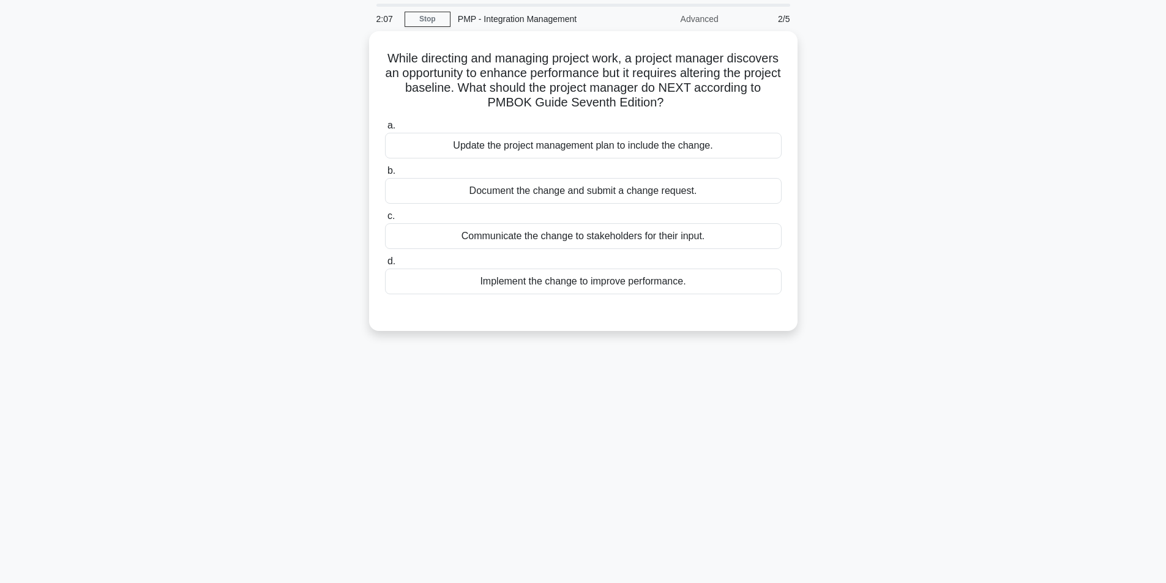
scroll to position [0, 0]
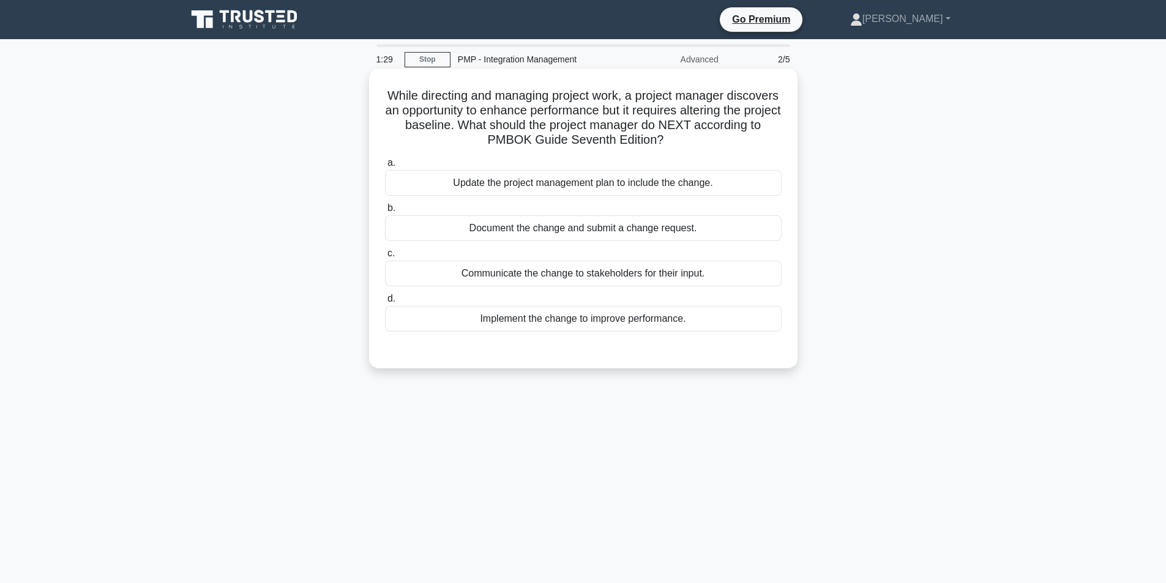
click at [555, 230] on div "Document the change and submit a change request." at bounding box center [583, 228] width 397 height 26
click at [385, 212] on input "b. Document the change and submit a change request." at bounding box center [385, 208] width 0 height 8
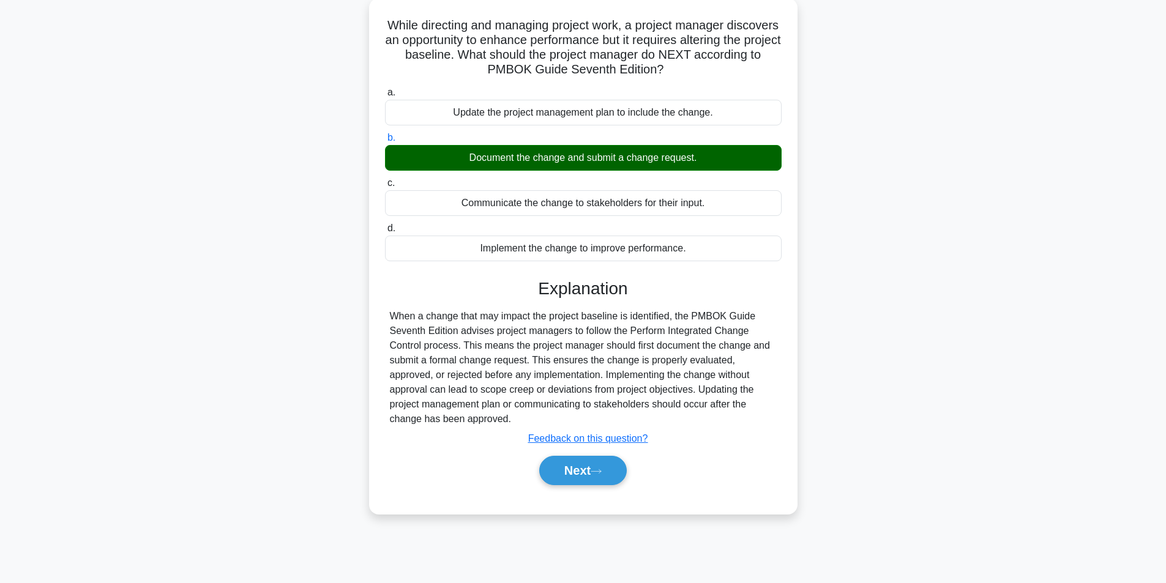
scroll to position [78, 0]
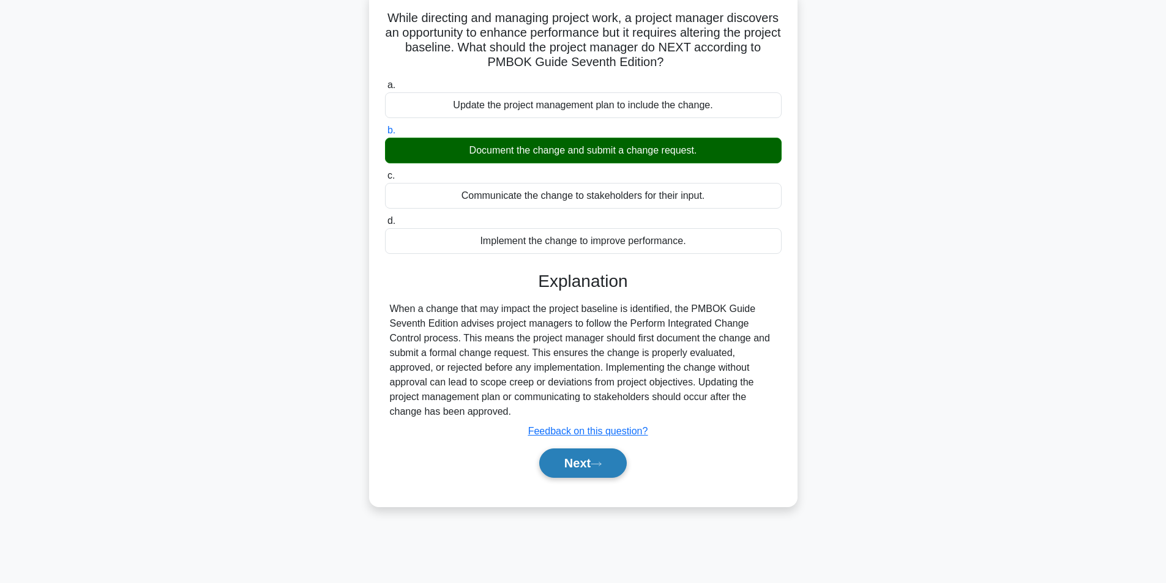
click at [587, 471] on button "Next" at bounding box center [583, 463] width 88 height 29
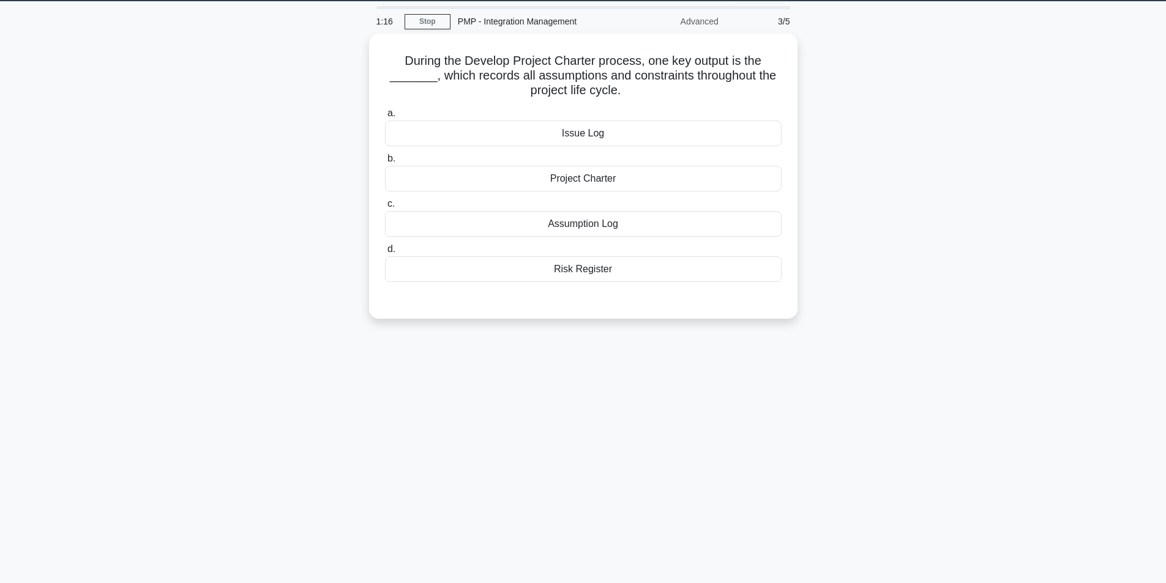
scroll to position [17, 0]
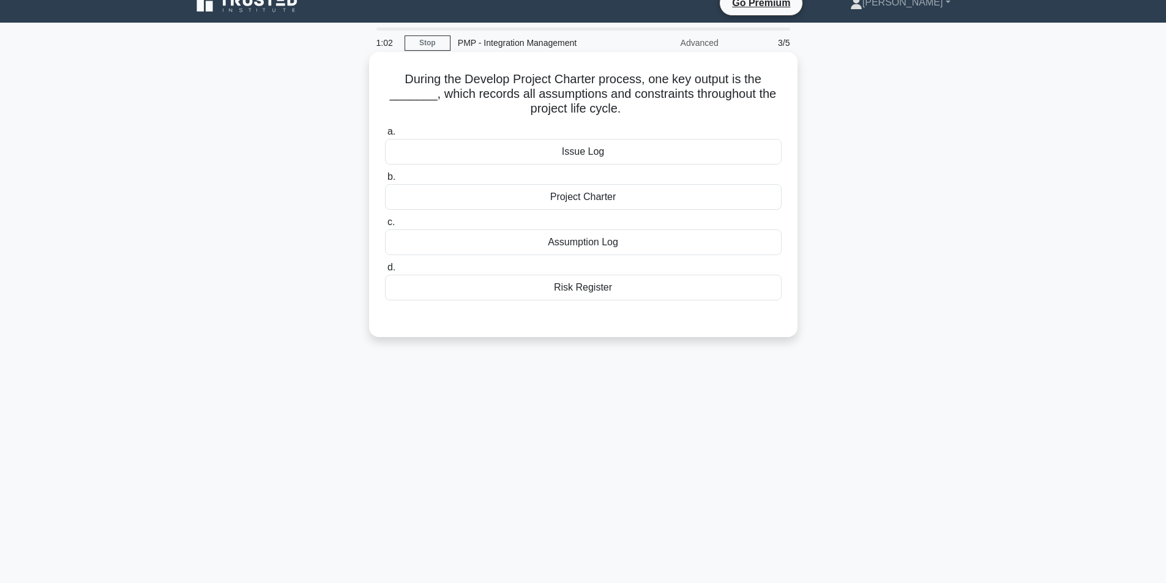
click at [595, 245] on div "Assumption Log" at bounding box center [583, 242] width 397 height 26
click at [385, 226] on input "c. Assumption Log" at bounding box center [385, 222] width 0 height 8
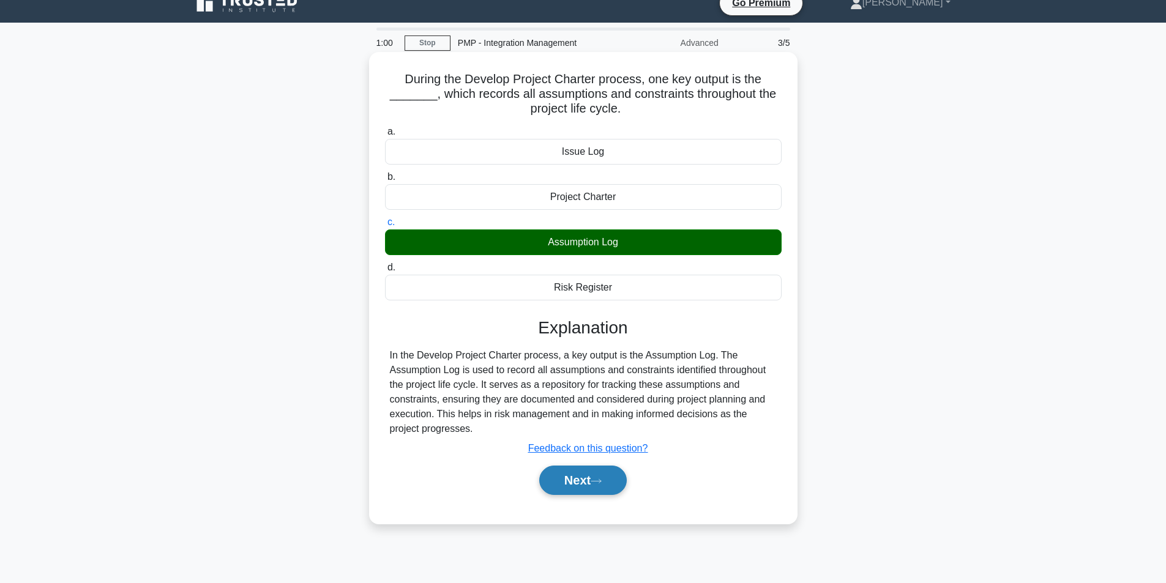
click at [592, 478] on button "Next" at bounding box center [583, 480] width 88 height 29
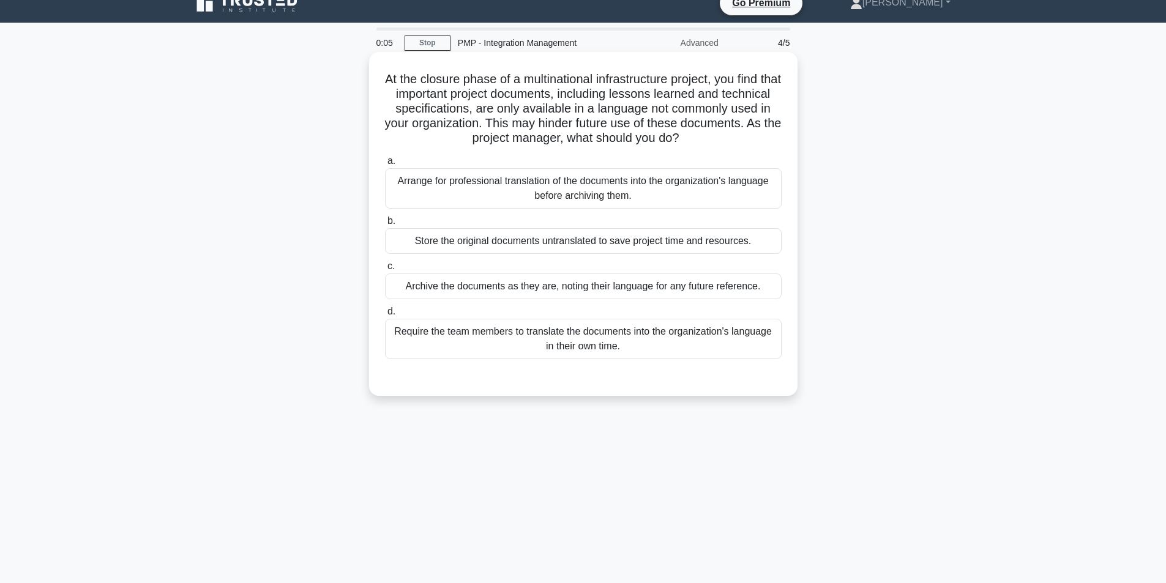
click at [600, 291] on div "Archive the documents as they are, noting their language for any future referen…" at bounding box center [583, 287] width 397 height 26
click at [385, 271] on input "c. Archive the documents as they are, noting their language for any future refe…" at bounding box center [385, 267] width 0 height 8
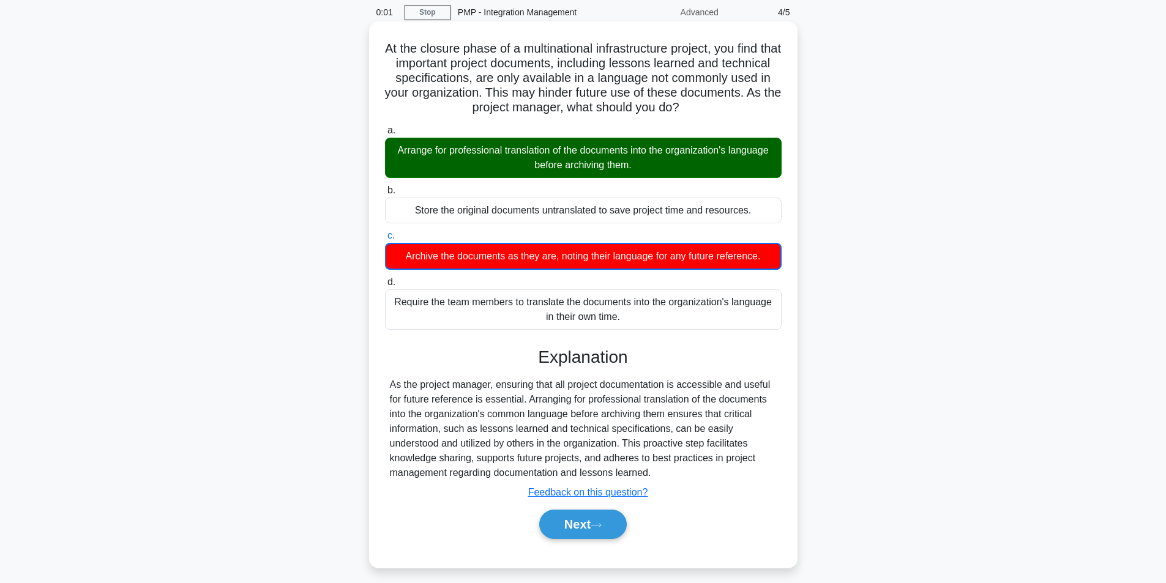
scroll to position [78, 0]
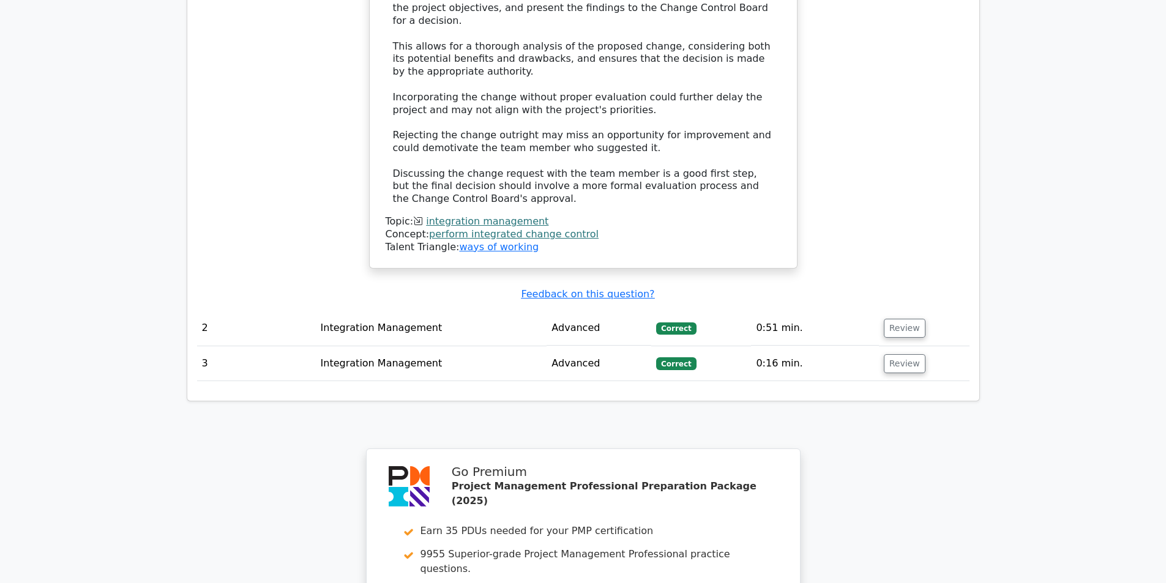
scroll to position [1469, 0]
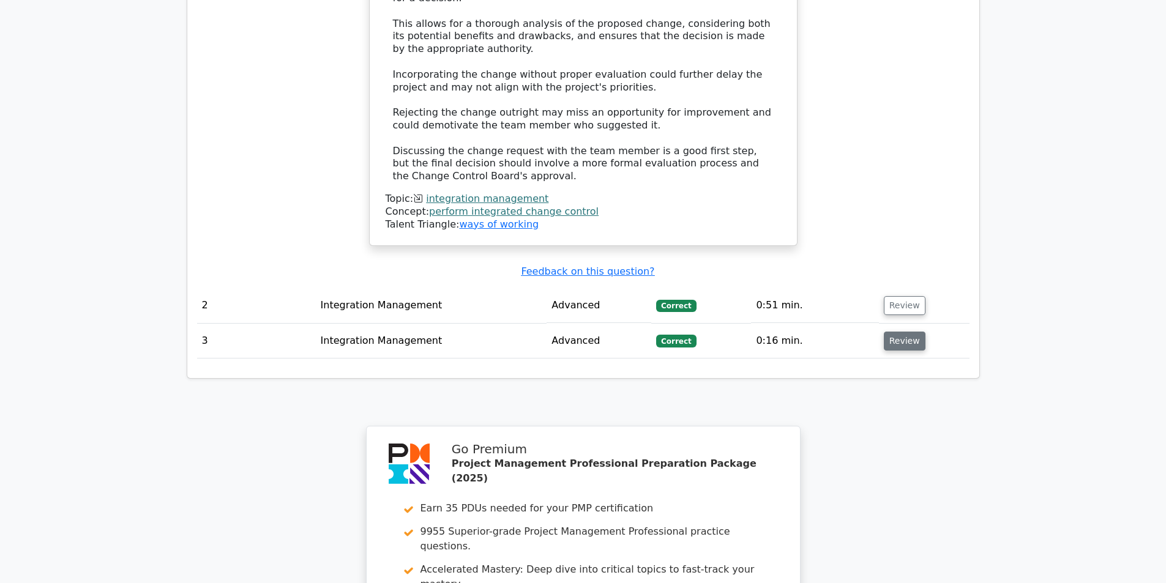
click at [899, 332] on button "Review" at bounding box center [905, 341] width 42 height 19
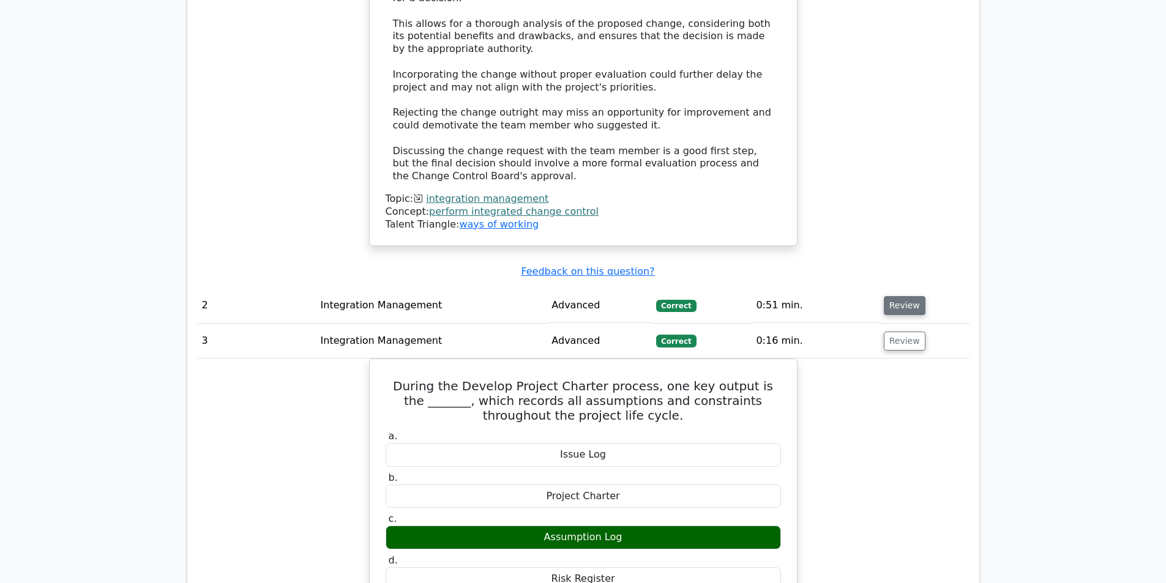
click at [889, 296] on button "Review" at bounding box center [905, 305] width 42 height 19
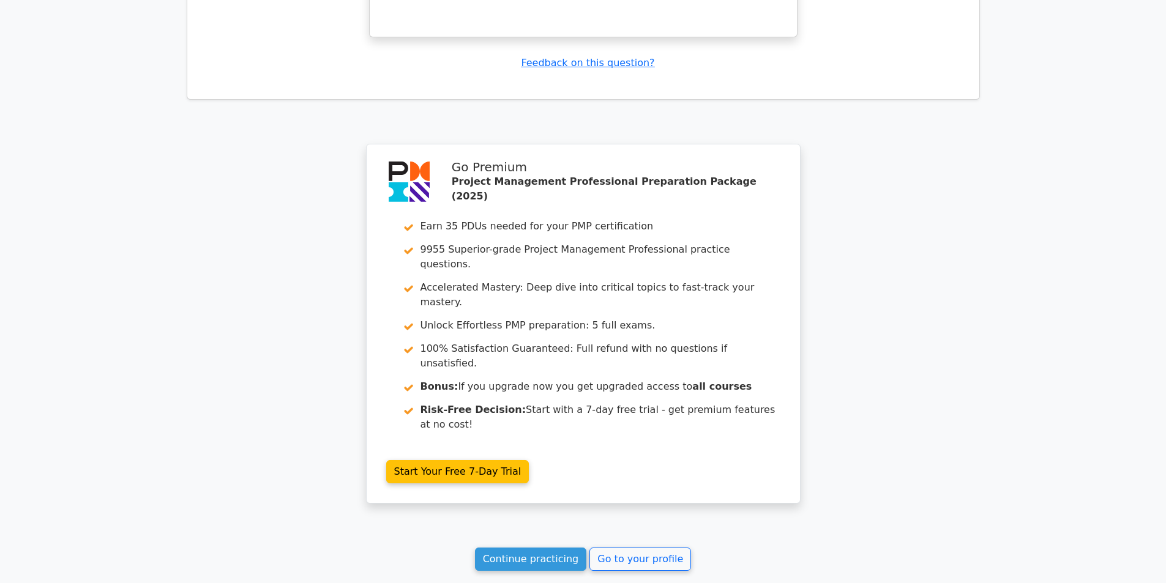
scroll to position [2775, 0]
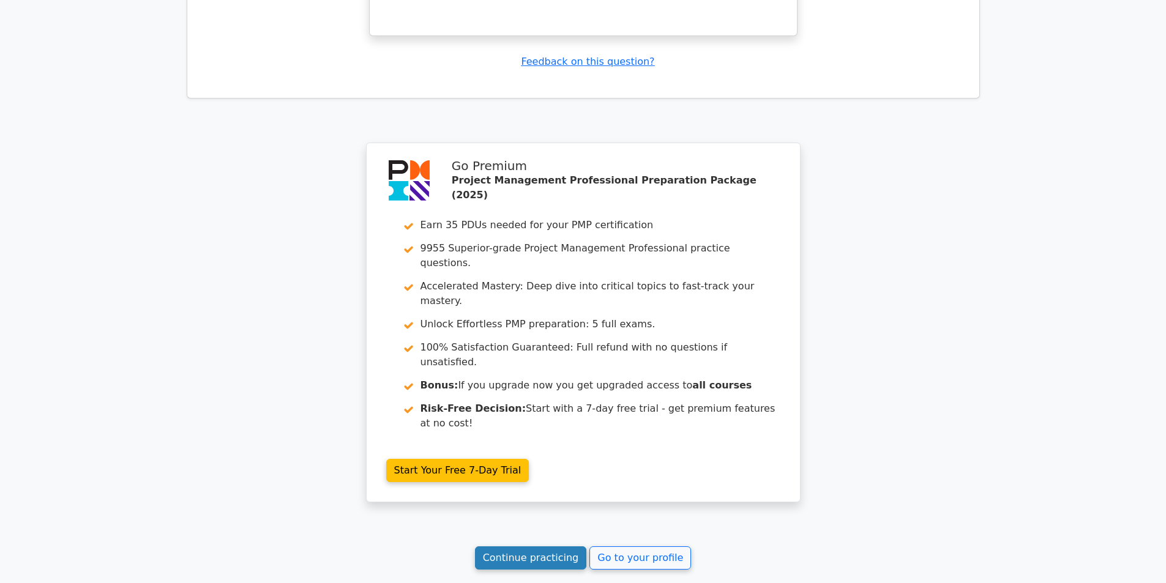
click at [544, 547] on link "Continue practicing" at bounding box center [531, 558] width 112 height 23
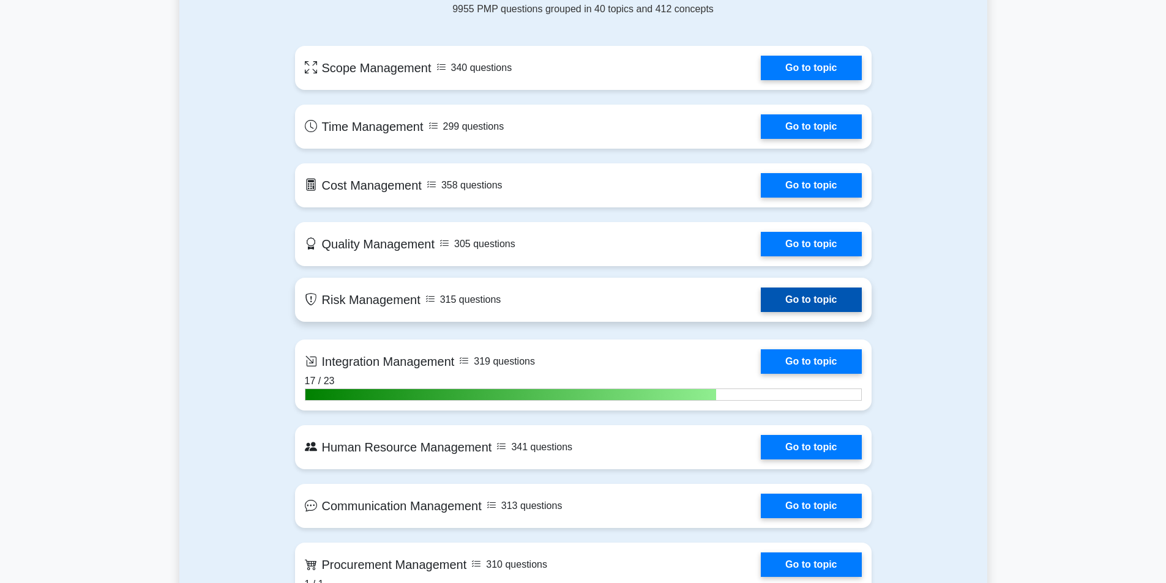
scroll to position [918, 0]
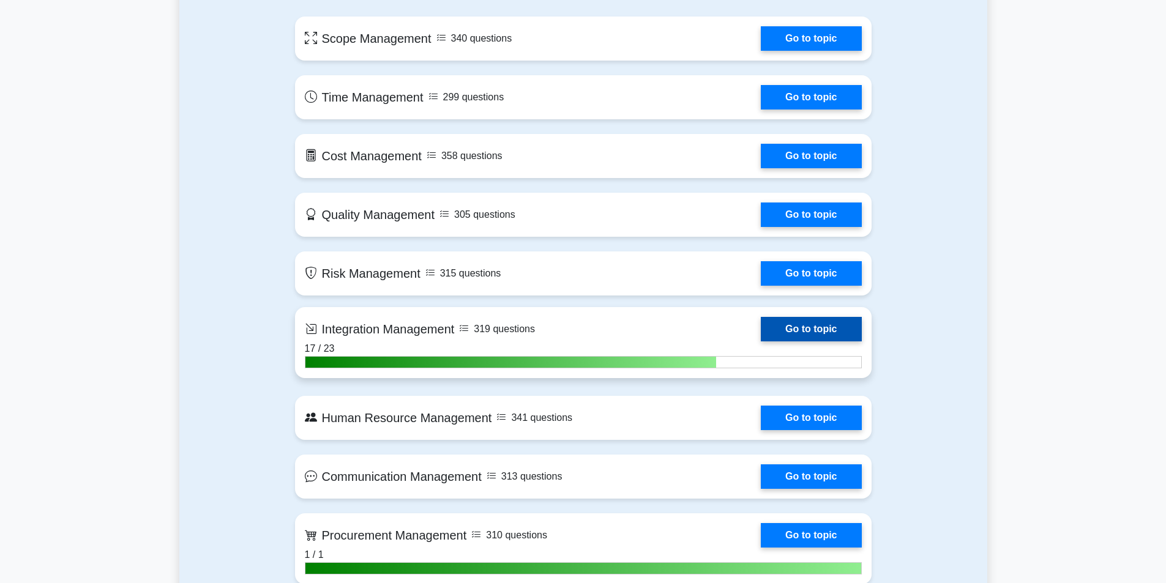
click at [793, 332] on link "Go to topic" at bounding box center [811, 329] width 100 height 24
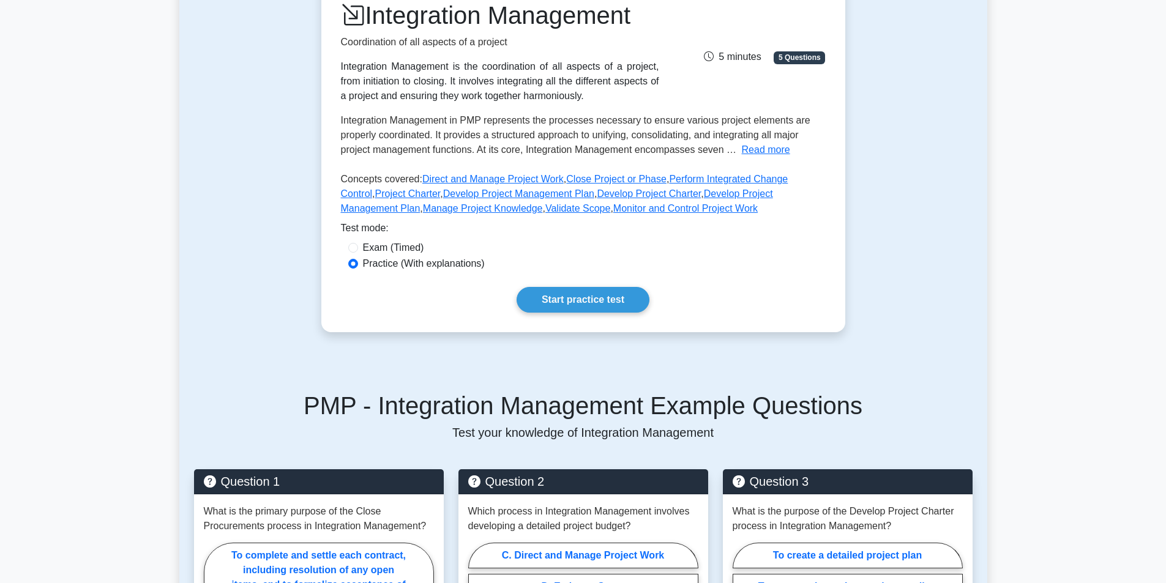
scroll to position [184, 0]
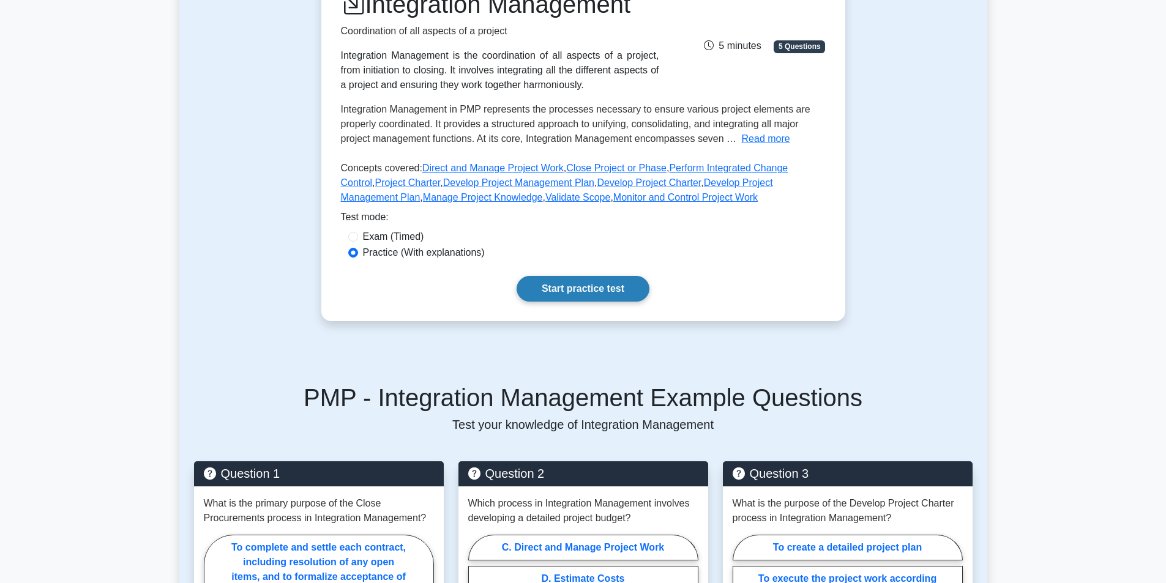
click at [559, 297] on link "Start practice test" at bounding box center [583, 289] width 133 height 26
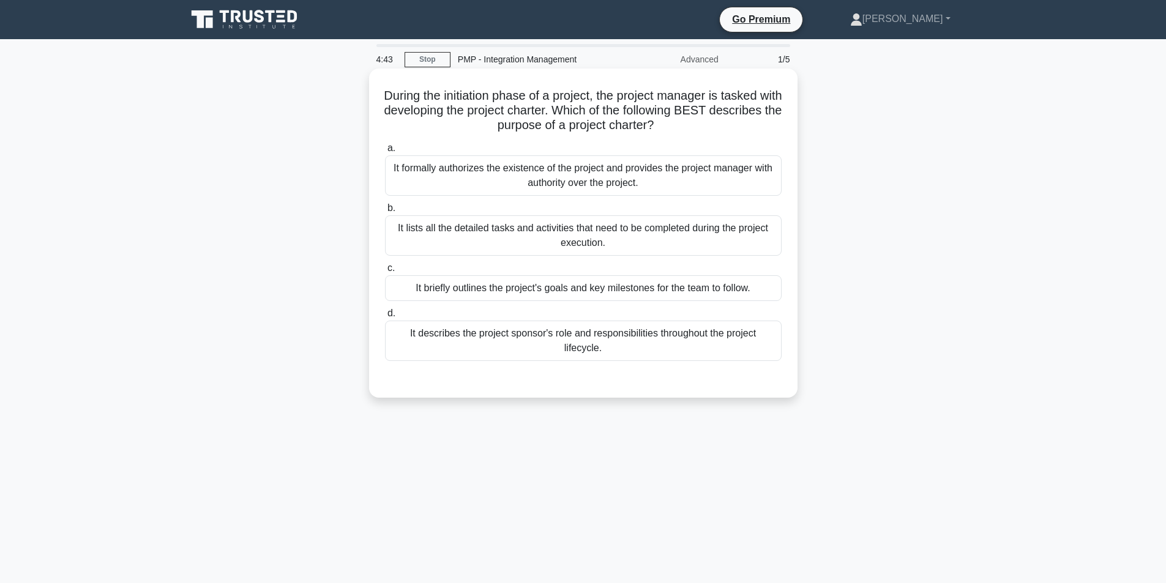
click at [618, 176] on div "It formally authorizes the existence of the project and provides the project ma…" at bounding box center [583, 175] width 397 height 40
click at [385, 152] on input "a. It formally authorizes the existence of the project and provides the project…" at bounding box center [385, 148] width 0 height 8
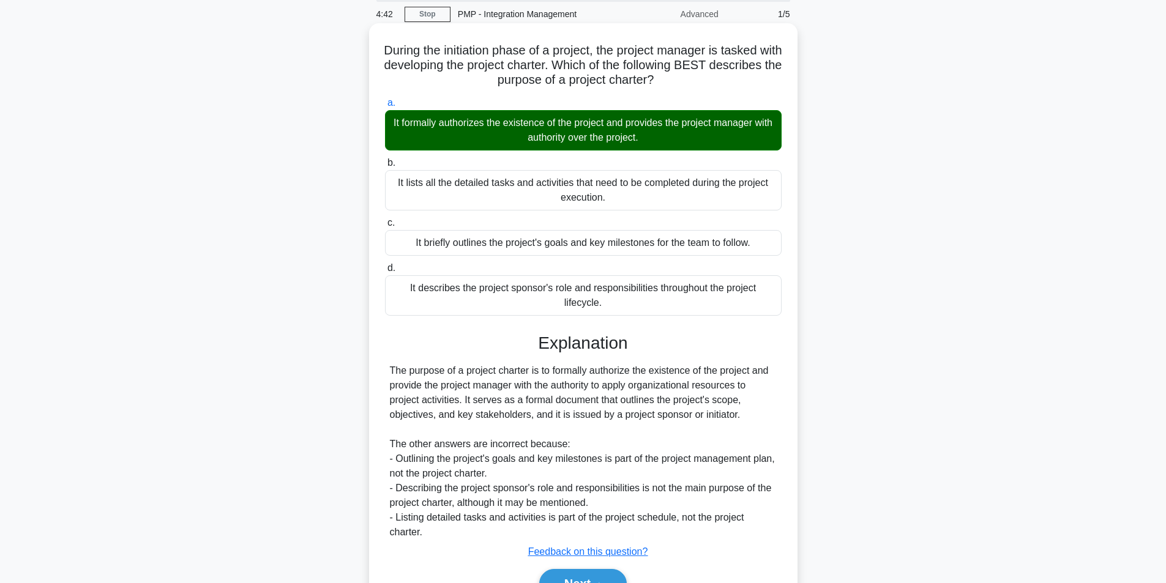
scroll to position [113, 0]
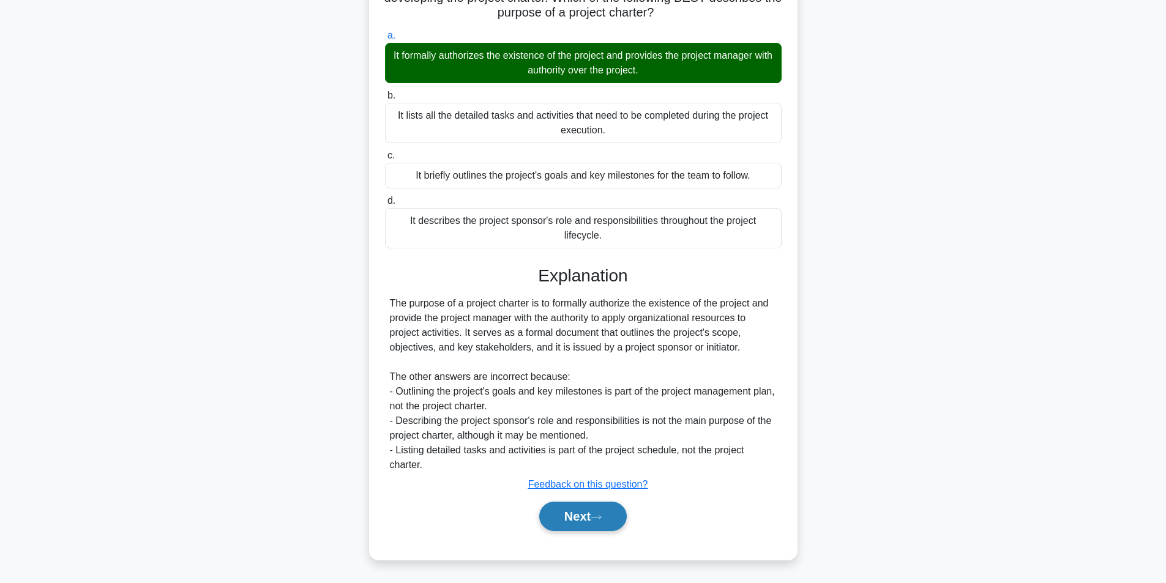
click at [580, 511] on button "Next" at bounding box center [583, 516] width 88 height 29
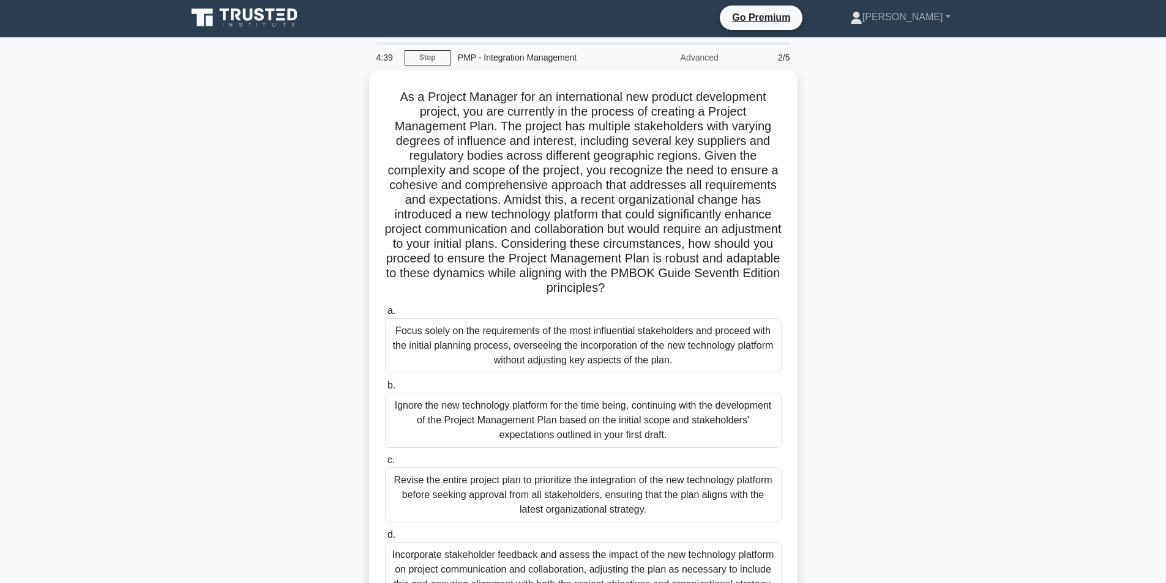
scroll to position [0, 0]
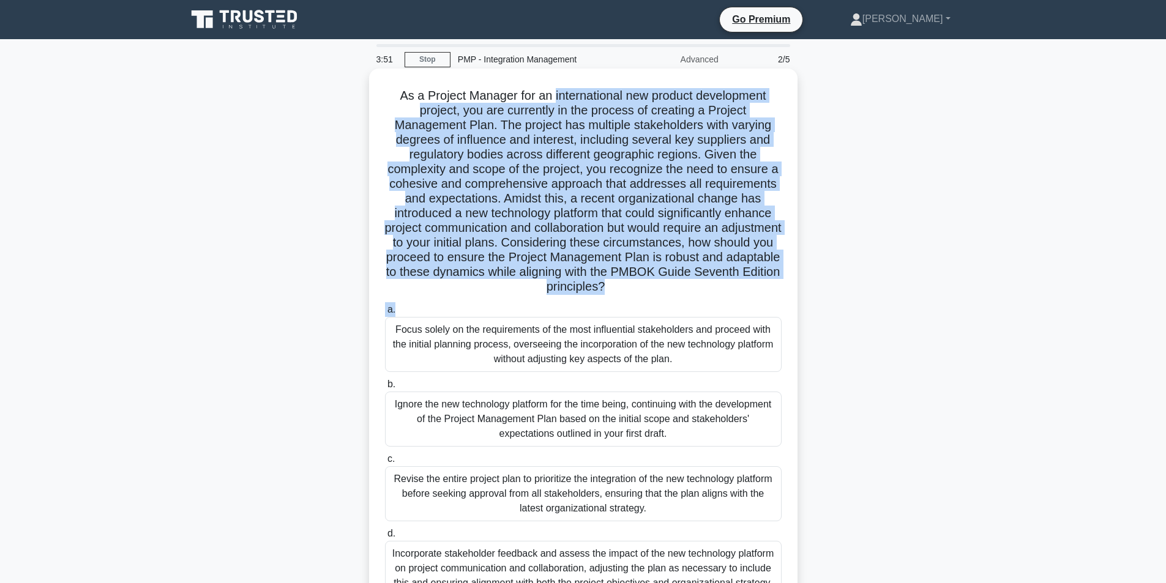
drag, startPoint x: 554, startPoint y: 98, endPoint x: 633, endPoint y: 308, distance: 224.1
click at [633, 308] on div "As a Project Manager for an international new product development project, you …" at bounding box center [583, 350] width 419 height 554
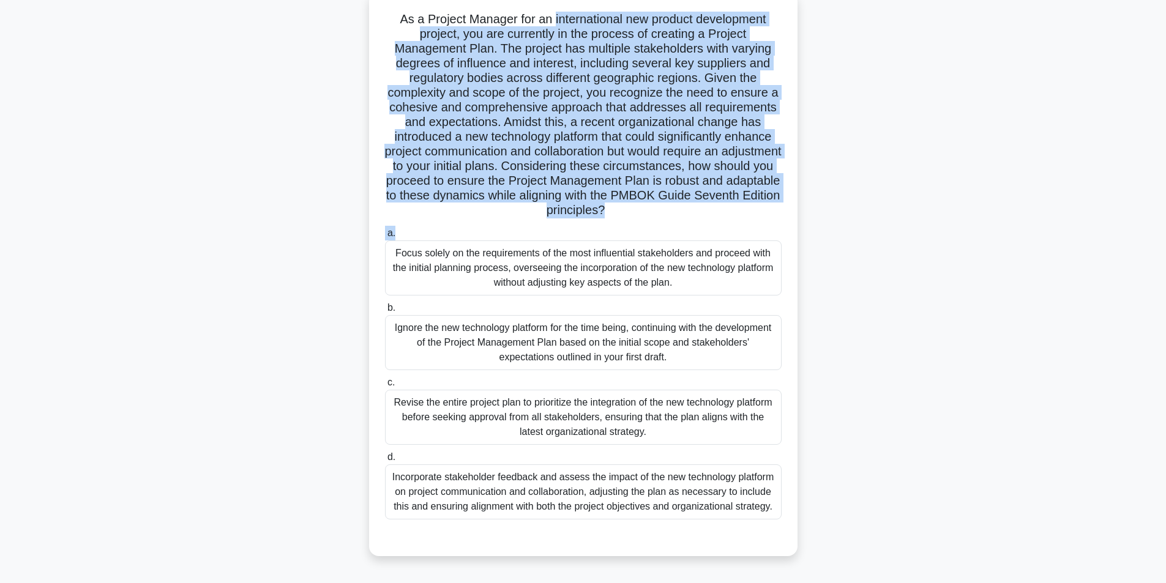
scroll to position [78, 0]
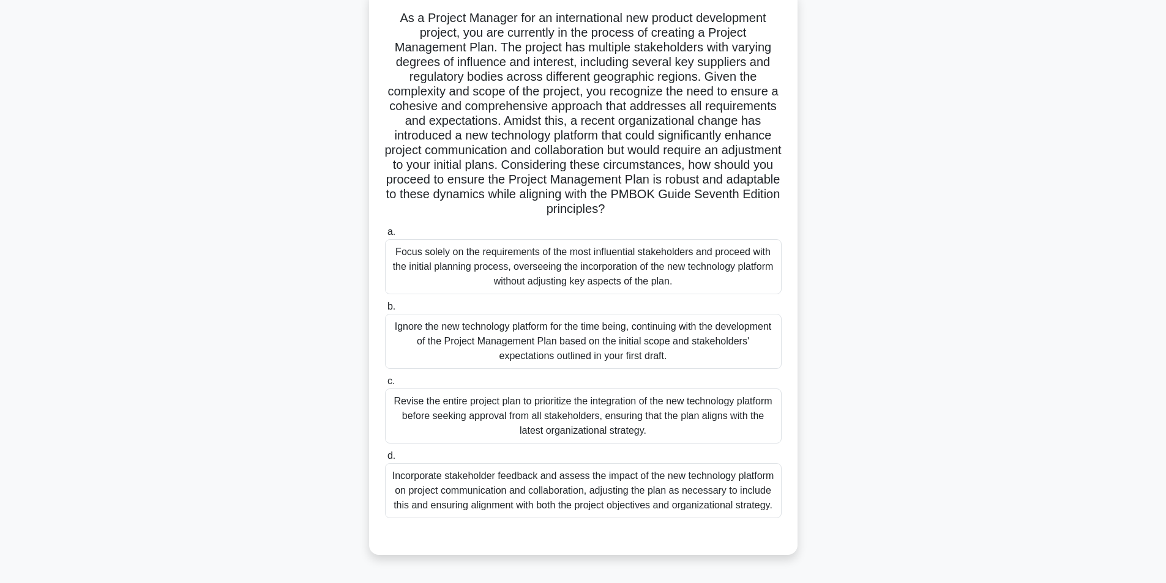
click at [543, 503] on div "Incorporate stakeholder feedback and assess the impact of the new technology pl…" at bounding box center [583, 490] width 397 height 55
click at [385, 460] on input "d. Incorporate stakeholder feedback and assess the impact of the new technology…" at bounding box center [385, 456] width 0 height 8
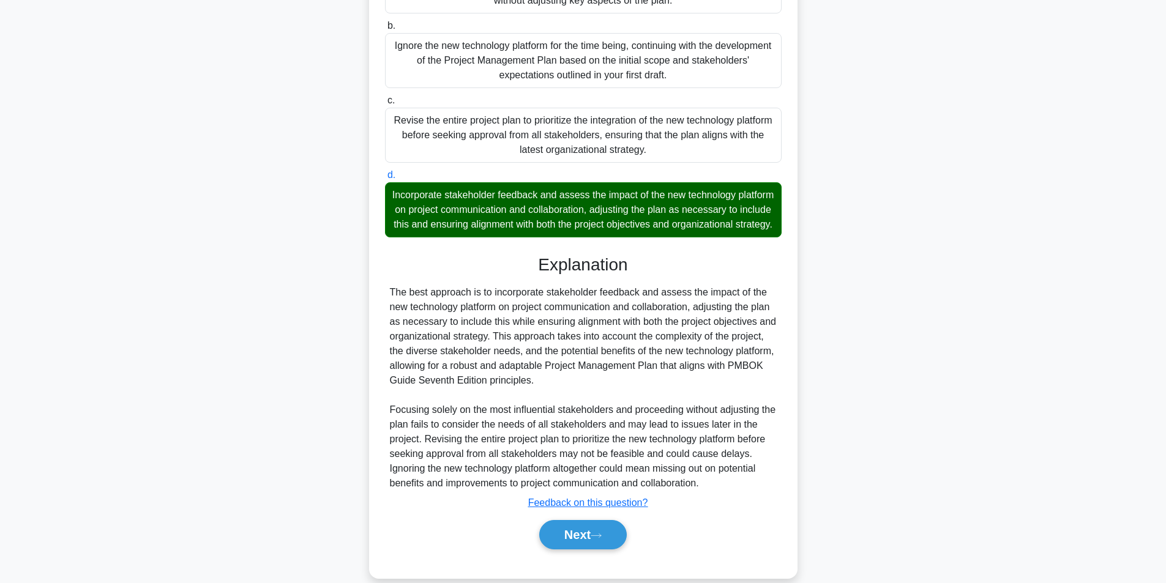
scroll to position [392, 0]
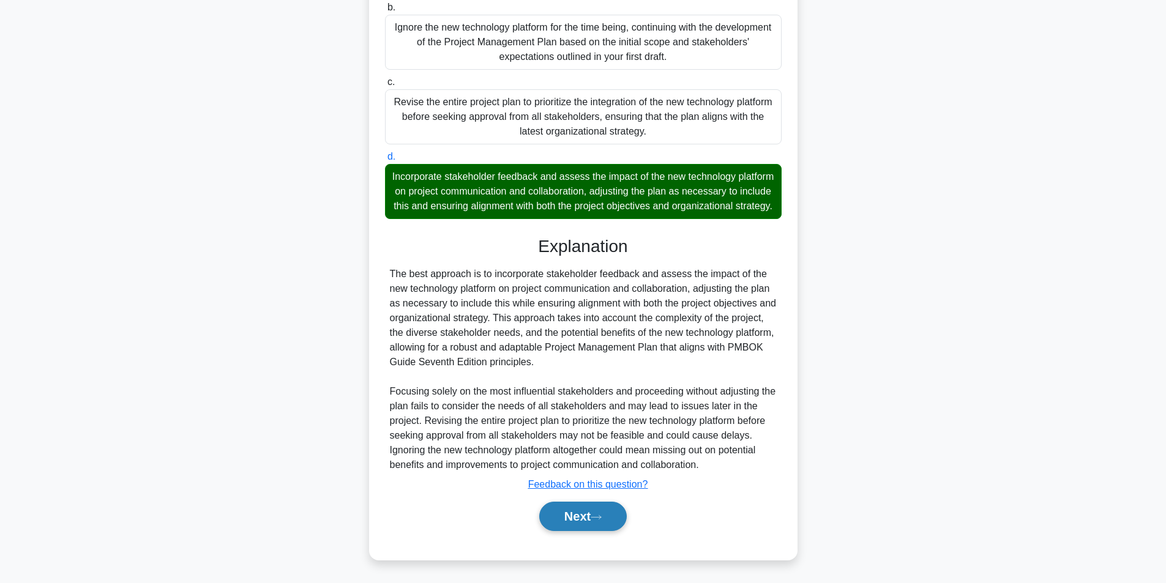
click at [575, 520] on button "Next" at bounding box center [583, 516] width 88 height 29
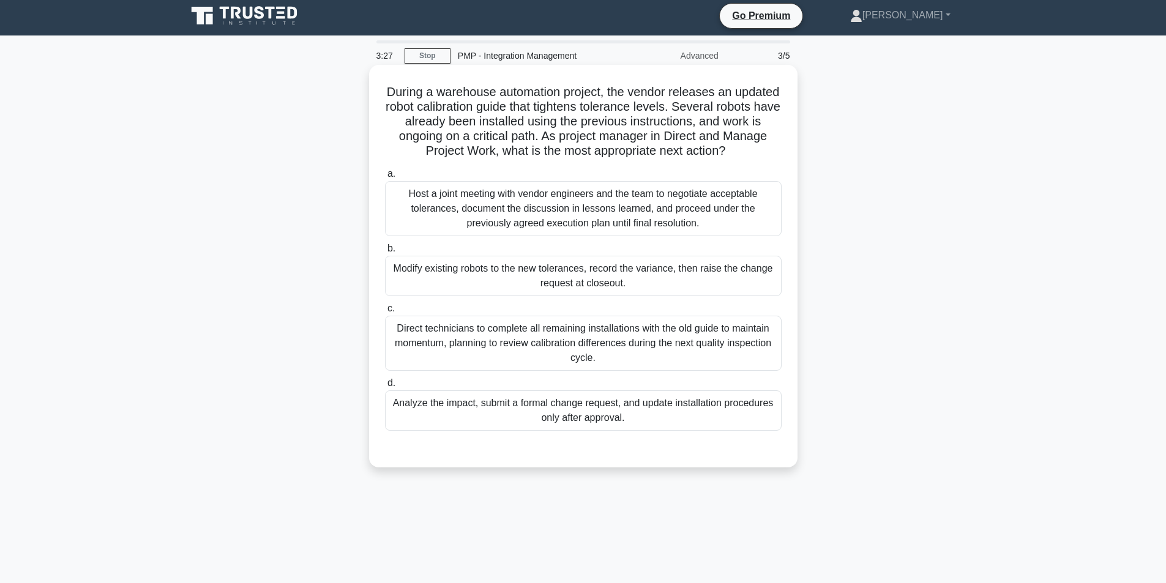
scroll to position [0, 0]
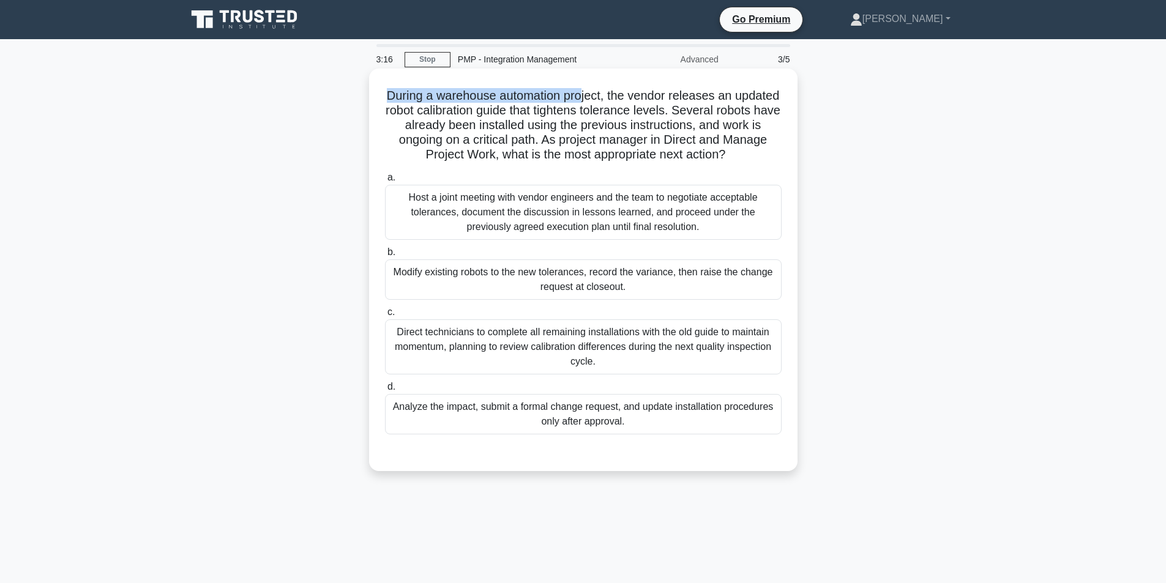
drag, startPoint x: 409, startPoint y: 102, endPoint x: 608, endPoint y: 98, distance: 198.3
click at [608, 98] on h5 "During a warehouse automation project, the vendor releases an updated robot cal…" at bounding box center [583, 125] width 399 height 75
click at [602, 419] on div "Analyze the impact, submit a formal change request, and update installation pro…" at bounding box center [583, 414] width 397 height 40
click at [385, 391] on input "d. Analyze the impact, submit a formal change request, and update installation …" at bounding box center [385, 387] width 0 height 8
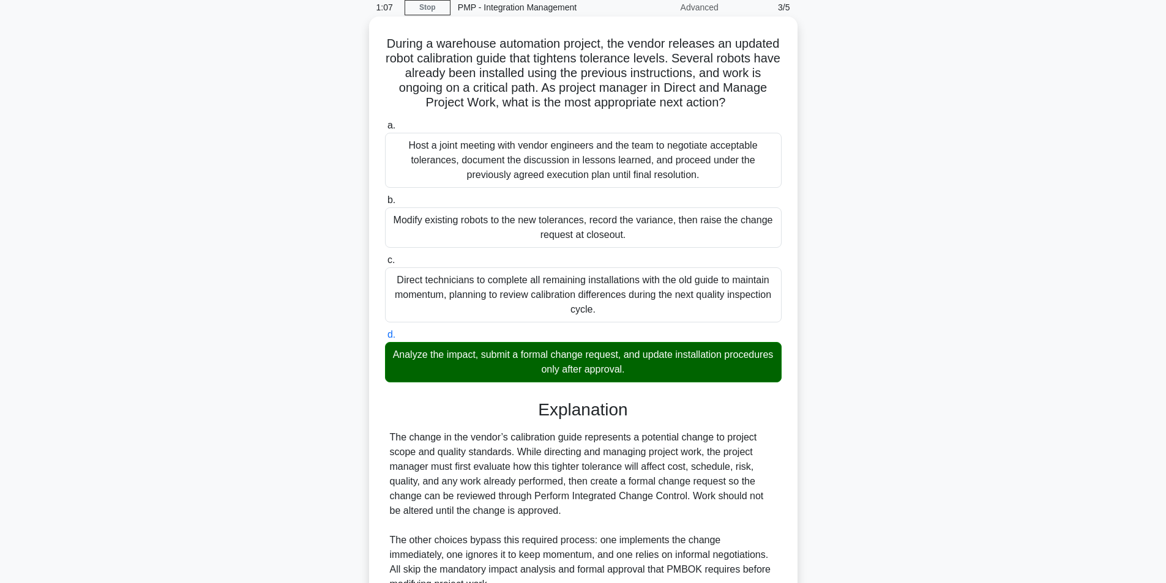
scroll to position [172, 0]
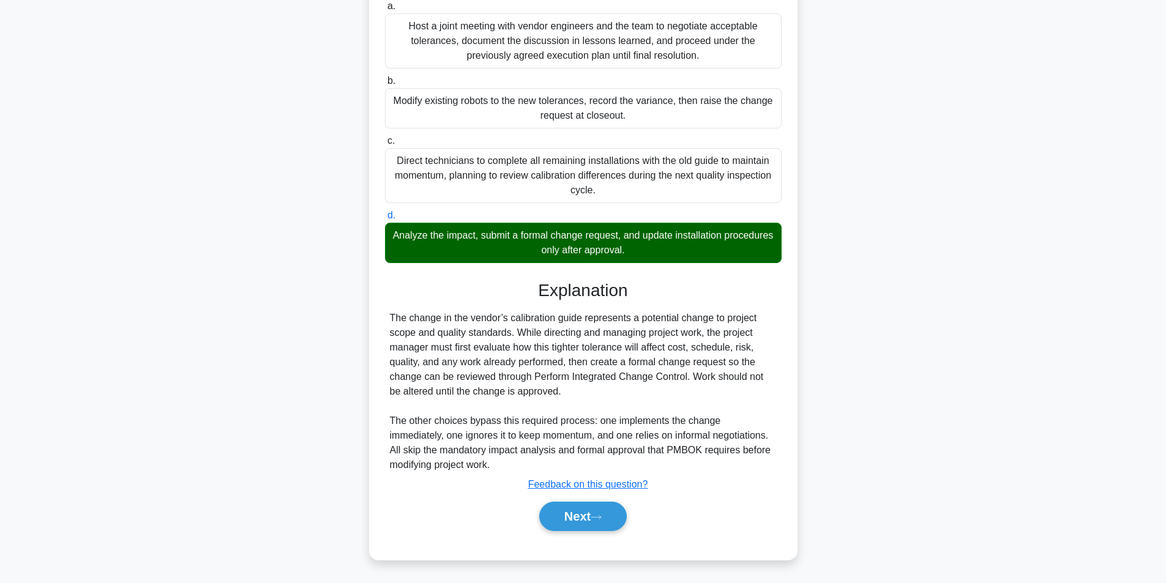
drag, startPoint x: 605, startPoint y: 513, endPoint x: 706, endPoint y: 312, distance: 224.7
click at [706, 318] on div "Explanation The change in the vendor’s calibration guide represents a potential…" at bounding box center [583, 408] width 397 height 256
drag, startPoint x: 665, startPoint y: 252, endPoint x: 404, endPoint y: 235, distance: 261.3
click at [404, 235] on div "Analyze the impact, submit a formal change request, and update installation pro…" at bounding box center [583, 243] width 397 height 40
click at [614, 513] on button "Next" at bounding box center [583, 516] width 88 height 29
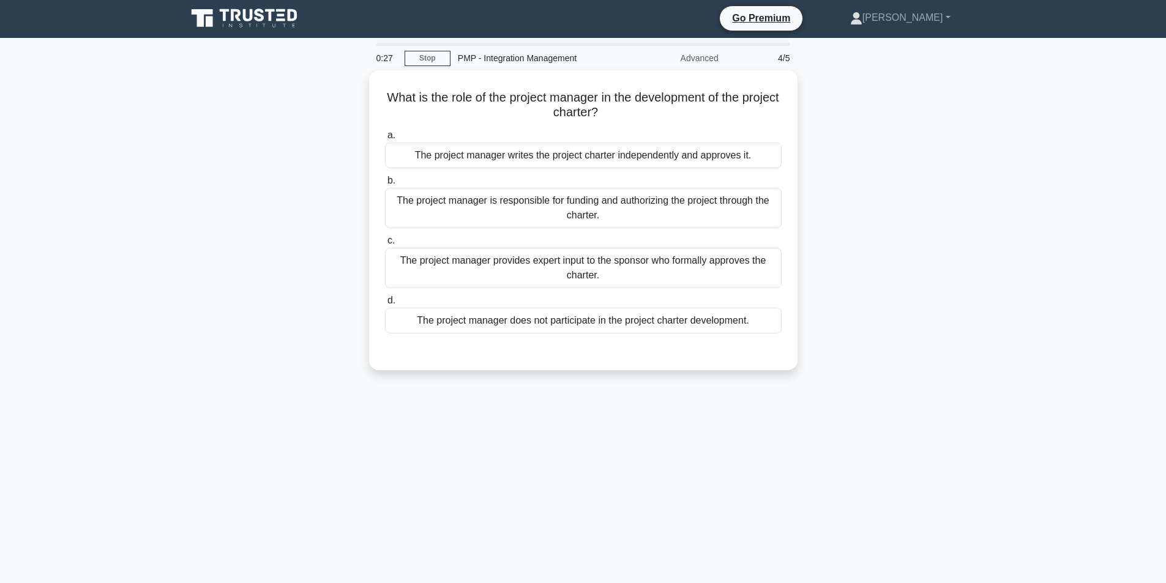
scroll to position [0, 0]
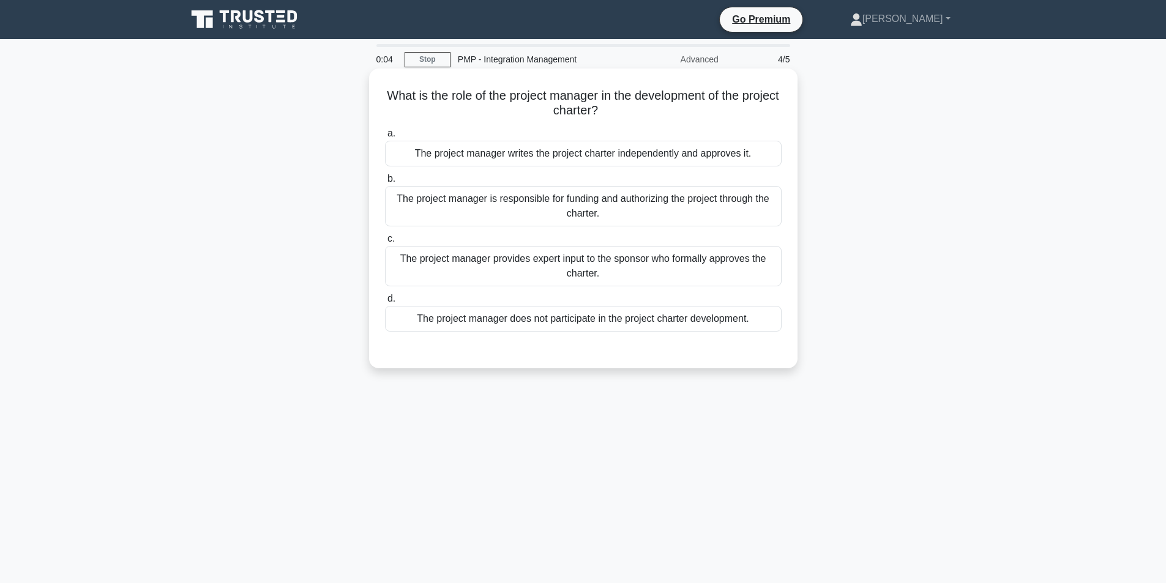
click at [524, 212] on div "The project manager is responsible for funding and authorizing the project thro…" at bounding box center [583, 206] width 397 height 40
click at [385, 183] on input "b. The project manager is responsible for funding and authorizing the project t…" at bounding box center [385, 179] width 0 height 8
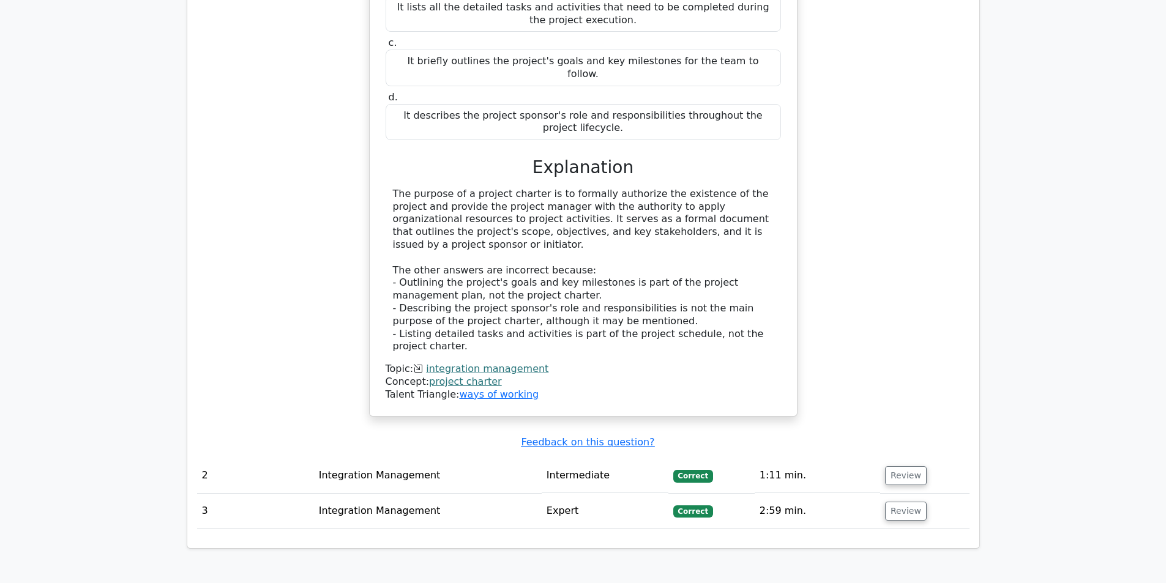
scroll to position [1291, 0]
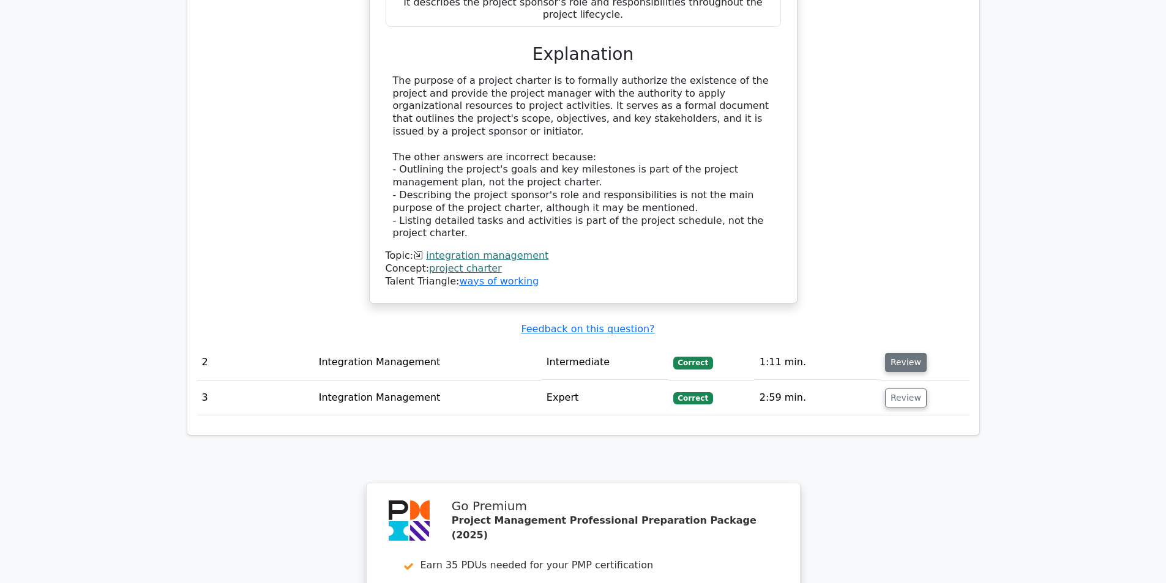
click at [892, 353] on button "Review" at bounding box center [906, 362] width 42 height 19
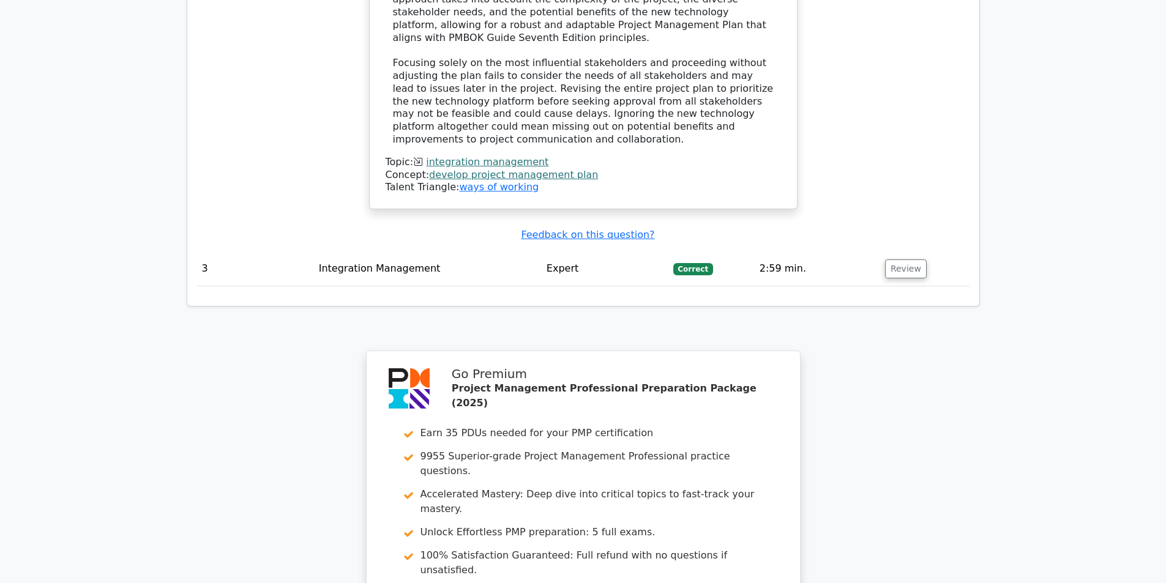
scroll to position [2332, 0]
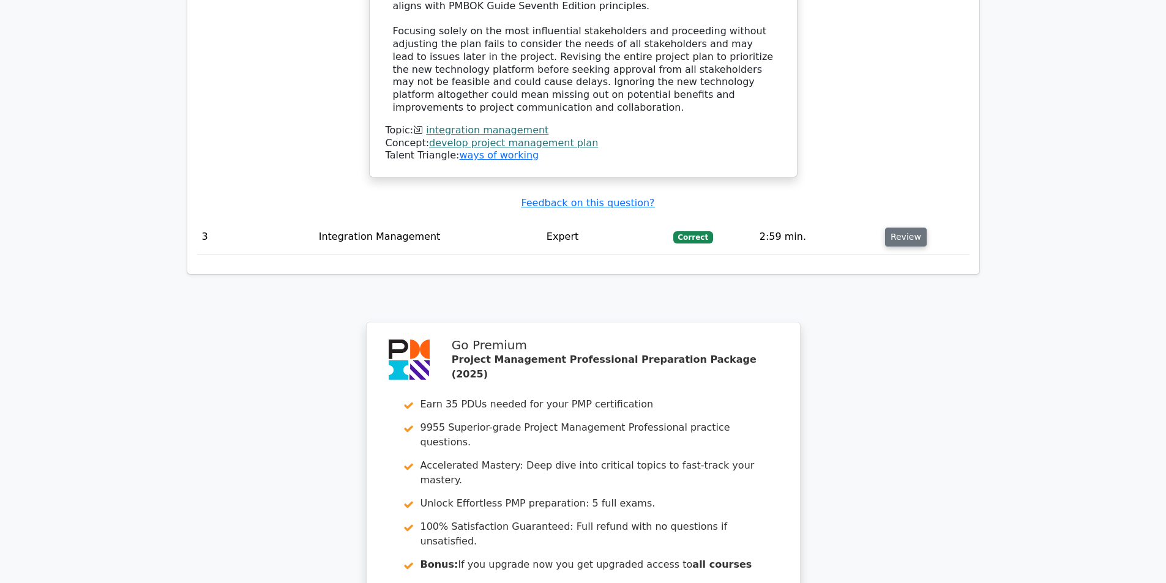
click at [893, 228] on button "Review" at bounding box center [906, 237] width 42 height 19
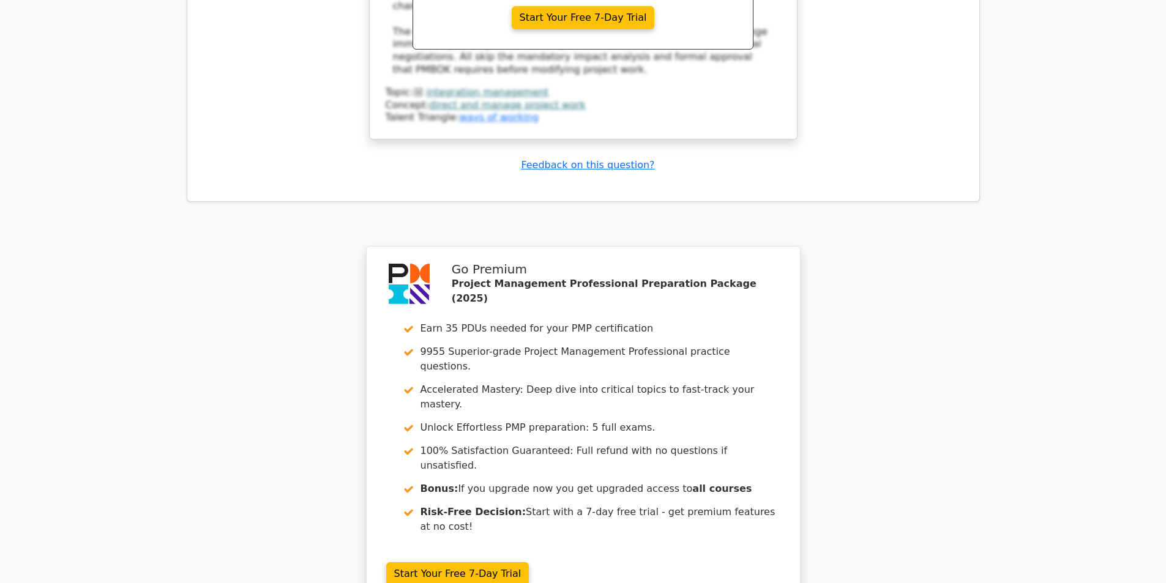
scroll to position [3127, 0]
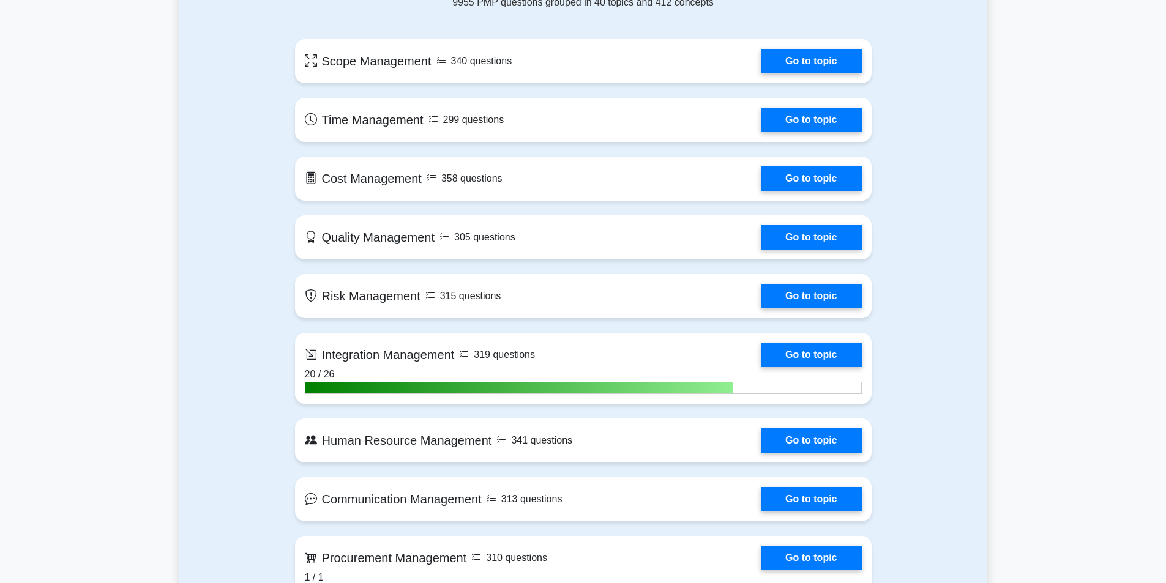
scroll to position [979, 0]
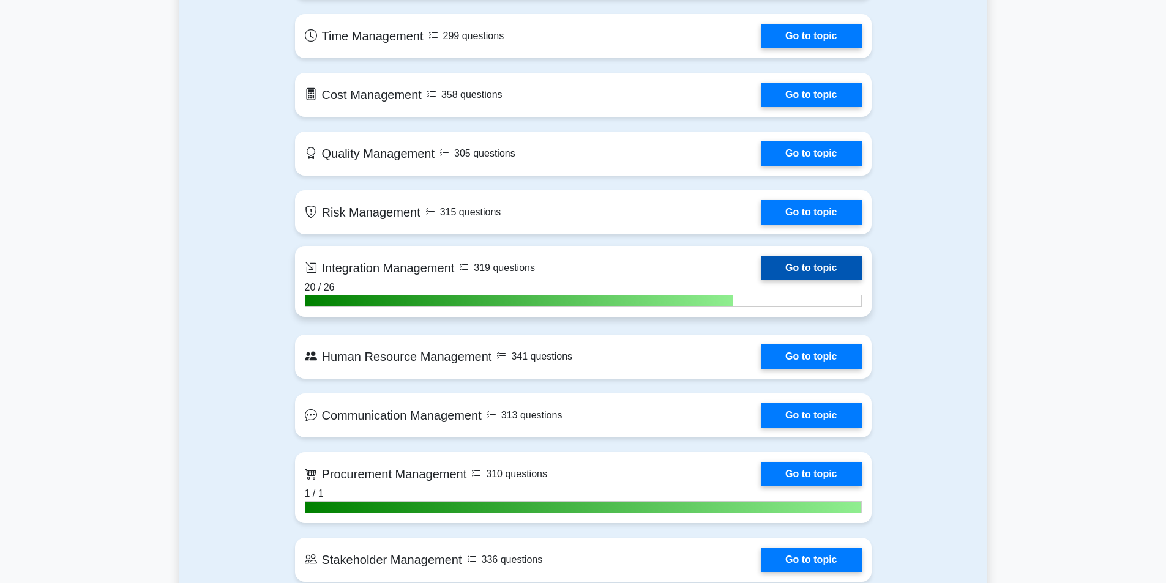
click at [792, 270] on link "Go to topic" at bounding box center [811, 268] width 100 height 24
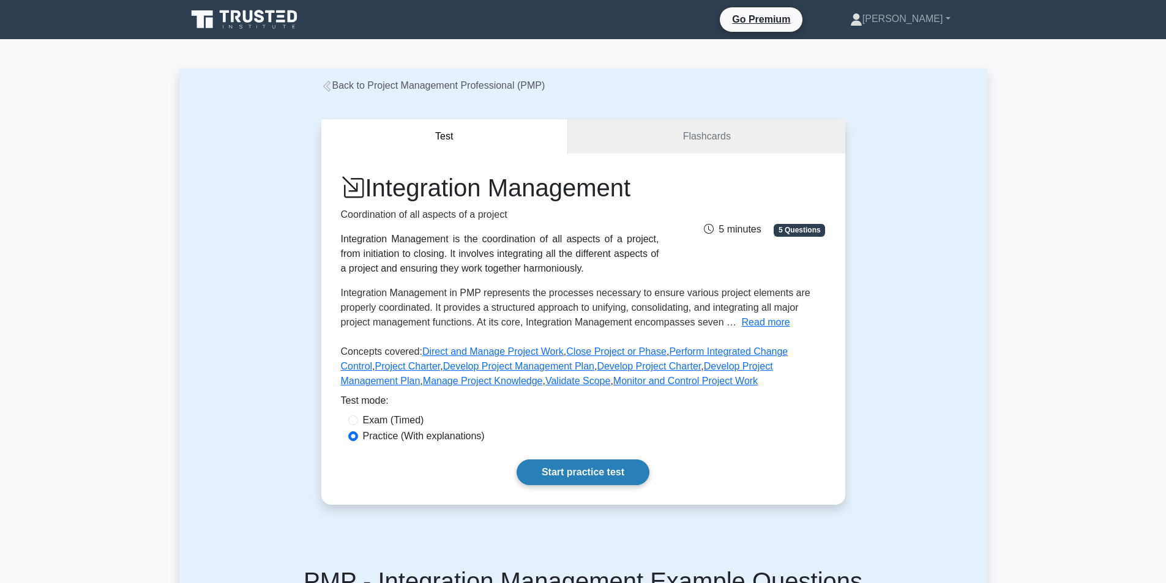
click at [592, 477] on link "Start practice test" at bounding box center [583, 473] width 133 height 26
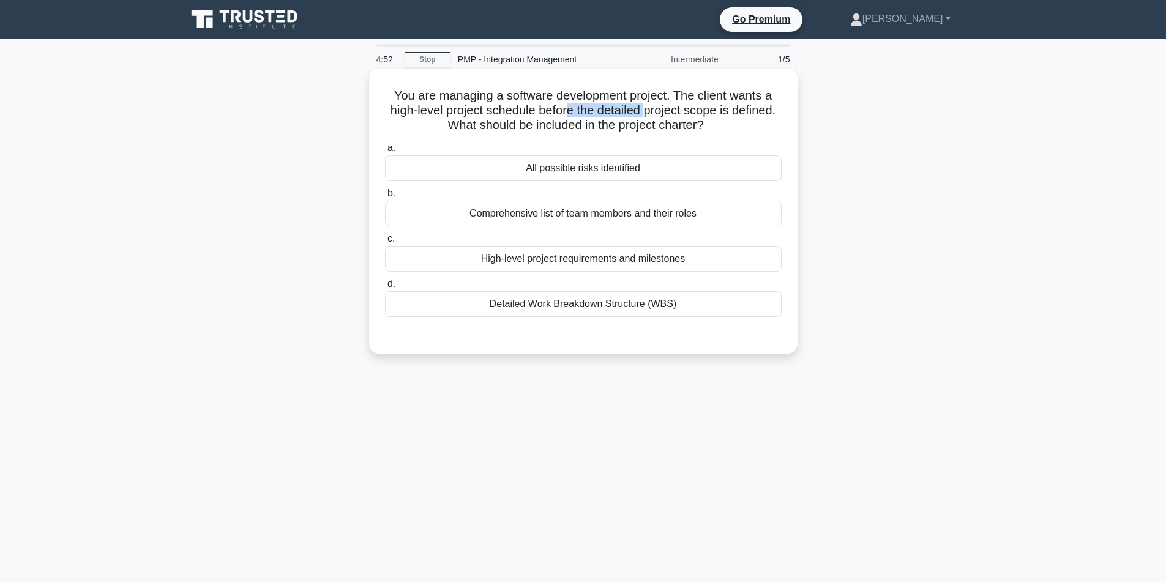
drag, startPoint x: 570, startPoint y: 116, endPoint x: 649, endPoint y: 116, distance: 78.9
click at [649, 116] on h5 "You are managing a software development project. The client wants a high-level …" at bounding box center [583, 110] width 399 height 45
click at [677, 114] on h5 "You are managing a software development project. The client wants a high-level …" at bounding box center [583, 110] width 399 height 45
drag, startPoint x: 441, startPoint y: 128, endPoint x: 702, endPoint y: 127, distance: 260.7
click at [702, 127] on h5 "You are managing a software development project. The client wants a high-level …" at bounding box center [583, 110] width 399 height 45
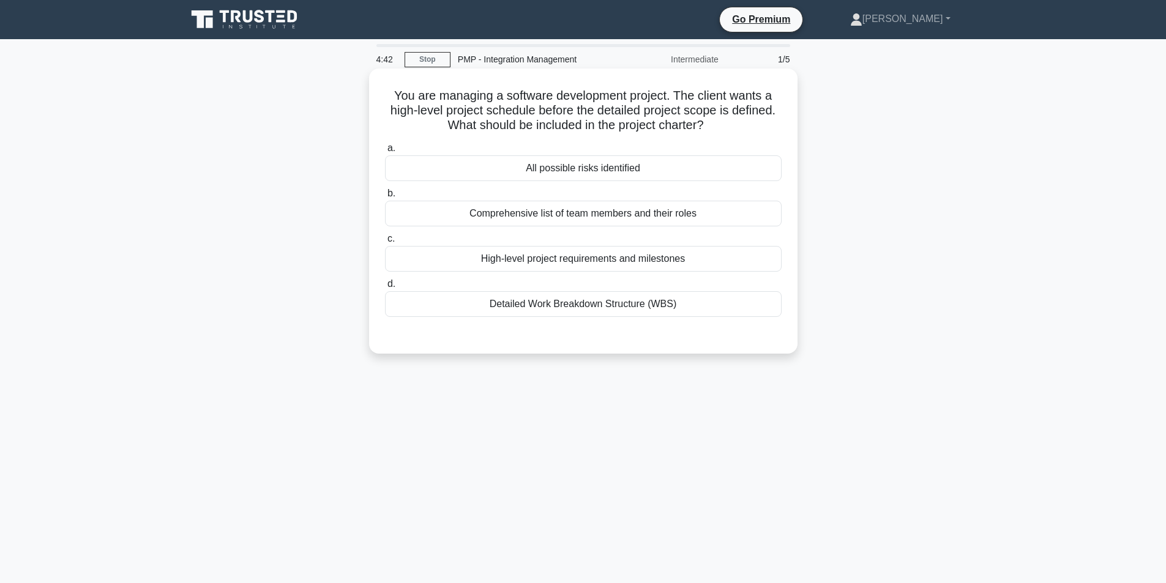
click at [642, 264] on div "High-level project requirements and milestones" at bounding box center [583, 259] width 397 height 26
click at [385, 243] on input "c. High-level project requirements and milestones" at bounding box center [385, 239] width 0 height 8
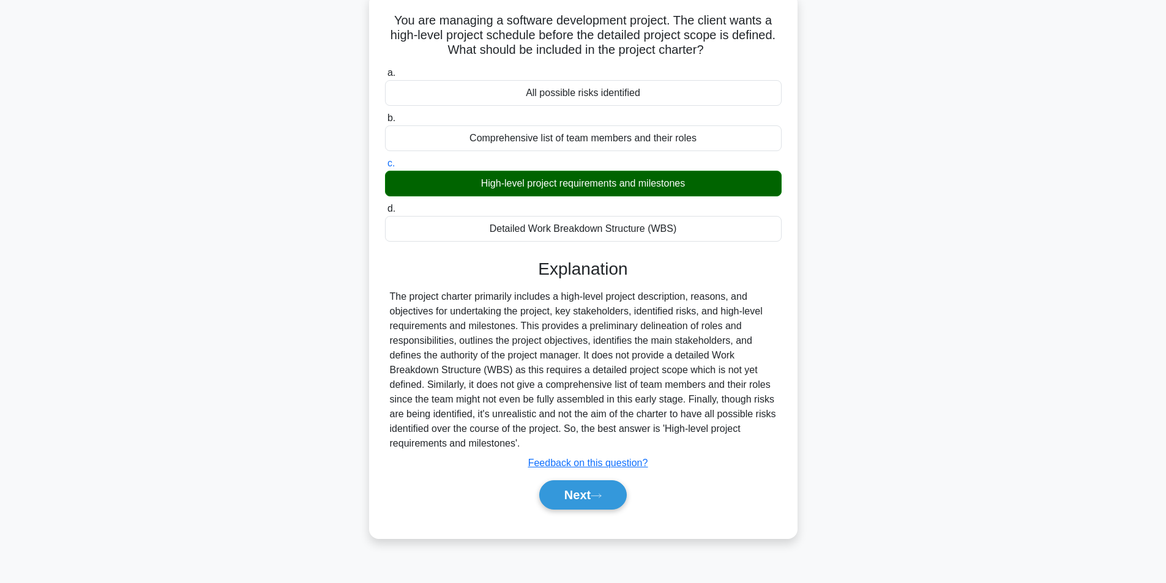
scroll to position [78, 0]
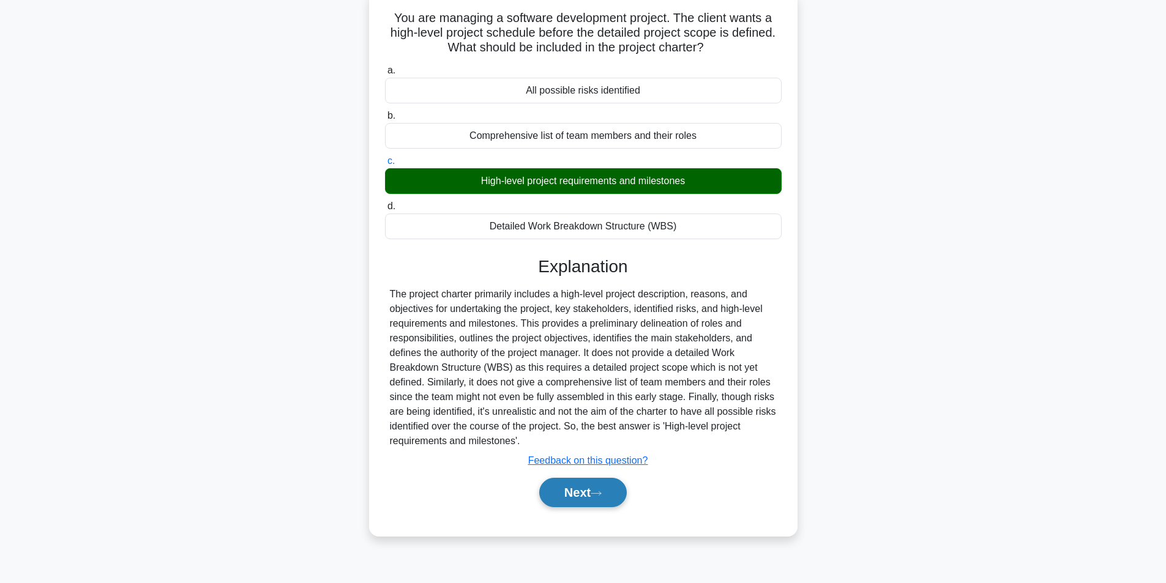
click at [594, 501] on button "Next" at bounding box center [583, 492] width 88 height 29
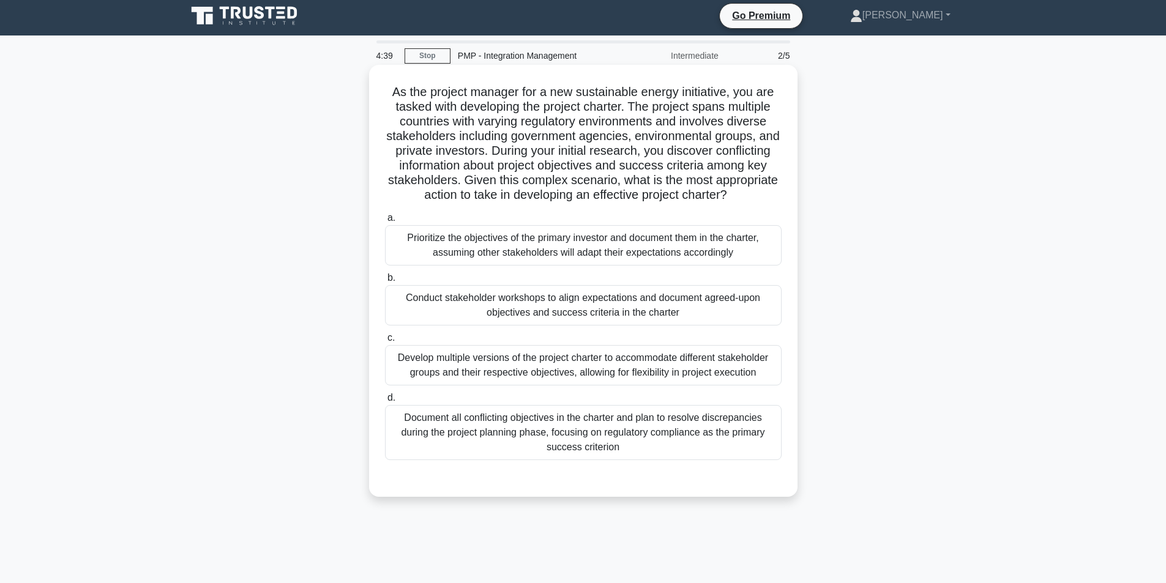
scroll to position [0, 0]
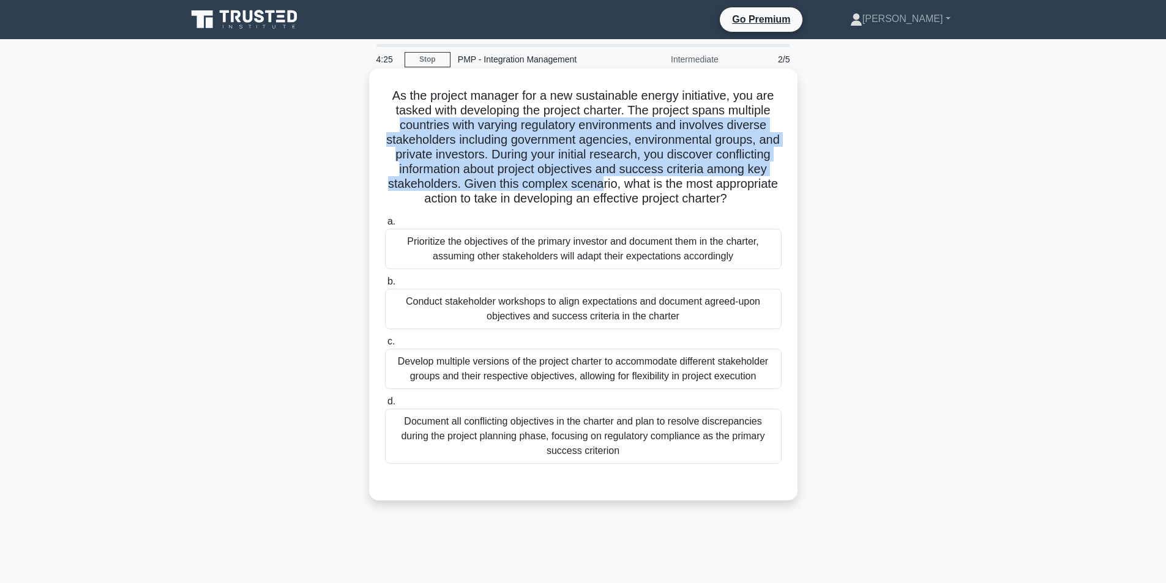
drag, startPoint x: 387, startPoint y: 124, endPoint x: 669, endPoint y: 188, distance: 288.8
click at [669, 188] on h5 "As the project manager for a new sustainable energy initiative, you are tasked …" at bounding box center [583, 147] width 399 height 119
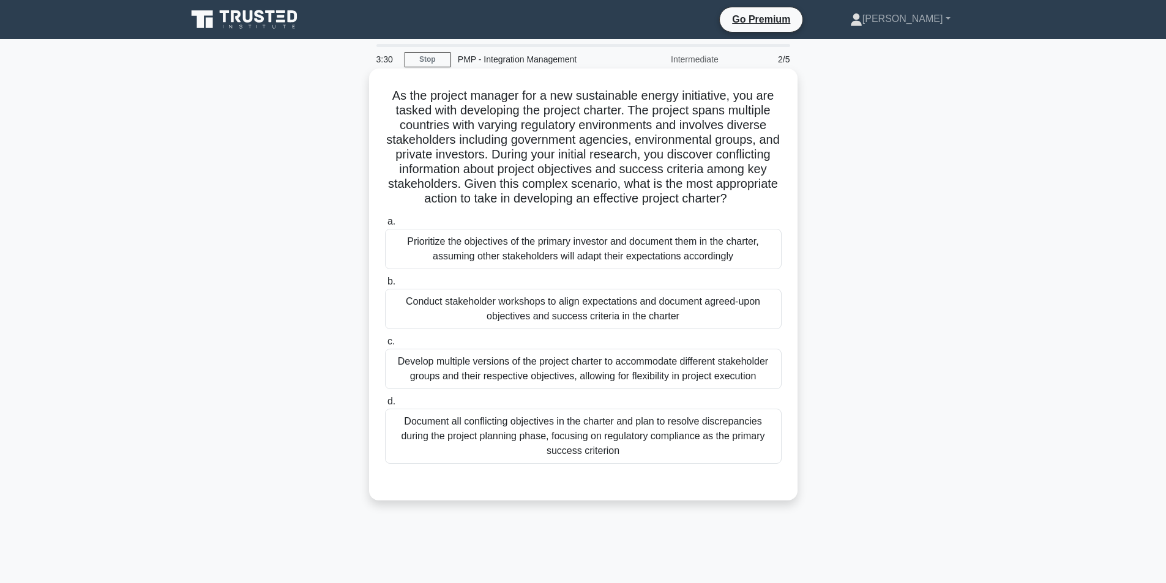
click at [642, 458] on div "Document all conflicting objectives in the charter and plan to resolve discrepa…" at bounding box center [583, 436] width 397 height 55
click at [385, 406] on input "d. Document all conflicting objectives in the charter and plan to resolve discr…" at bounding box center [385, 402] width 0 height 8
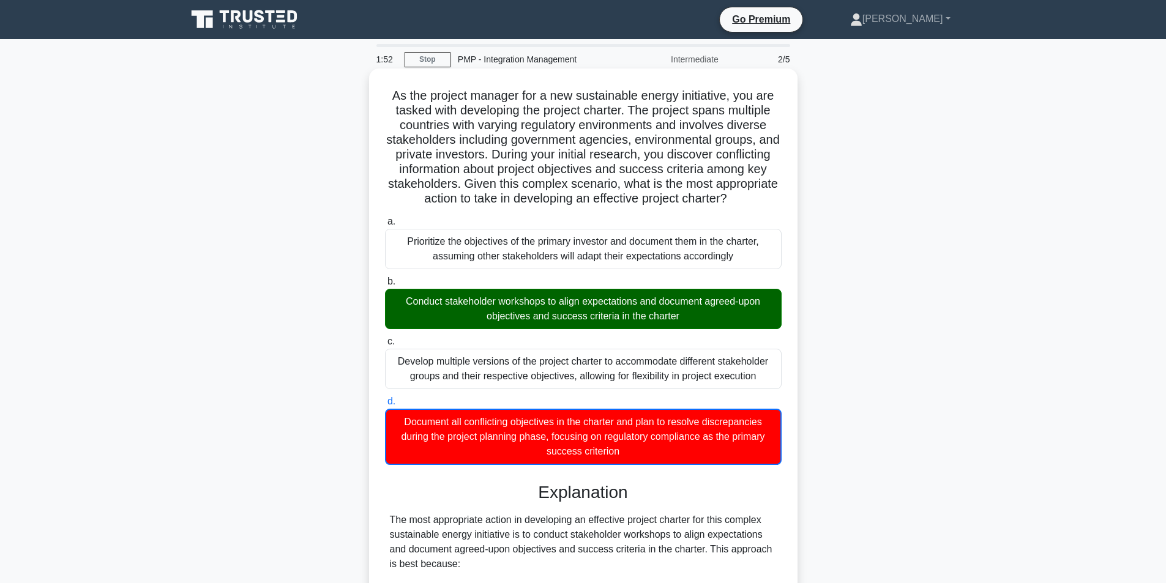
drag, startPoint x: 690, startPoint y: 329, endPoint x: 397, endPoint y: 312, distance: 293.6
click at [397, 312] on div "Conduct stakeholder workshops to align expectations and document agreed-upon ob…" at bounding box center [583, 309] width 397 height 40
drag, startPoint x: 430, startPoint y: 318, endPoint x: 460, endPoint y: 323, distance: 30.3
click at [460, 323] on div "Conduct stakeholder workshops to align expectations and document agreed-upon ob…" at bounding box center [583, 309] width 397 height 40
click at [385, 286] on input "b. Conduct stakeholder workshops to align expectations and document agreed-upon…" at bounding box center [385, 282] width 0 height 8
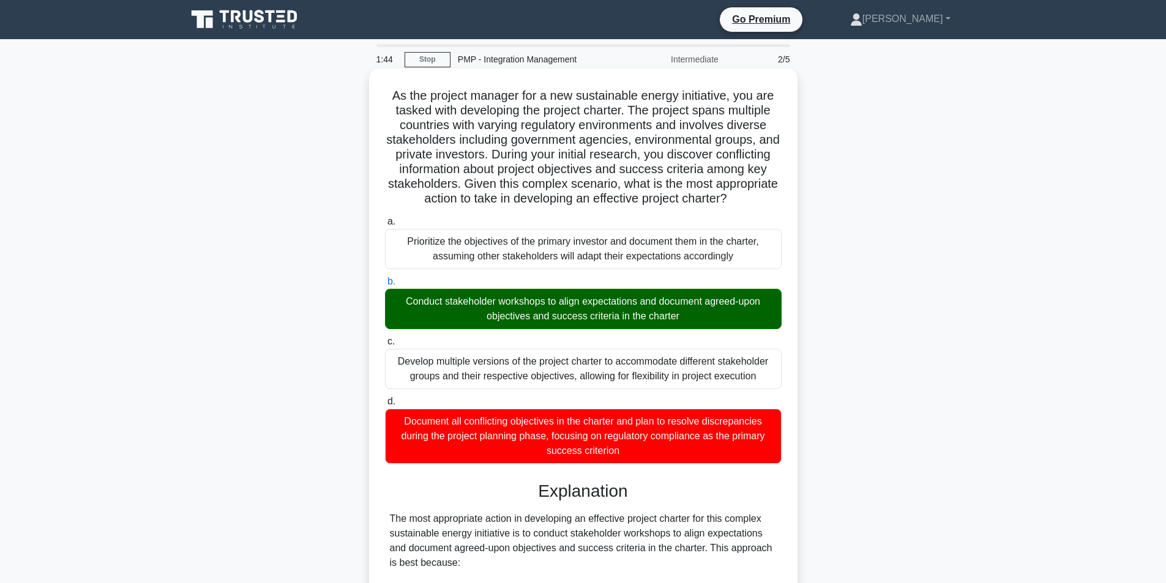
copy div "Conduct stakeholder workshops to align expectations and document agreed-upon ob…"
click at [788, 266] on div "a. Prioritize the objectives of the primary investor and document them in the c…" at bounding box center [583, 241] width 411 height 55
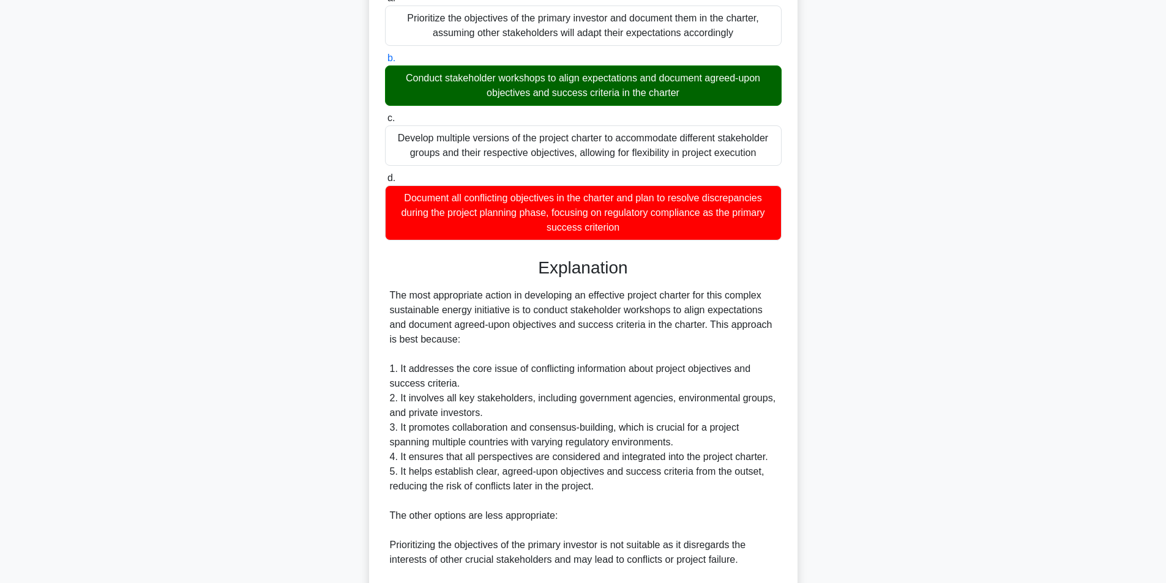
scroll to position [510, 0]
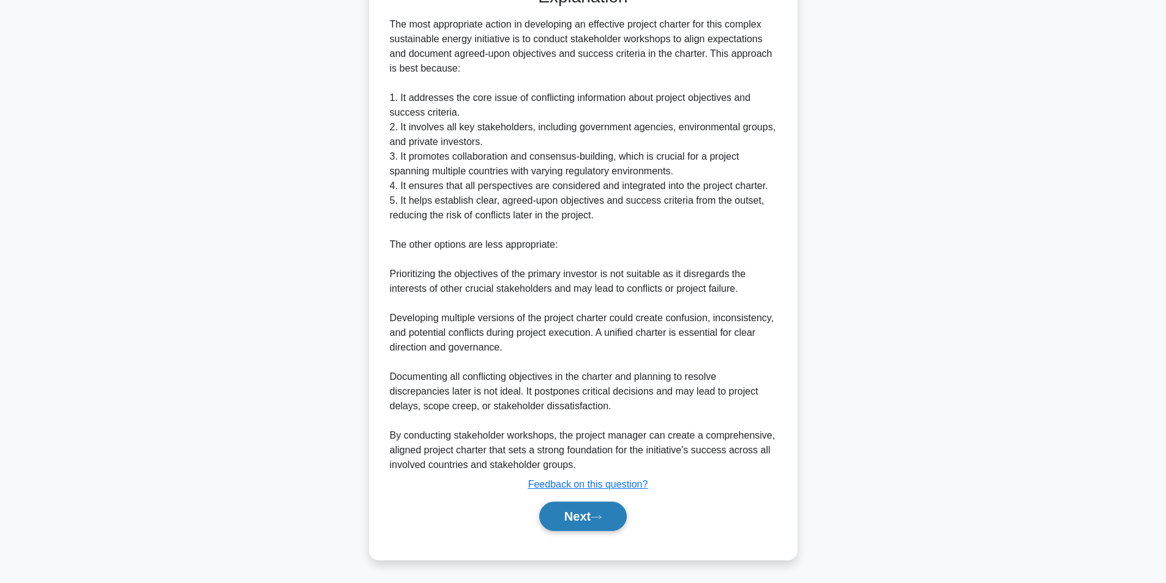
click at [570, 515] on button "Next" at bounding box center [583, 516] width 88 height 29
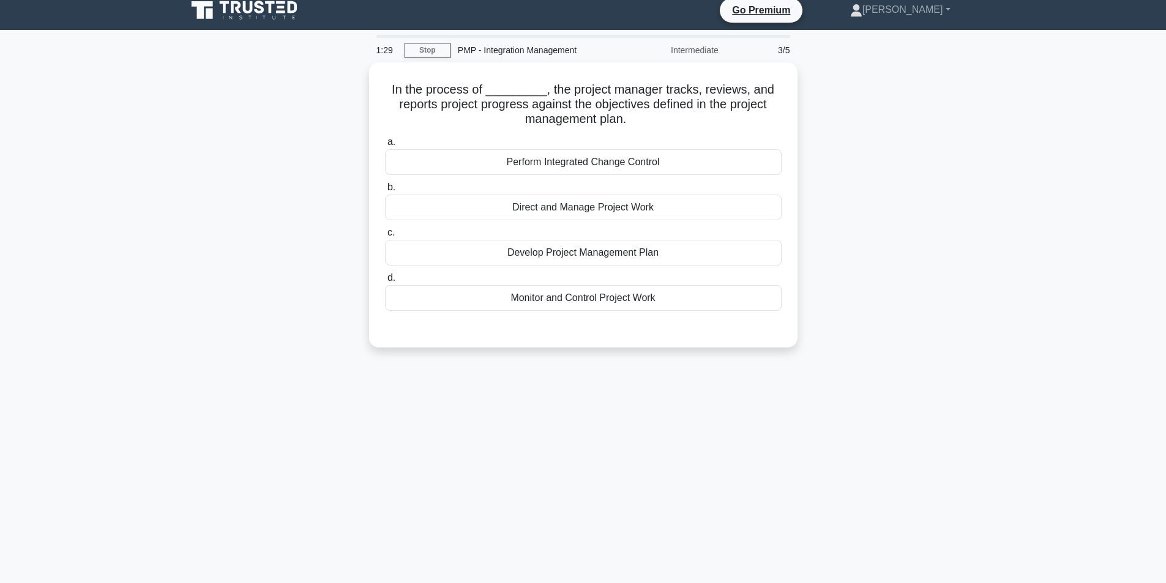
scroll to position [0, 0]
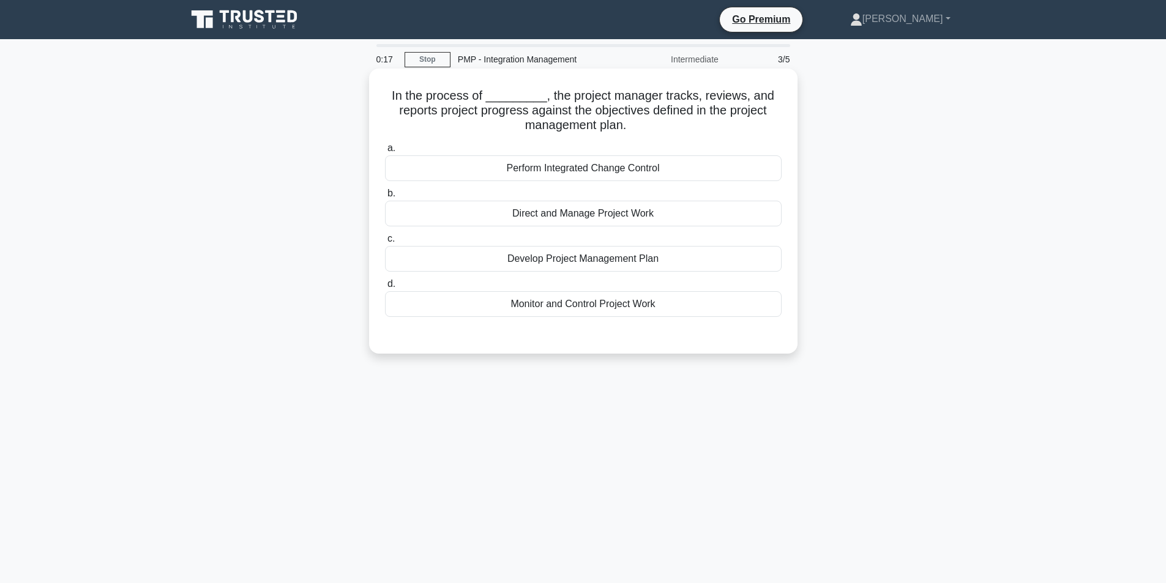
click at [621, 171] on div "Perform Integrated Change Control" at bounding box center [583, 168] width 397 height 26
click at [385, 152] on input "a. Perform Integrated Change Control" at bounding box center [385, 148] width 0 height 8
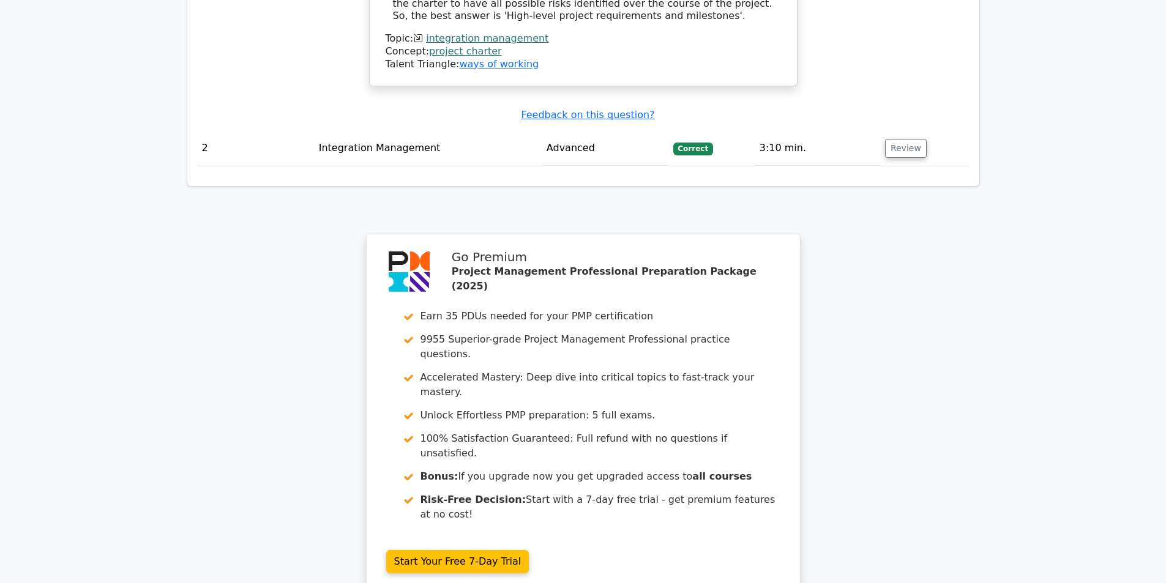
scroll to position [1573, 0]
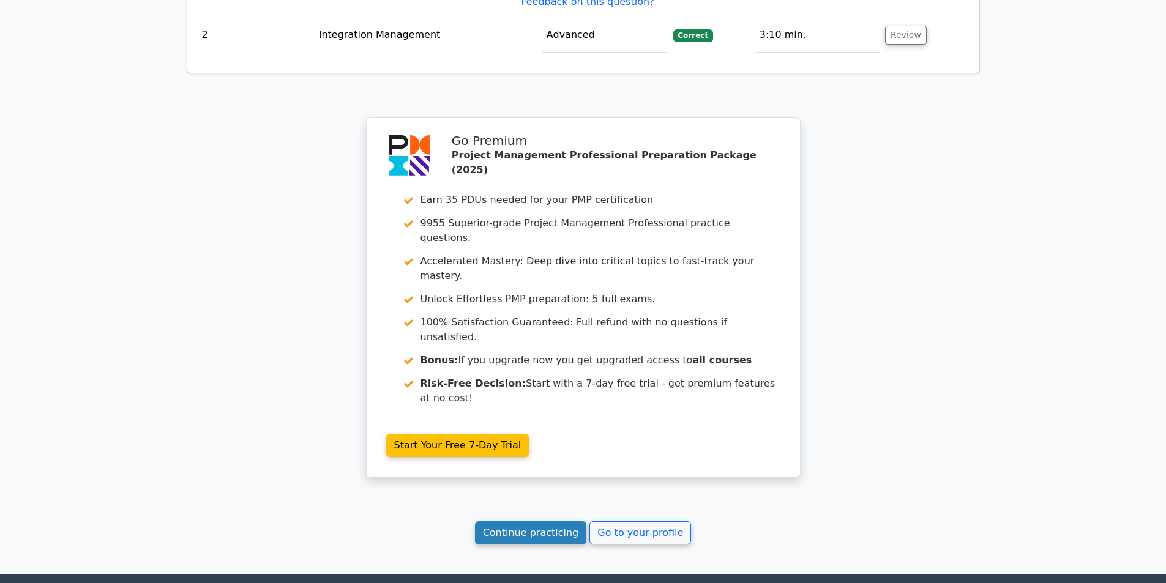
click at [535, 521] on link "Continue practicing" at bounding box center [531, 532] width 112 height 23
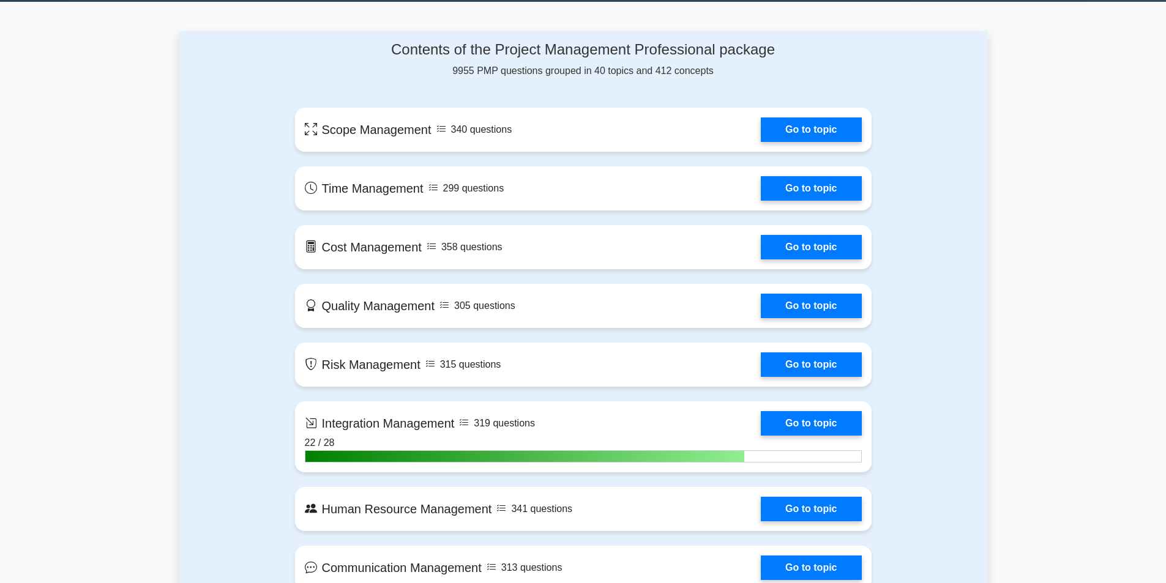
scroll to position [857, 0]
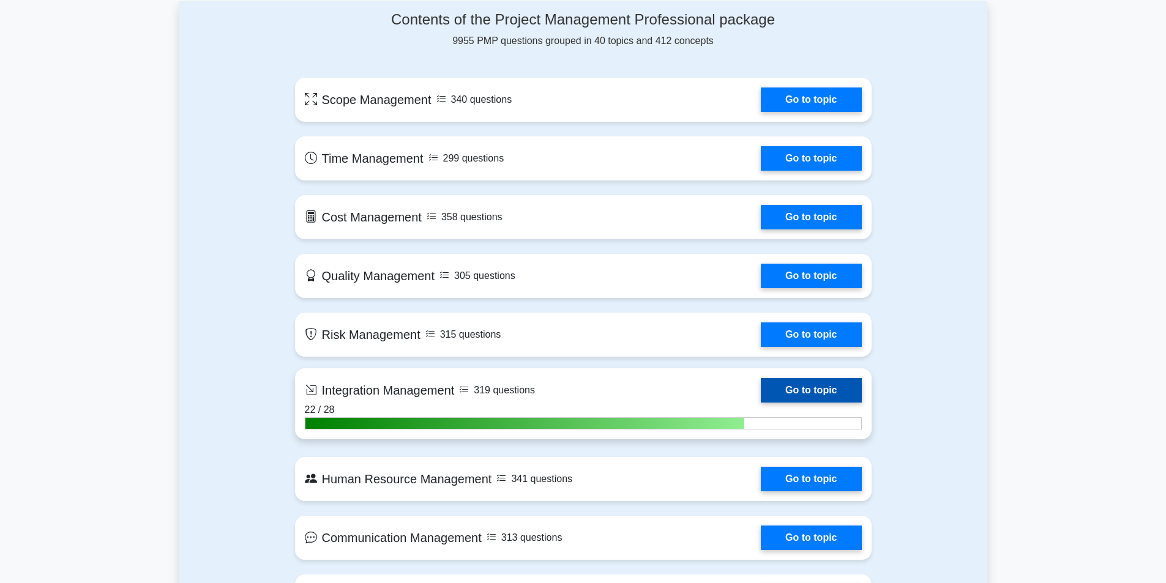
click at [814, 387] on link "Go to topic" at bounding box center [811, 390] width 100 height 24
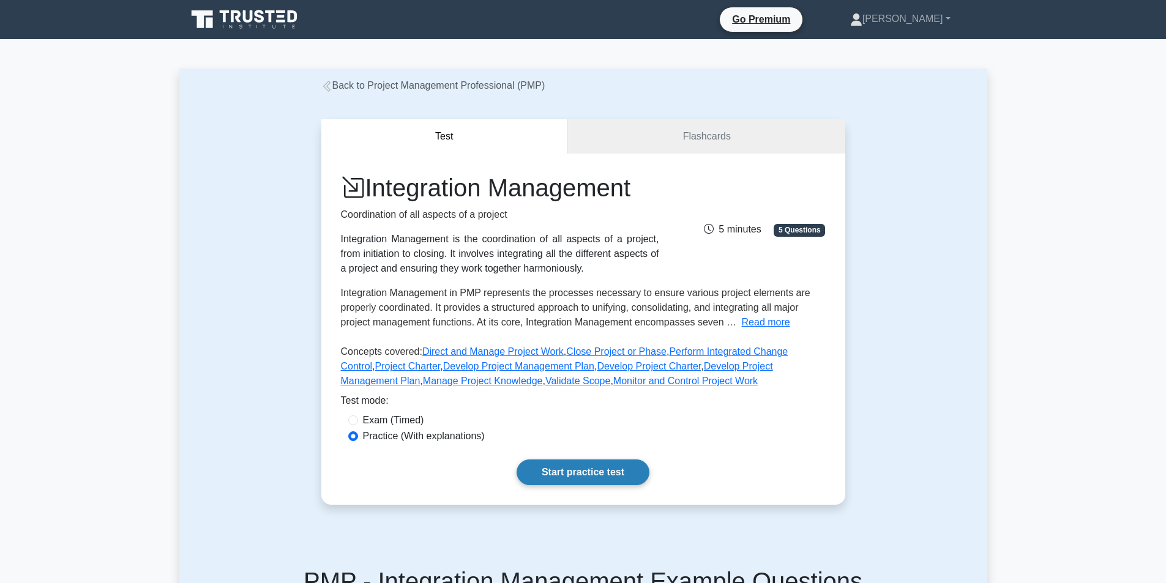
click at [575, 482] on link "Start practice test" at bounding box center [583, 473] width 133 height 26
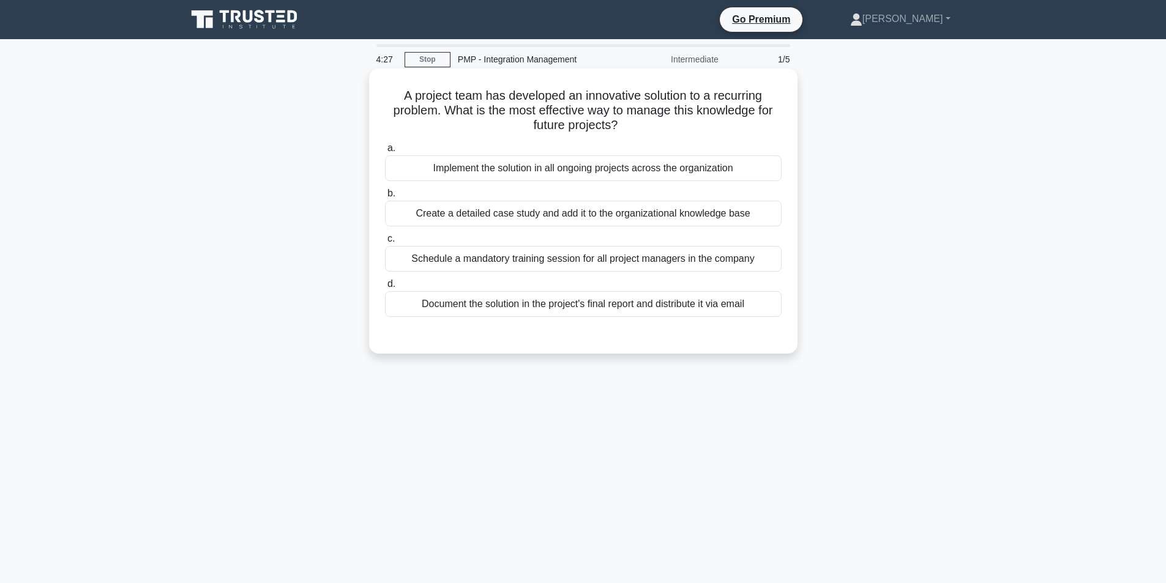
click at [685, 216] on div "Create a detailed case study and add it to the organizational knowledge base" at bounding box center [583, 214] width 397 height 26
click at [385, 198] on input "b. Create a detailed case study and add it to the organizational knowledge base" at bounding box center [385, 194] width 0 height 8
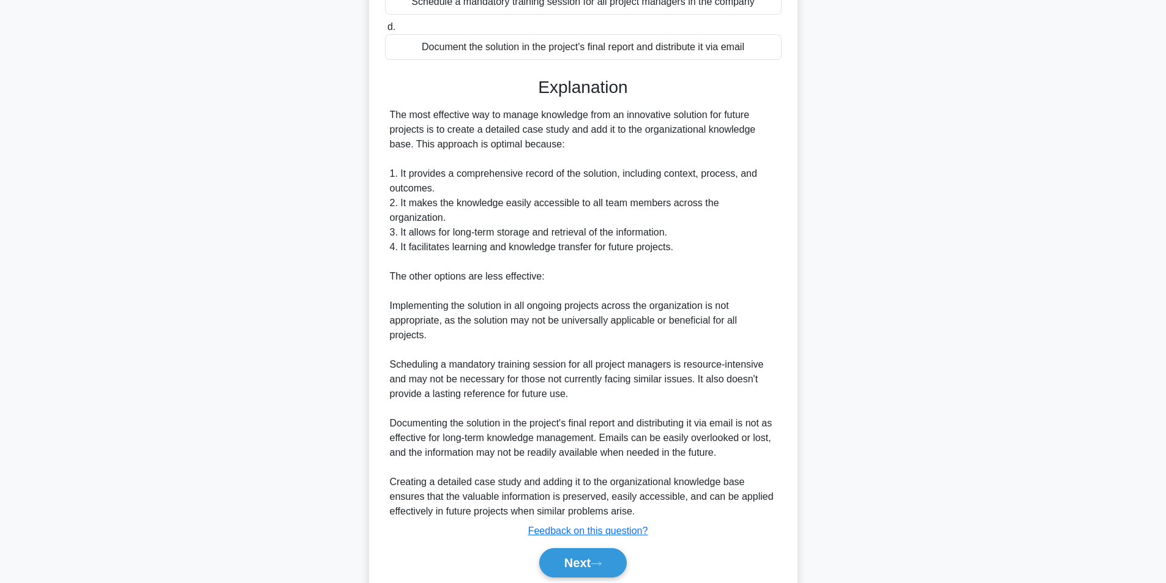
scroll to position [289, 0]
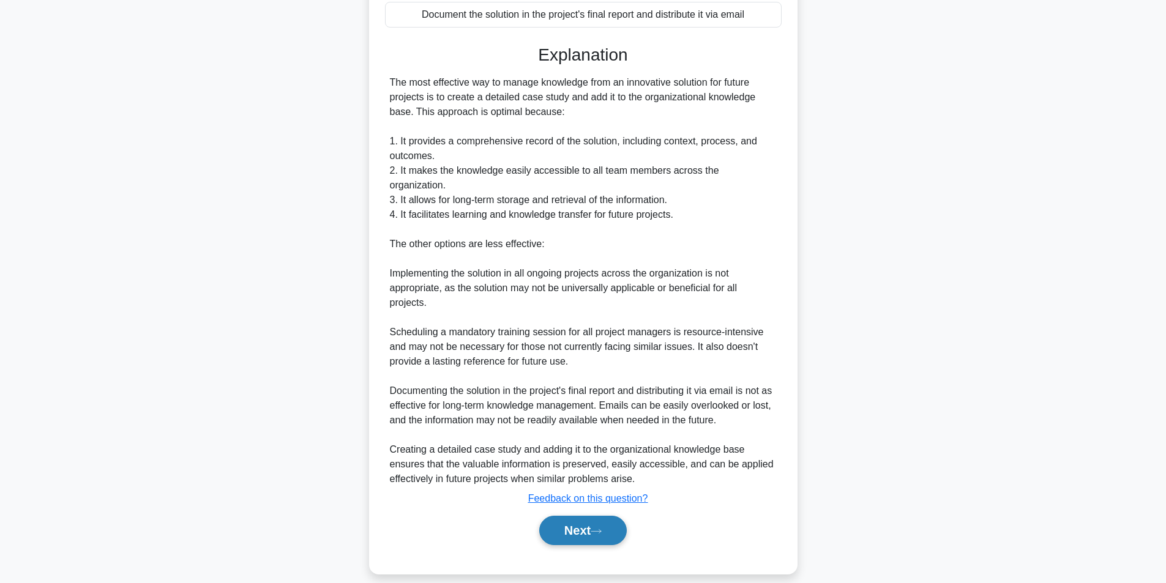
click at [596, 516] on button "Next" at bounding box center [583, 530] width 88 height 29
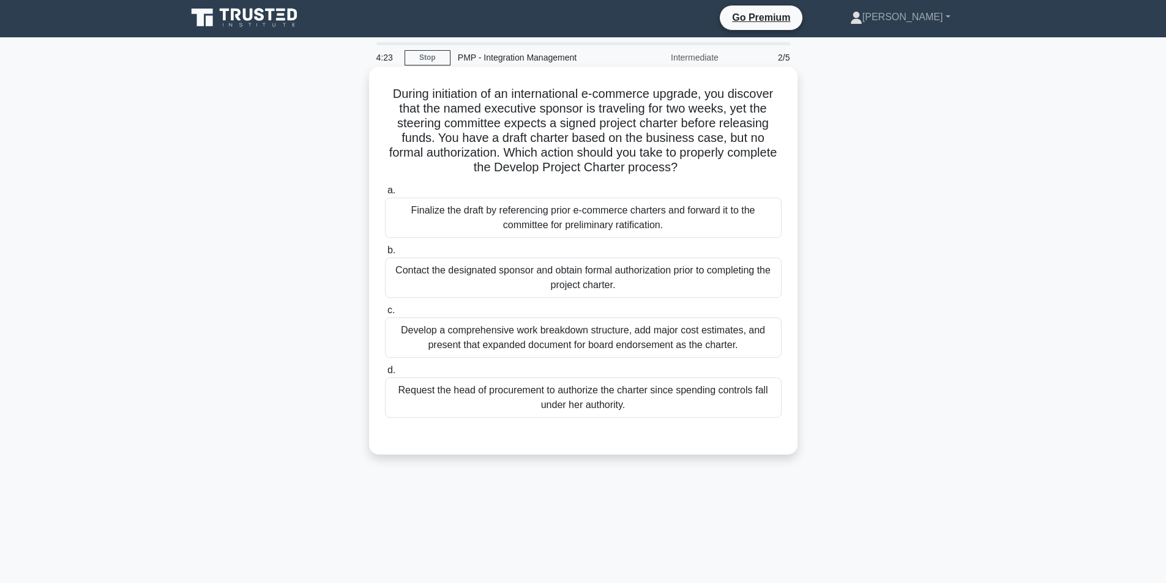
scroll to position [0, 0]
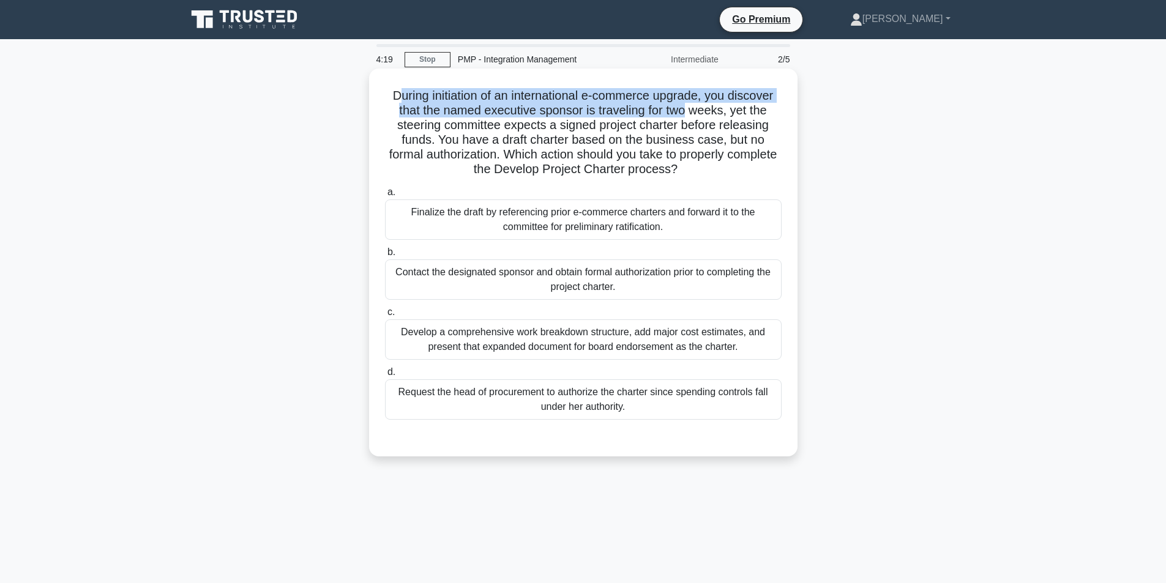
drag, startPoint x: 393, startPoint y: 103, endPoint x: 689, endPoint y: 116, distance: 296.5
click at [689, 116] on h5 "During initiation of an international e-commerce upgrade, you discover that the…" at bounding box center [583, 132] width 399 height 89
click at [417, 101] on h5 "During initiation of an international e-commerce upgrade, you discover that the…" at bounding box center [583, 132] width 399 height 89
drag, startPoint x: 386, startPoint y: 91, endPoint x: 679, endPoint y: 97, distance: 292.6
click at [679, 97] on h5 "During initiation of an international e-commerce upgrade, you discover that the…" at bounding box center [583, 132] width 399 height 89
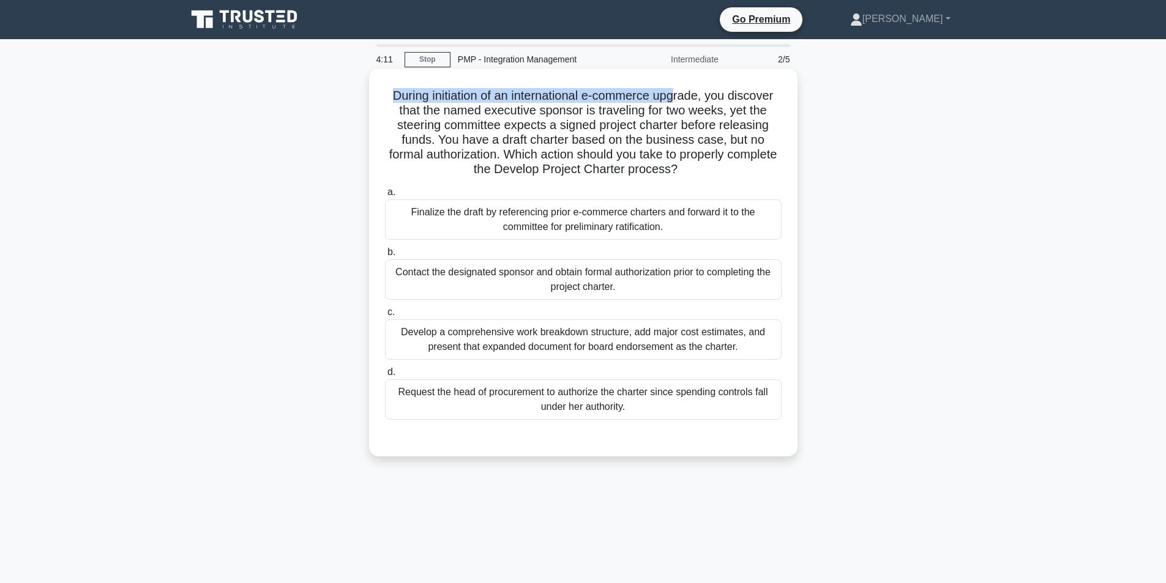
click at [398, 98] on h5 "During initiation of an international e-commerce upgrade, you discover that the…" at bounding box center [583, 132] width 399 height 89
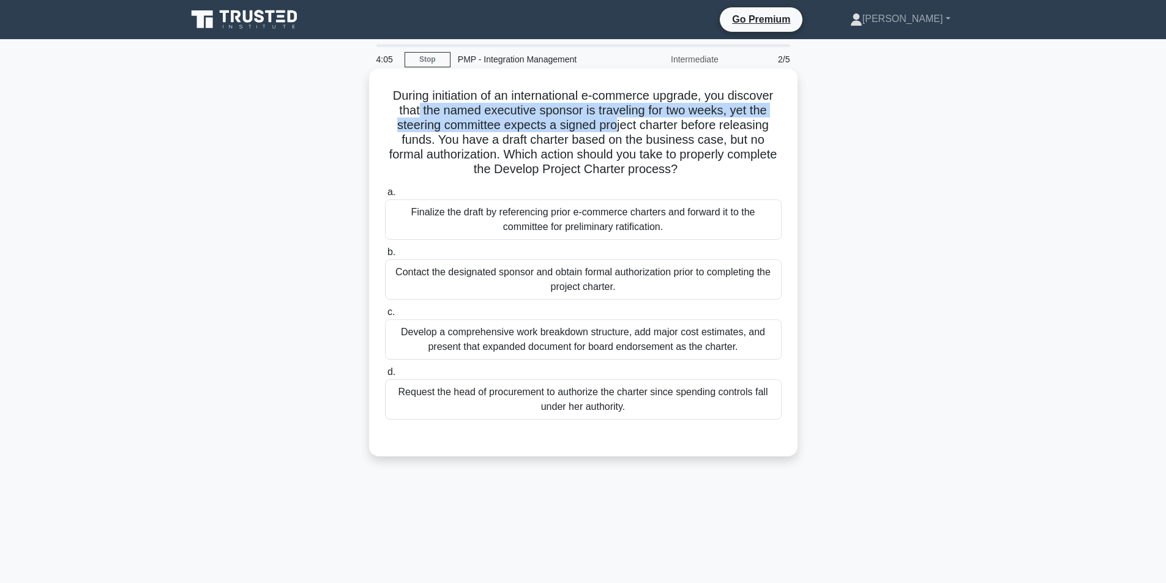
drag, startPoint x: 416, startPoint y: 106, endPoint x: 618, endPoint y: 133, distance: 204.4
click at [618, 133] on h5 "During initiation of an international e-commerce upgrade, you discover that the…" at bounding box center [583, 132] width 399 height 89
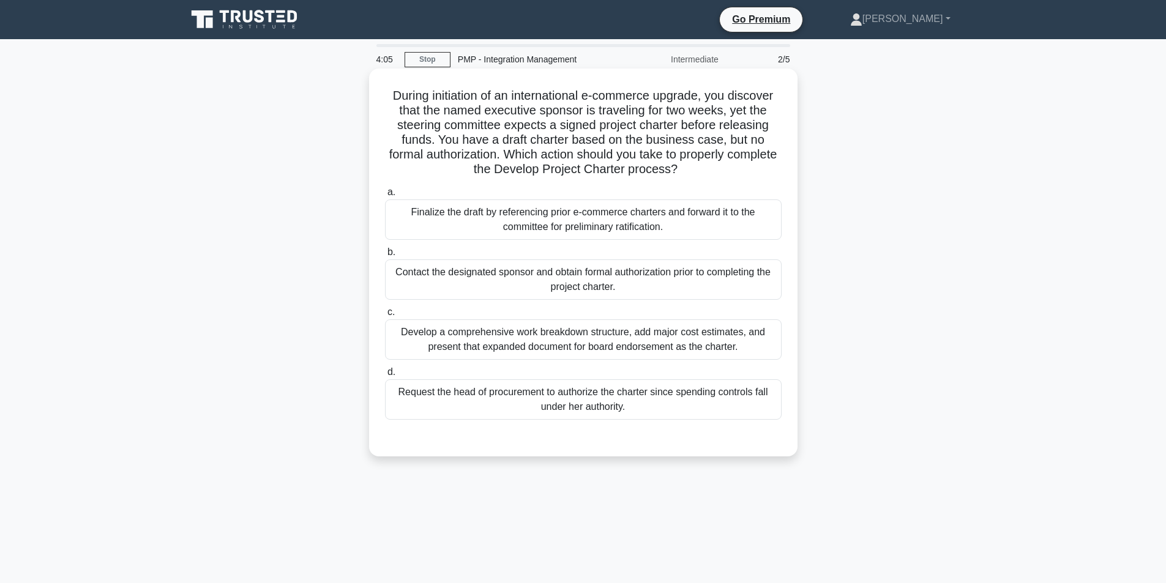
click at [602, 137] on h5 "During initiation of an international e-commerce upgrade, you discover that the…" at bounding box center [583, 132] width 399 height 89
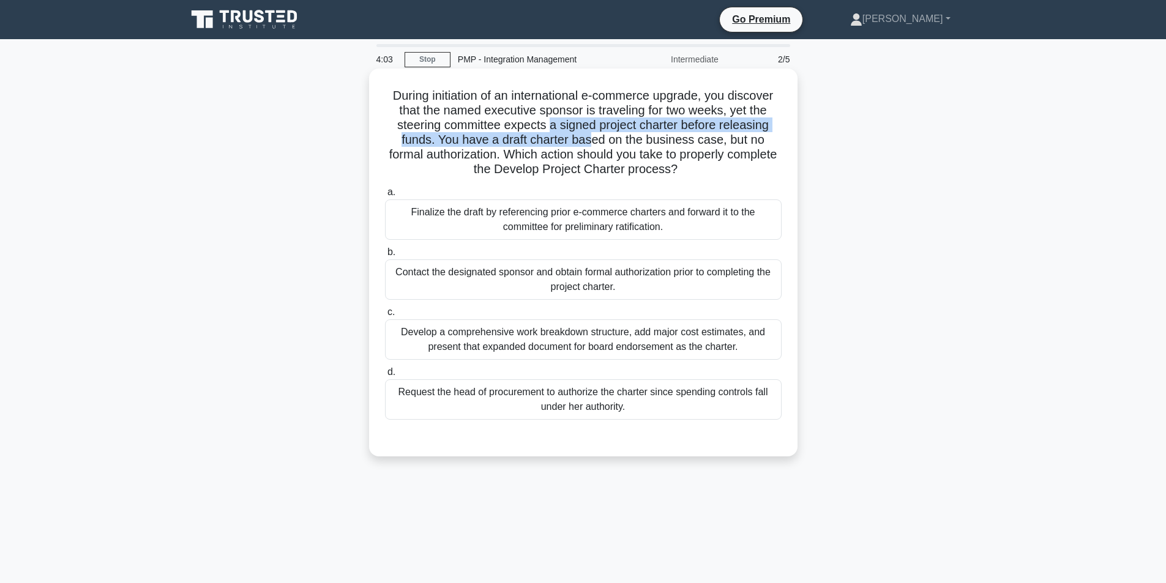
drag, startPoint x: 551, startPoint y: 121, endPoint x: 591, endPoint y: 143, distance: 45.5
click at [591, 143] on h5 "During initiation of an international e-commerce upgrade, you discover that the…" at bounding box center [583, 132] width 399 height 89
click at [534, 146] on h5 "During initiation of an international e-commerce upgrade, you discover that the…" at bounding box center [583, 132] width 399 height 89
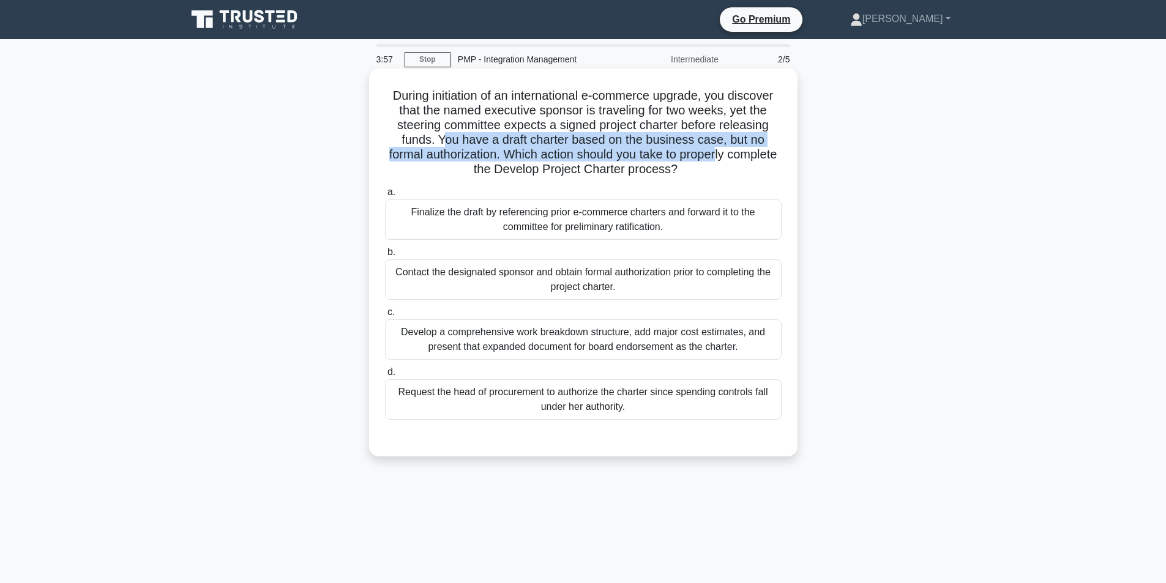
drag, startPoint x: 440, startPoint y: 135, endPoint x: 747, endPoint y: 150, distance: 307.0
click at [747, 150] on h5 "During initiation of an international e-commerce upgrade, you discover that the…" at bounding box center [583, 132] width 399 height 89
click at [663, 147] on h5 "During initiation of an international e-commerce upgrade, you discover that the…" at bounding box center [583, 132] width 399 height 89
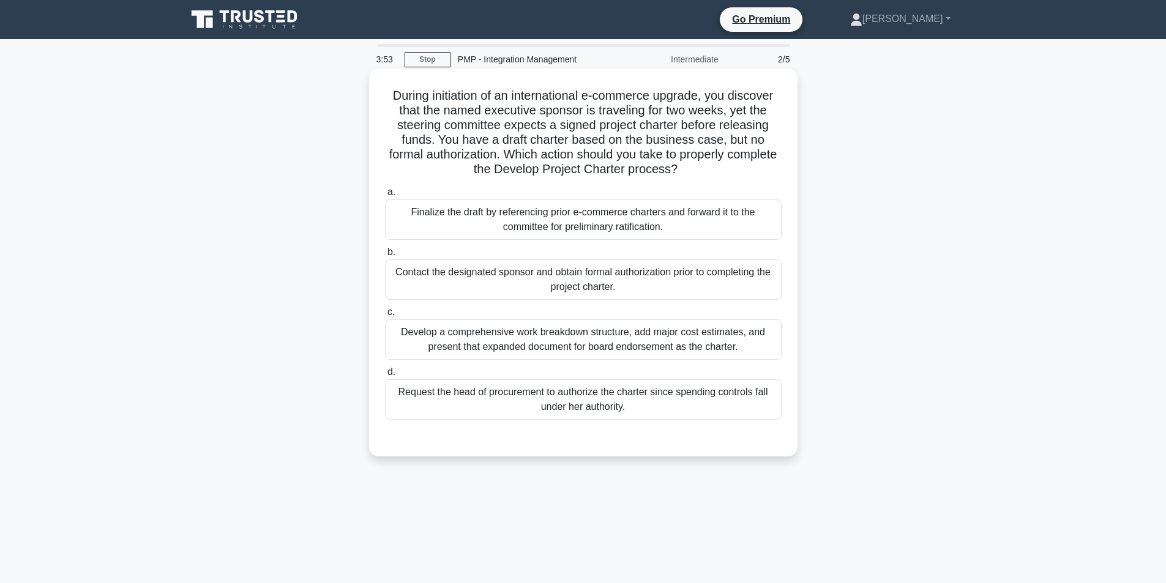
drag, startPoint x: 528, startPoint y: 155, endPoint x: 713, endPoint y: 163, distance: 185.6
click at [713, 163] on h5 "During initiation of an international e-commerce upgrade, you discover that the…" at bounding box center [583, 132] width 399 height 89
click at [567, 285] on div "Contact the designated sponsor and obtain formal authorization prior to complet…" at bounding box center [583, 279] width 397 height 40
click at [385, 256] on input "b. Contact the designated sponsor and obtain formal authorization prior to comp…" at bounding box center [385, 252] width 0 height 8
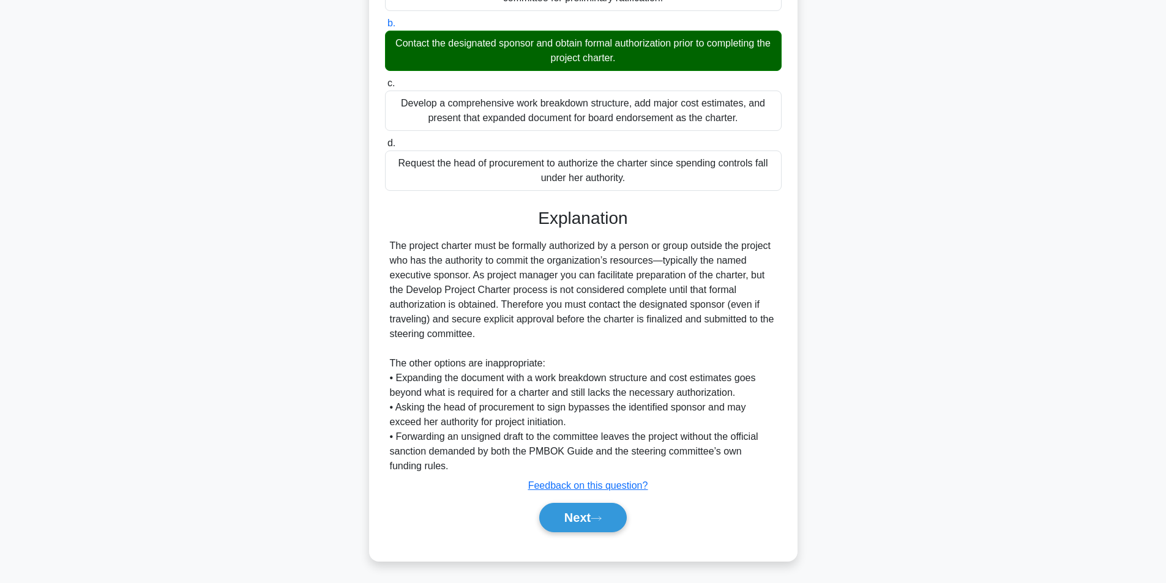
scroll to position [231, 0]
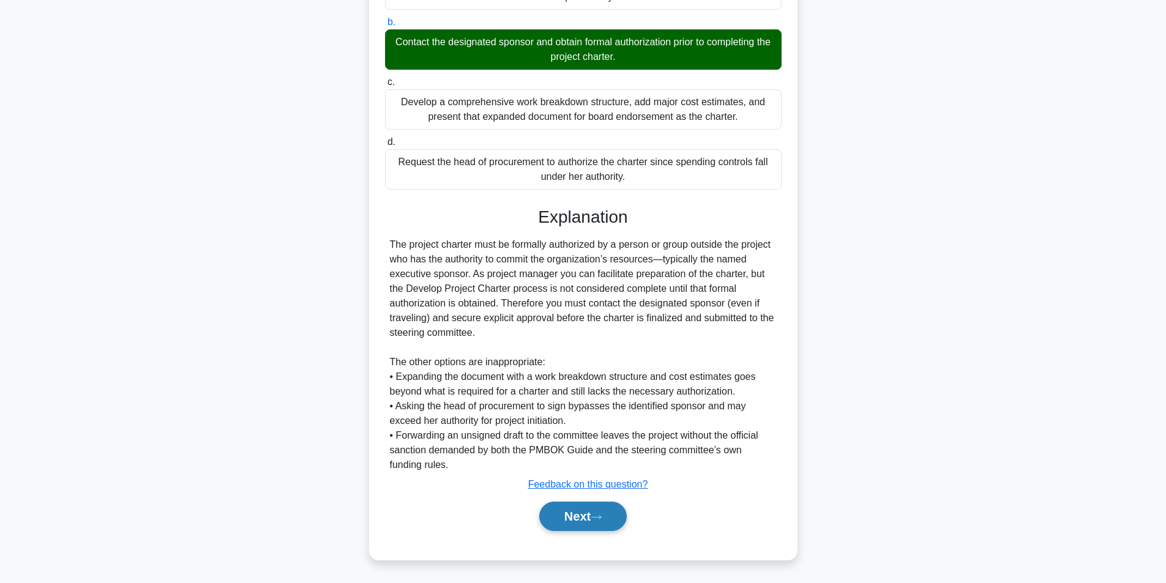
click at [560, 530] on button "Next" at bounding box center [583, 516] width 88 height 29
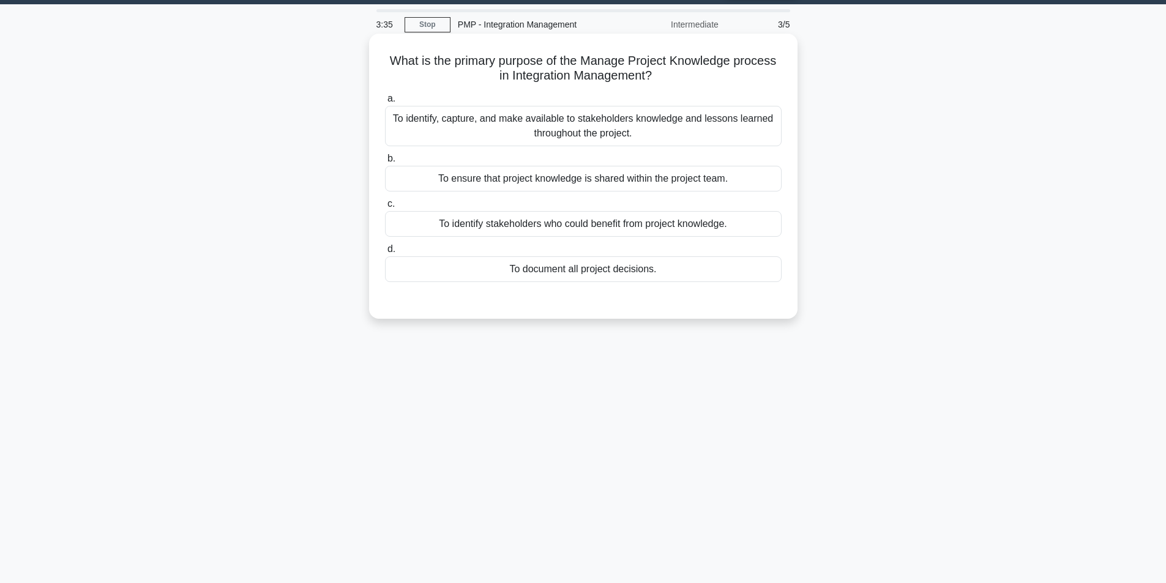
scroll to position [0, 0]
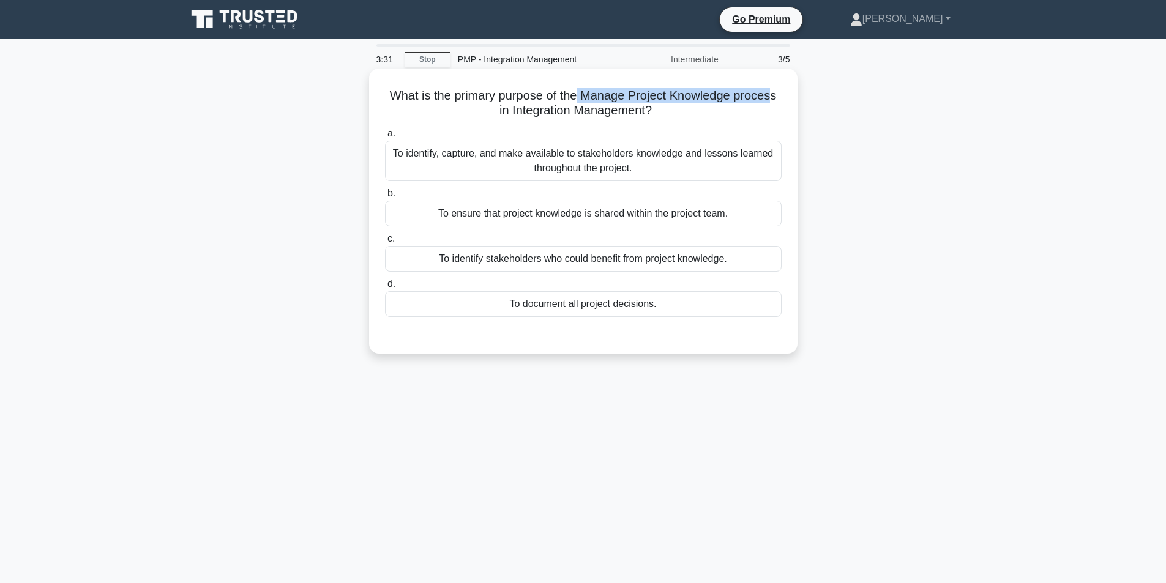
drag, startPoint x: 581, startPoint y: 99, endPoint x: 777, endPoint y: 96, distance: 195.9
click at [777, 96] on h5 "What is the primary purpose of the Manage Project Knowledge process in Integrat…" at bounding box center [583, 103] width 399 height 31
click at [666, 160] on div "To identify, capture, and make available to stakeholders knowledge and lessons …" at bounding box center [583, 161] width 397 height 40
click at [385, 138] on input "a. To identify, capture, and make available to stakeholders knowledge and lesso…" at bounding box center [385, 134] width 0 height 8
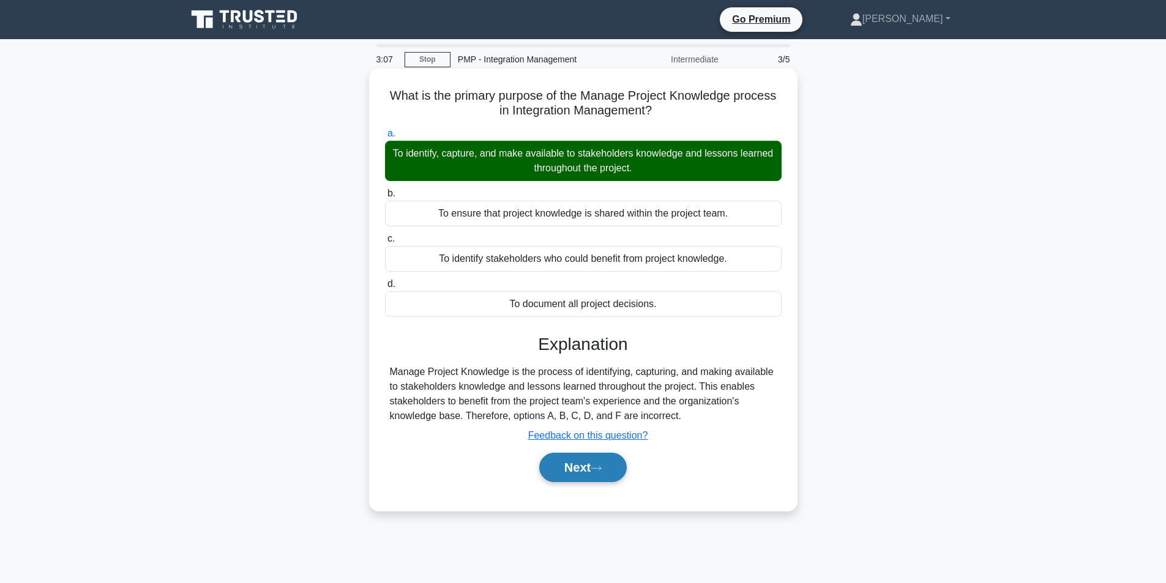
click at [596, 472] on icon at bounding box center [596, 468] width 11 height 7
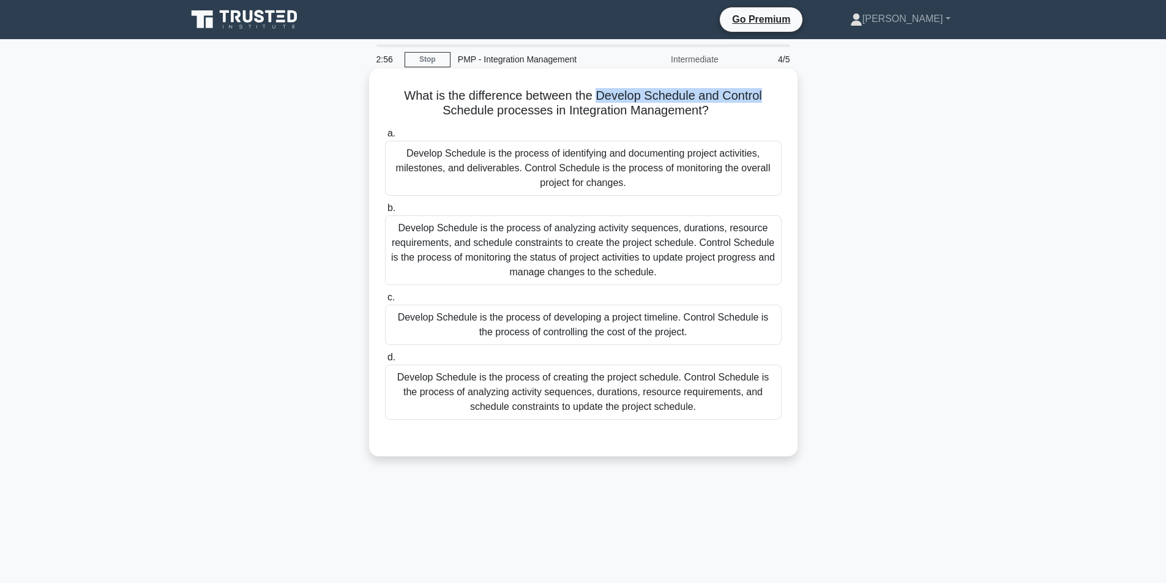
drag, startPoint x: 598, startPoint y: 91, endPoint x: 773, endPoint y: 97, distance: 175.1
click at [773, 97] on h5 "What is the difference between the Develop Schedule and Control Schedule proces…" at bounding box center [583, 103] width 399 height 31
click at [660, 257] on div "Develop Schedule is the process of analyzing activity sequences, durations, res…" at bounding box center [583, 250] width 397 height 70
click at [385, 212] on input "b. Develop Schedule is the process of analyzing activity sequences, durations, …" at bounding box center [385, 208] width 0 height 8
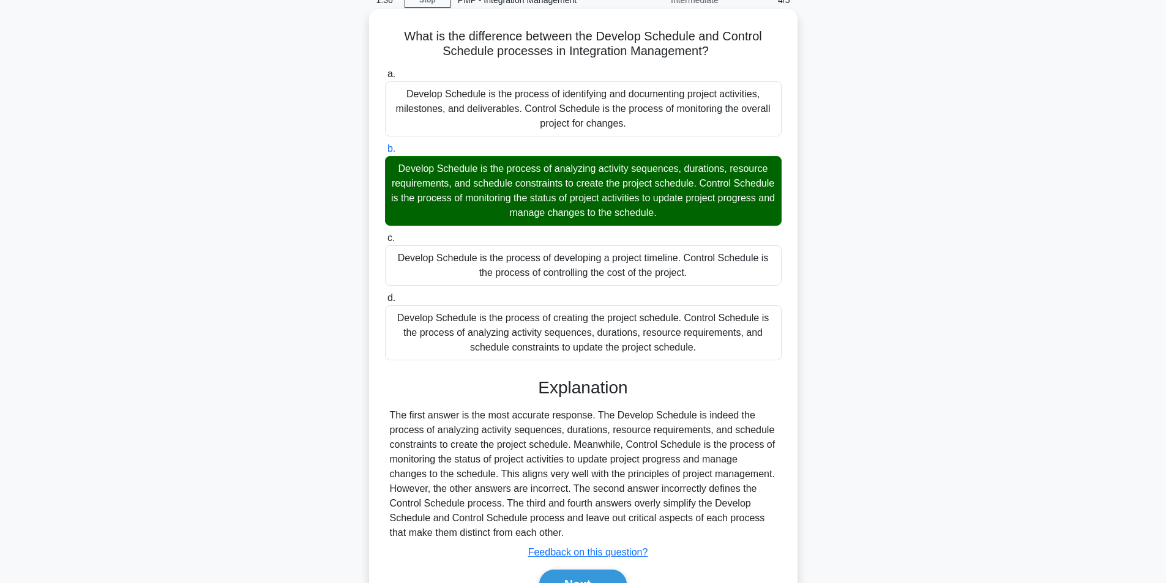
scroll to position [128, 0]
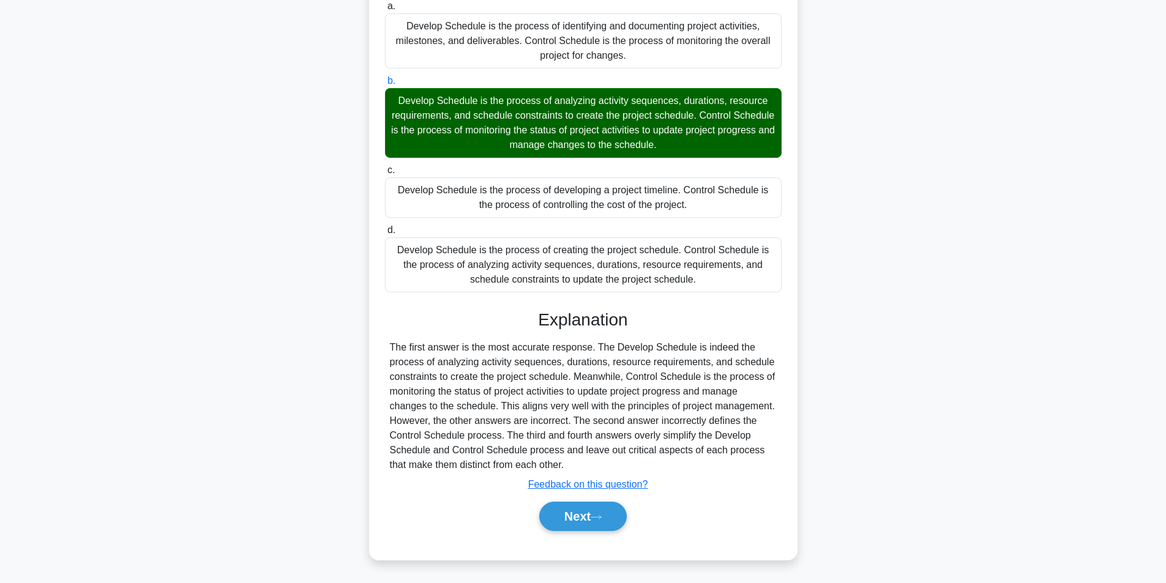
drag, startPoint x: 654, startPoint y: 131, endPoint x: 569, endPoint y: 121, distance: 85.7
click at [569, 121] on div "Develop Schedule is the process of analyzing activity sequences, durations, res…" at bounding box center [583, 123] width 397 height 70
click at [385, 85] on input "b. Develop Schedule is the process of analyzing activity sequences, durations, …" at bounding box center [385, 81] width 0 height 8
click at [420, 108] on div "Develop Schedule is the process of analyzing activity sequences, durations, res…" at bounding box center [583, 123] width 397 height 70
click at [385, 85] on input "b. Develop Schedule is the process of analyzing activity sequences, durations, …" at bounding box center [385, 81] width 0 height 8
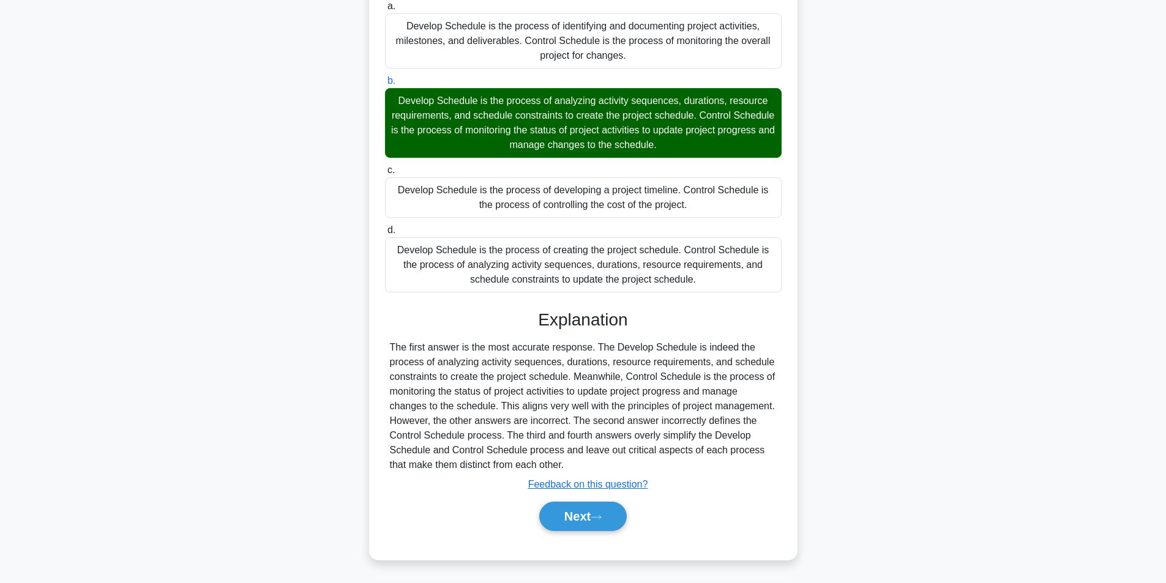
drag, startPoint x: 397, startPoint y: 101, endPoint x: 691, endPoint y: 149, distance: 297.6
click at [691, 149] on div "Develop Schedule is the process of analyzing activity sequences, durations, res…" at bounding box center [583, 123] width 397 height 70
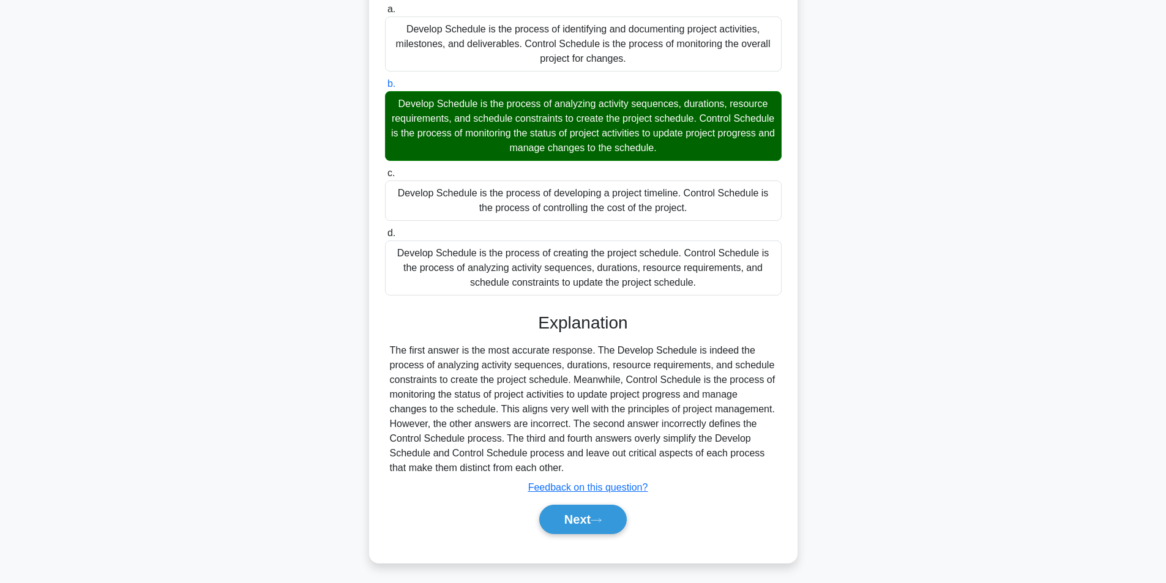
copy div "Develop Schedule is the process of analyzing activity sequences, durations, res…"
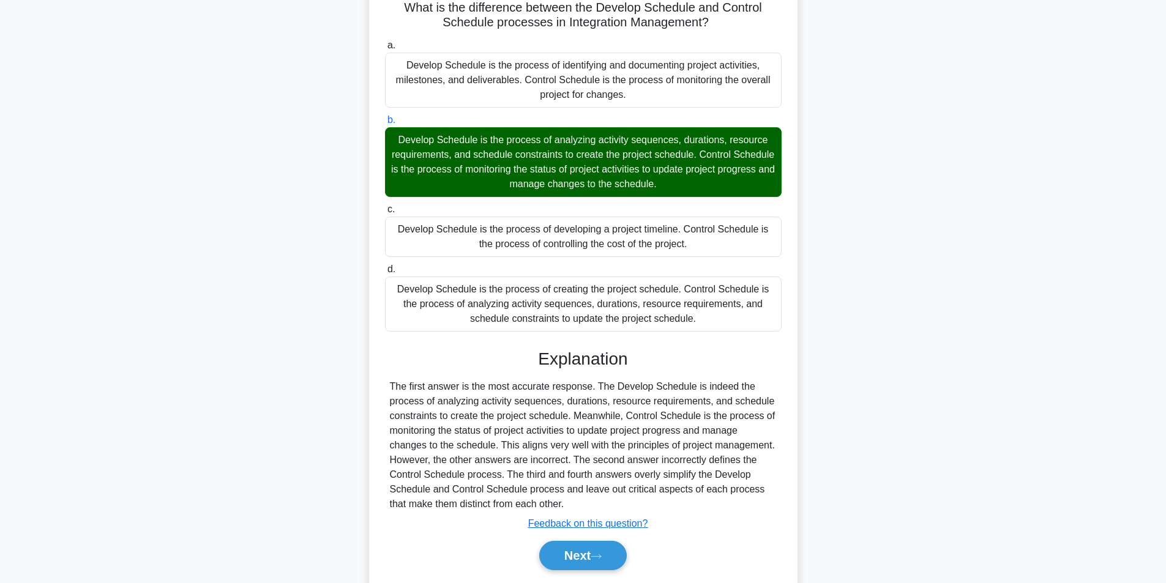
scroll to position [67, 0]
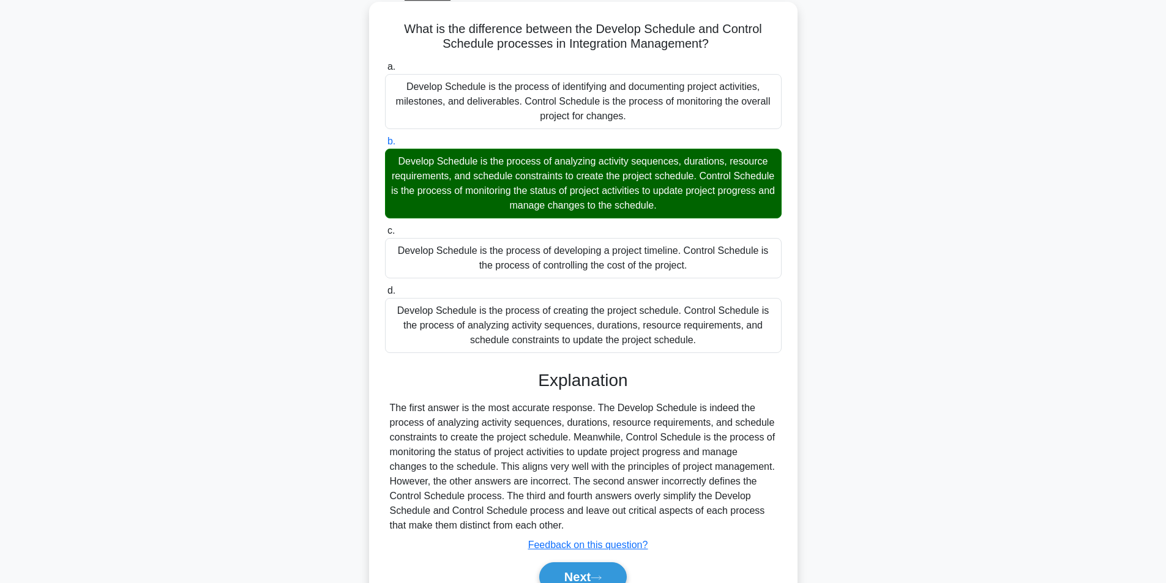
click at [660, 438] on div "The first answer is the most accurate response. The Develop Schedule is indeed …" at bounding box center [583, 467] width 387 height 132
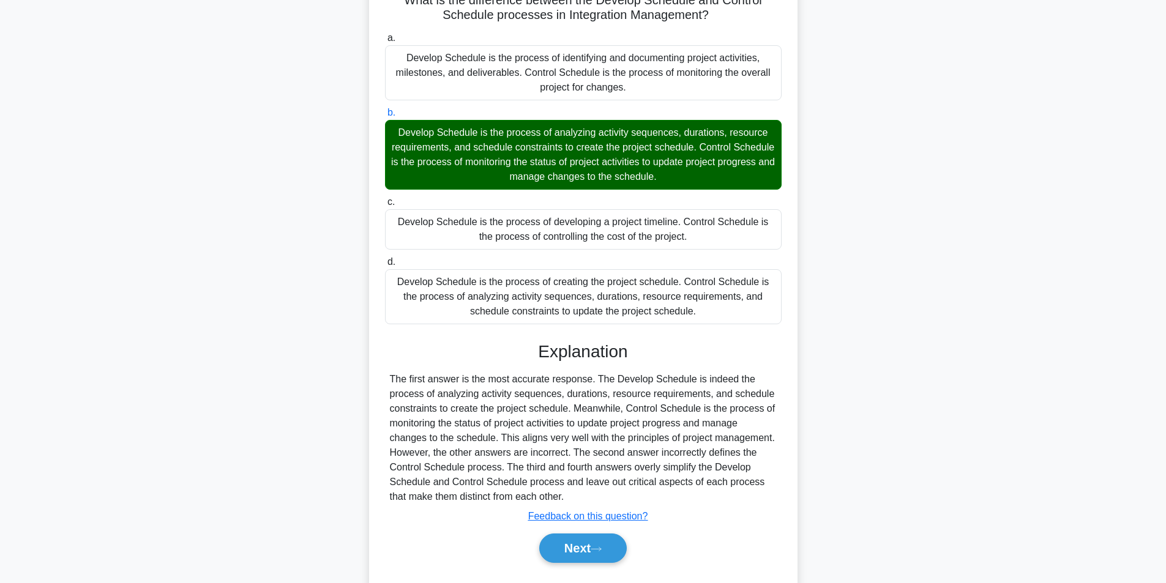
scroll to position [128, 0]
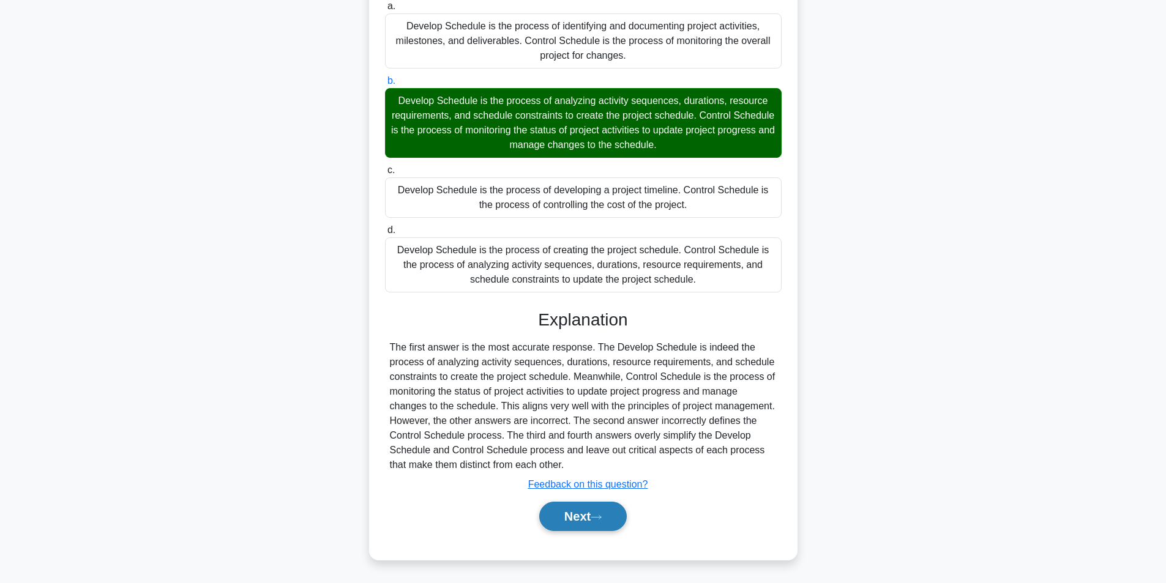
click at [569, 523] on button "Next" at bounding box center [583, 516] width 88 height 29
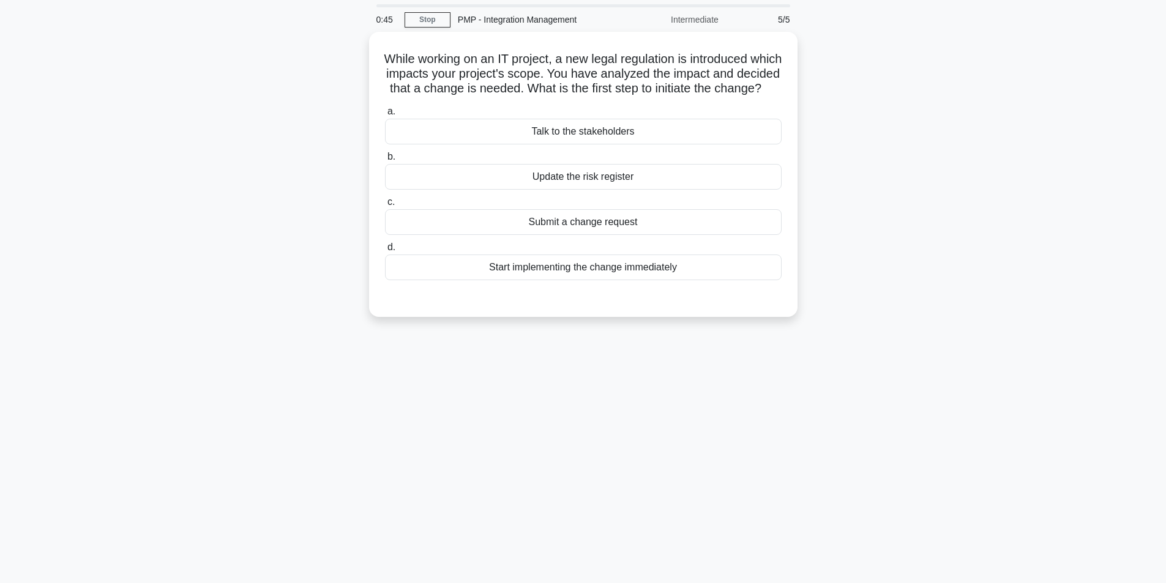
scroll to position [0, 0]
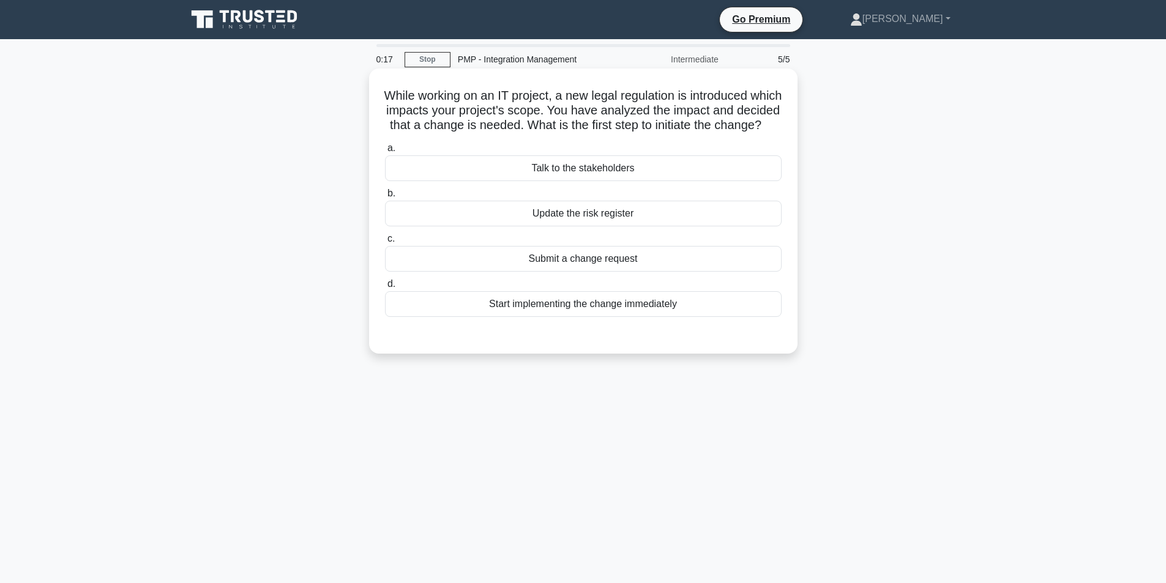
click at [589, 272] on div "Submit a change request" at bounding box center [583, 259] width 397 height 26
click at [385, 243] on input "c. Submit a change request" at bounding box center [385, 239] width 0 height 8
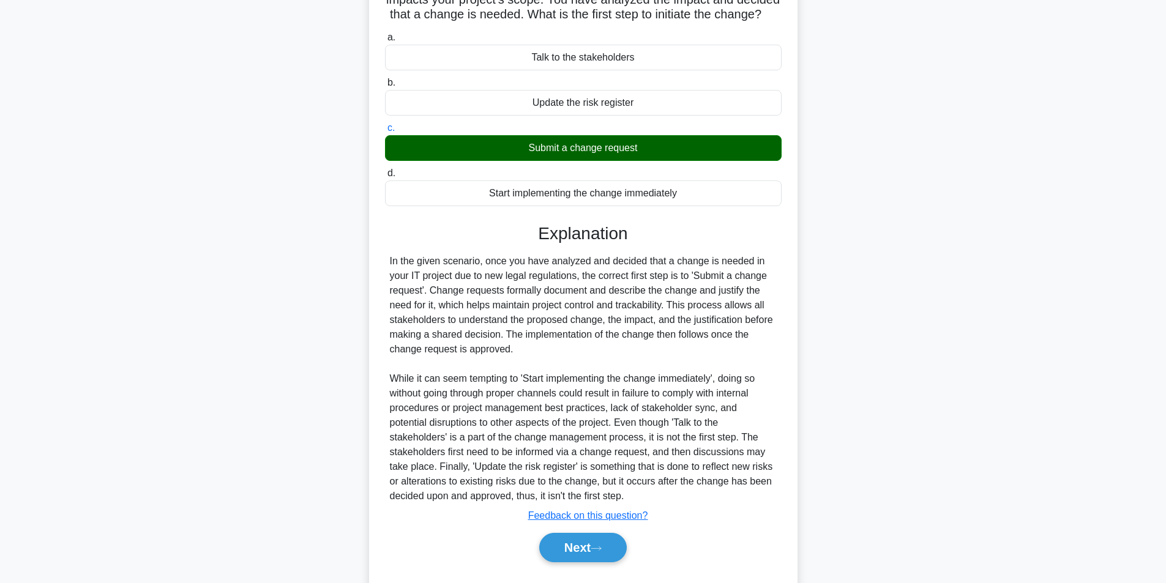
scroll to position [157, 0]
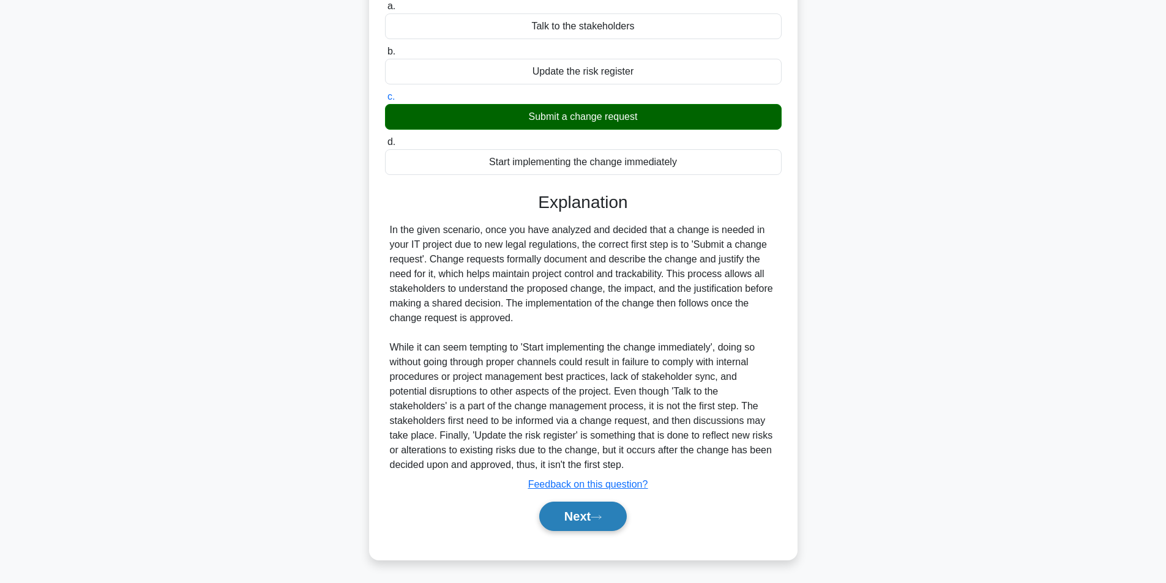
click at [573, 516] on button "Next" at bounding box center [583, 516] width 88 height 29
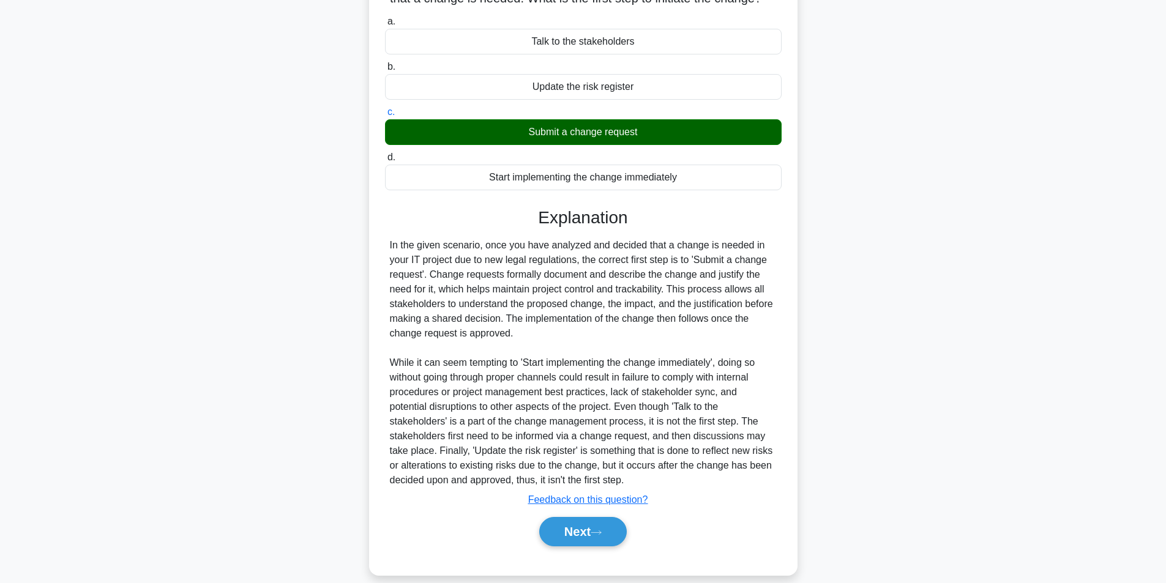
scroll to position [62, 0]
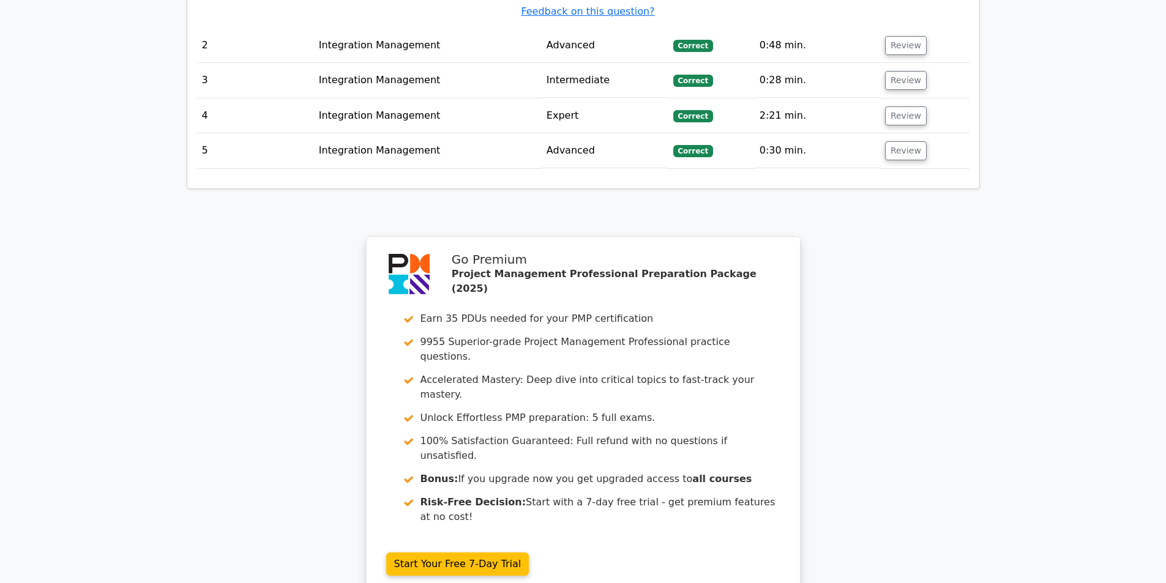
scroll to position [1775, 0]
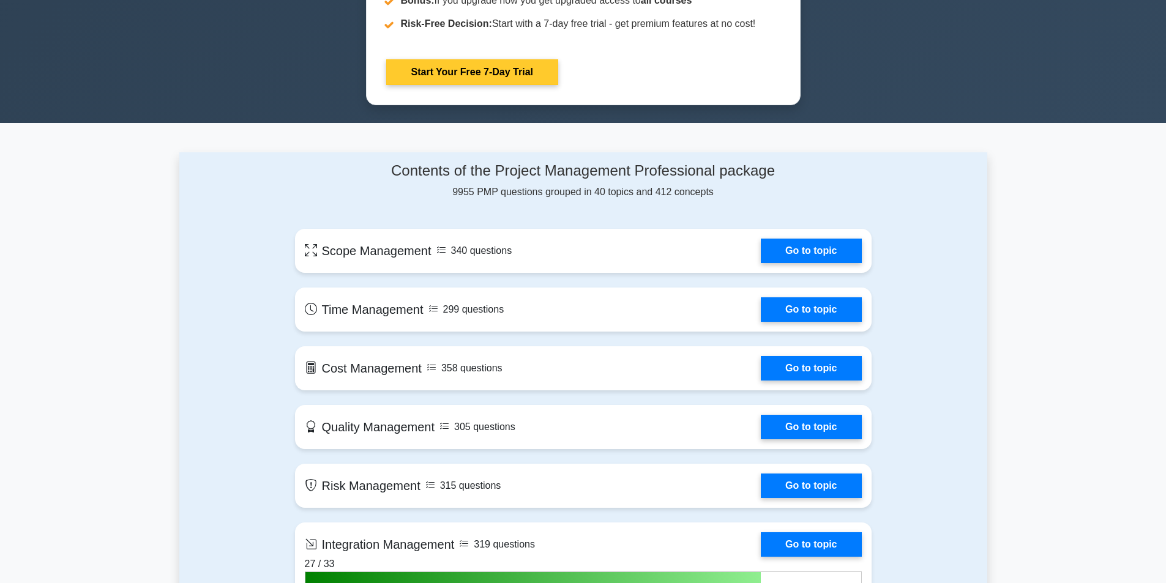
scroll to position [857, 0]
